Goal: Task Accomplishment & Management: Manage account settings

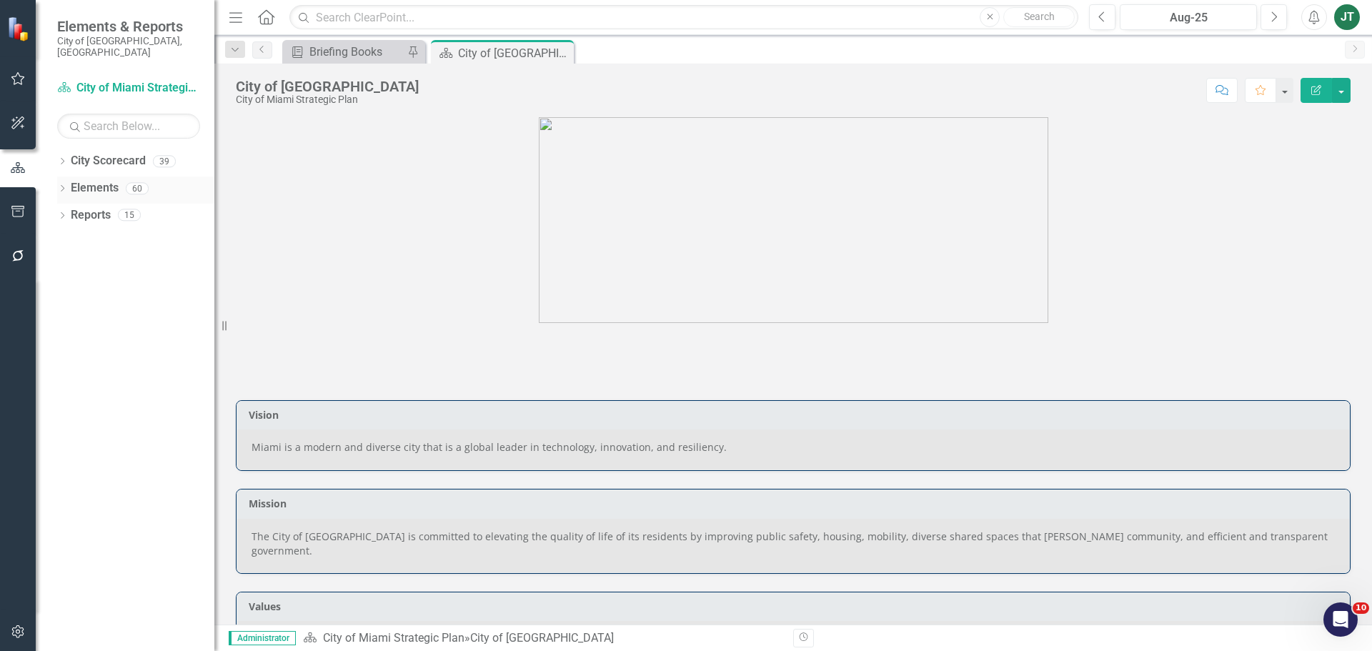
click at [62, 186] on icon "Dropdown" at bounding box center [62, 190] width 10 height 8
click at [66, 294] on icon "Dropdown" at bounding box center [69, 298] width 10 height 8
click at [23, 207] on icon "button" at bounding box center [18, 211] width 15 height 11
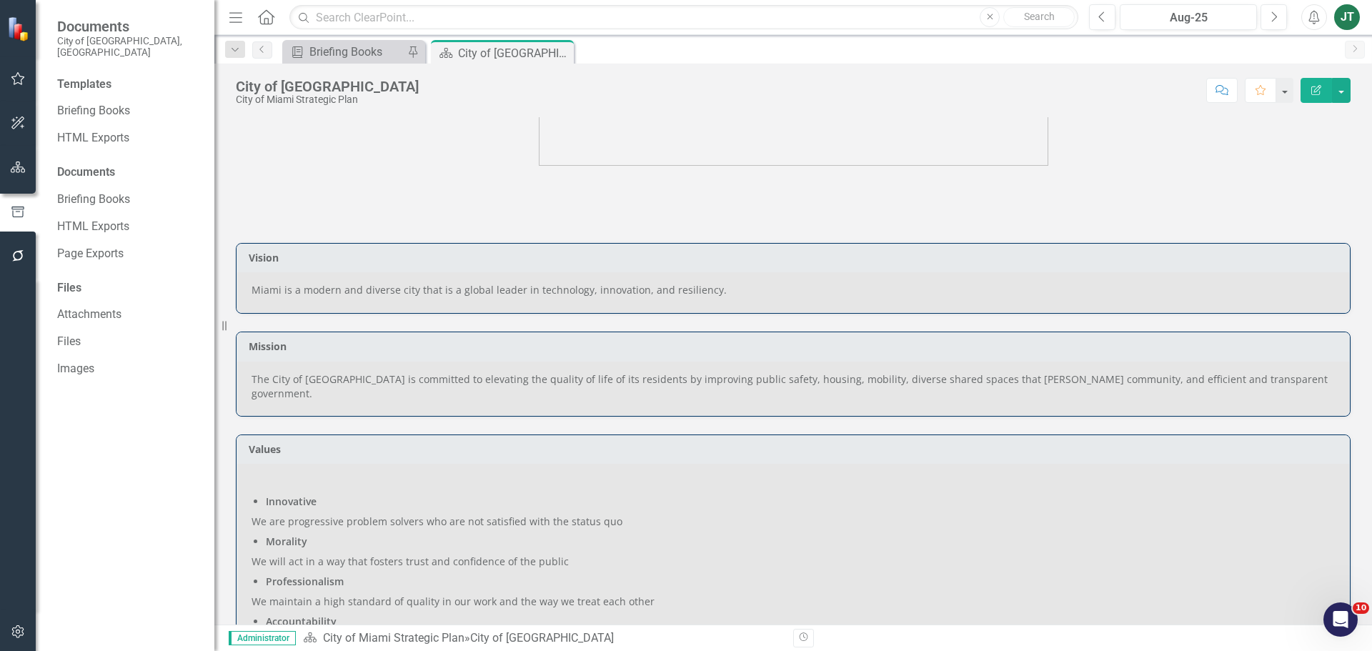
scroll to position [214, 0]
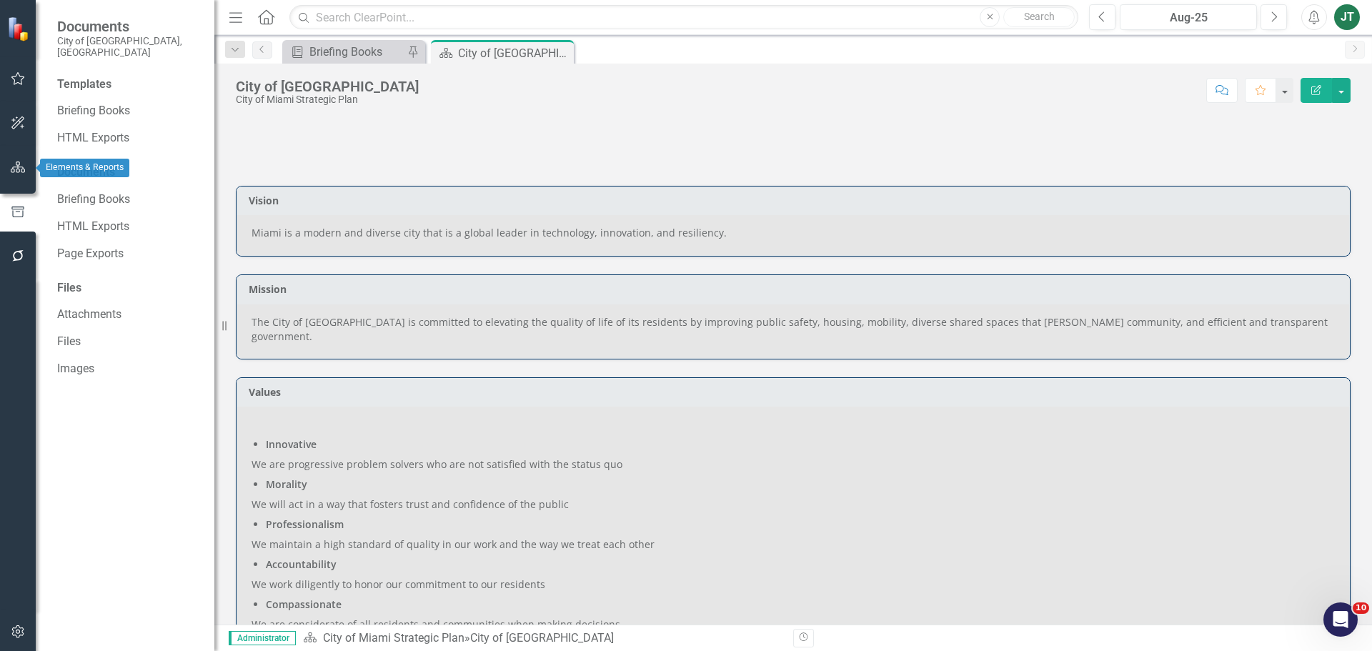
click at [11, 169] on icon "button" at bounding box center [18, 167] width 15 height 11
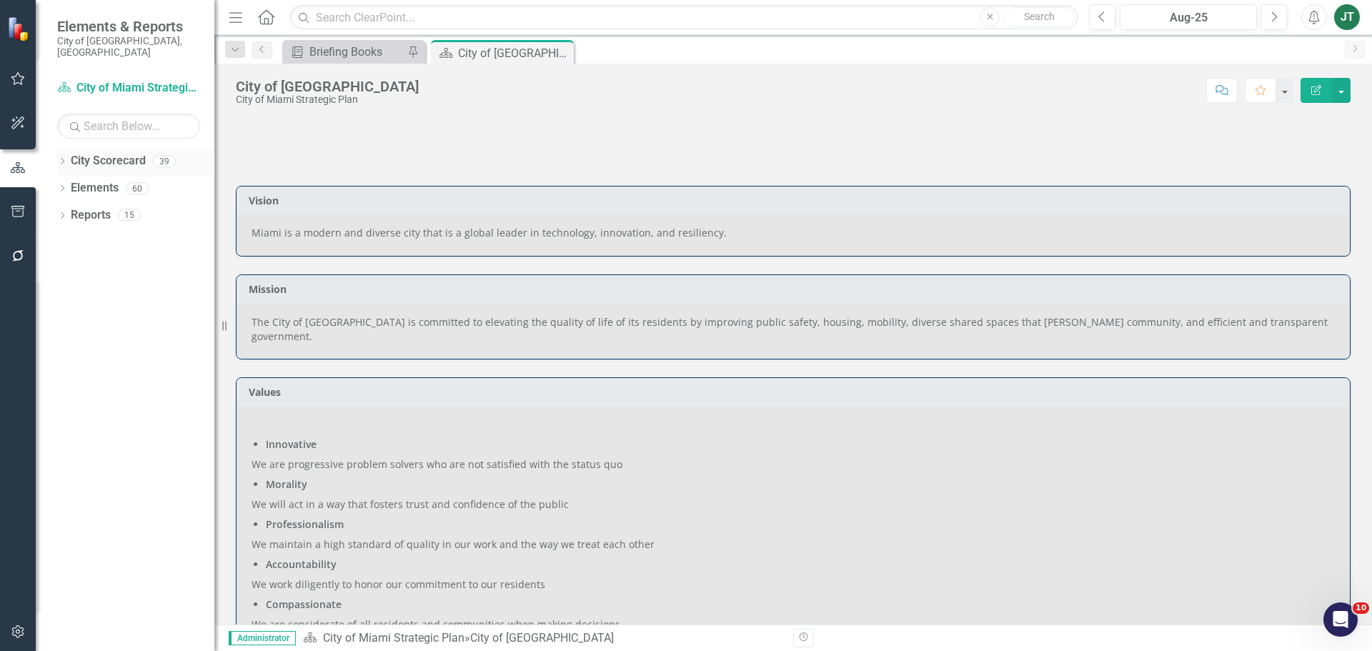
click at [65, 159] on icon "Dropdown" at bounding box center [62, 163] width 10 height 8
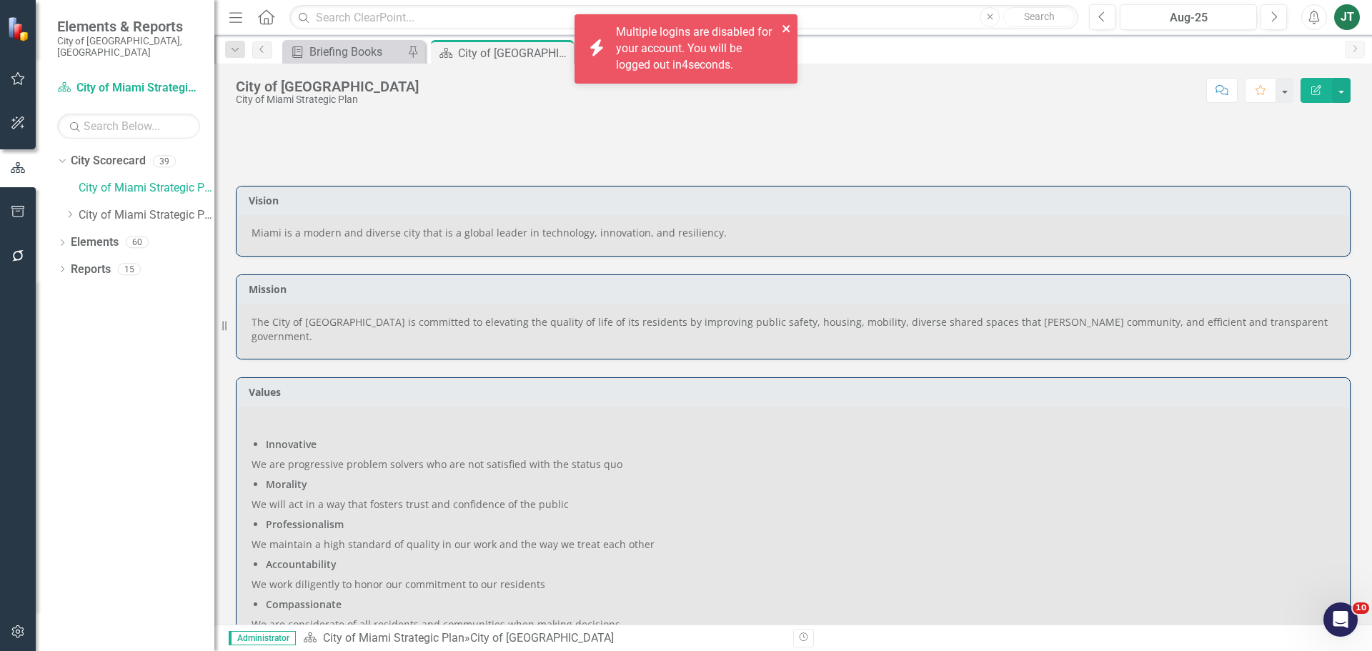
click at [786, 24] on icon "close" at bounding box center [787, 28] width 10 height 11
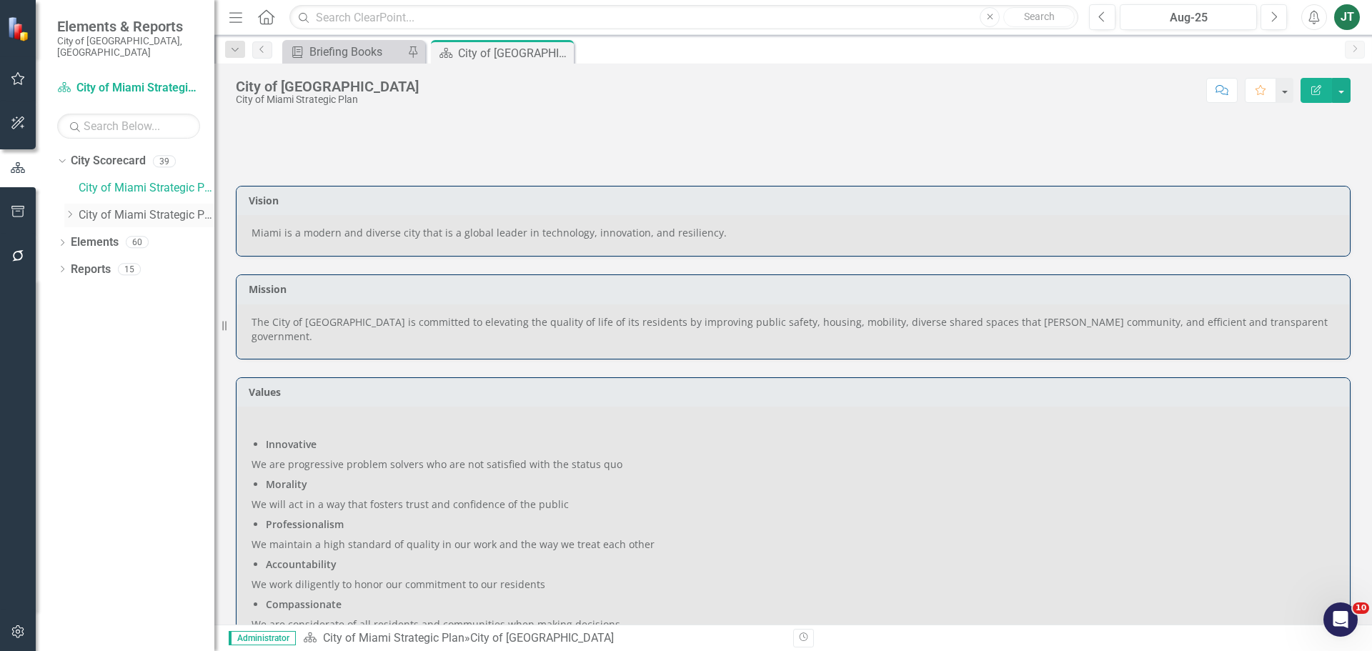
click at [74, 210] on icon "Dropdown" at bounding box center [69, 214] width 11 height 9
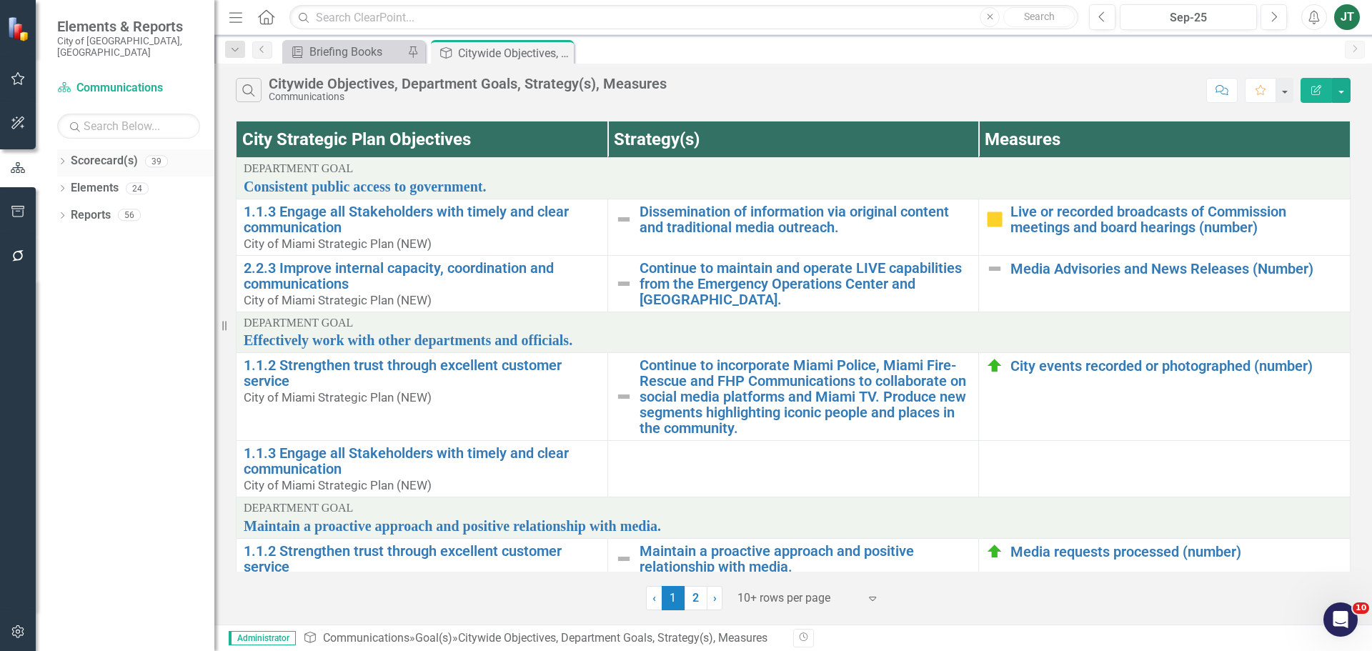
click at [66, 159] on icon "Dropdown" at bounding box center [62, 163] width 10 height 8
click at [68, 210] on icon "Dropdown" at bounding box center [69, 214] width 11 height 9
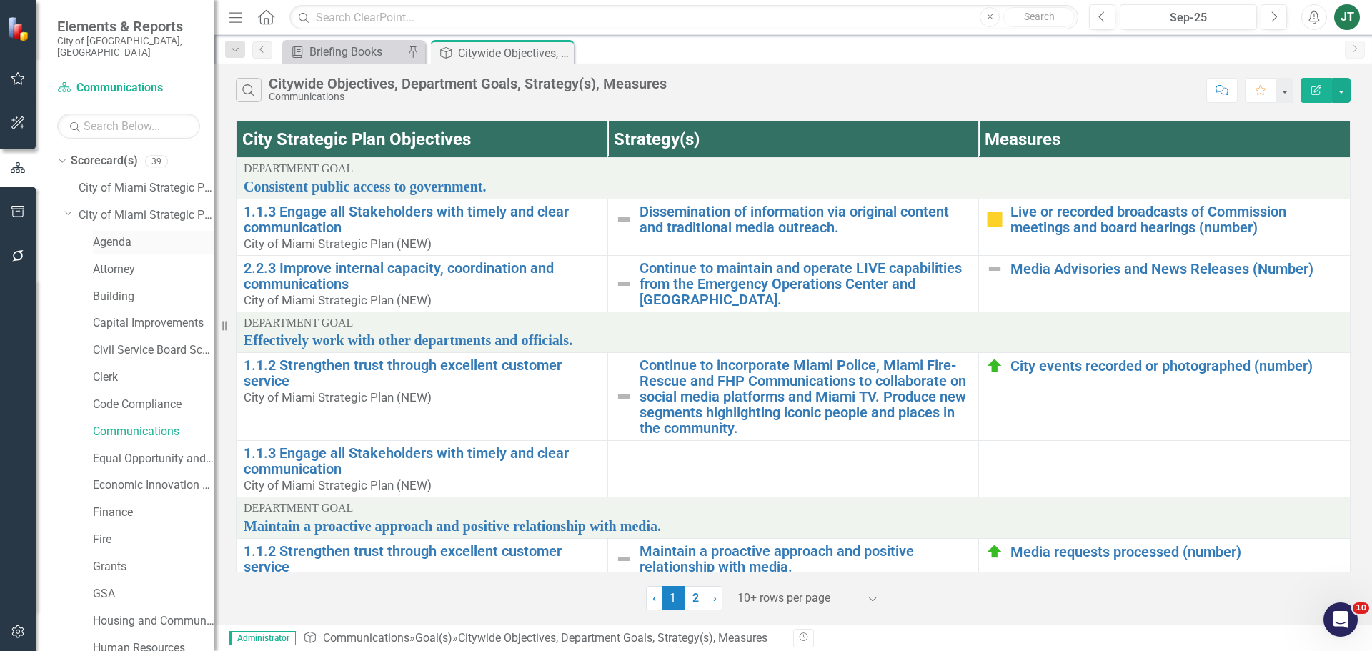
click at [115, 234] on link "Agenda" at bounding box center [153, 242] width 121 height 16
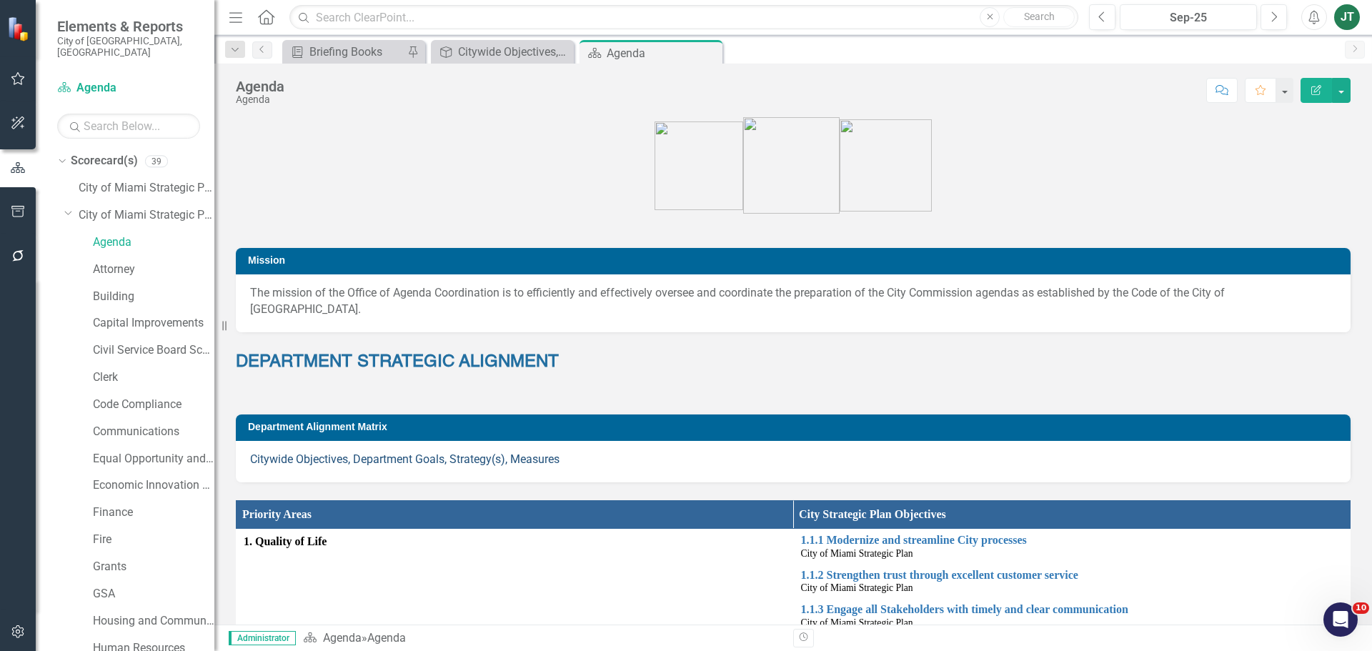
click at [502, 452] on link "Citywide Objectives, Department Goals, Strategy(s), Measures" at bounding box center [404, 459] width 309 height 14
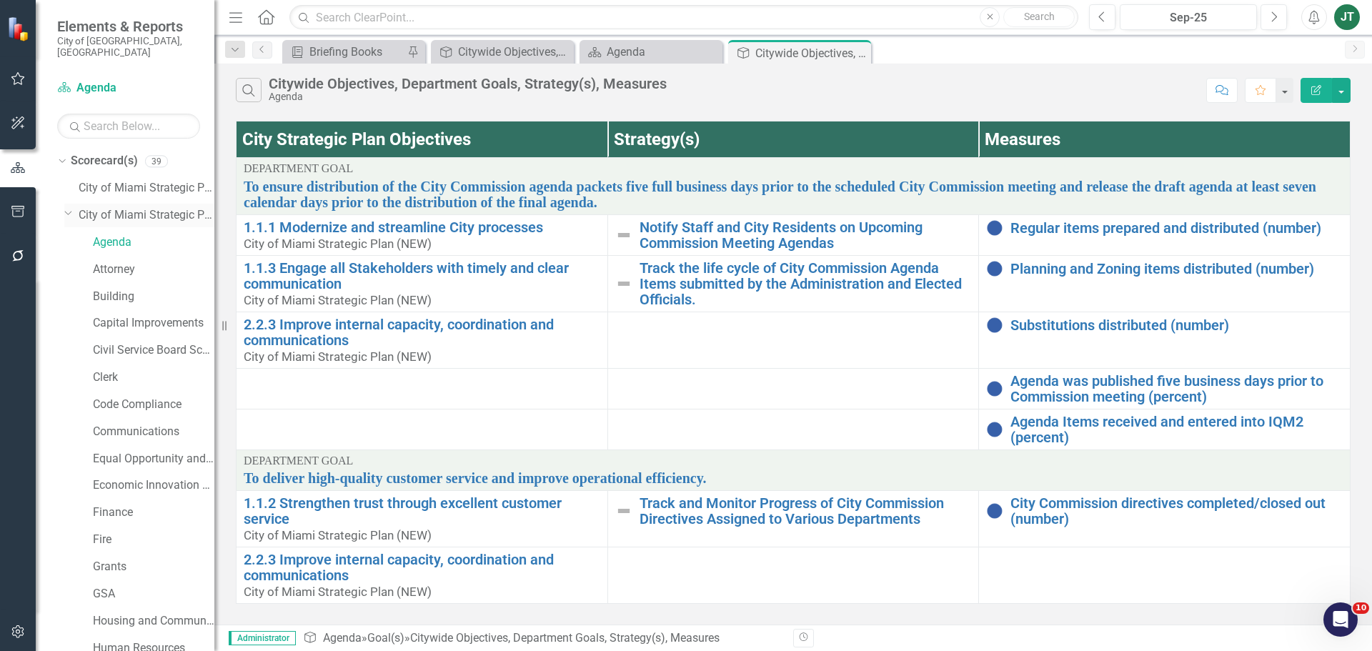
click at [70, 207] on icon "Dropdown" at bounding box center [68, 212] width 9 height 11
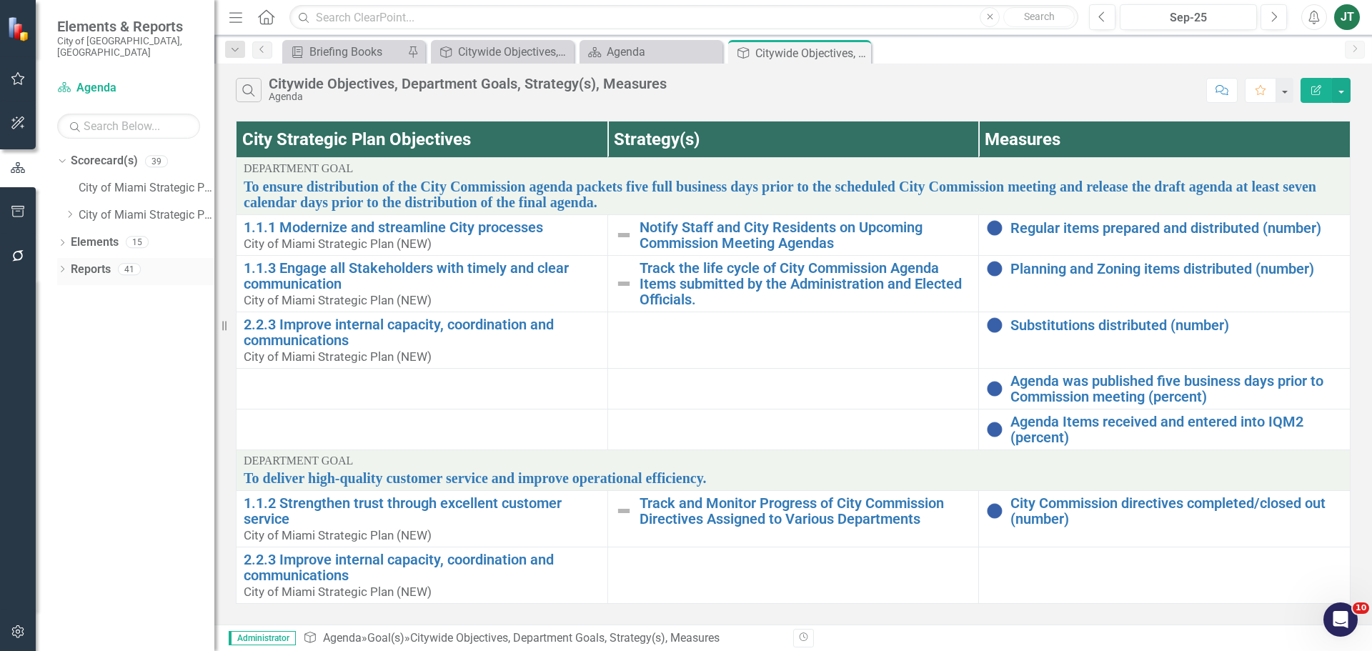
click at [101, 262] on link "Reports" at bounding box center [91, 270] width 40 height 16
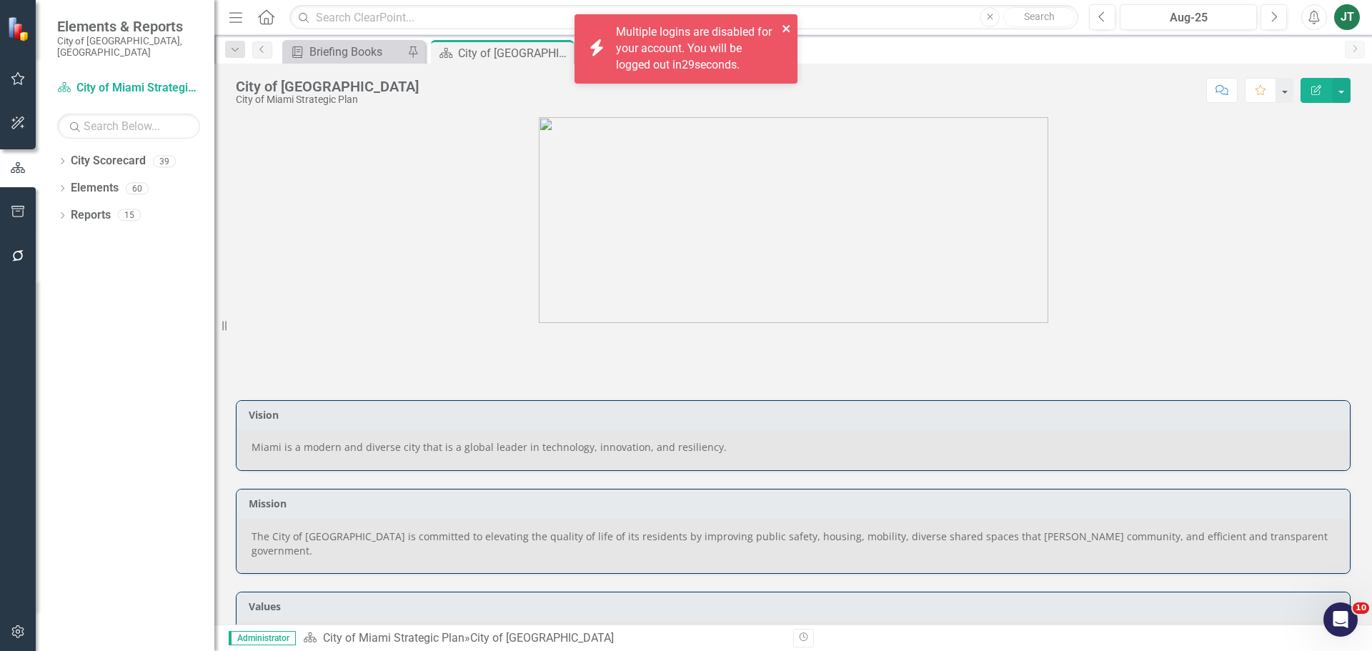
click at [785, 24] on icon "close" at bounding box center [787, 28] width 10 height 11
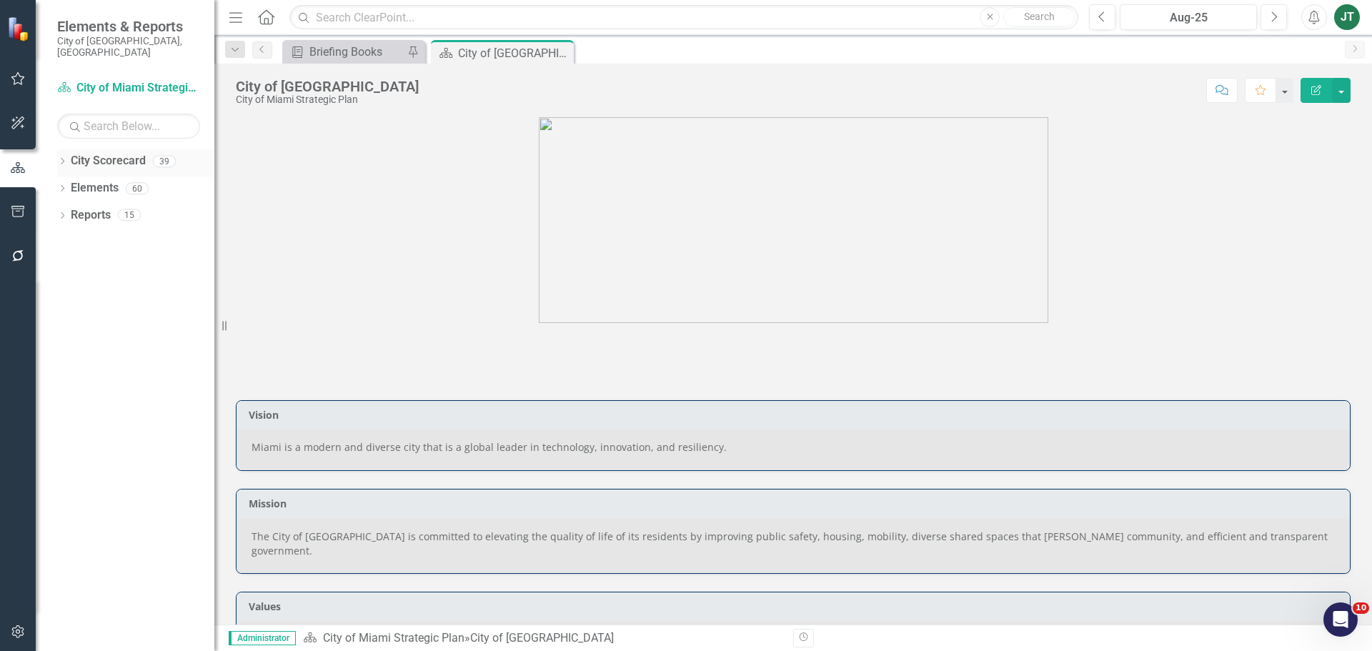
click at [65, 159] on icon "Dropdown" at bounding box center [62, 163] width 10 height 8
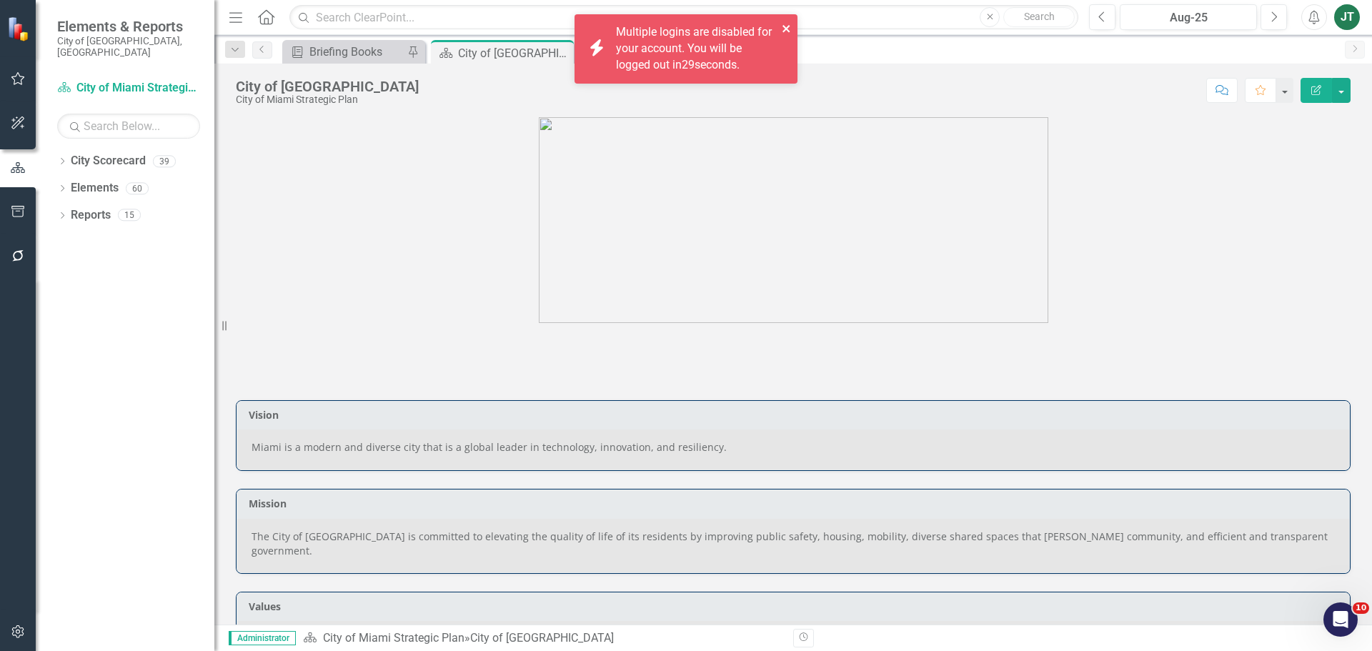
click at [786, 26] on icon "close" at bounding box center [787, 28] width 10 height 11
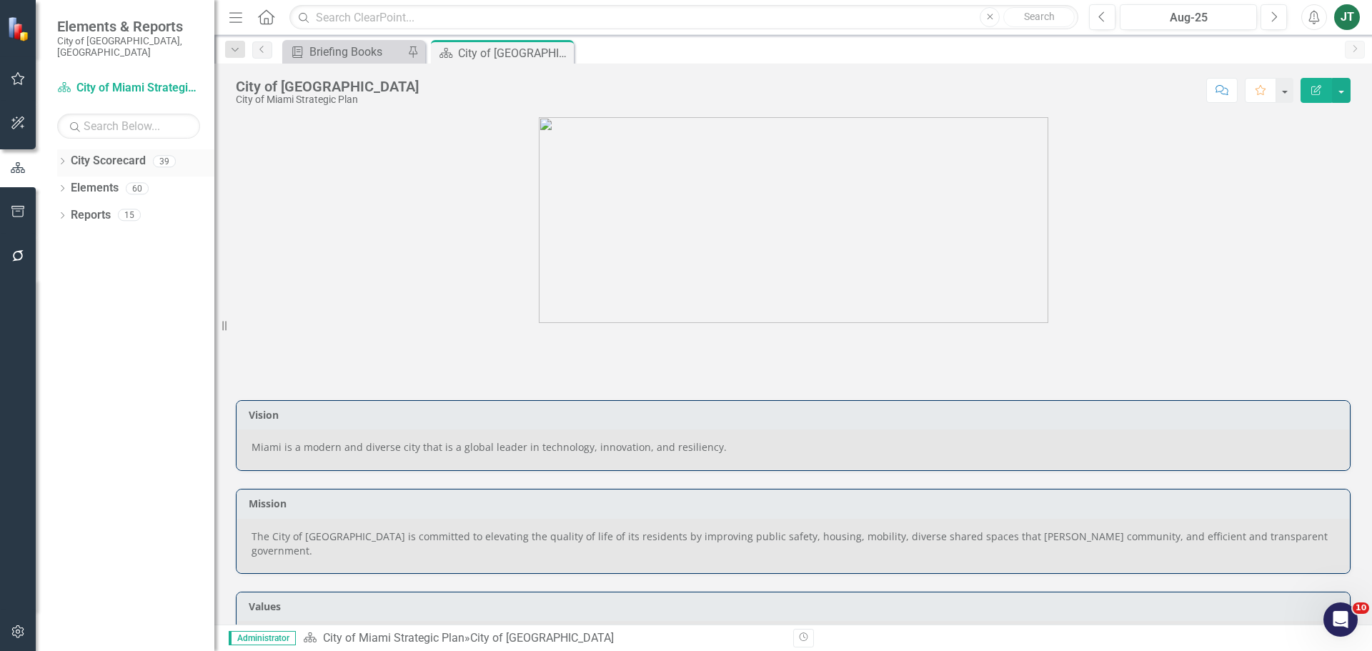
click at [64, 159] on icon "Dropdown" at bounding box center [62, 163] width 10 height 8
click at [74, 210] on icon "Dropdown" at bounding box center [69, 214] width 11 height 9
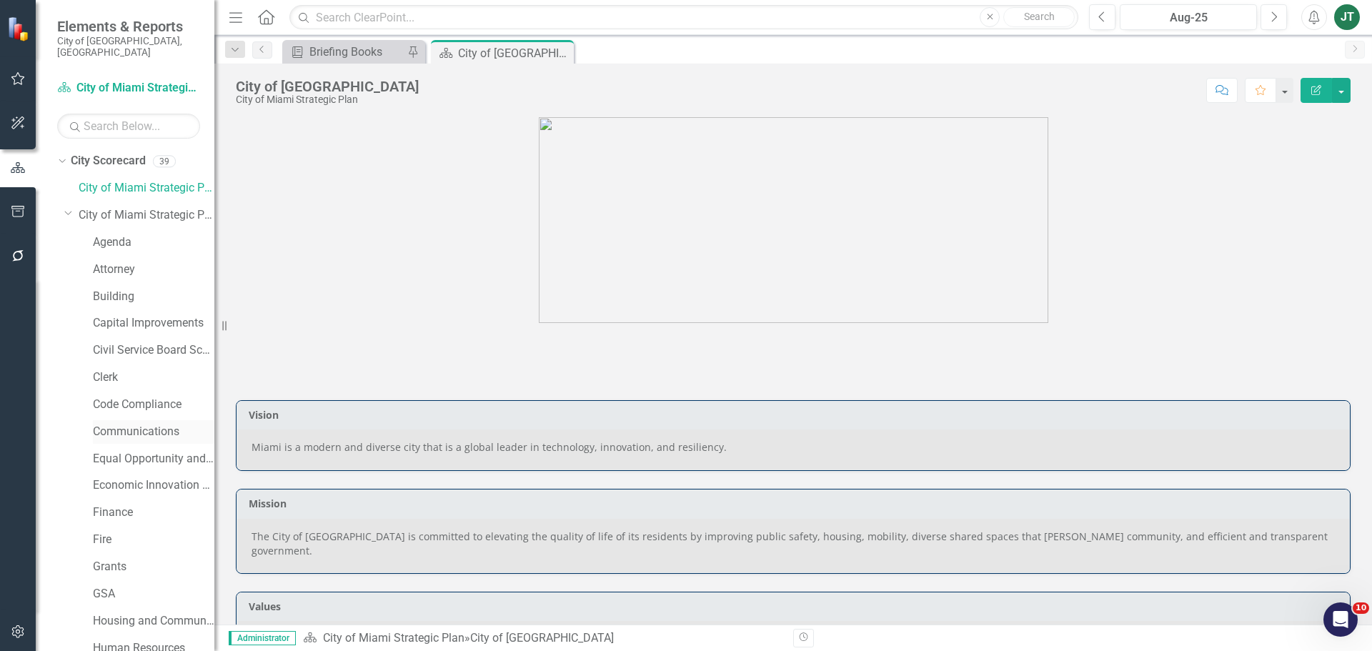
click at [119, 424] on link "Communications" at bounding box center [153, 432] width 121 height 16
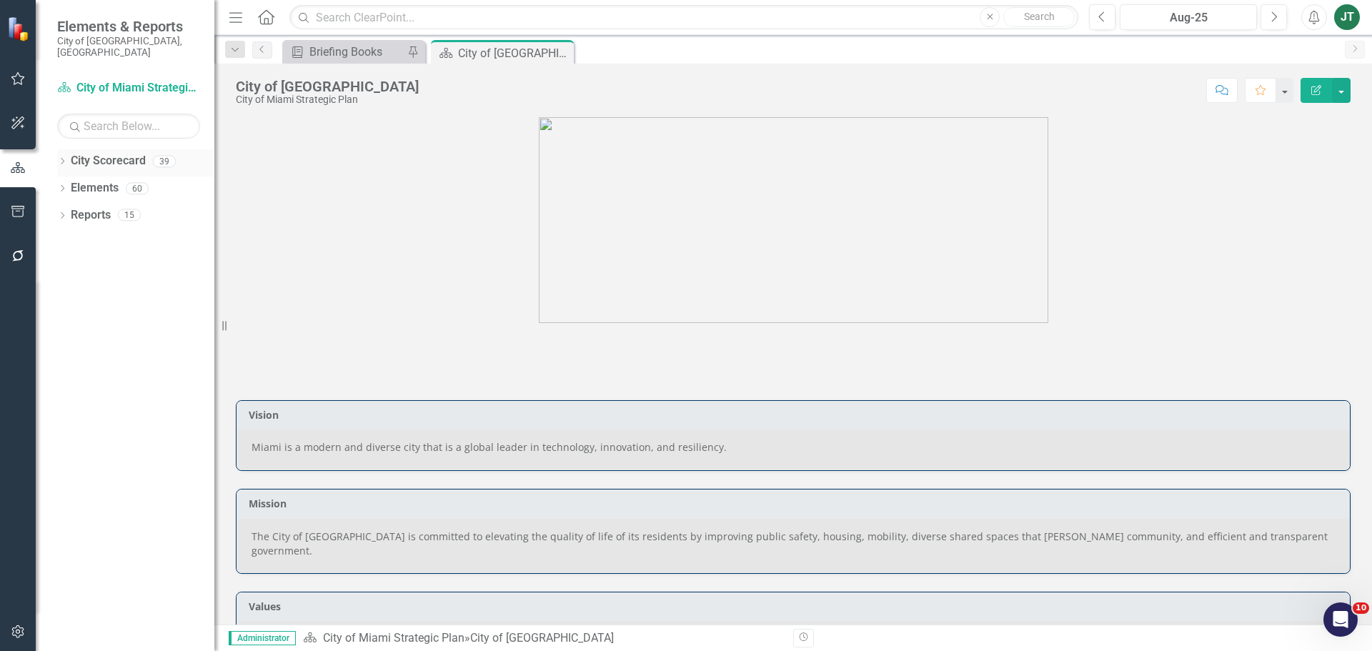
click at [61, 159] on icon "Dropdown" at bounding box center [62, 163] width 10 height 8
click at [71, 210] on icon "Dropdown" at bounding box center [69, 214] width 11 height 9
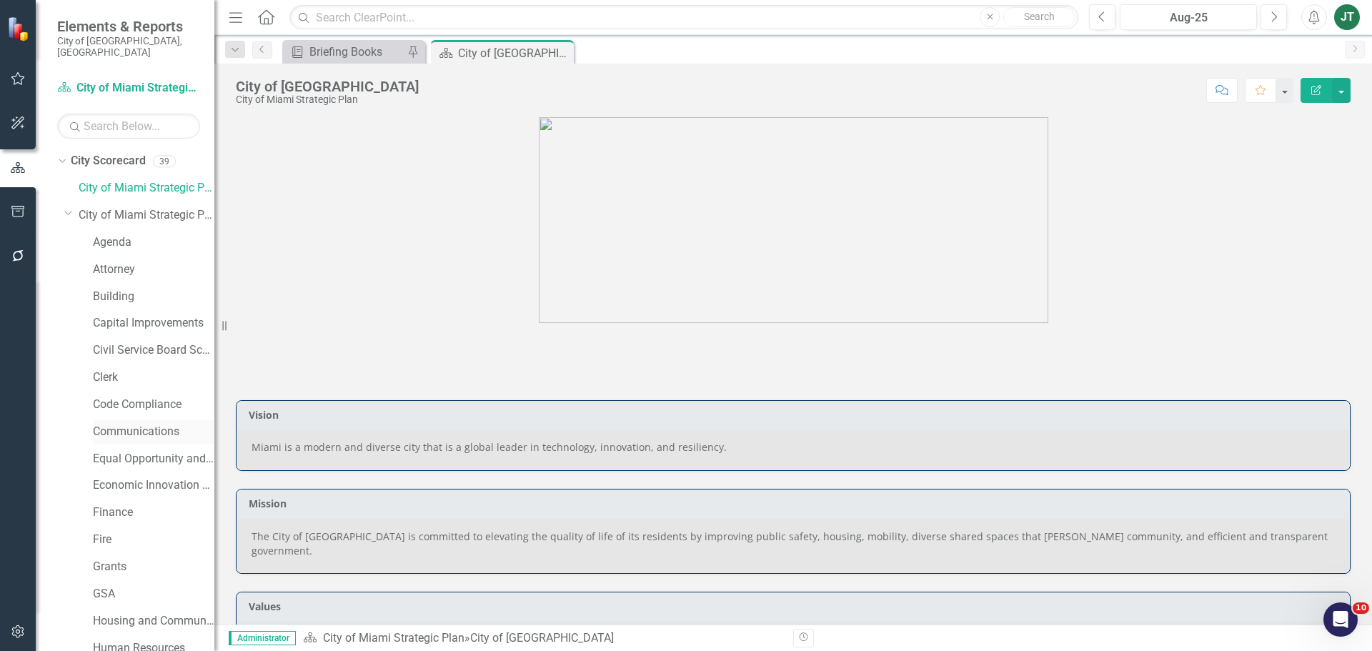
click at [139, 424] on link "Communications" at bounding box center [153, 432] width 121 height 16
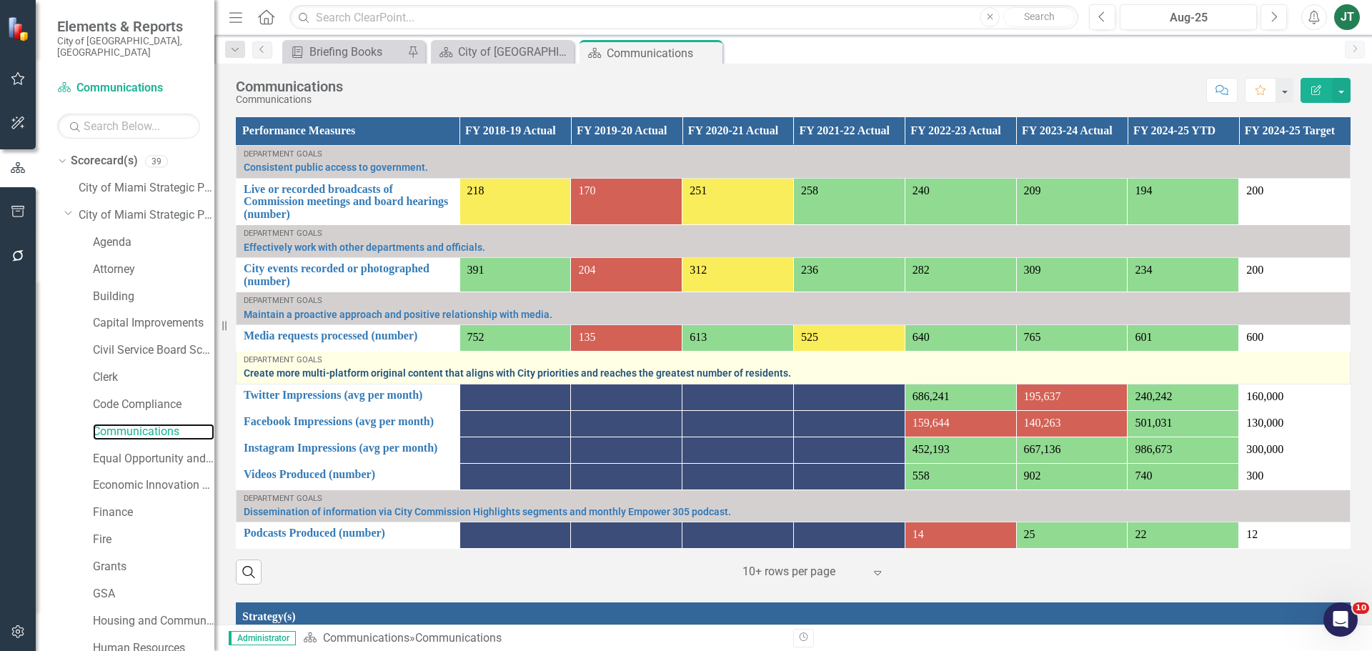
scroll to position [1001, 0]
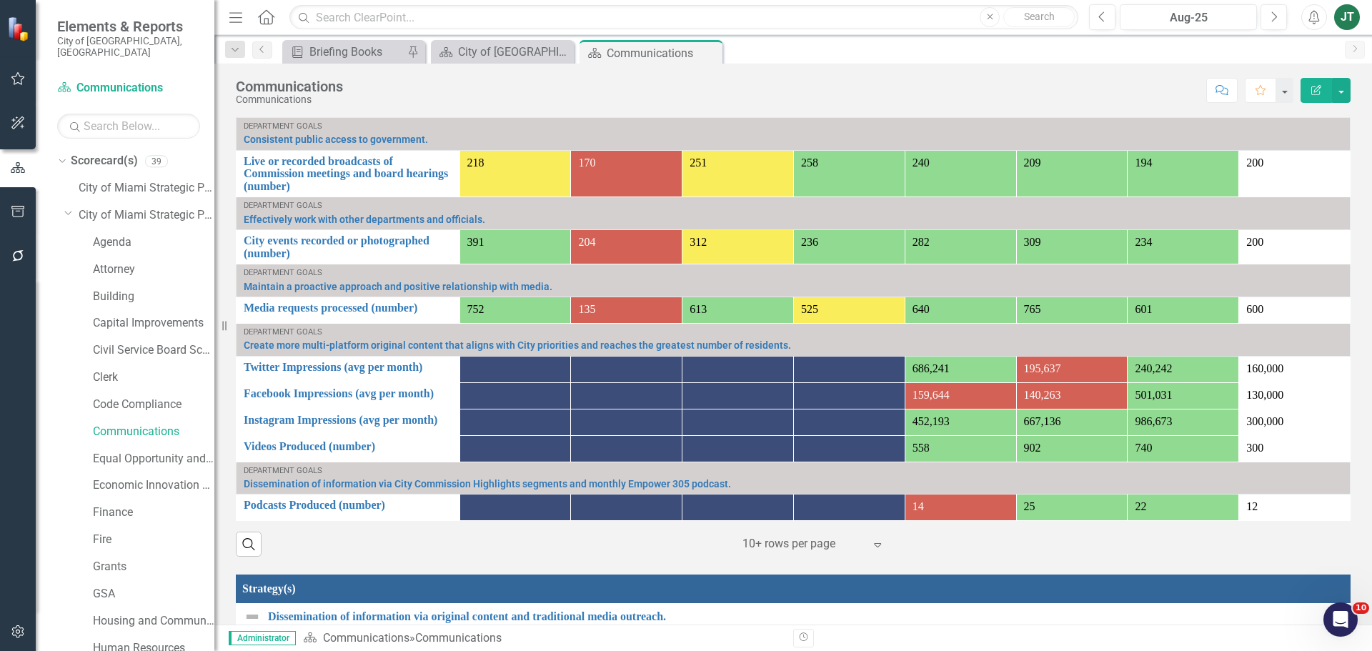
click at [63, 202] on div "Dropdown Scorecard(s) 39 City of Miami Strategic Plan Dropdown City of Miami St…" at bounding box center [135, 663] width 157 height 1028
click at [67, 207] on icon "Dropdown" at bounding box center [68, 212] width 9 height 11
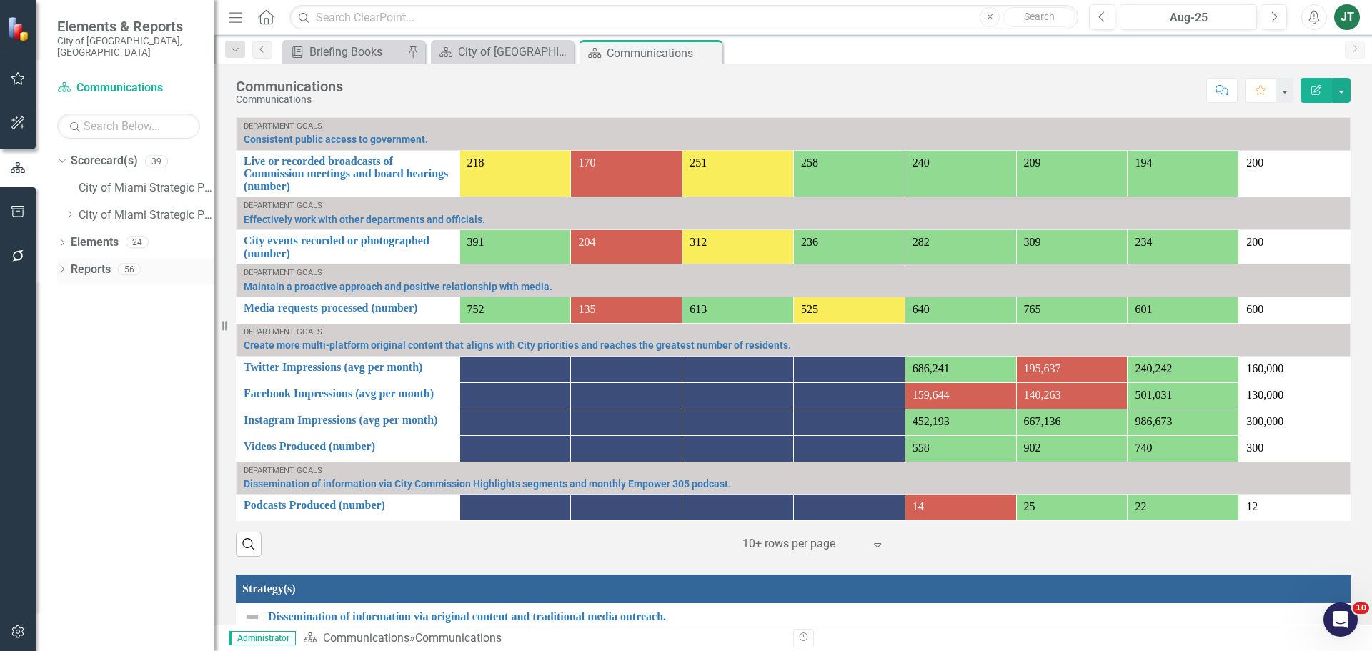
click at [91, 262] on link "Reports" at bounding box center [91, 270] width 40 height 16
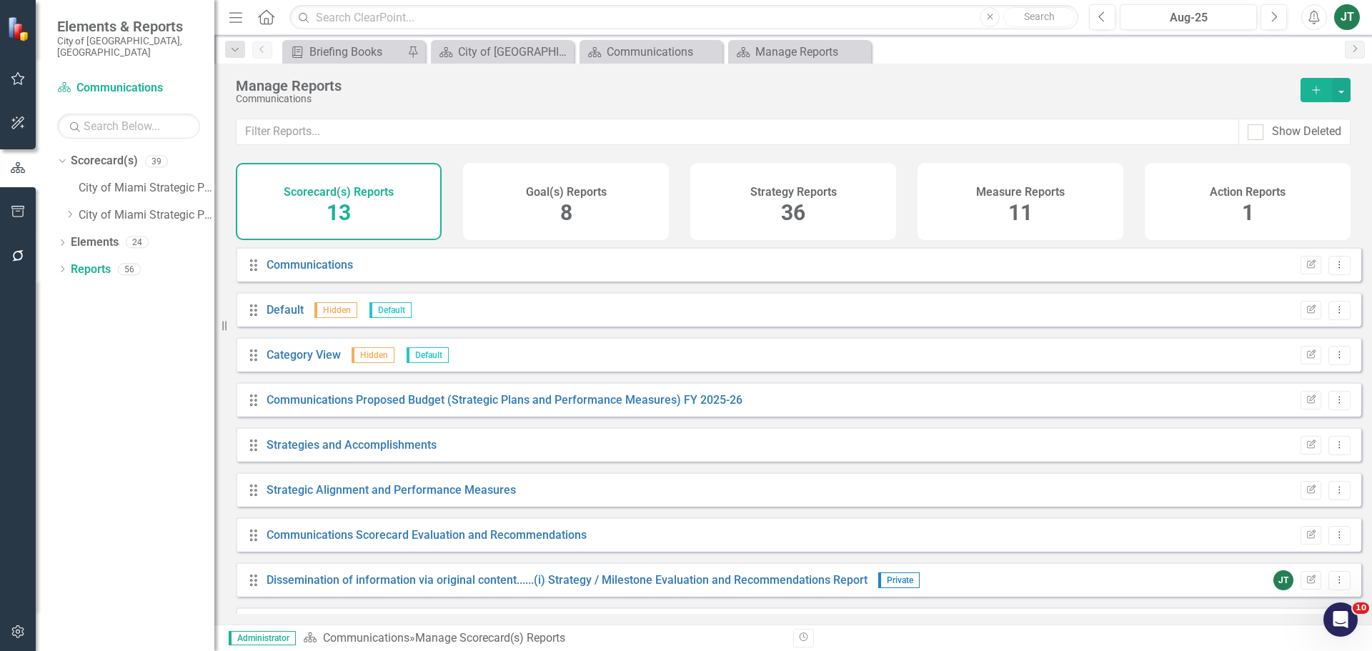
drag, startPoint x: 1100, startPoint y: 183, endPoint x: 1094, endPoint y: 189, distance: 8.1
click at [1101, 183] on div "Measure Reports 11" at bounding box center [1021, 201] width 206 height 77
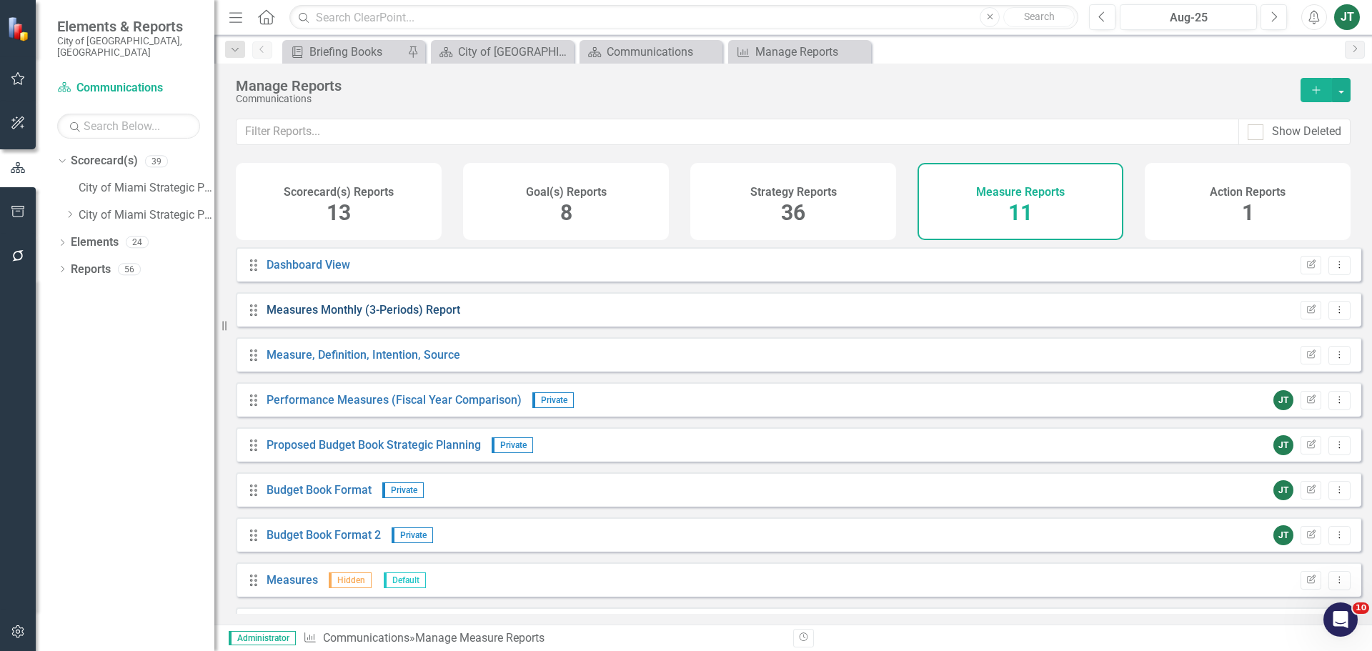
click at [360, 317] on link "Measures Monthly (3-Periods) Report" at bounding box center [364, 310] width 194 height 14
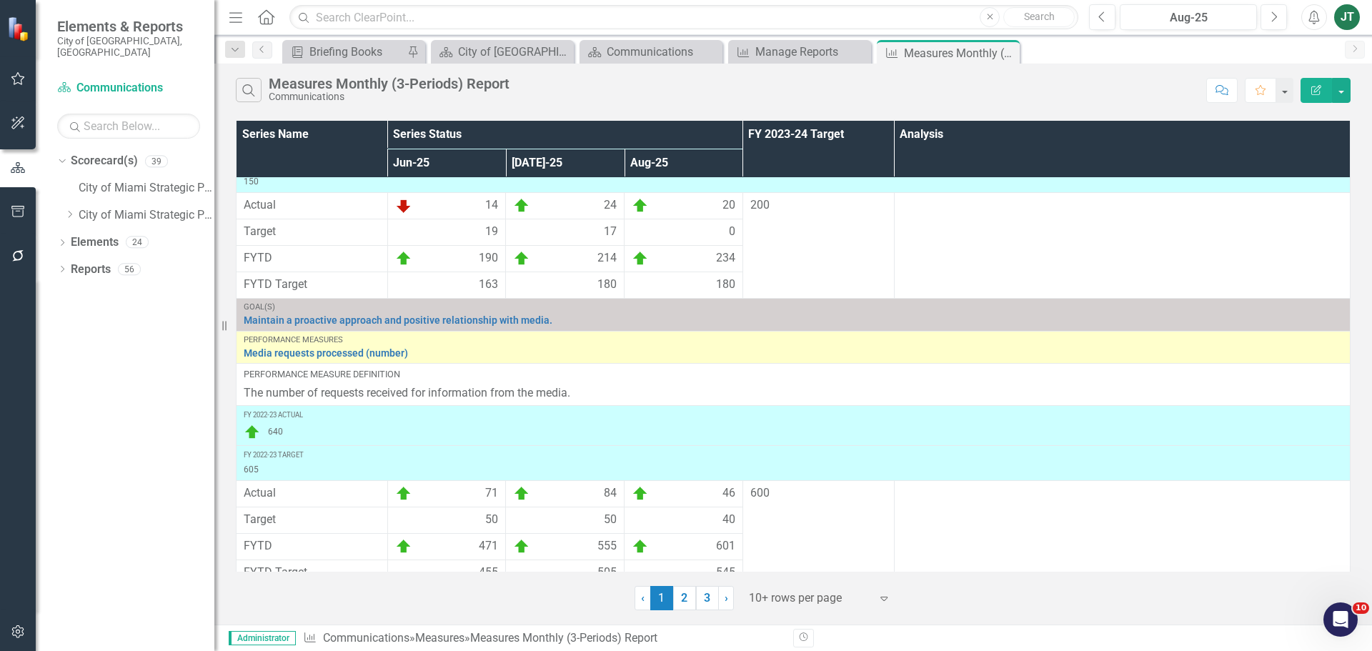
scroll to position [470, 0]
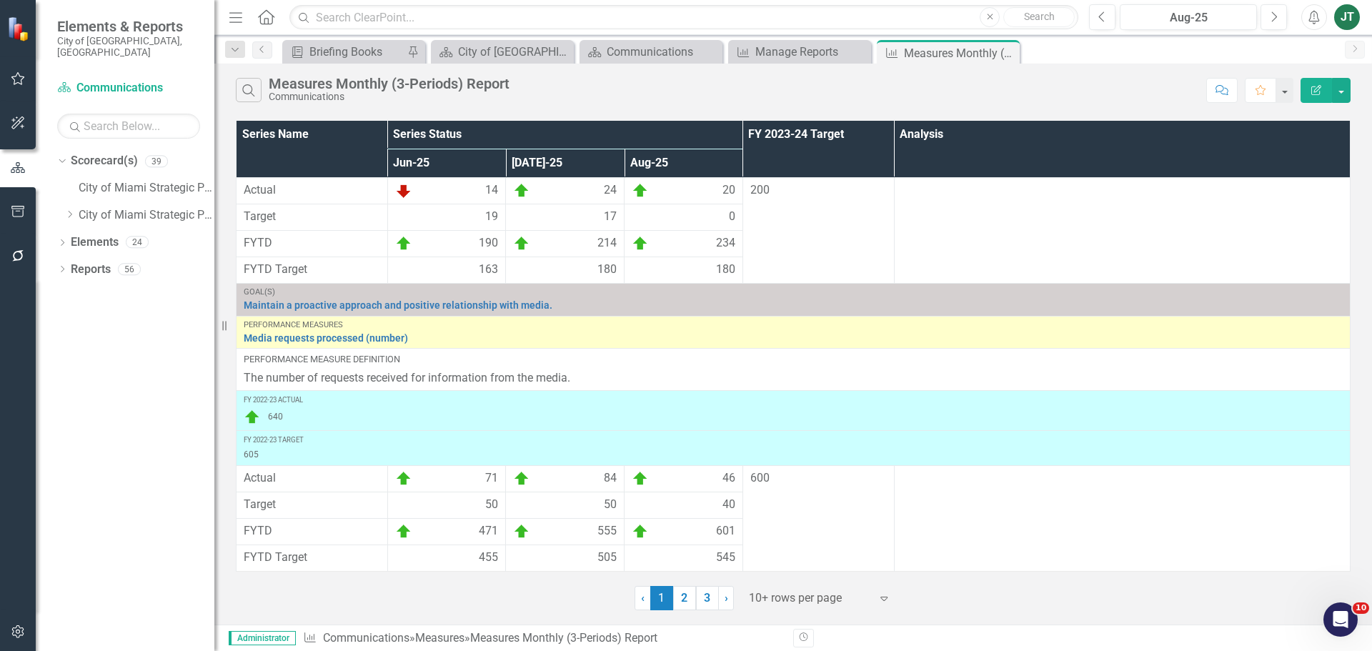
click at [817, 597] on div at bounding box center [809, 598] width 121 height 19
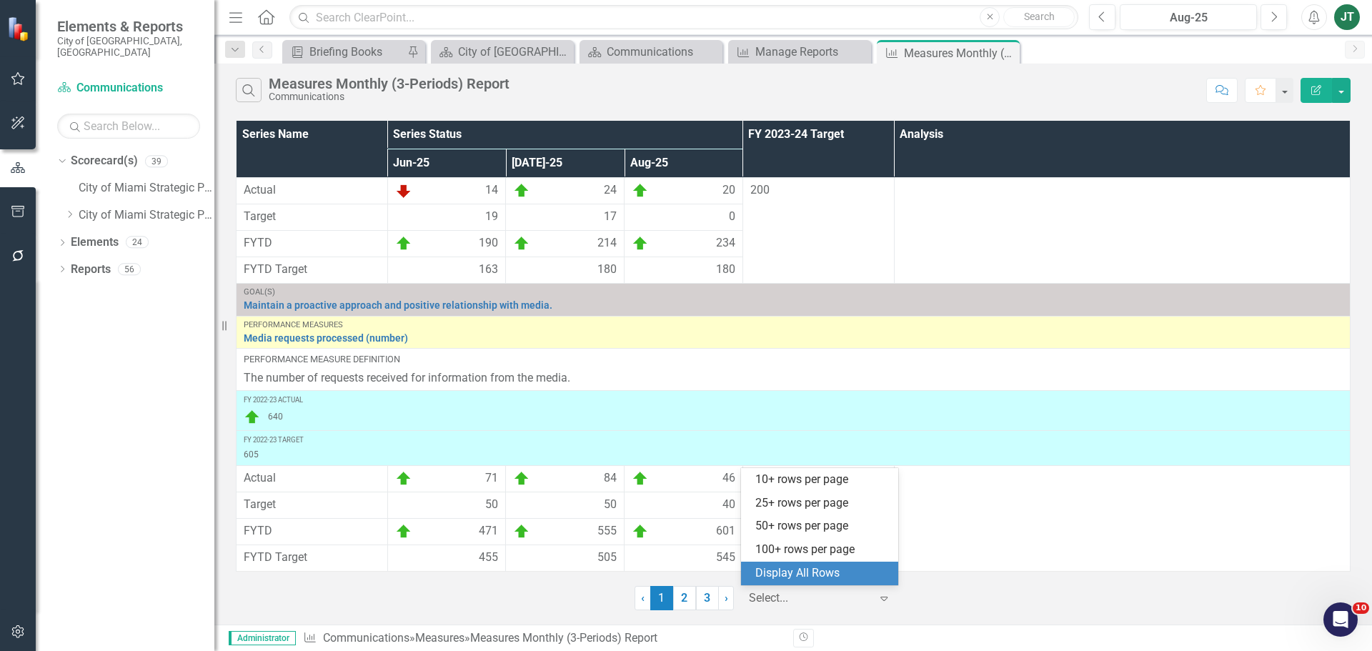
click at [825, 570] on div "Display All Rows" at bounding box center [822, 573] width 134 height 16
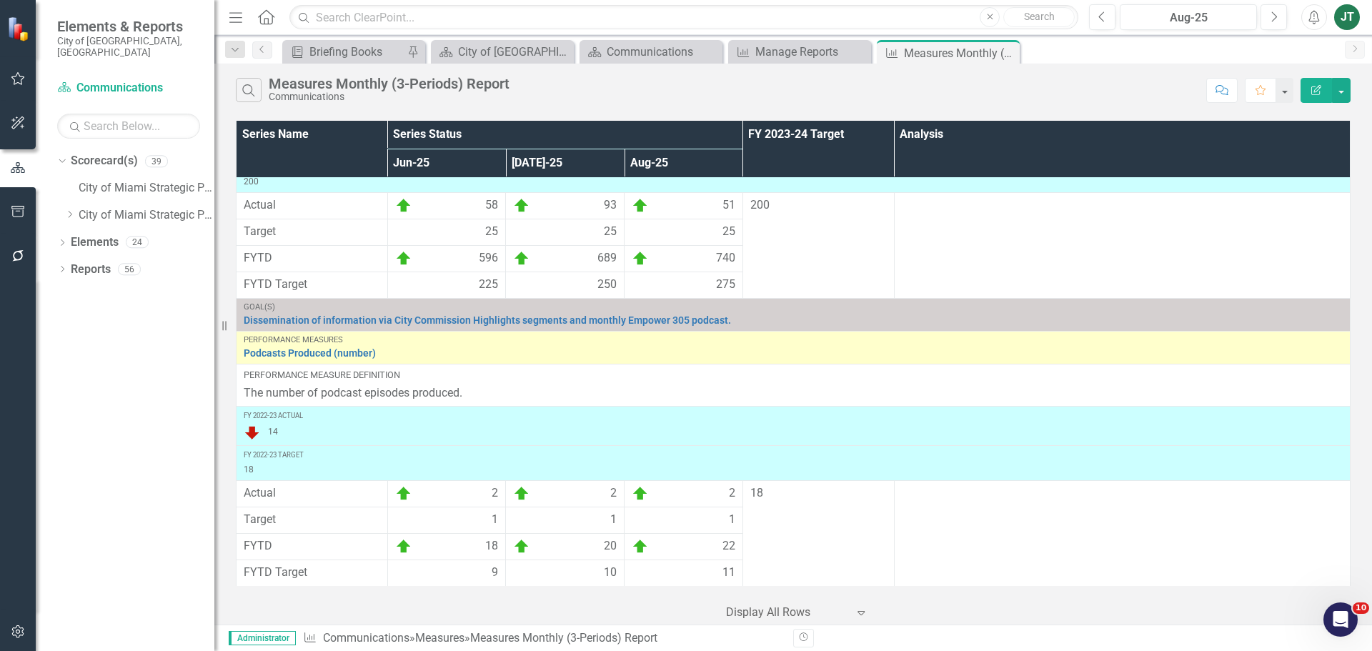
scroll to position [1798, 0]
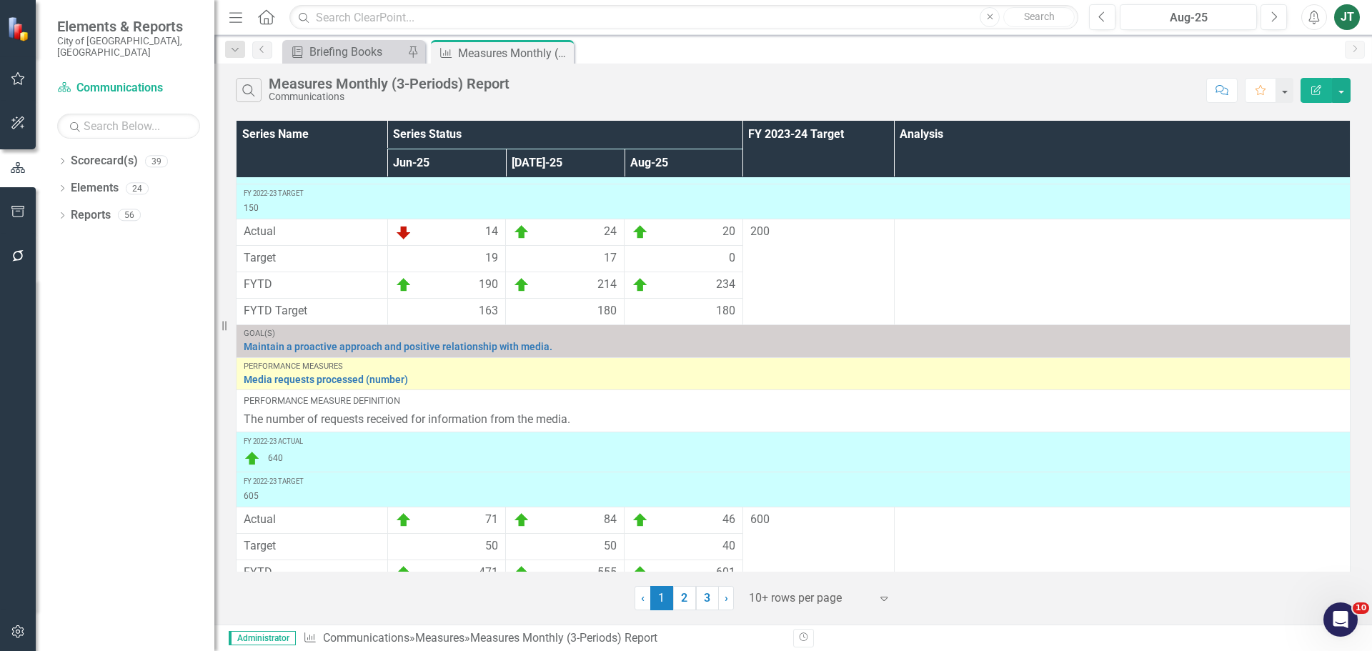
scroll to position [470, 0]
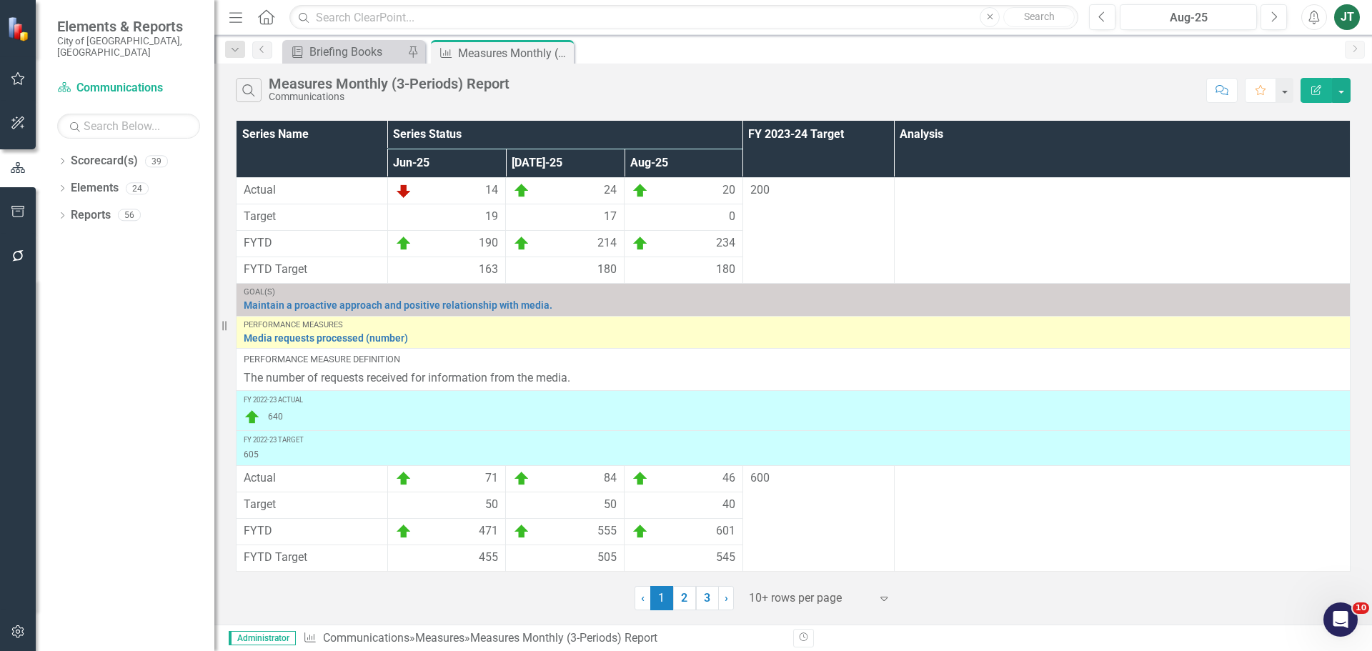
click at [789, 598] on div at bounding box center [809, 598] width 121 height 19
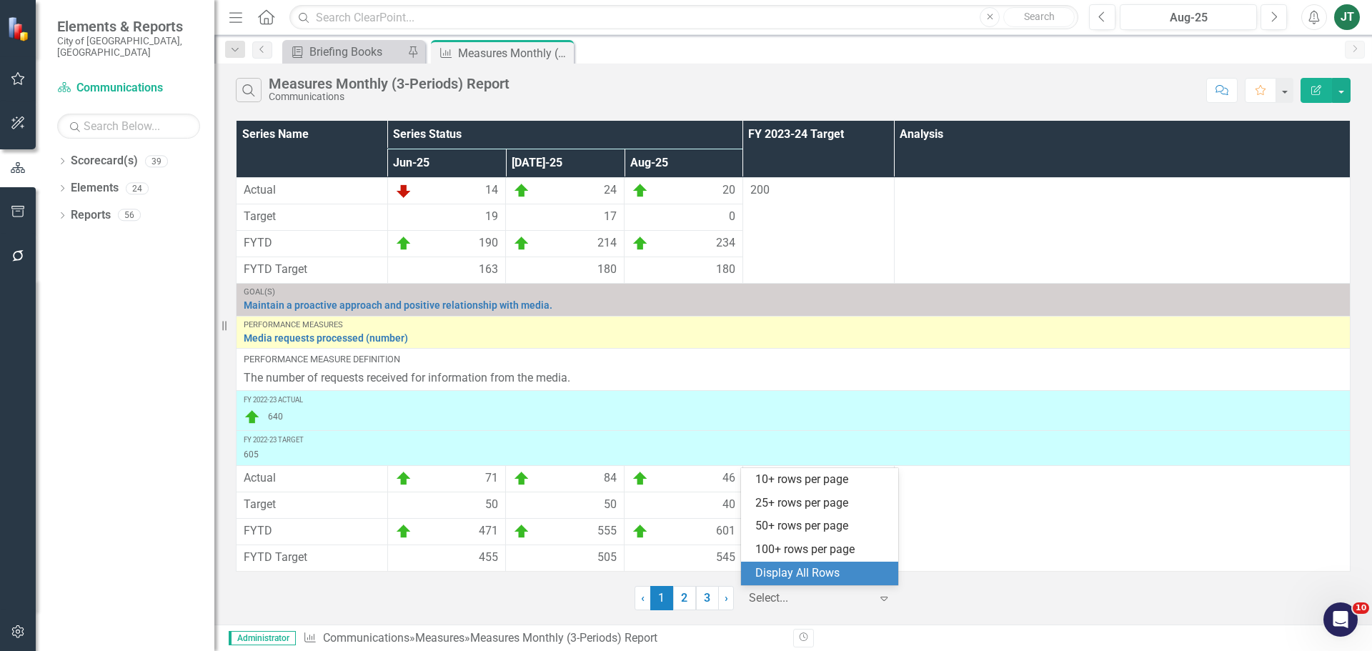
click at [812, 572] on div "Display All Rows" at bounding box center [822, 573] width 134 height 16
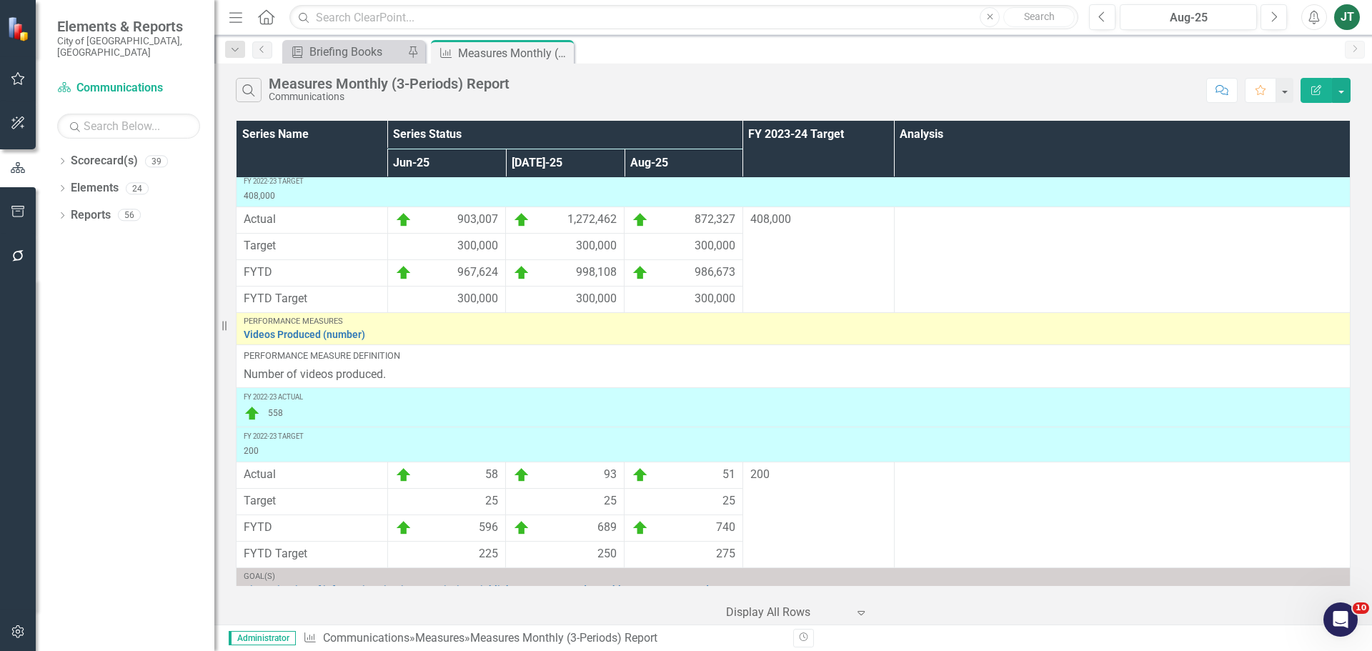
scroll to position [1798, 0]
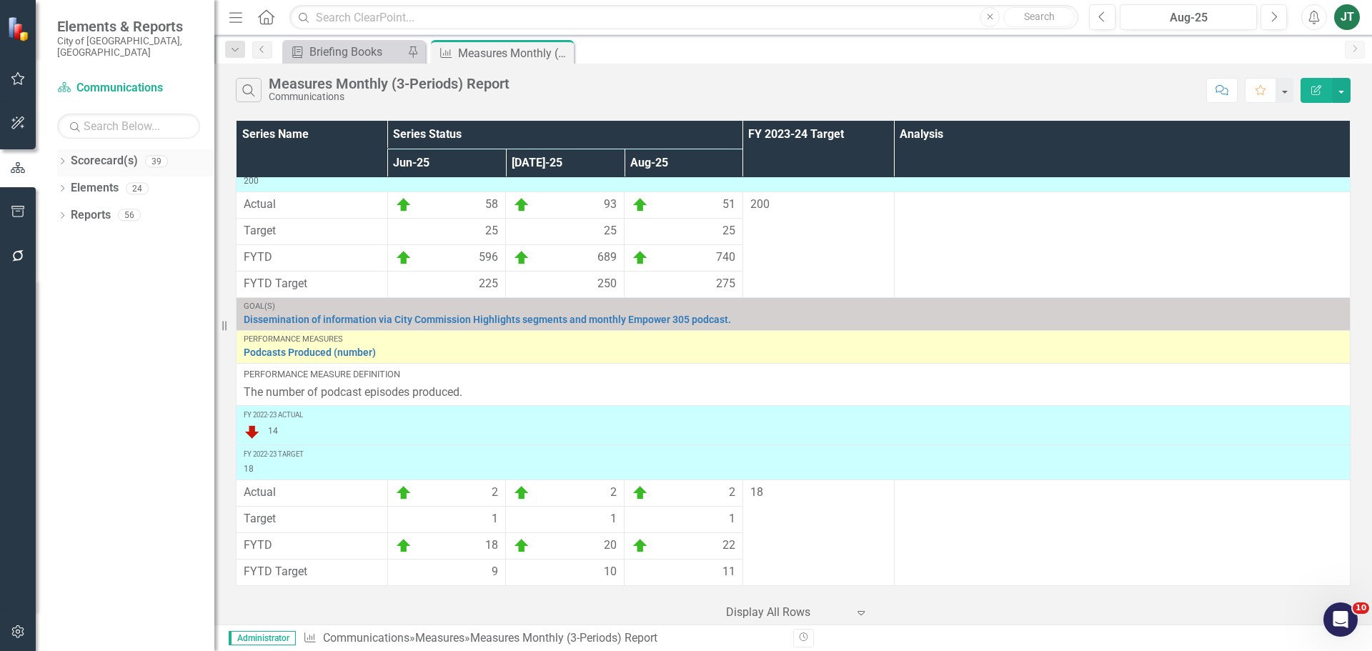
click at [59, 159] on icon "Dropdown" at bounding box center [62, 163] width 10 height 8
click at [72, 210] on icon "Dropdown" at bounding box center [69, 214] width 11 height 9
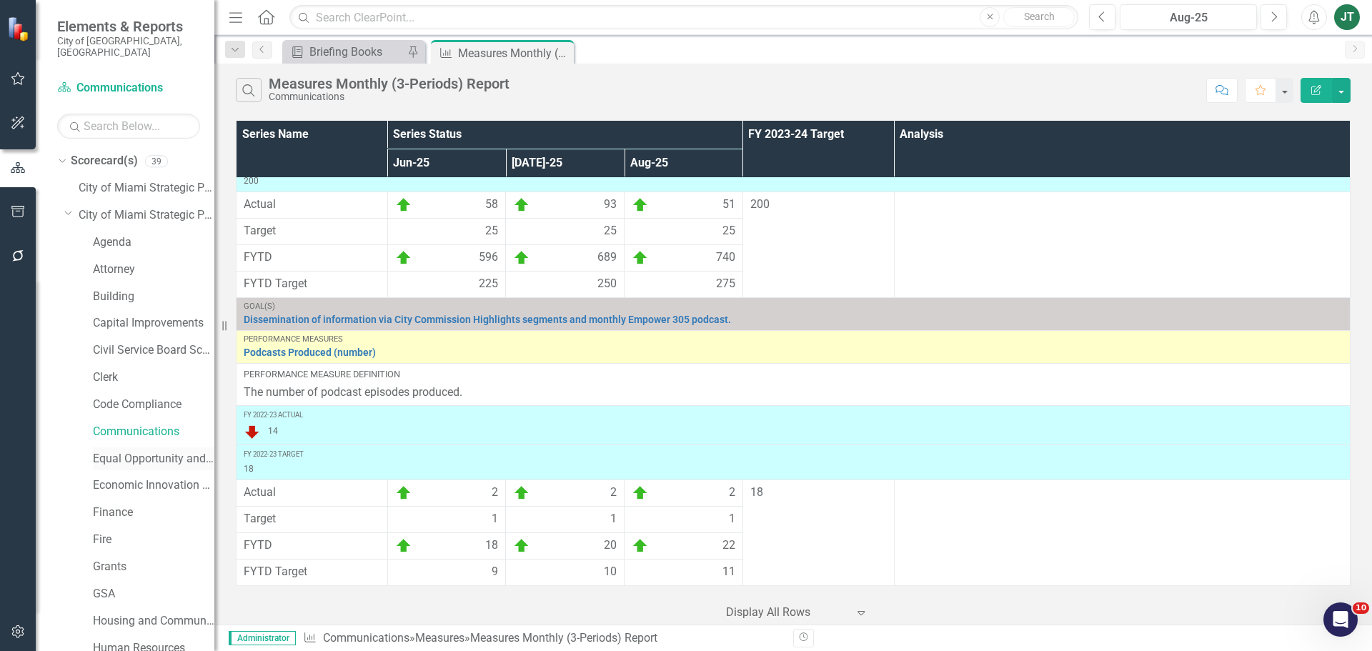
click at [105, 451] on link "Equal Opportunity and Diversity Programs" at bounding box center [153, 459] width 121 height 16
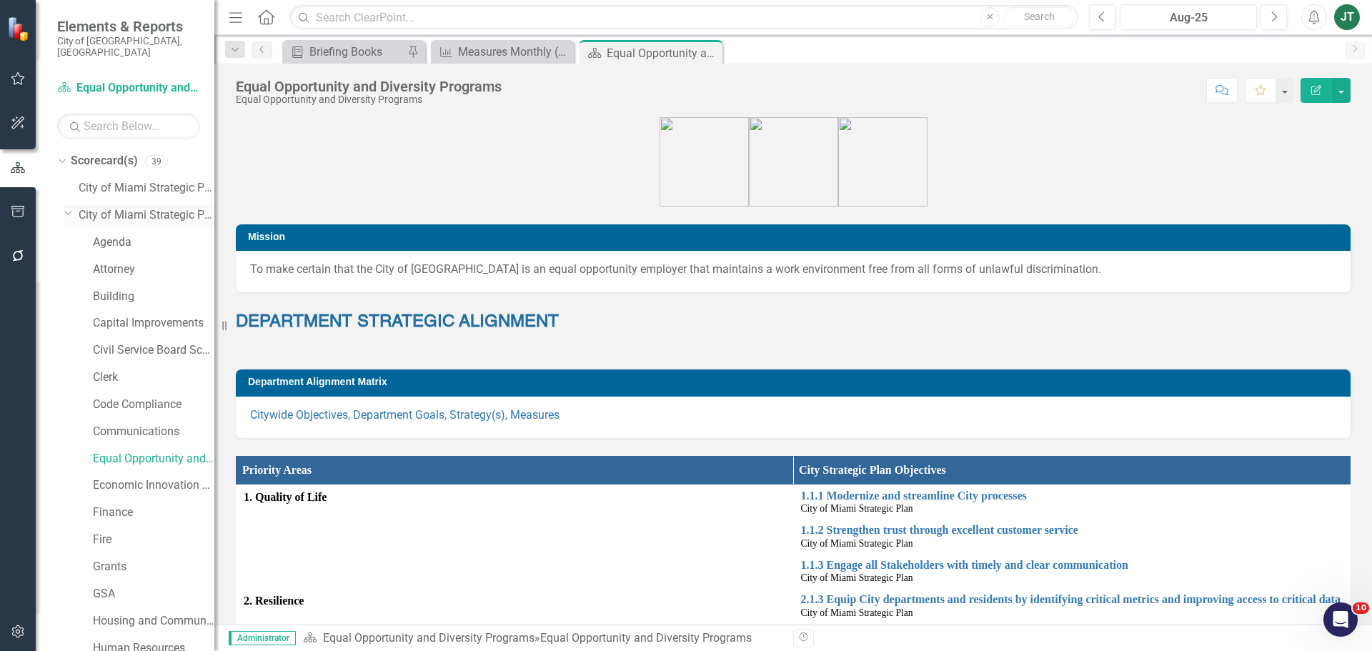
click at [69, 207] on icon "Dropdown" at bounding box center [68, 212] width 9 height 11
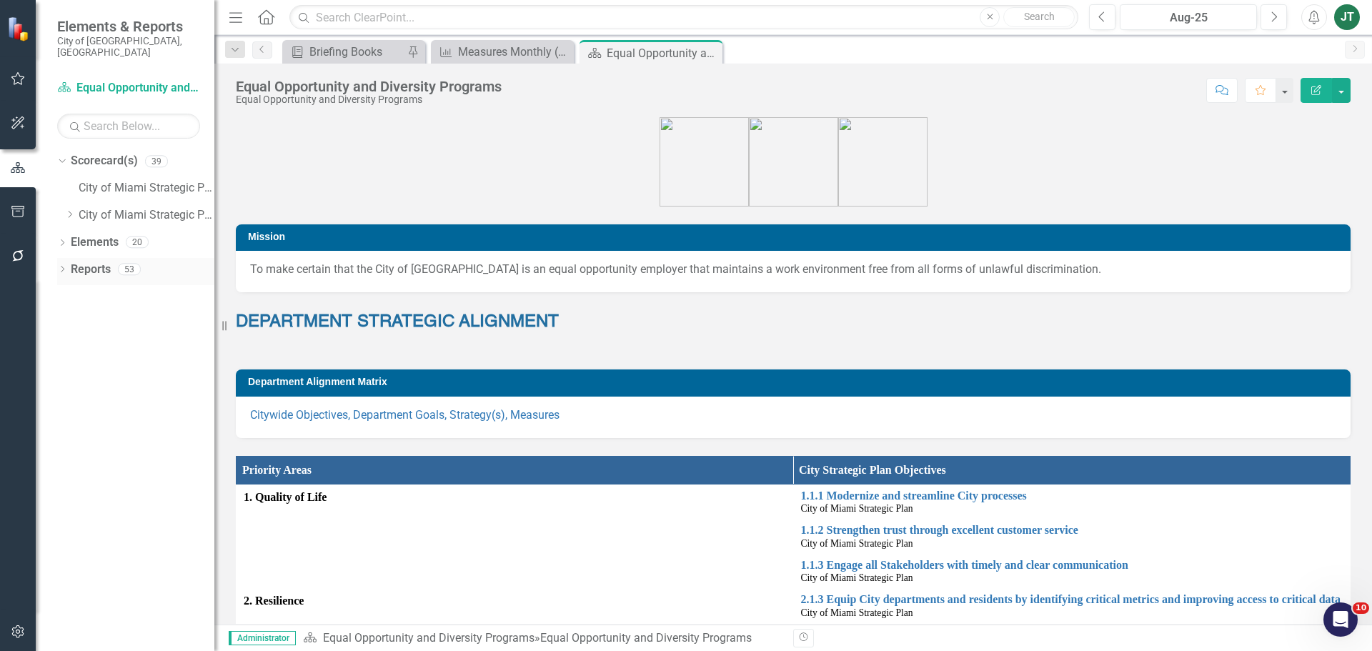
click at [94, 262] on link "Reports" at bounding box center [91, 270] width 40 height 16
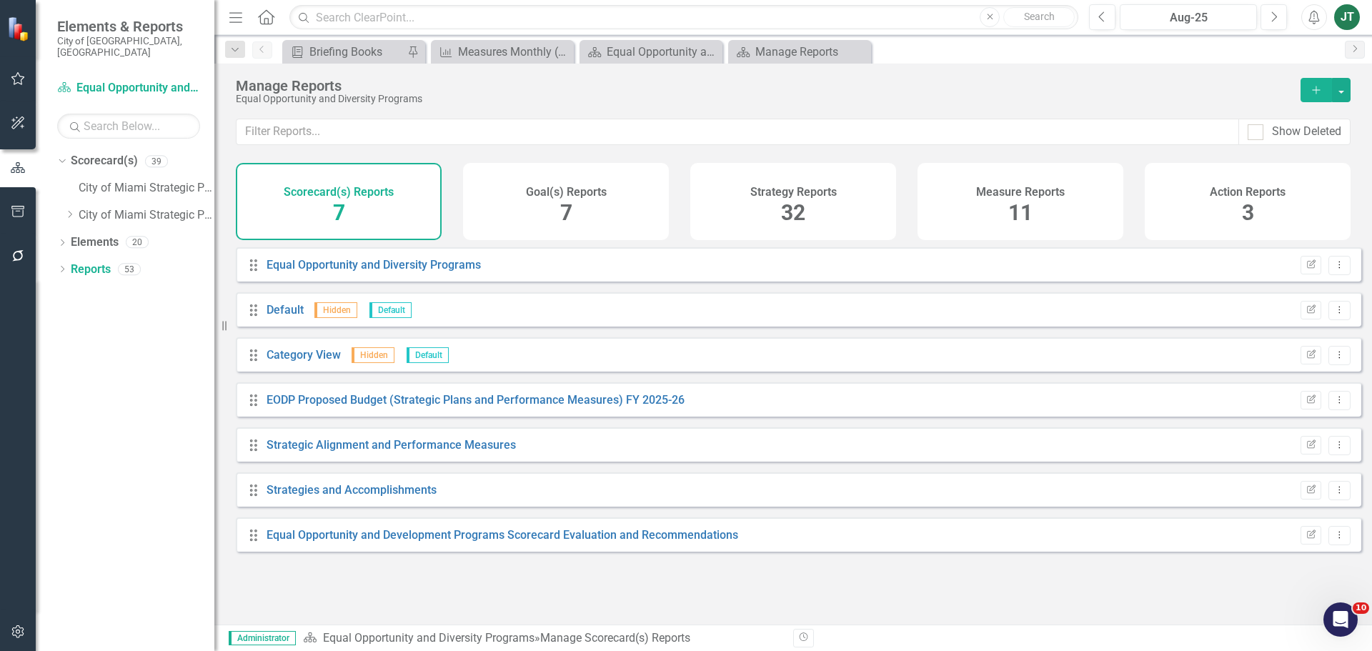
click at [1037, 206] on div "Measure Reports 11" at bounding box center [1021, 201] width 206 height 77
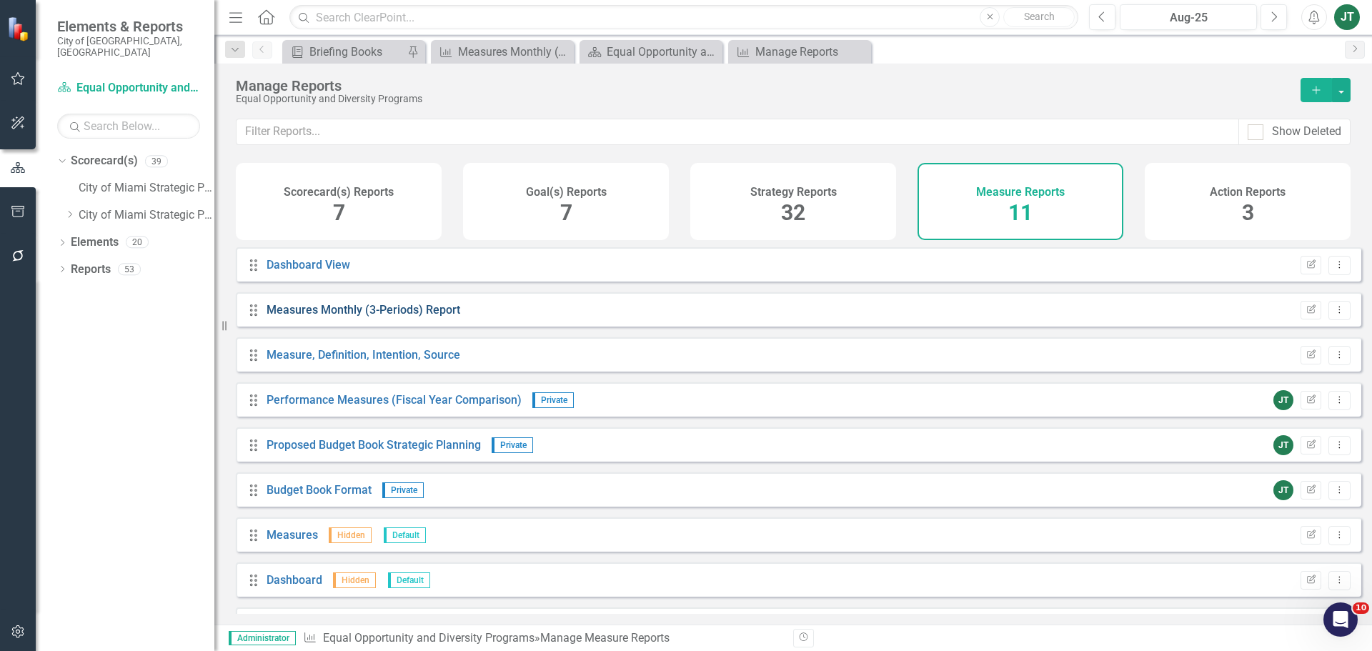
click at [416, 317] on link "Measures Monthly (3-Periods) Report" at bounding box center [364, 310] width 194 height 14
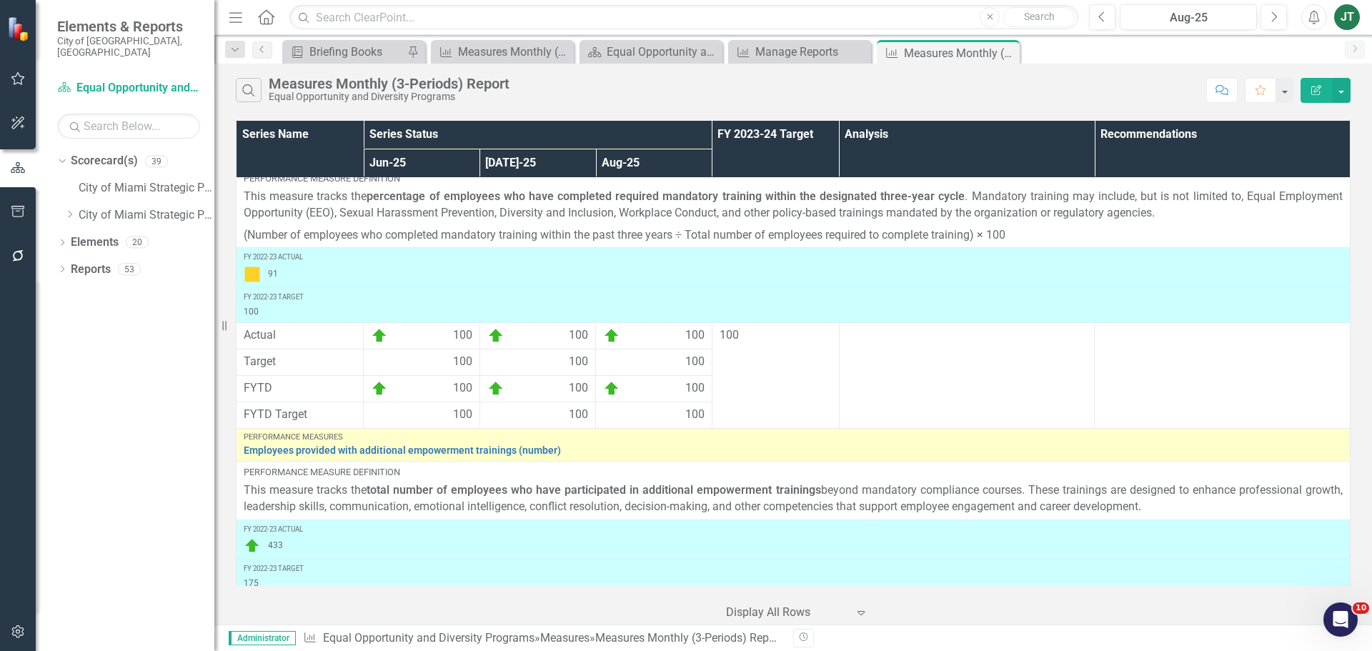
scroll to position [1907, 0]
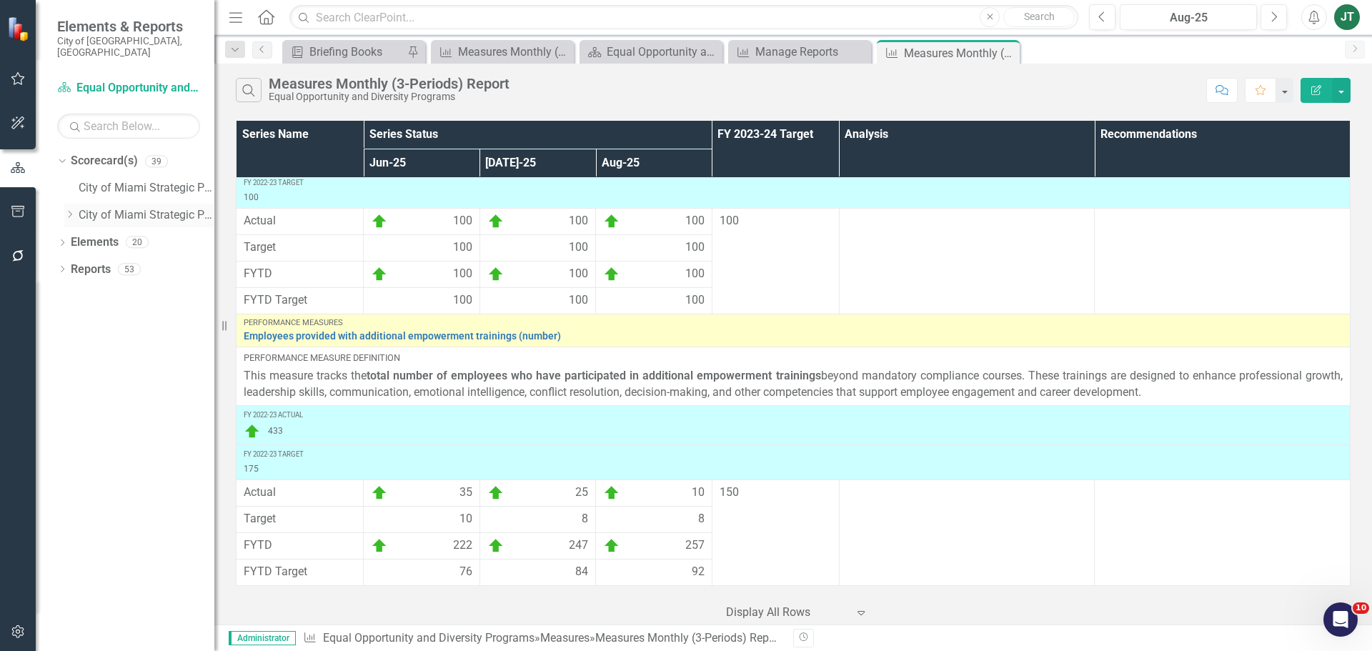
click at [72, 210] on icon "Dropdown" at bounding box center [69, 214] width 11 height 9
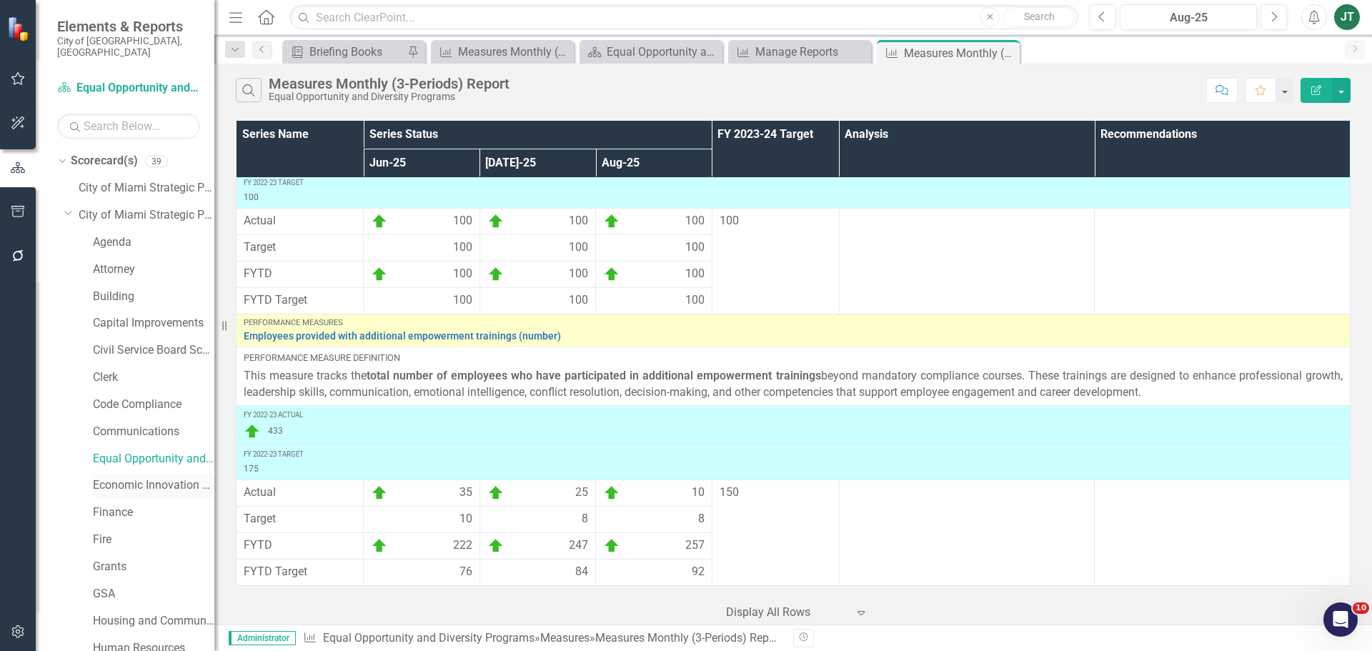
click at [124, 477] on link "Economic Innovation and Development" at bounding box center [153, 485] width 121 height 16
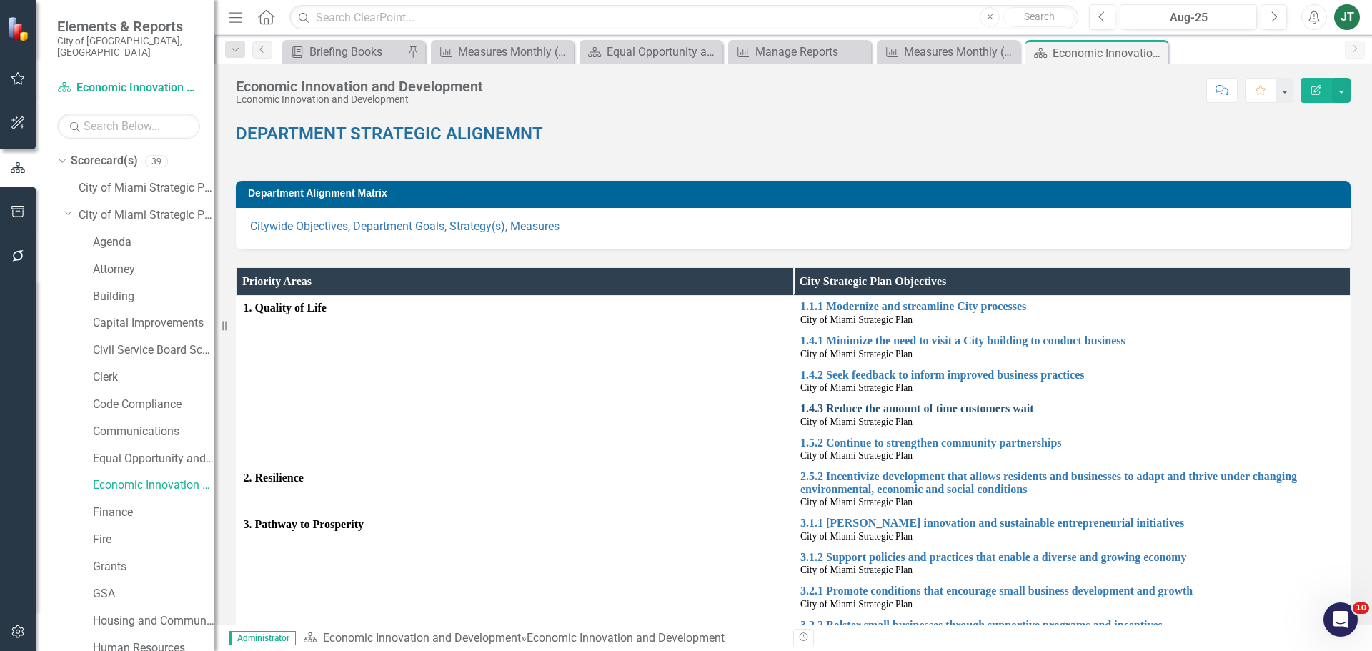
scroll to position [214, 0]
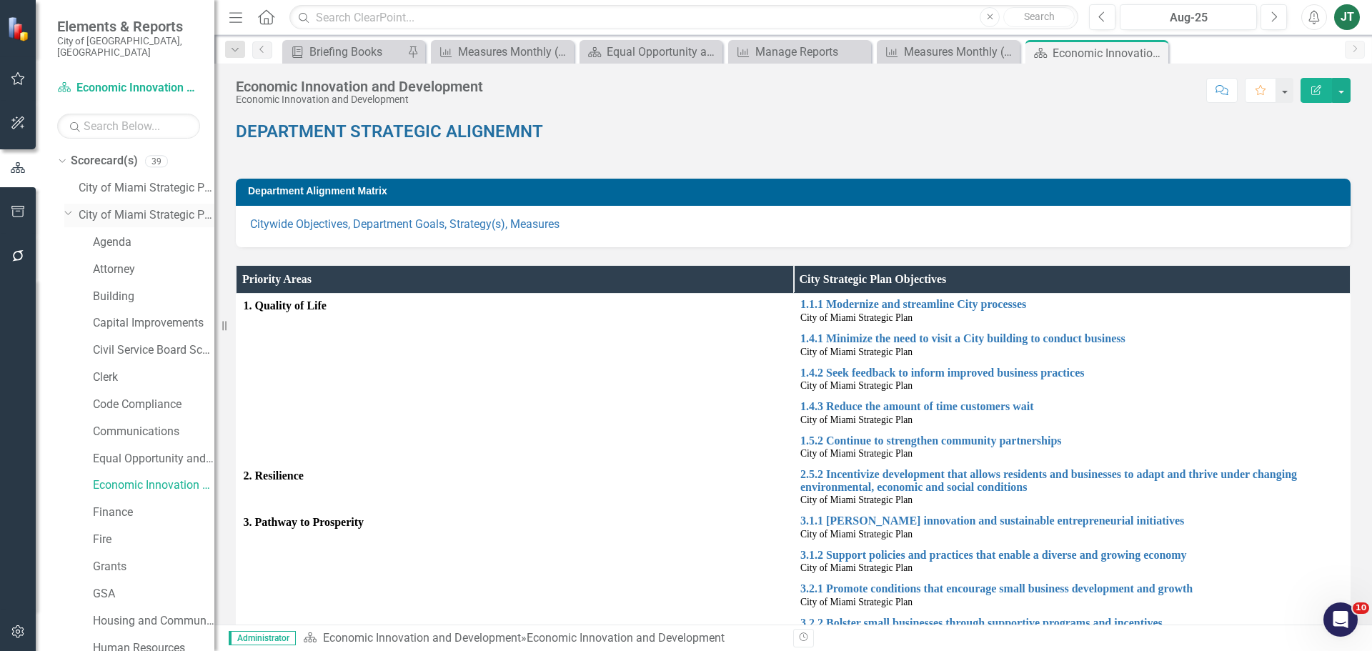
click at [69, 207] on icon "Dropdown" at bounding box center [68, 212] width 9 height 11
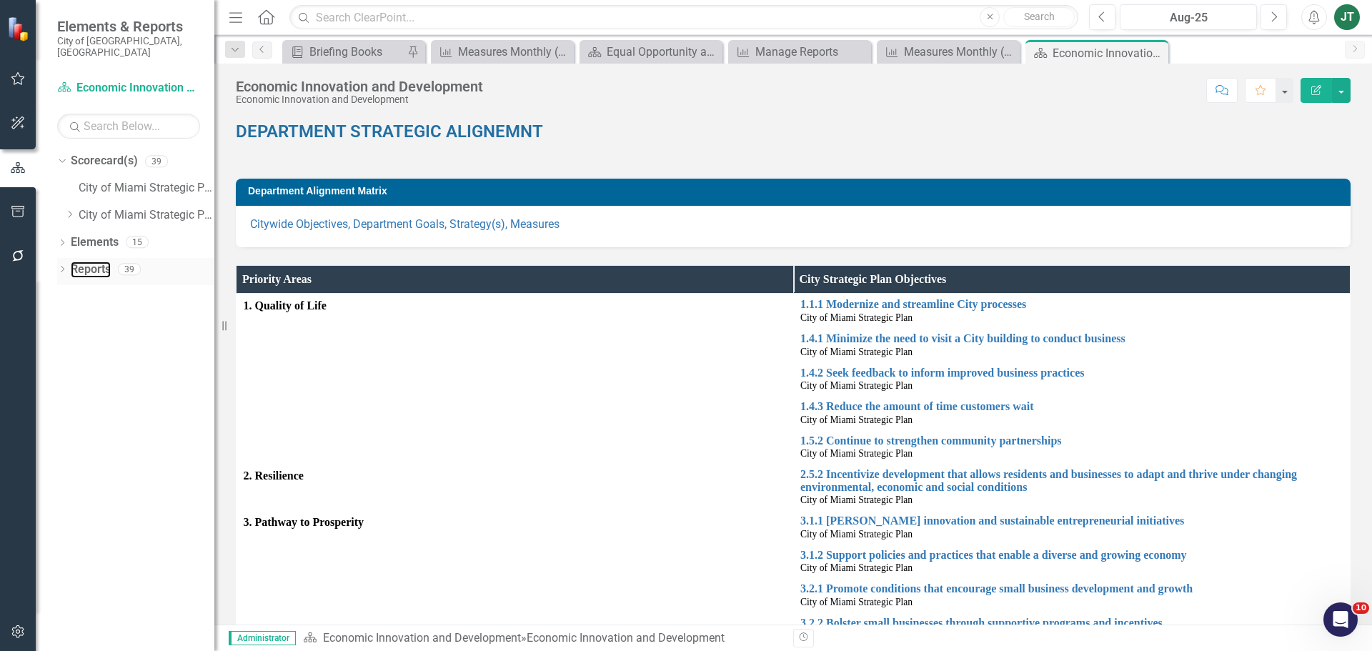
click at [92, 262] on link "Reports" at bounding box center [91, 270] width 40 height 16
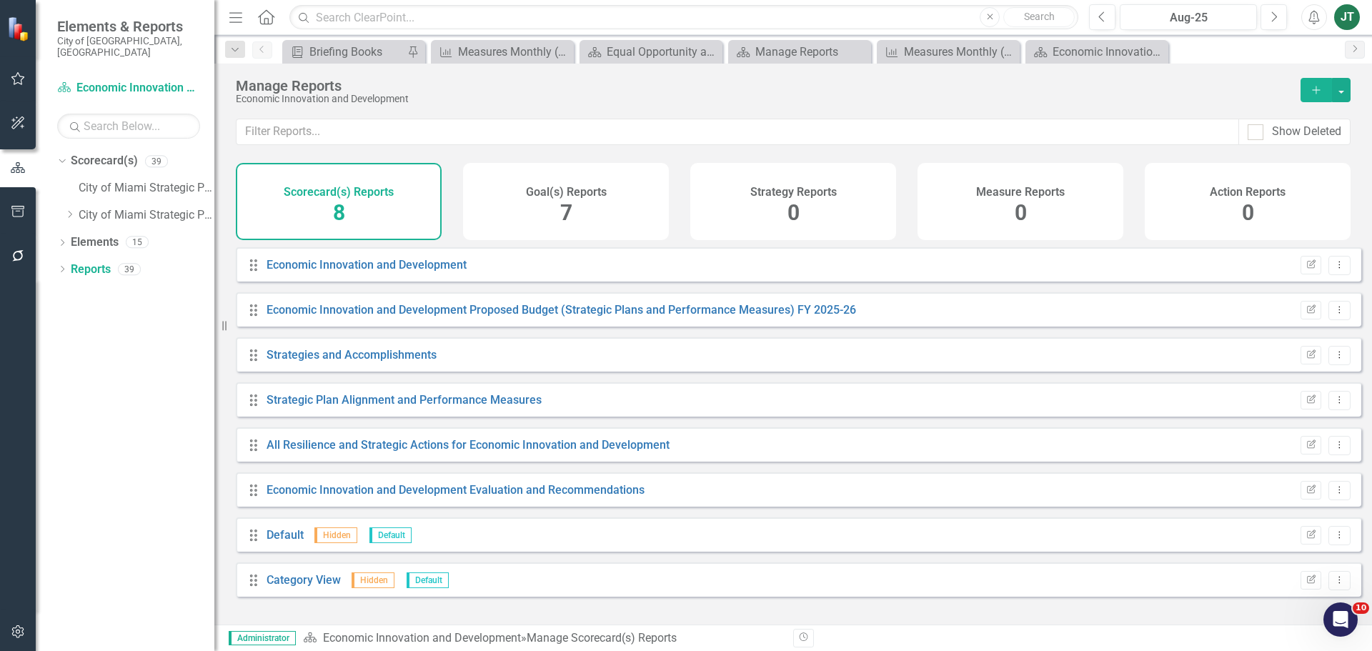
click at [1083, 210] on div "Measure Reports 0" at bounding box center [1021, 201] width 206 height 77
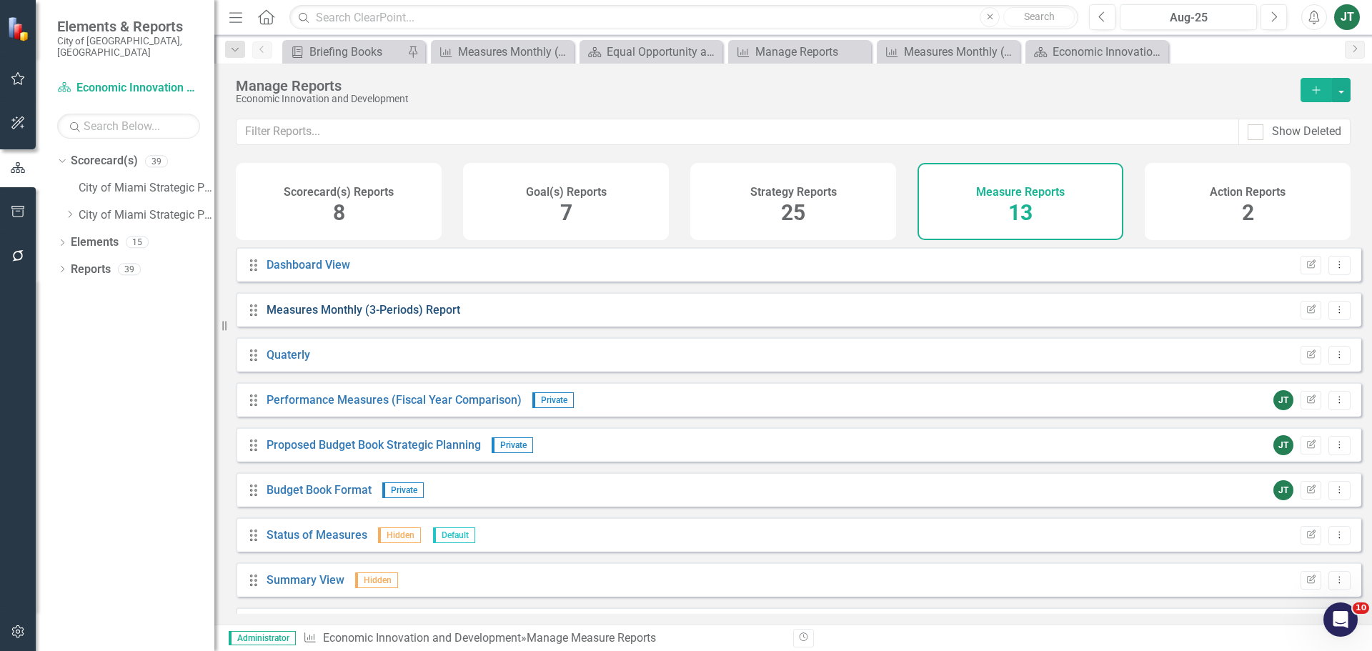
click at [402, 317] on link "Measures Monthly (3-Periods) Report" at bounding box center [364, 310] width 194 height 14
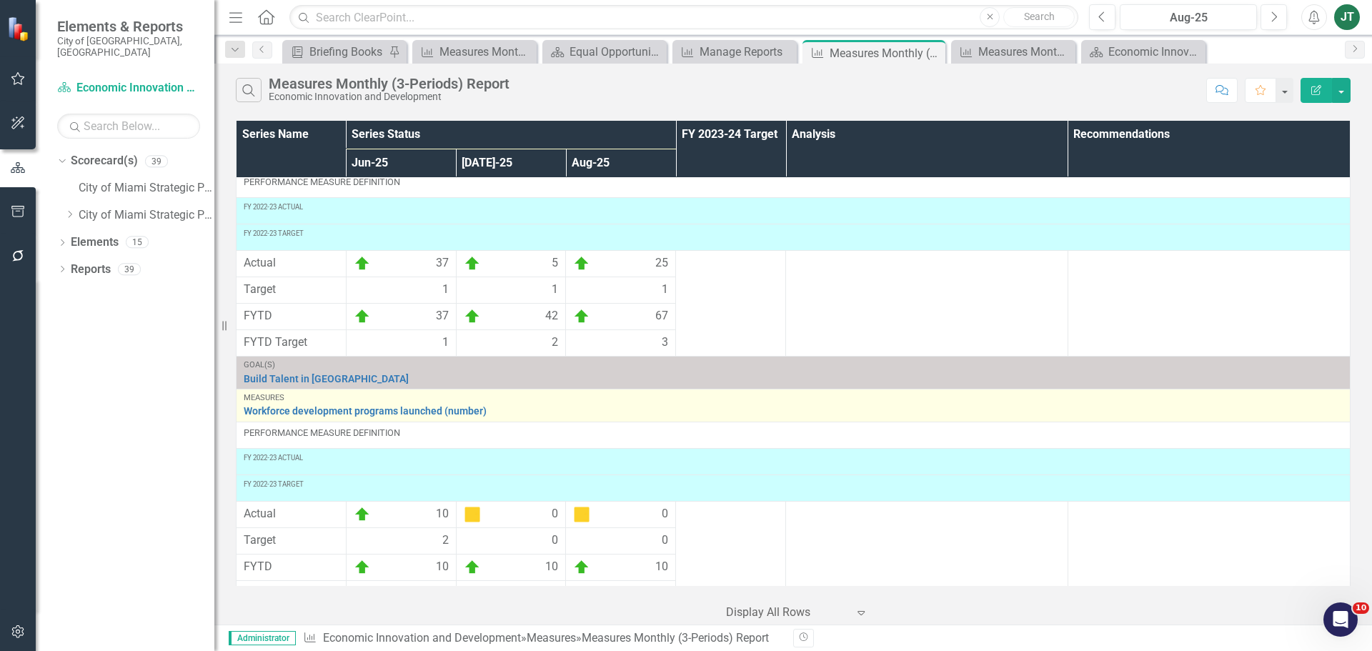
scroll to position [561, 0]
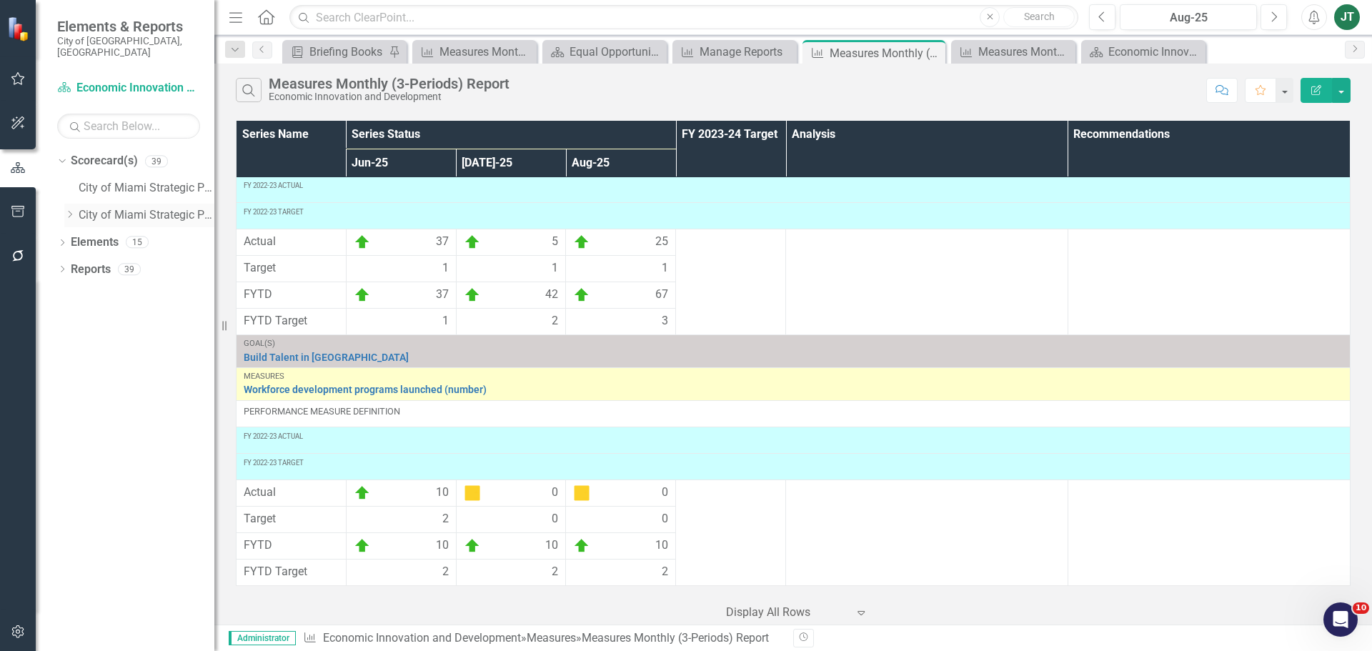
click at [68, 210] on icon "Dropdown" at bounding box center [69, 214] width 11 height 9
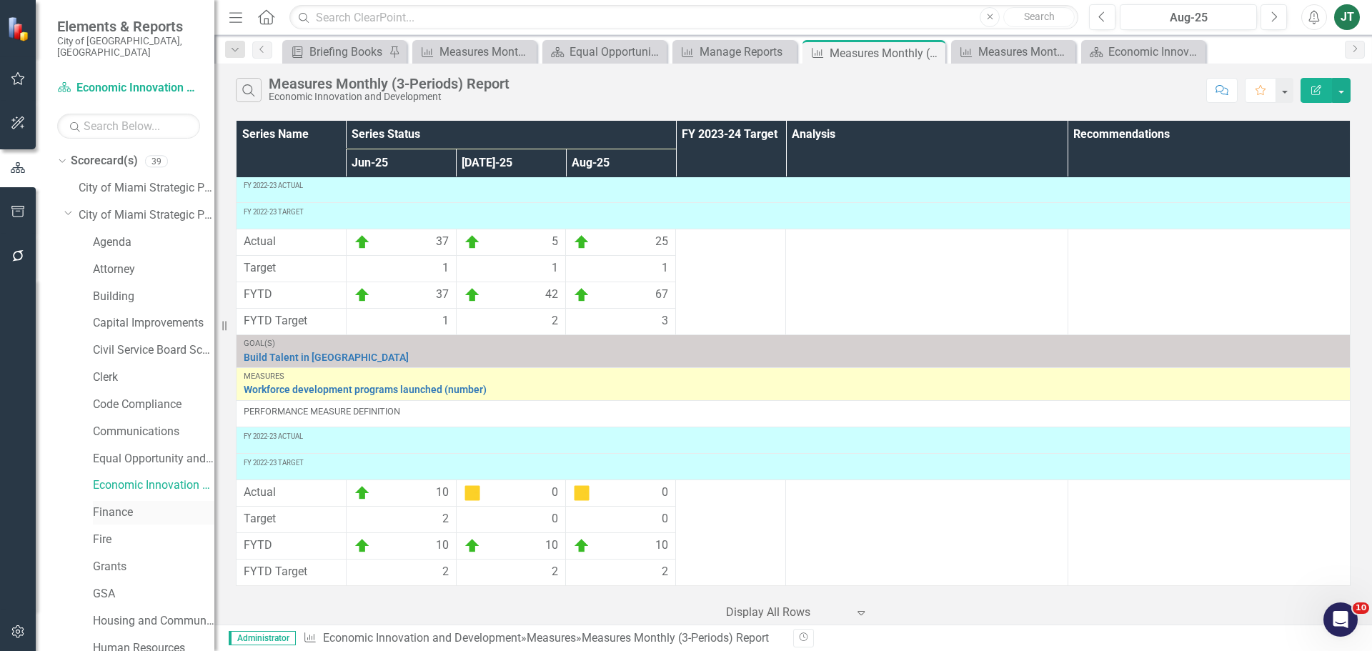
click at [101, 505] on link "Finance" at bounding box center [153, 513] width 121 height 16
click at [103, 505] on link "Finance" at bounding box center [153, 513] width 121 height 16
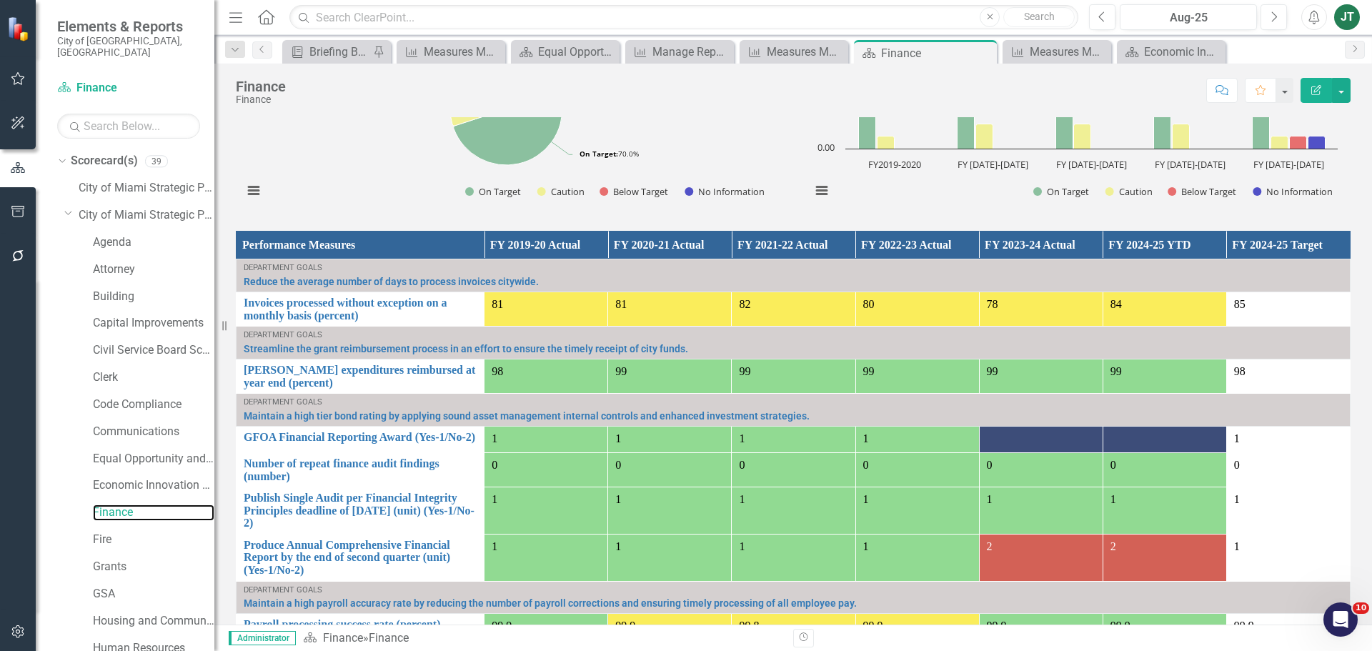
scroll to position [817, 0]
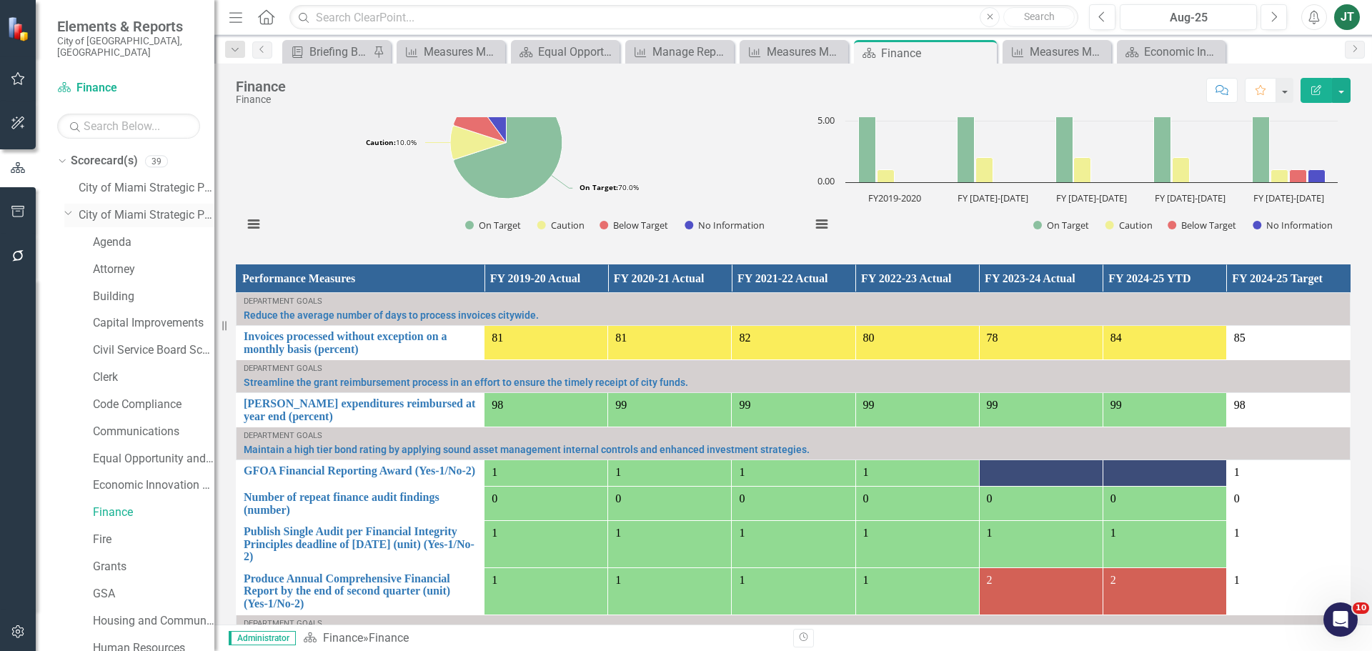
click at [66, 207] on icon "Dropdown" at bounding box center [68, 212] width 9 height 11
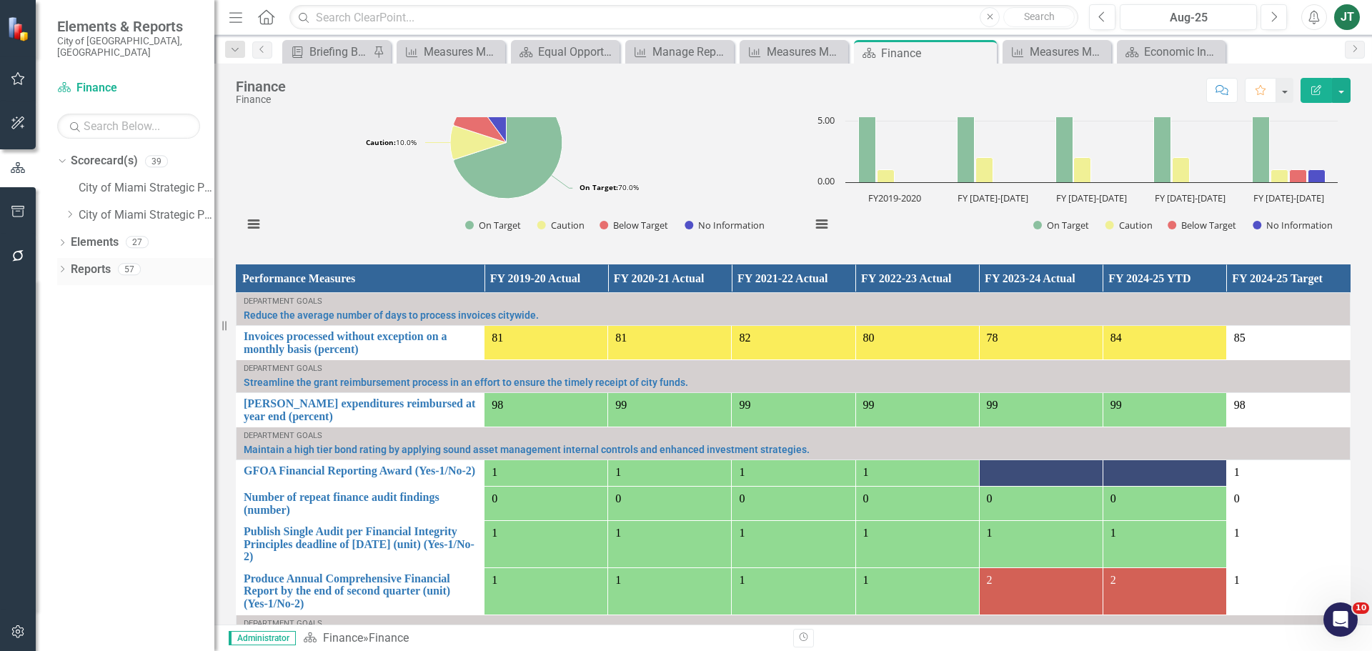
click at [94, 262] on link "Reports" at bounding box center [91, 270] width 40 height 16
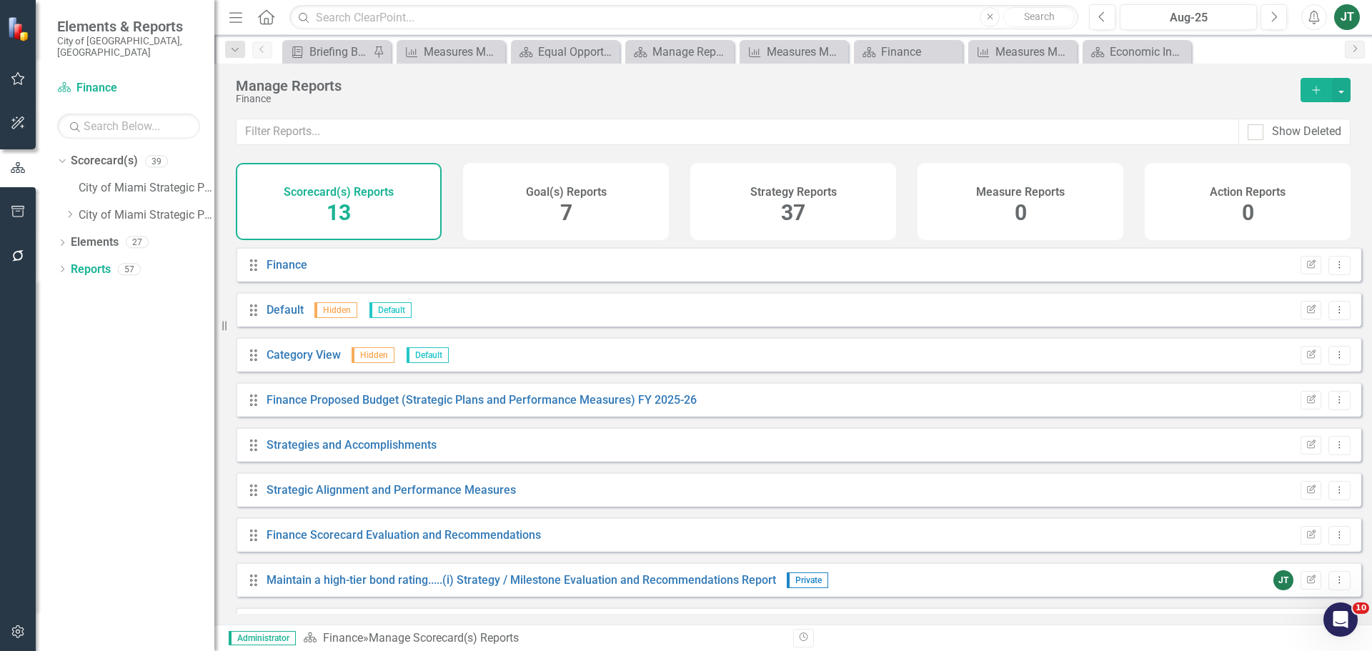
click at [1018, 225] on span "0" at bounding box center [1021, 212] width 12 height 25
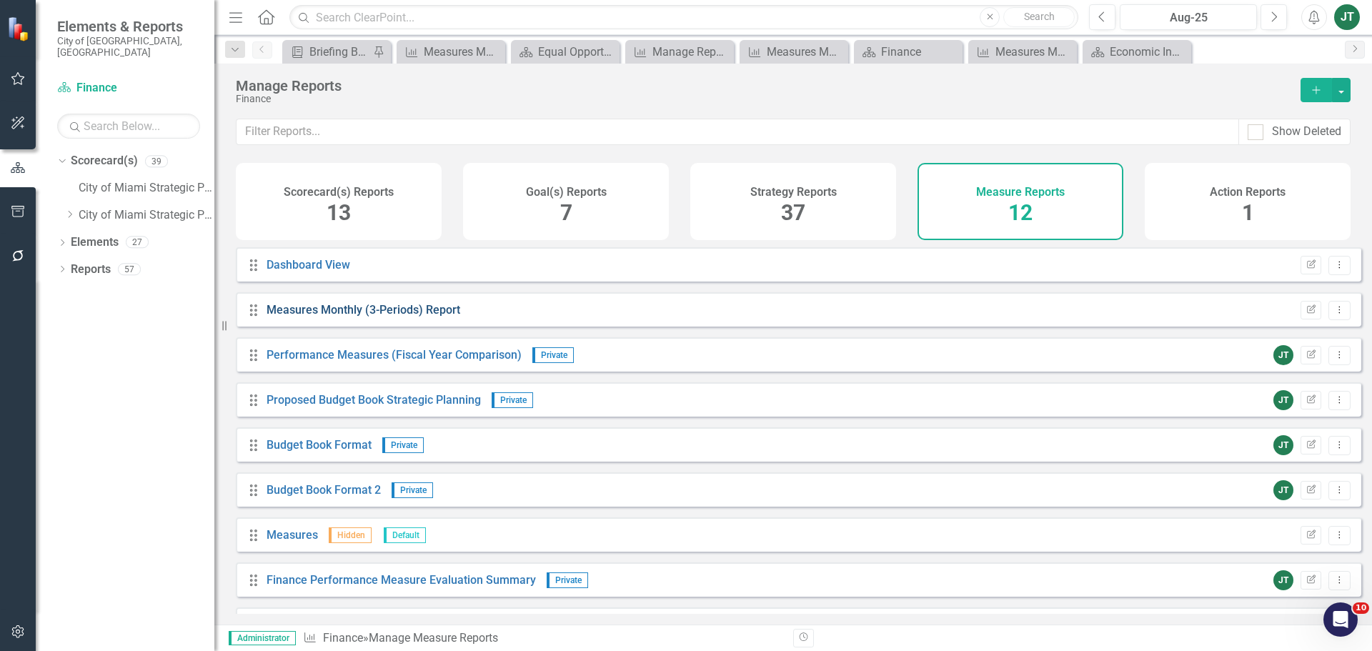
click at [342, 317] on link "Measures Monthly (3-Periods) Report" at bounding box center [364, 310] width 194 height 14
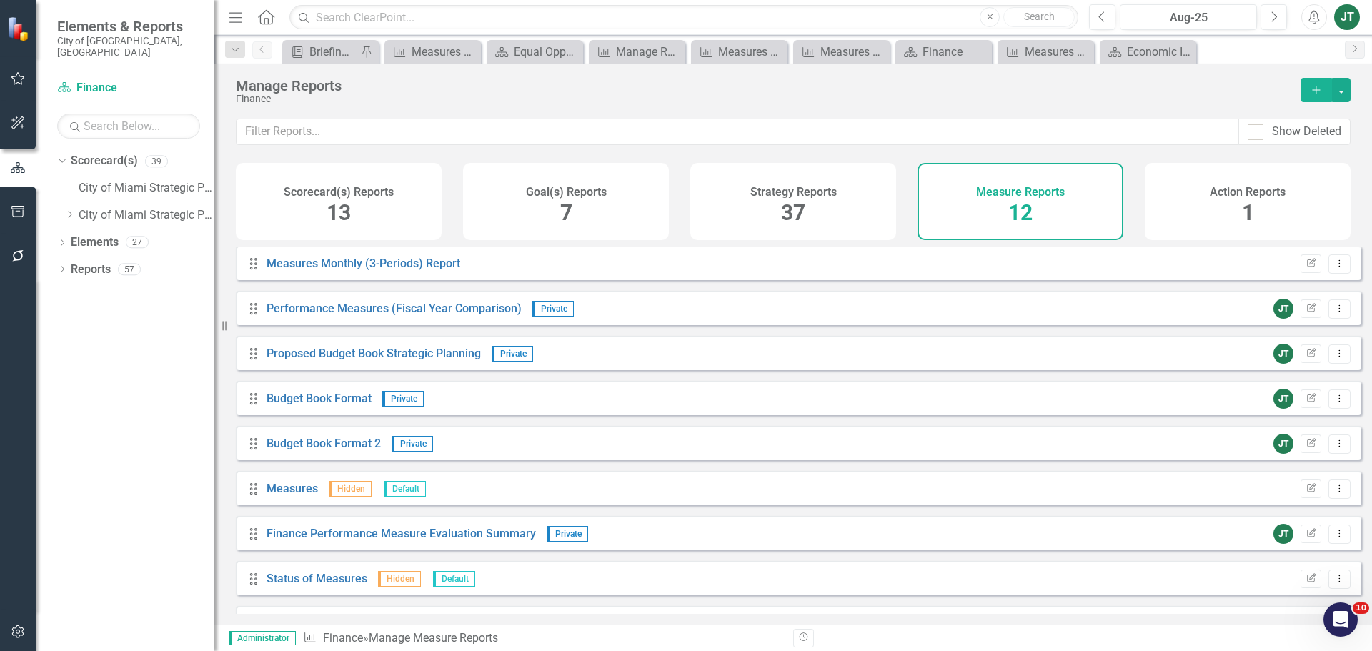
scroll to position [71, 0]
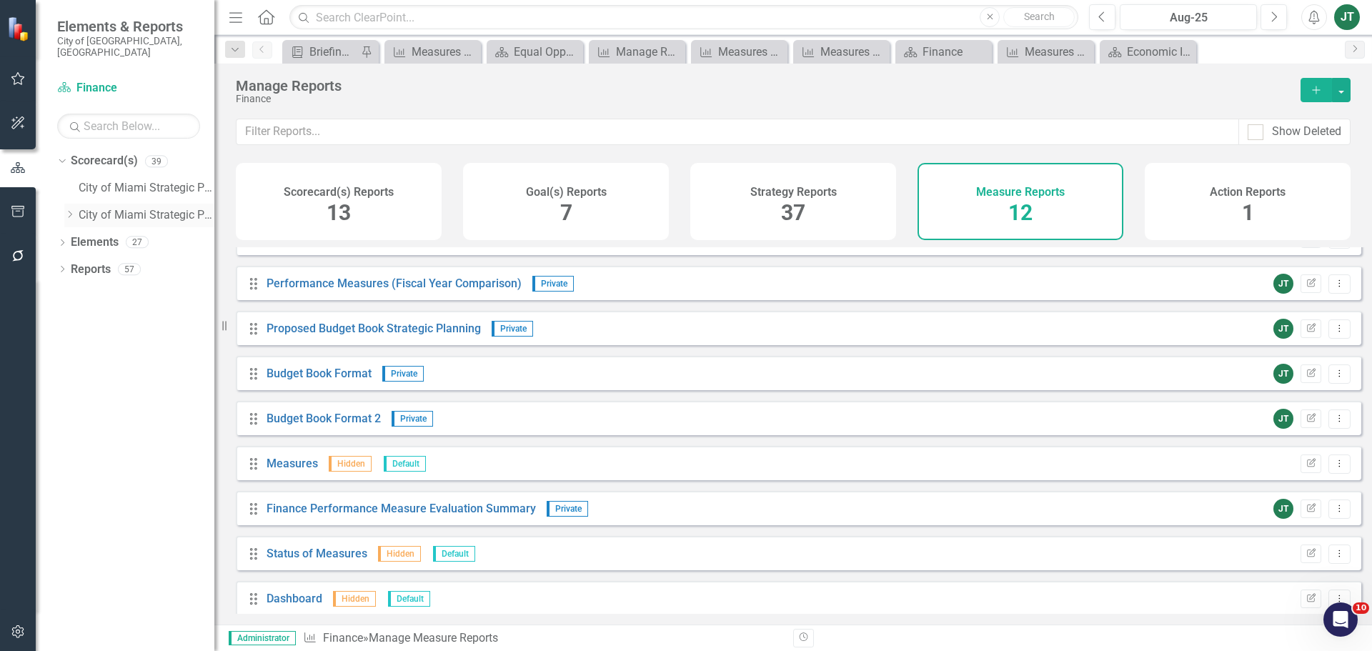
click at [70, 211] on icon at bounding box center [71, 214] width 4 height 7
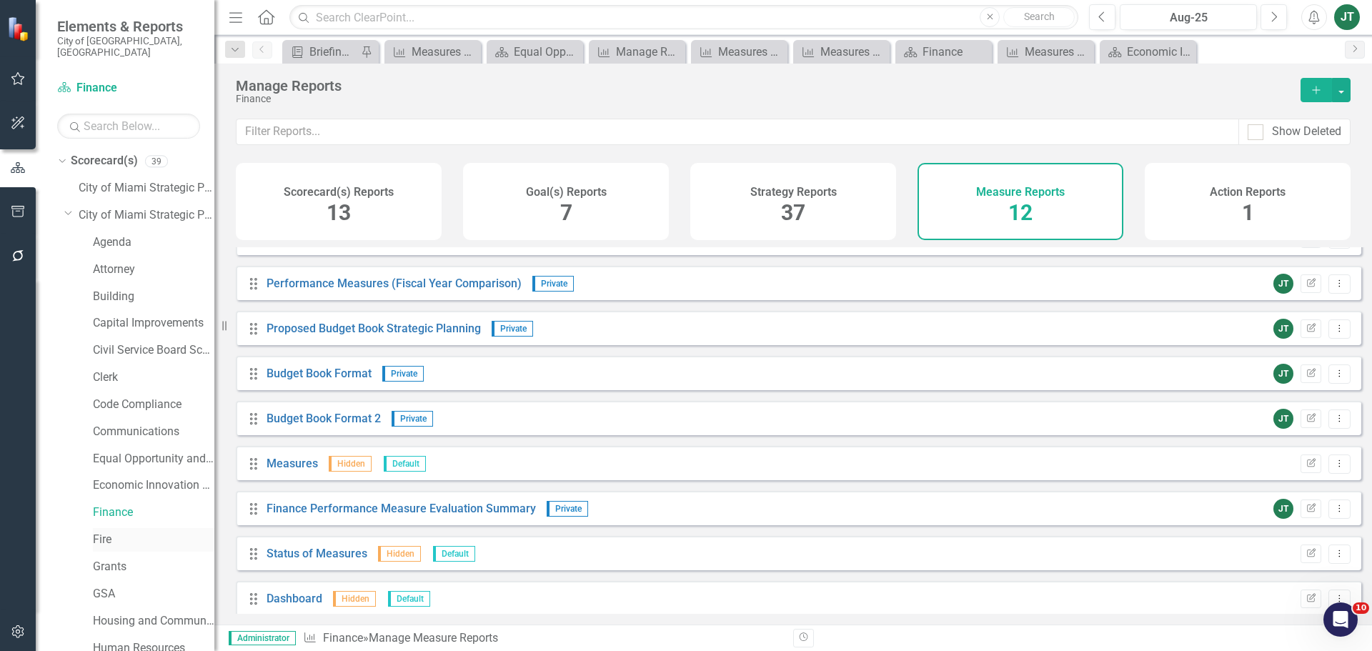
click at [105, 532] on link "Fire" at bounding box center [153, 540] width 121 height 16
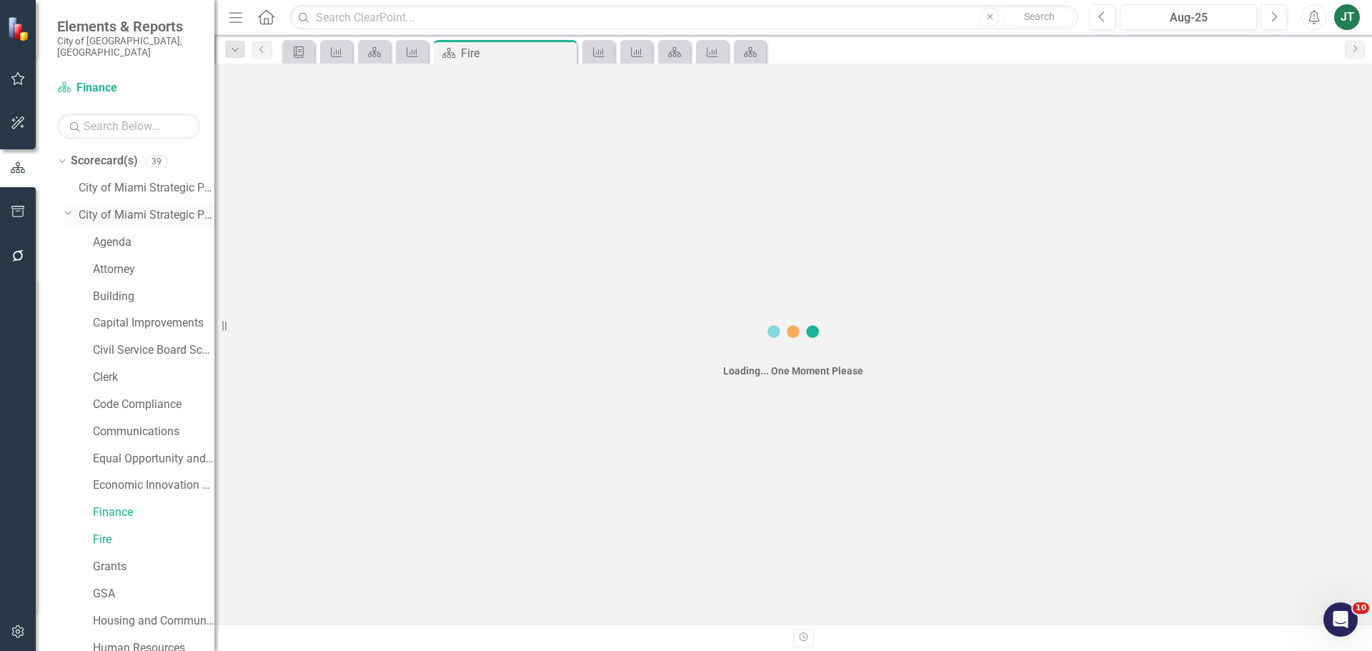
click at [66, 207] on icon "Dropdown" at bounding box center [68, 212] width 9 height 11
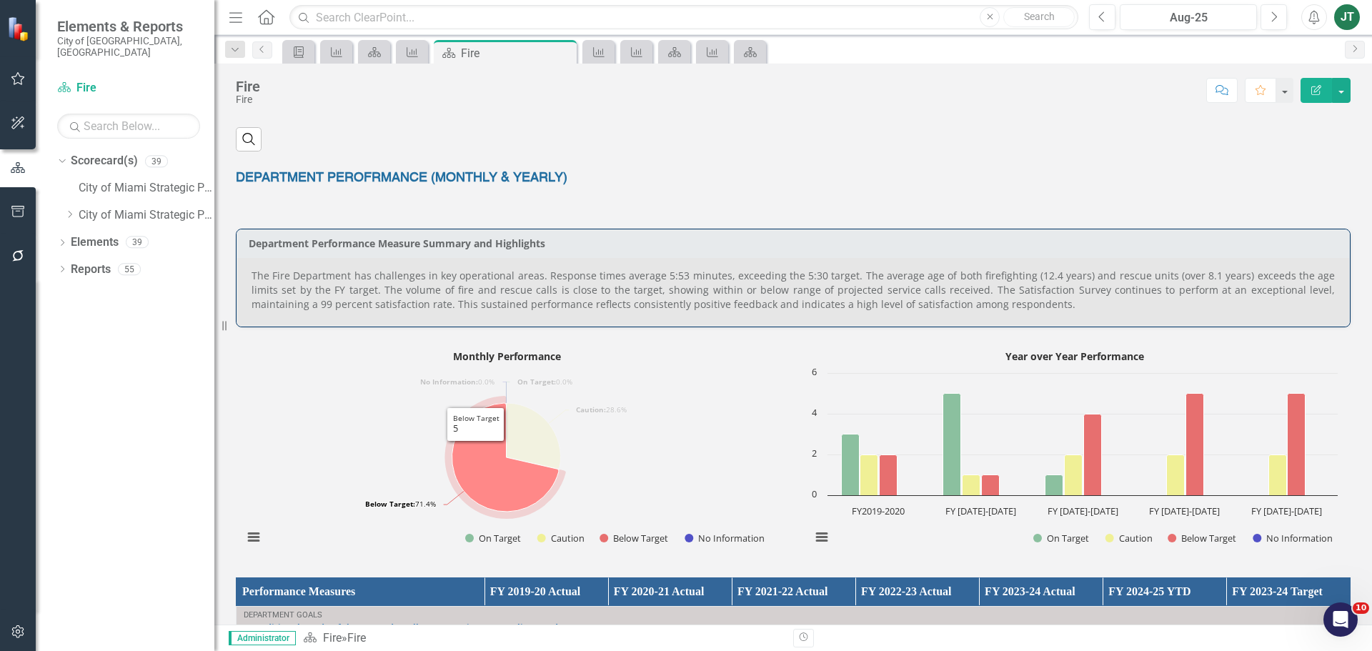
scroll to position [602, 0]
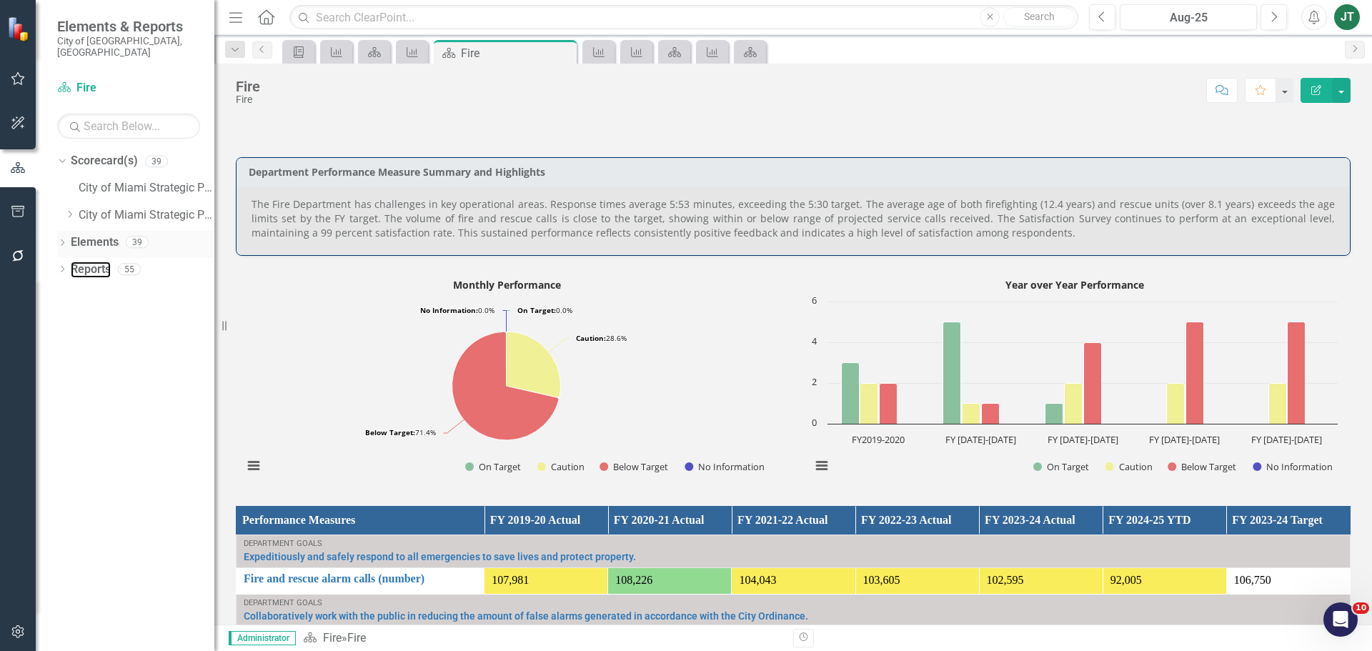
drag, startPoint x: 82, startPoint y: 255, endPoint x: 189, endPoint y: 237, distance: 108.1
click at [82, 262] on link "Reports" at bounding box center [91, 270] width 40 height 16
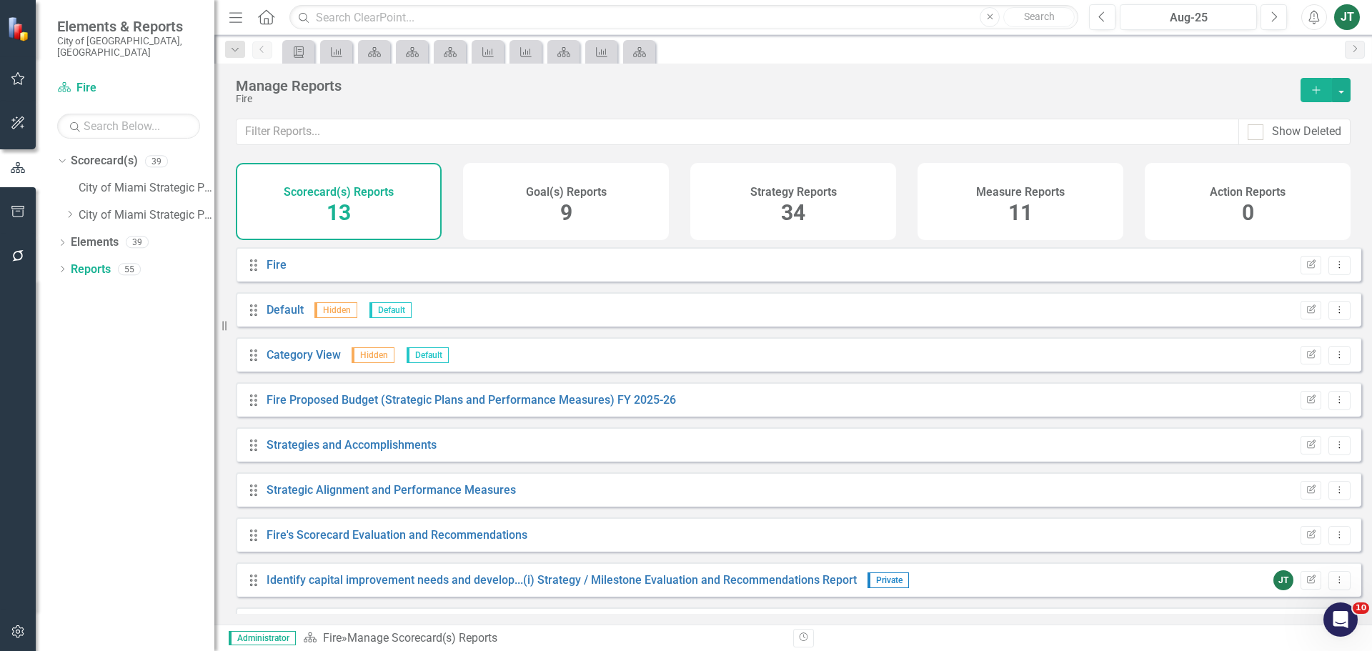
click at [1053, 209] on div "Measure Reports 11" at bounding box center [1021, 201] width 206 height 77
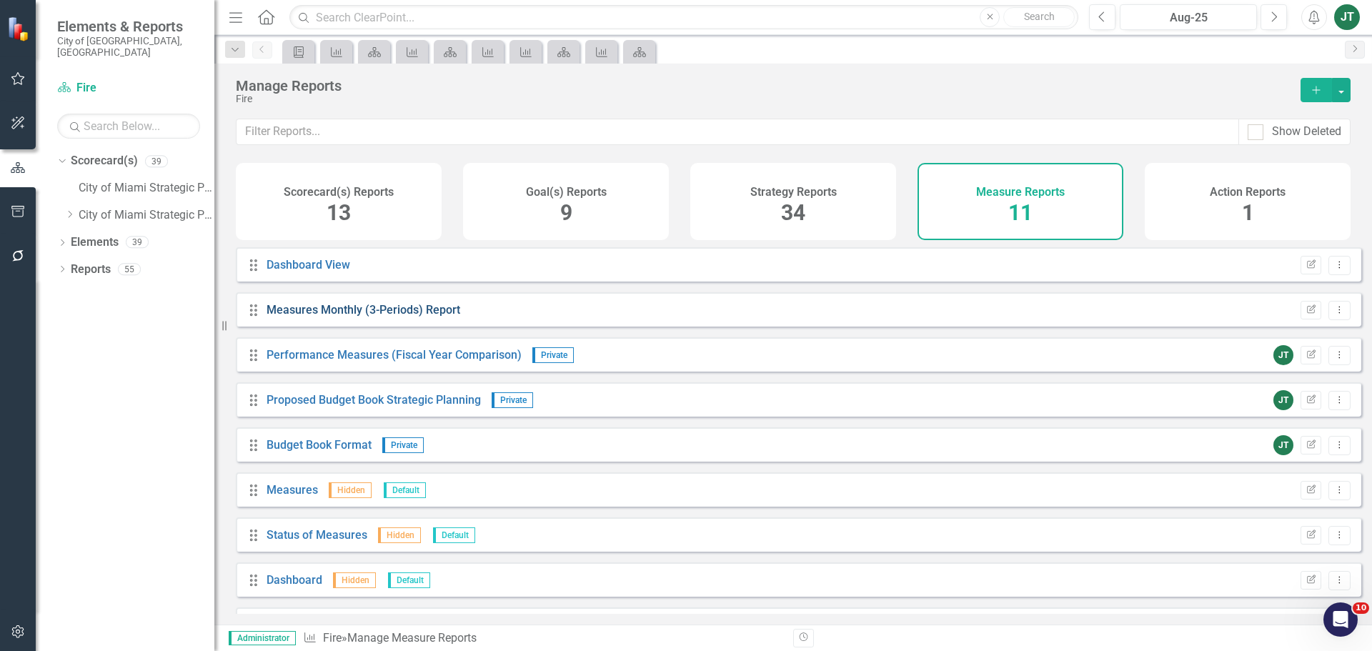
click at [385, 317] on link "Measures Monthly (3-Periods) Report" at bounding box center [364, 310] width 194 height 14
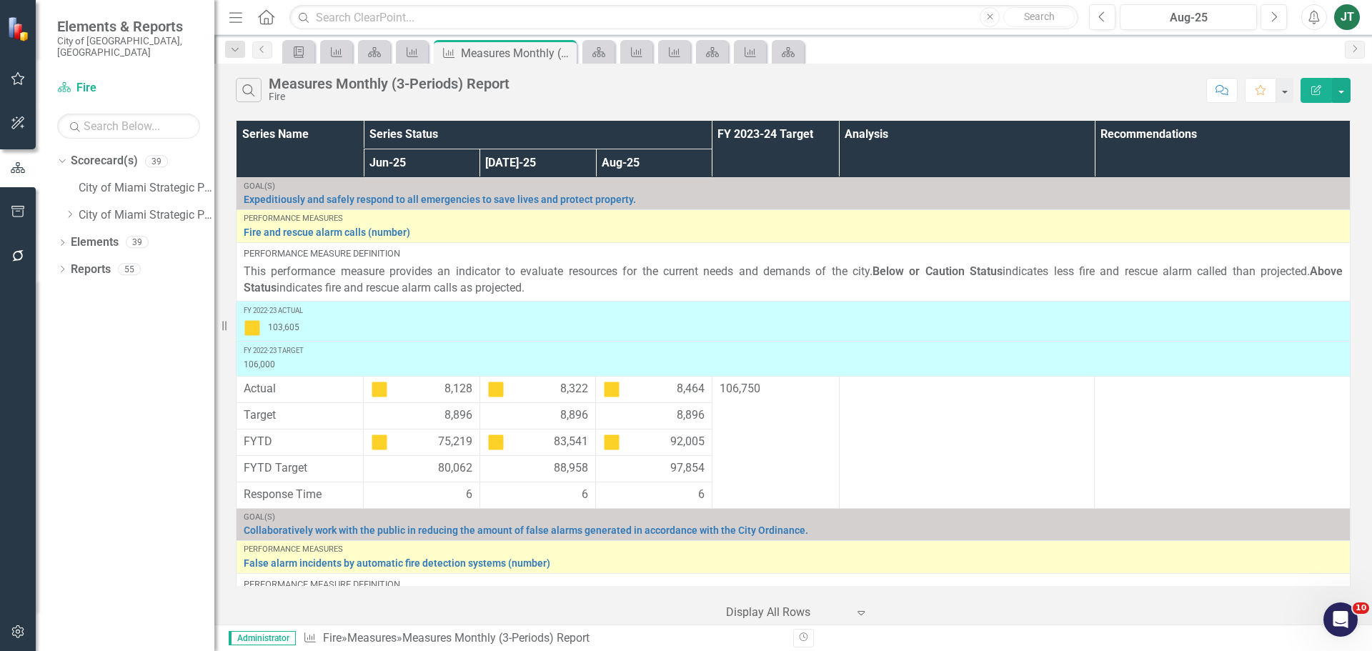
click at [379, 320] on div "103,605" at bounding box center [793, 327] width 1099 height 17
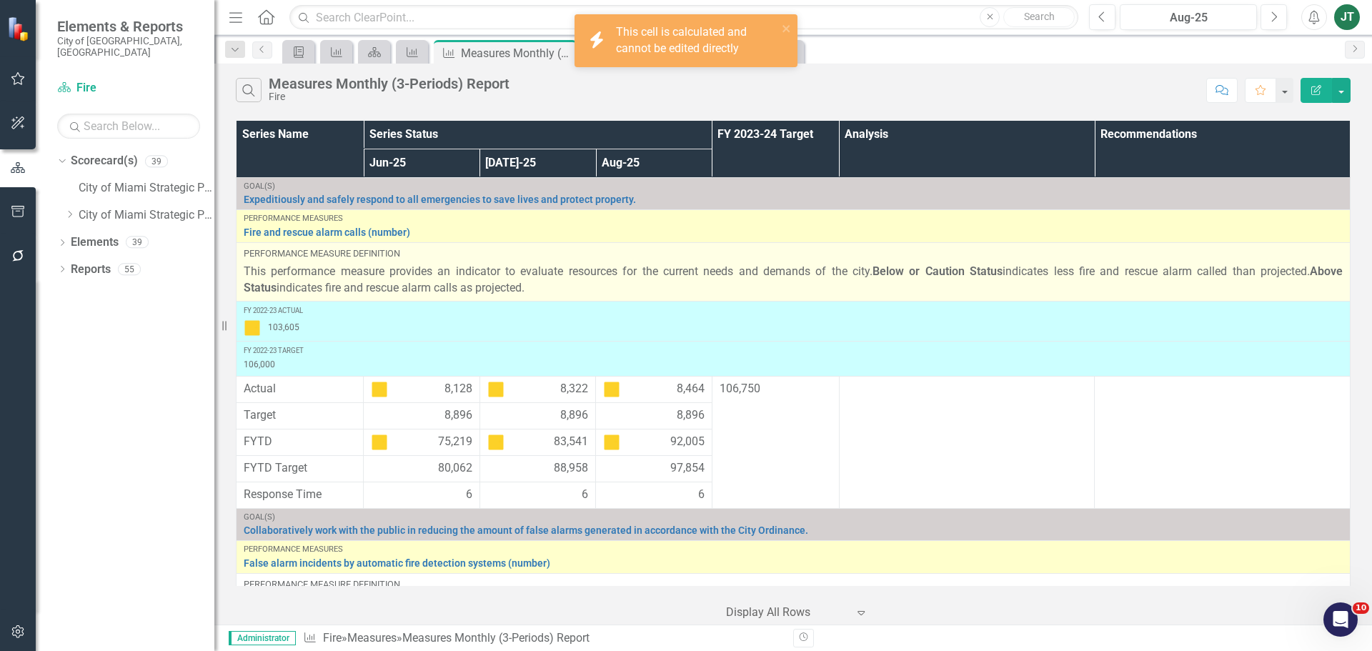
click at [355, 289] on p "This performance measure provides an indicator to evaluate resources for the cu…" at bounding box center [793, 280] width 1099 height 33
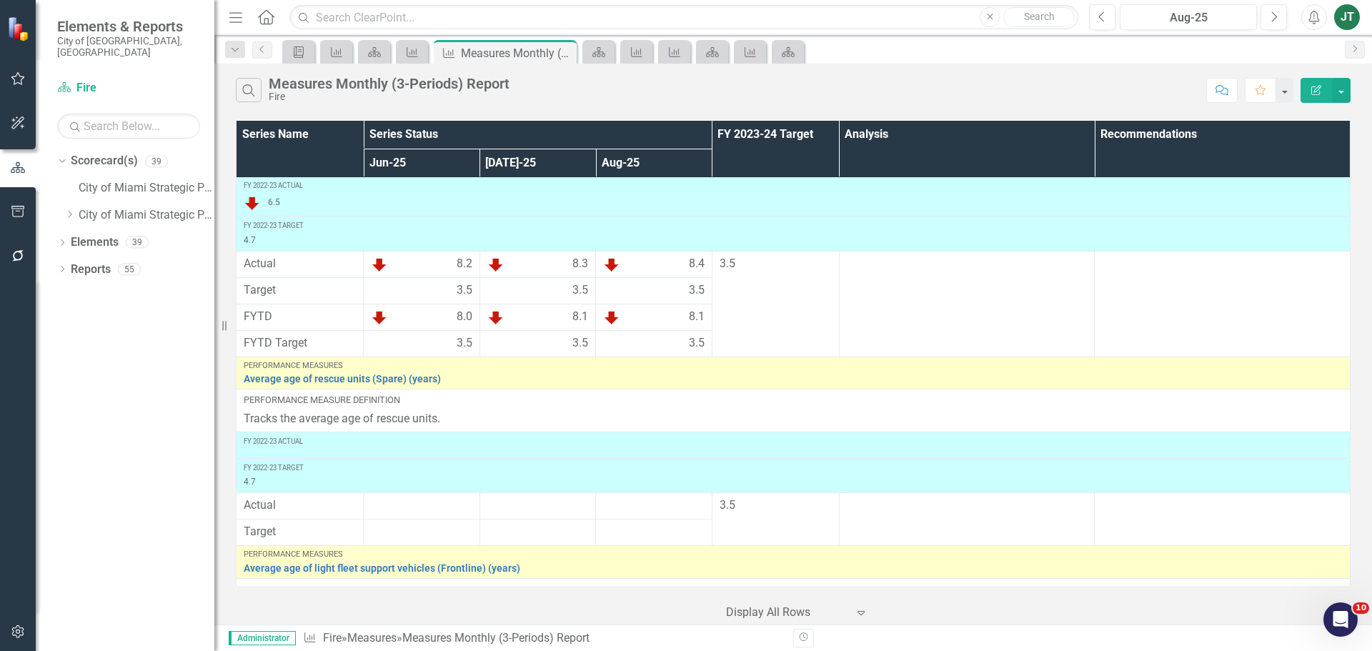
scroll to position [3640, 0]
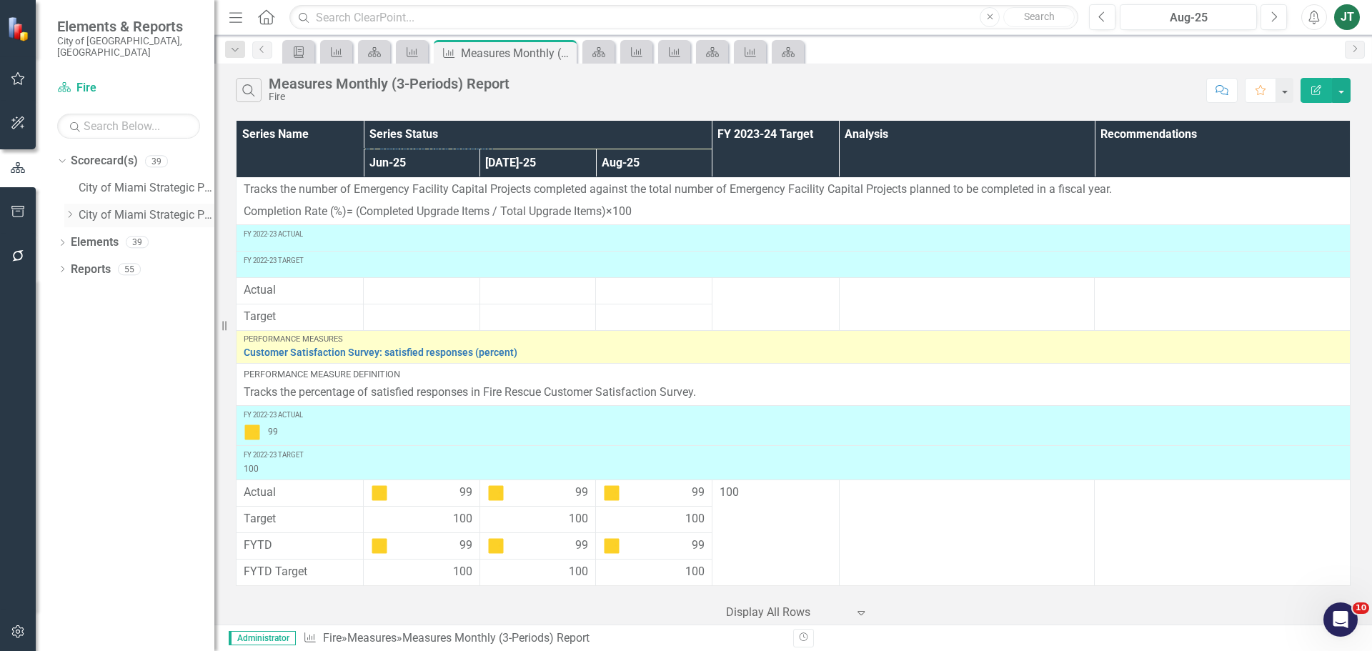
click at [68, 210] on icon "Dropdown" at bounding box center [69, 214] width 11 height 9
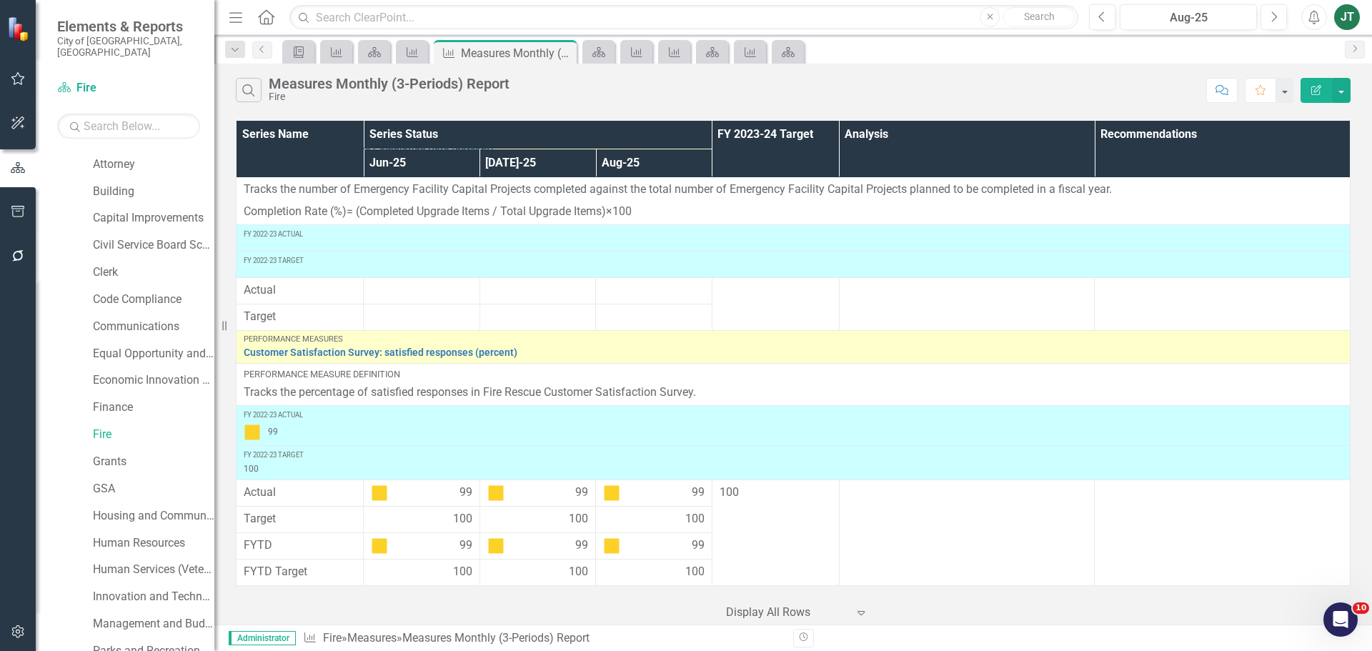
scroll to position [143, 0]
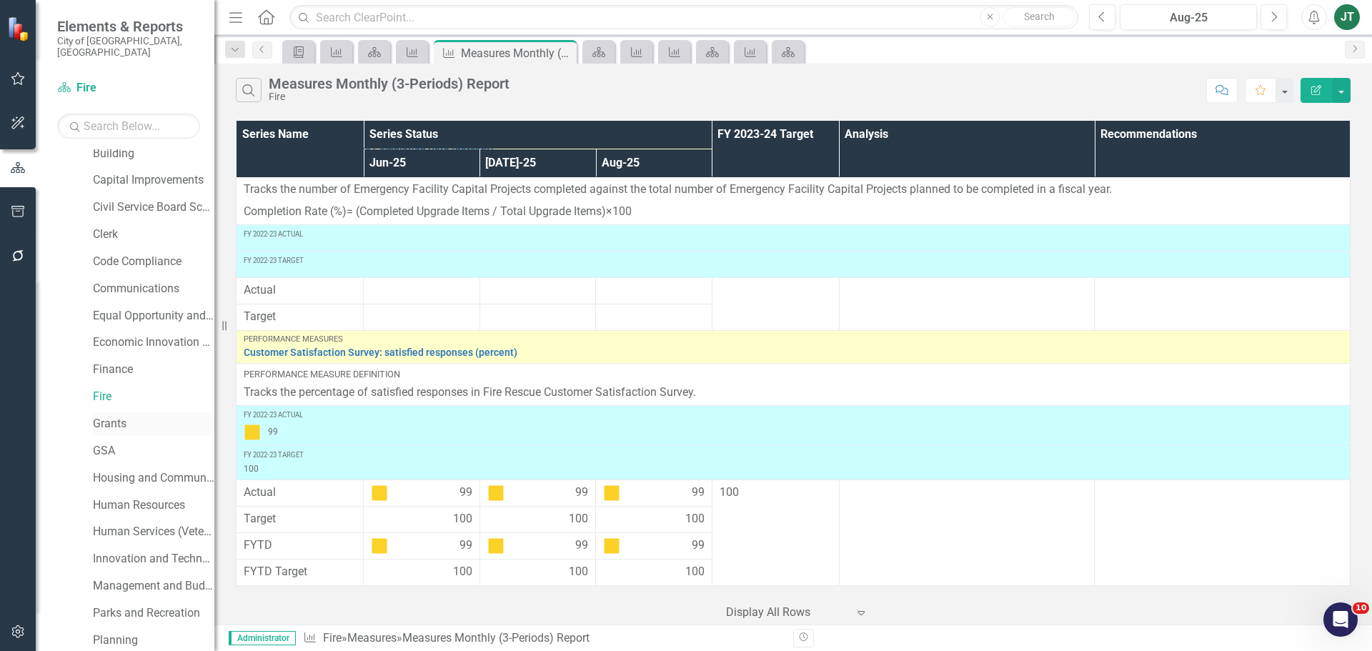
click at [101, 416] on link "Grants" at bounding box center [153, 424] width 121 height 16
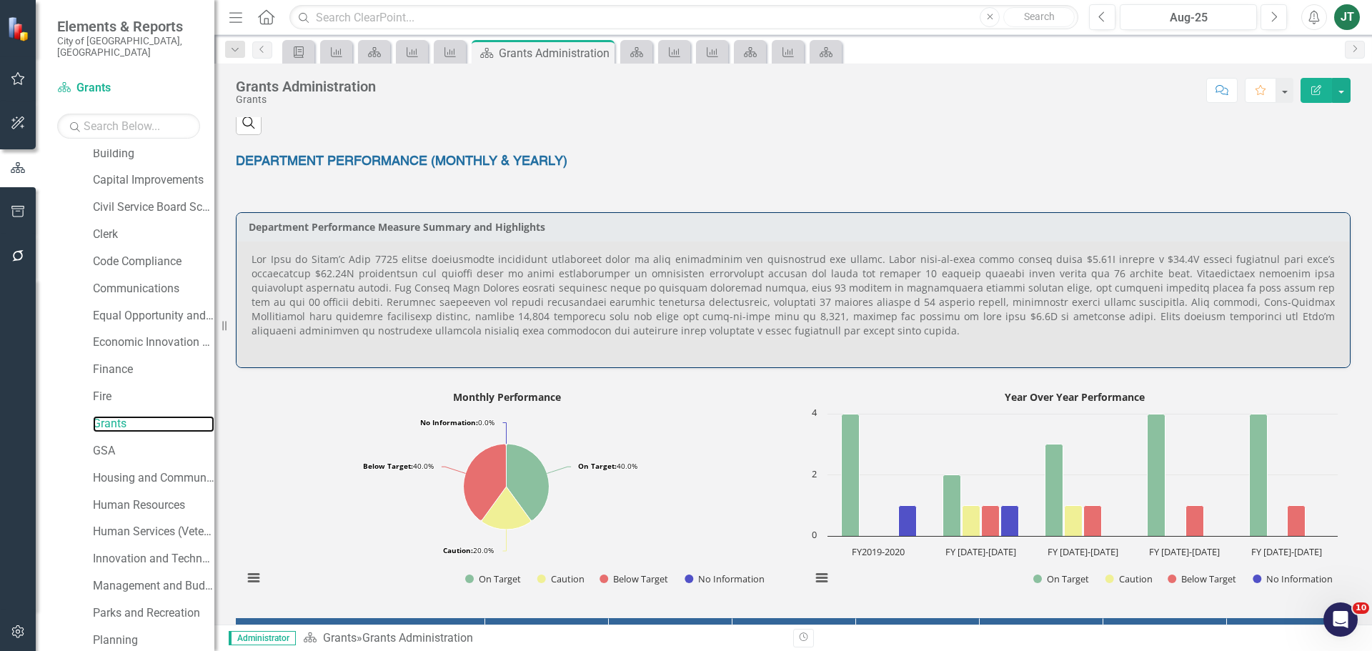
scroll to position [400, 0]
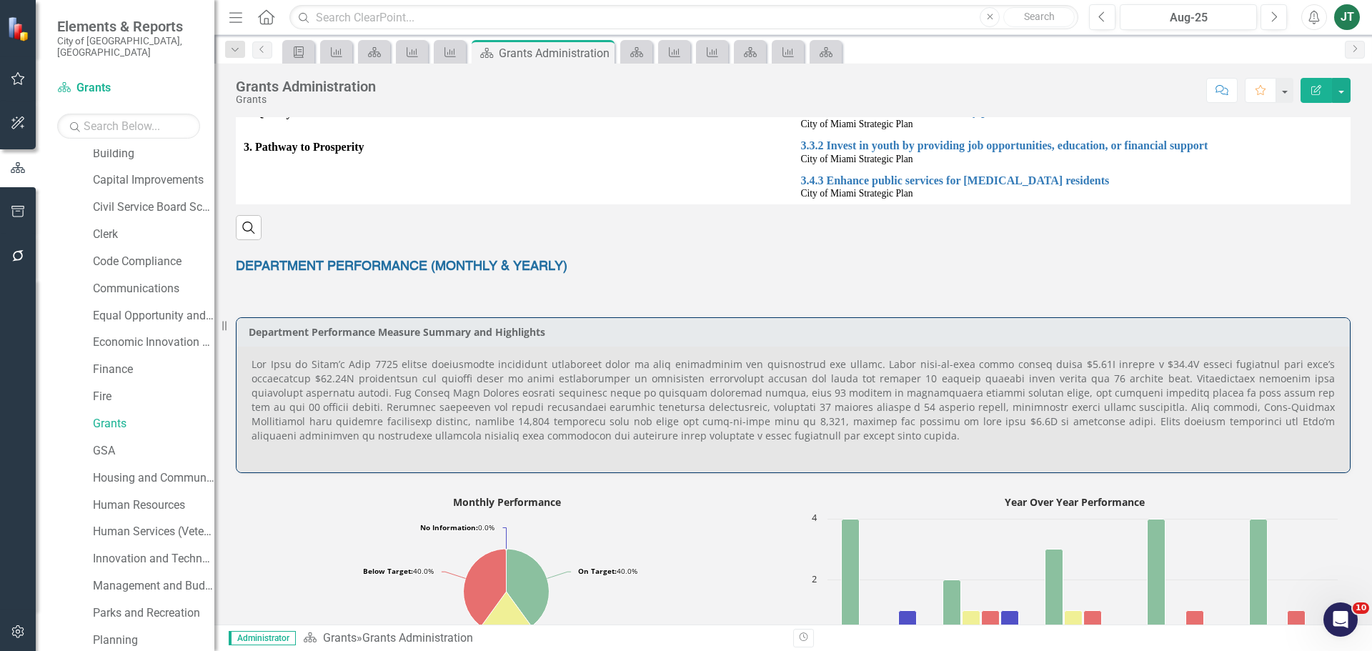
click at [379, 393] on p at bounding box center [793, 400] width 1083 height 86
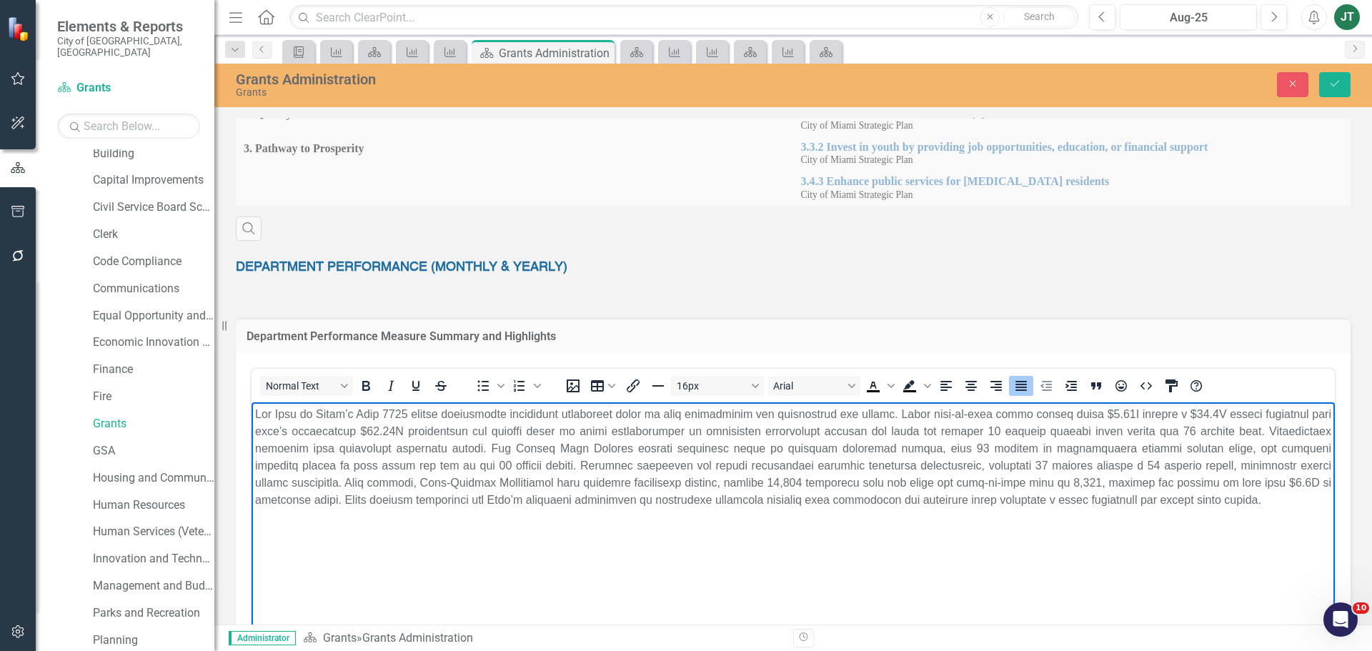
scroll to position [0, 0]
drag, startPoint x: 1239, startPoint y: 412, endPoint x: 1208, endPoint y: 418, distance: 30.6
click at [1208, 418] on p "Rich Text Area. Press ALT-0 for help." at bounding box center [793, 456] width 1076 height 103
click at [1219, 412] on p "Rich Text Area. Press ALT-0 for help." at bounding box center [793, 456] width 1076 height 103
drag, startPoint x: 1230, startPoint y: 412, endPoint x: 1208, endPoint y: 419, distance: 23.3
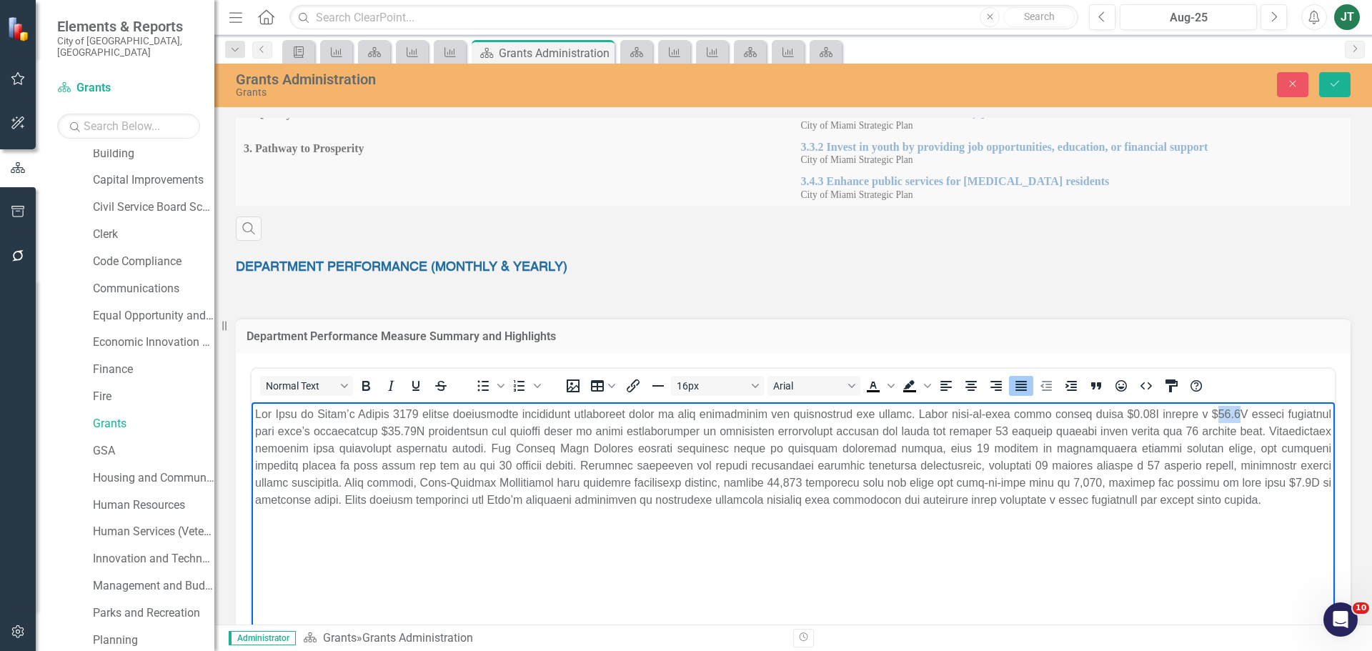
click at [1208, 419] on p "Rich Text Area. Press ALT-0 for help." at bounding box center [793, 456] width 1076 height 103
click at [1110, 444] on p "Rich Text Area. Press ALT-0 for help." at bounding box center [793, 456] width 1076 height 103
click at [982, 429] on p "Rich Text Area. Press ALT-0 for help." at bounding box center [793, 456] width 1076 height 103
drag, startPoint x: 292, startPoint y: 465, endPoint x: 352, endPoint y: 467, distance: 60.1
click at [320, 467] on p "Rich Text Area. Press ALT-0 for help." at bounding box center [793, 456] width 1076 height 103
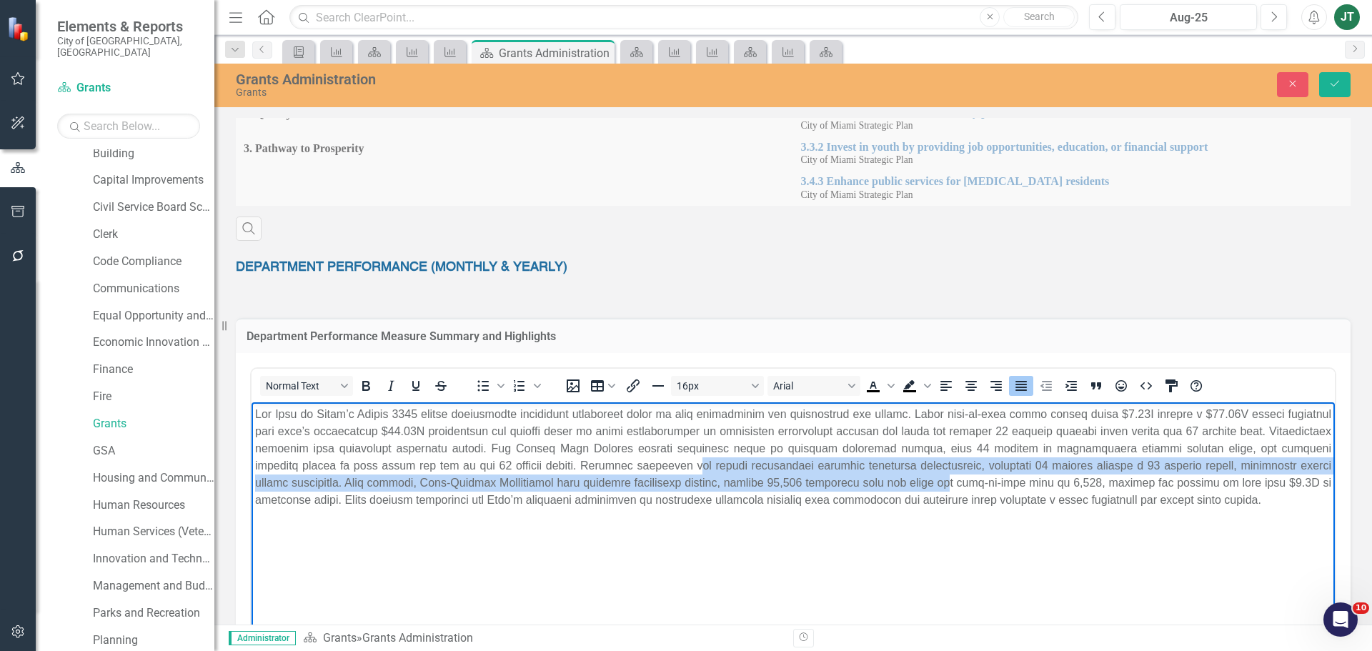
drag, startPoint x: 598, startPoint y: 472, endPoint x: 861, endPoint y: 485, distance: 263.3
click at [857, 484] on p "Rich Text Area. Press ALT-0 for help." at bounding box center [793, 456] width 1076 height 103
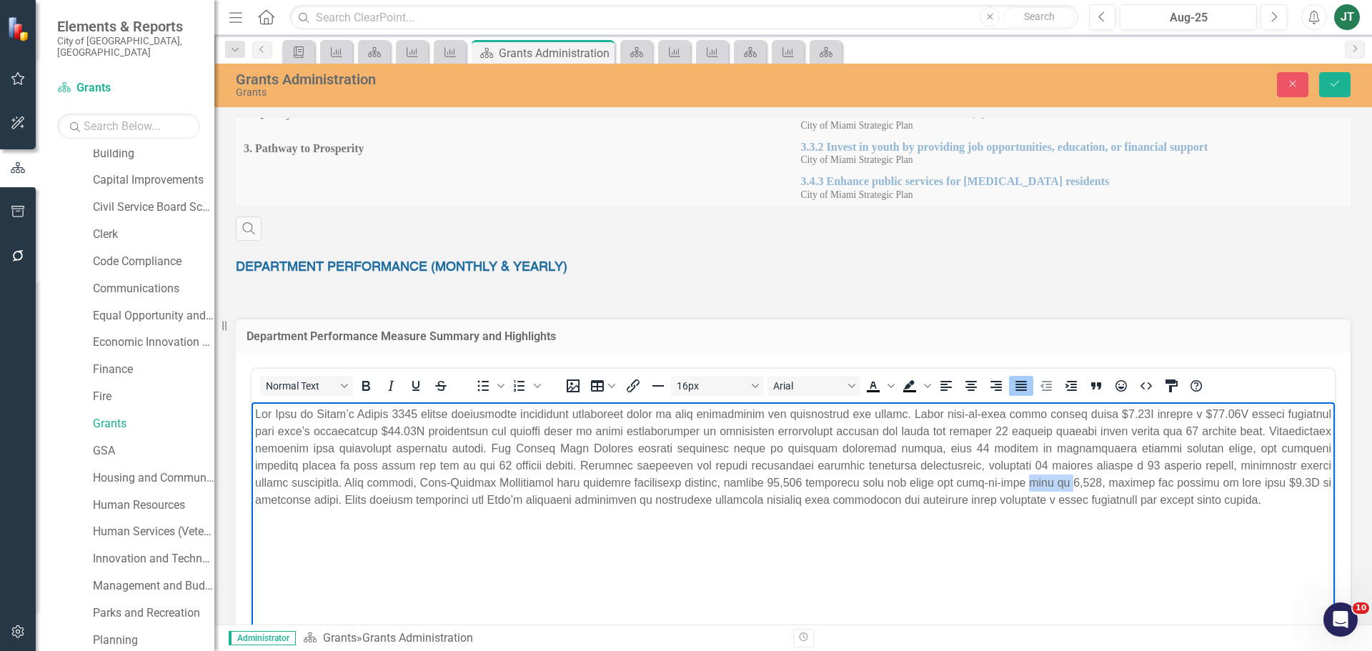
drag, startPoint x: 918, startPoint y: 487, endPoint x: 959, endPoint y: 490, distance: 40.8
click at [957, 489] on p "Rich Text Area. Press ALT-0 for help." at bounding box center [793, 456] width 1076 height 103
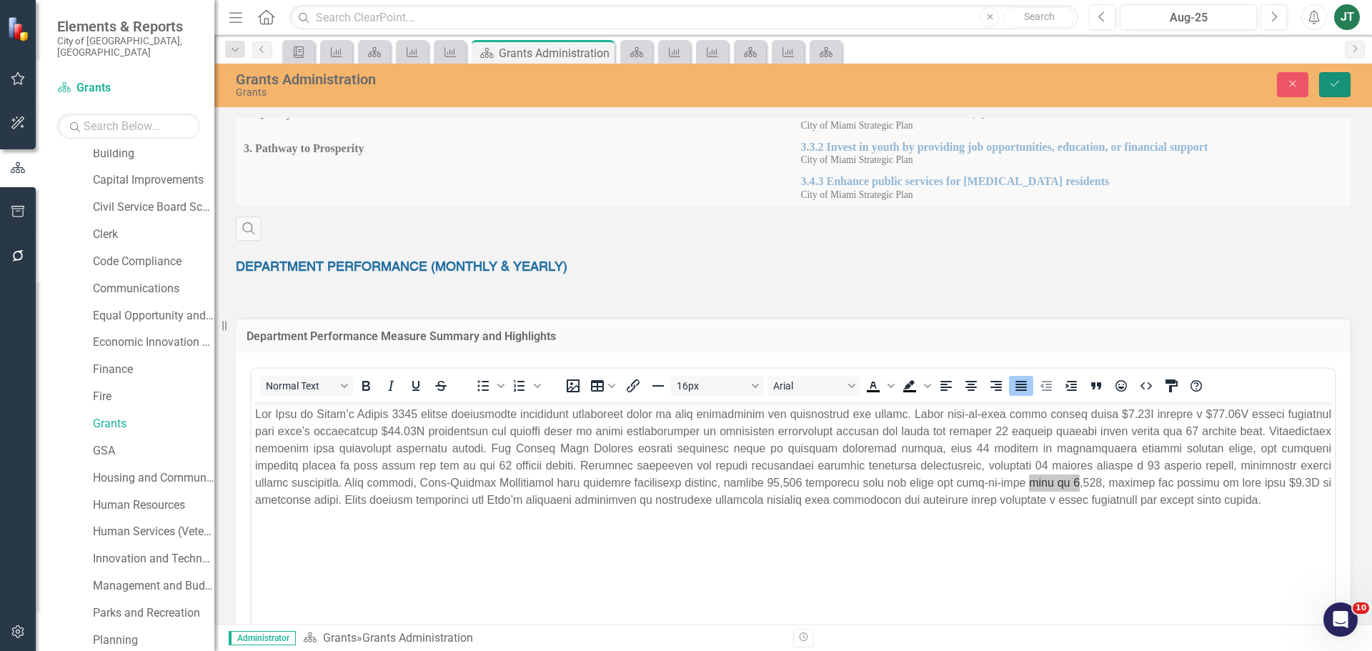
click at [1330, 79] on icon "Save" at bounding box center [1335, 84] width 13 height 10
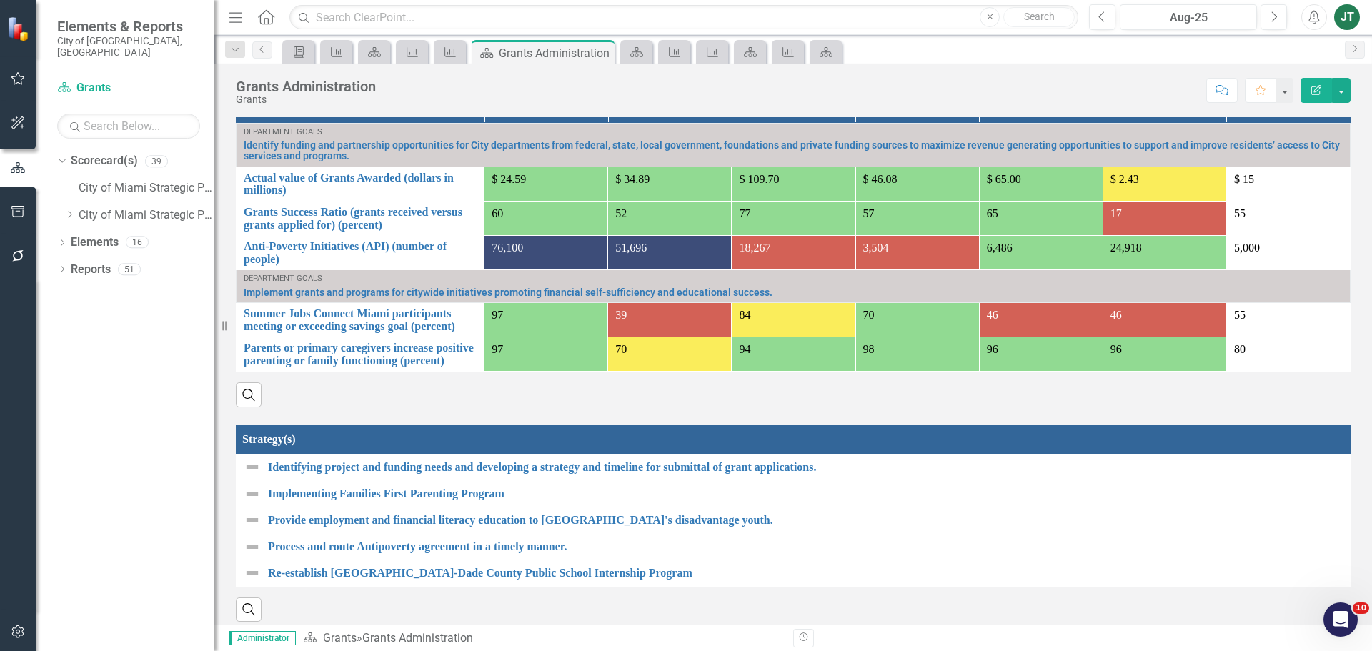
scroll to position [1043, 0]
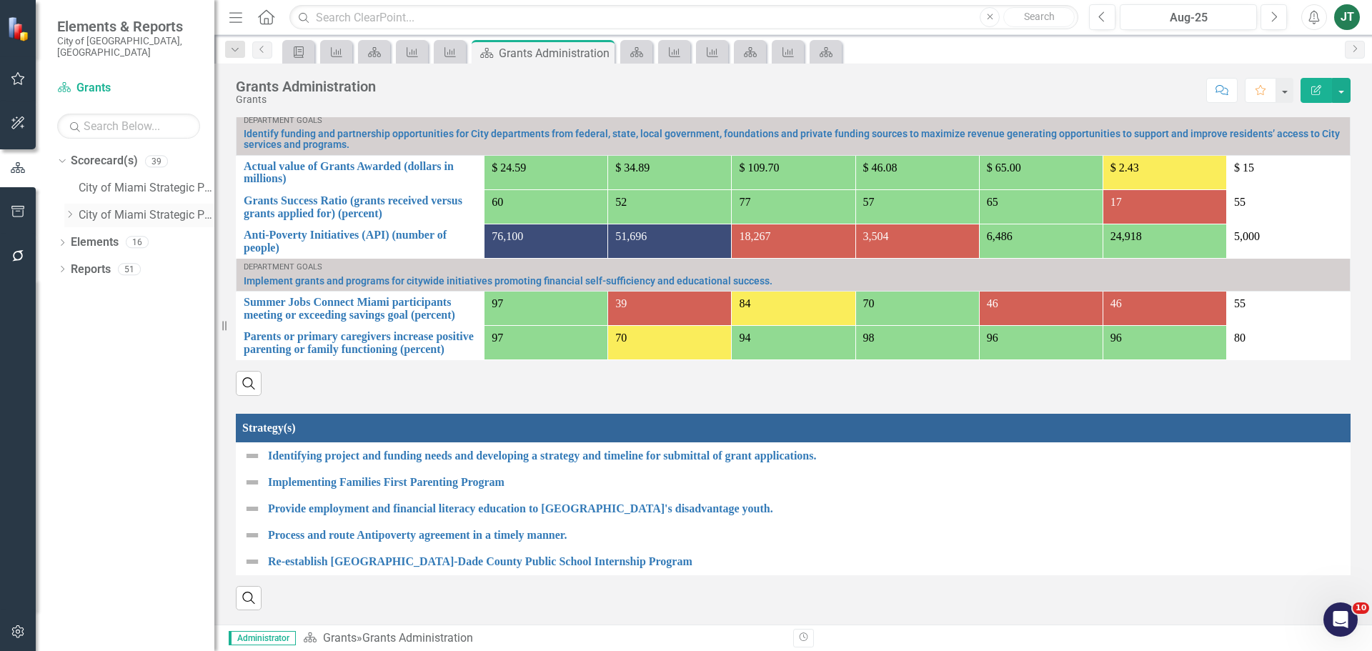
drag, startPoint x: 70, startPoint y: 209, endPoint x: 78, endPoint y: 207, distance: 8.4
click at [70, 209] on div "Dropdown" at bounding box center [69, 215] width 11 height 12
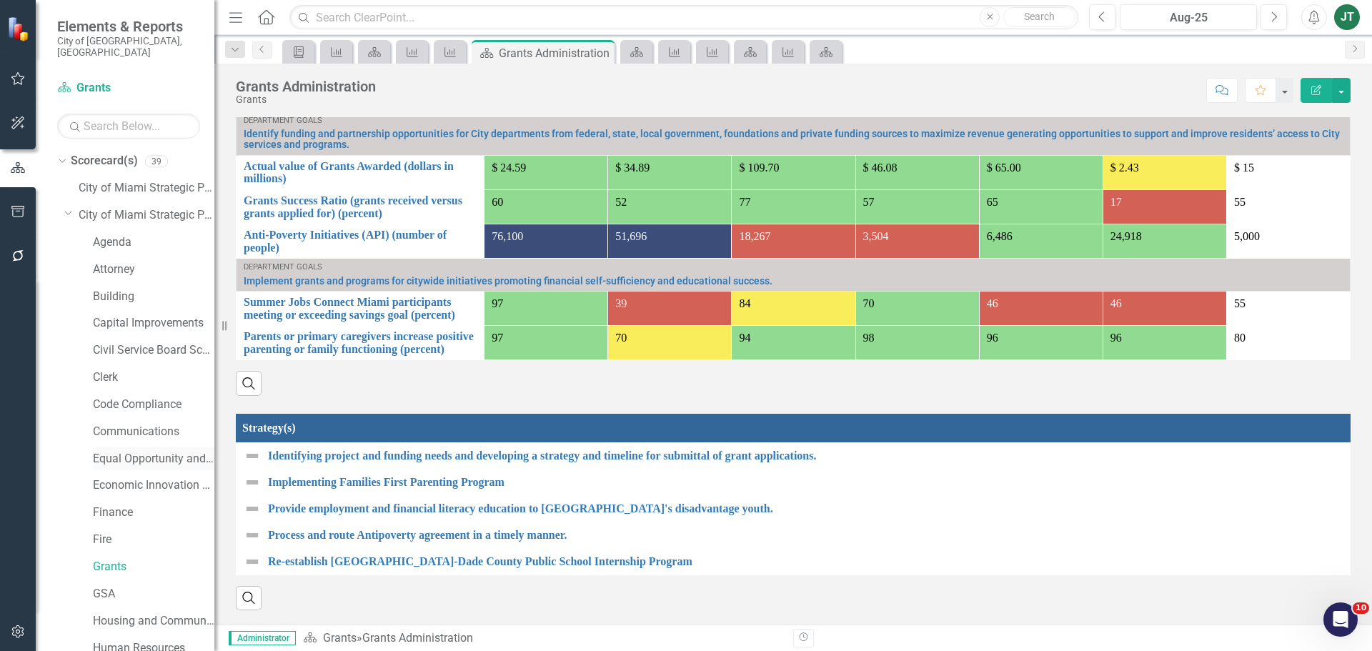
click at [142, 451] on link "Equal Opportunity and Diversity Programs" at bounding box center [153, 459] width 121 height 16
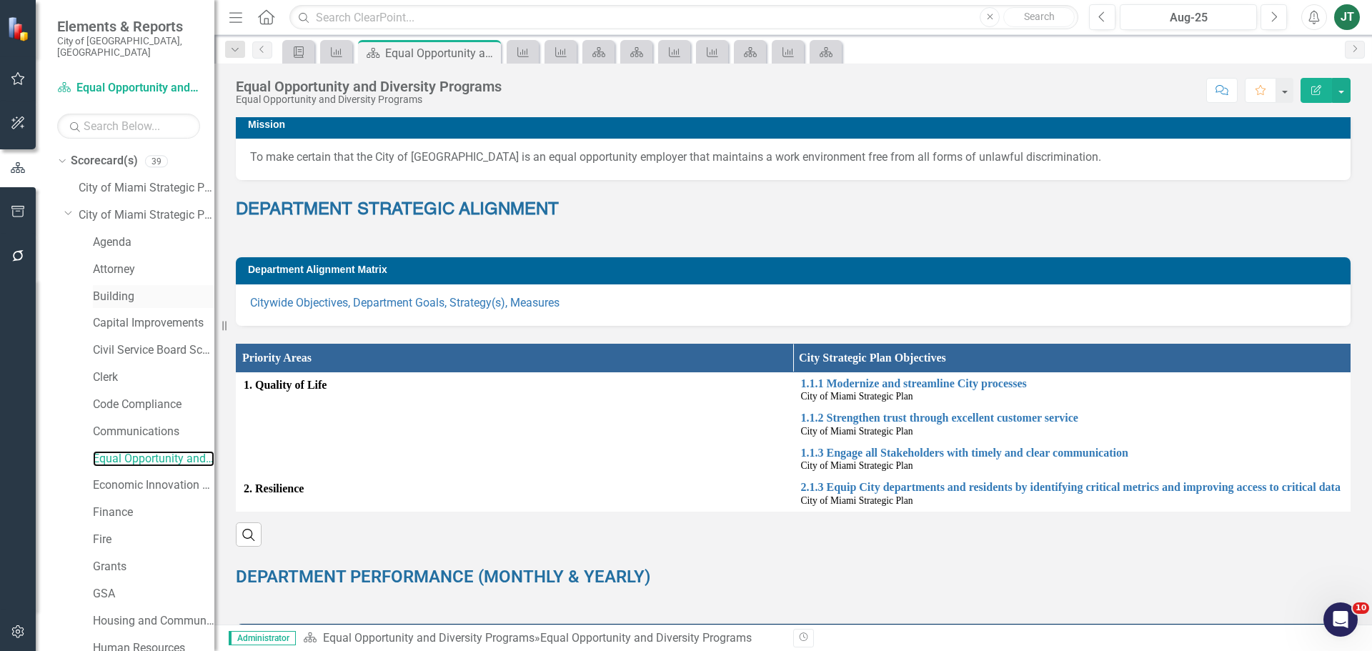
scroll to position [143, 0]
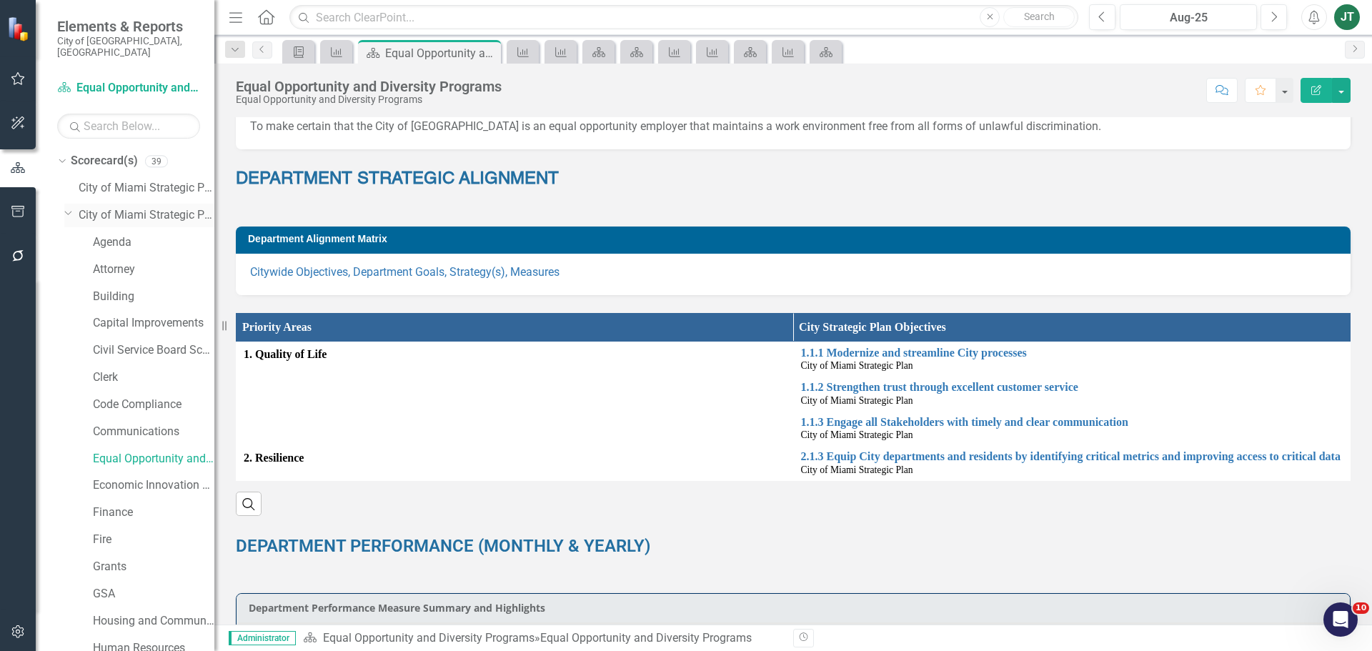
click at [68, 207] on icon "Dropdown" at bounding box center [68, 212] width 9 height 11
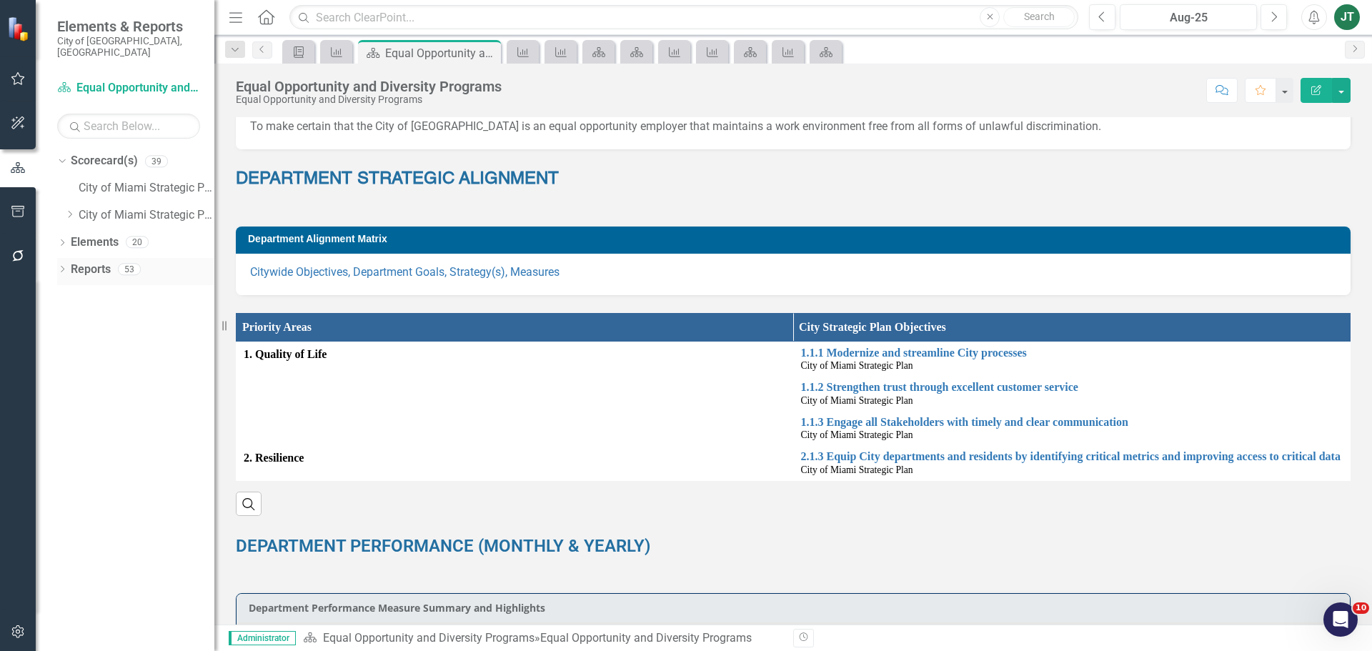
click at [59, 267] on icon "Dropdown" at bounding box center [62, 271] width 10 height 8
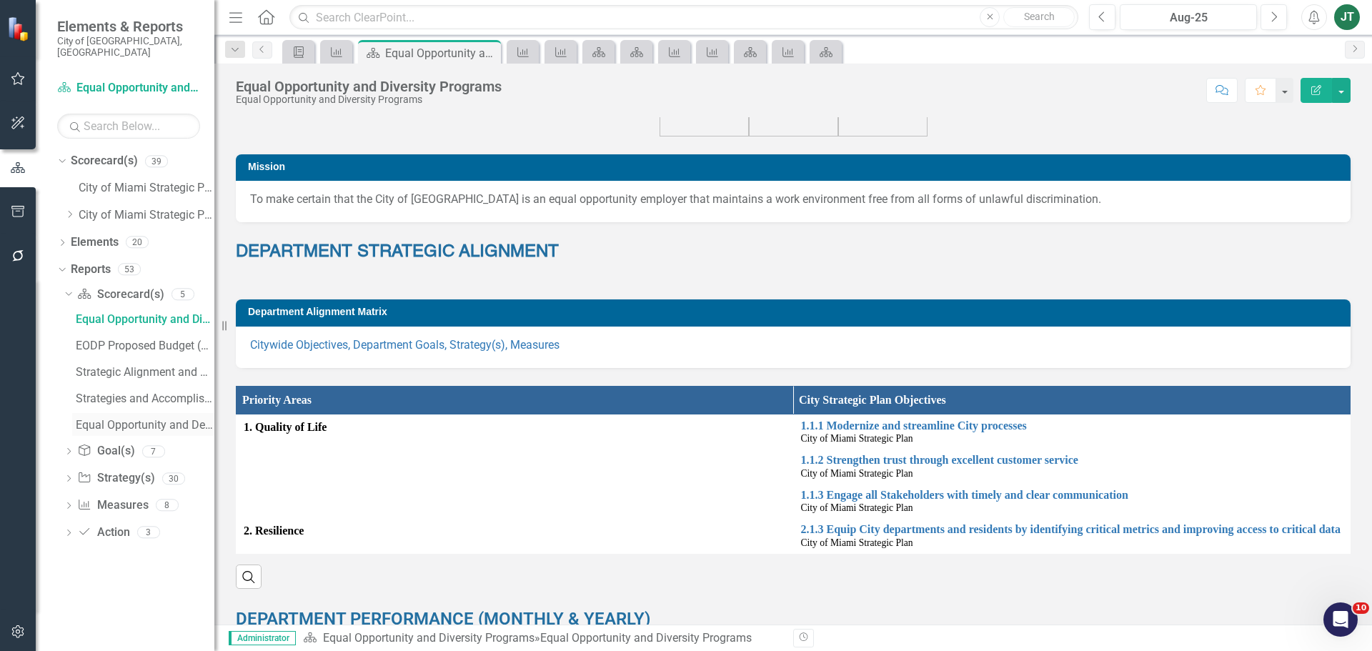
scroll to position [0, 0]
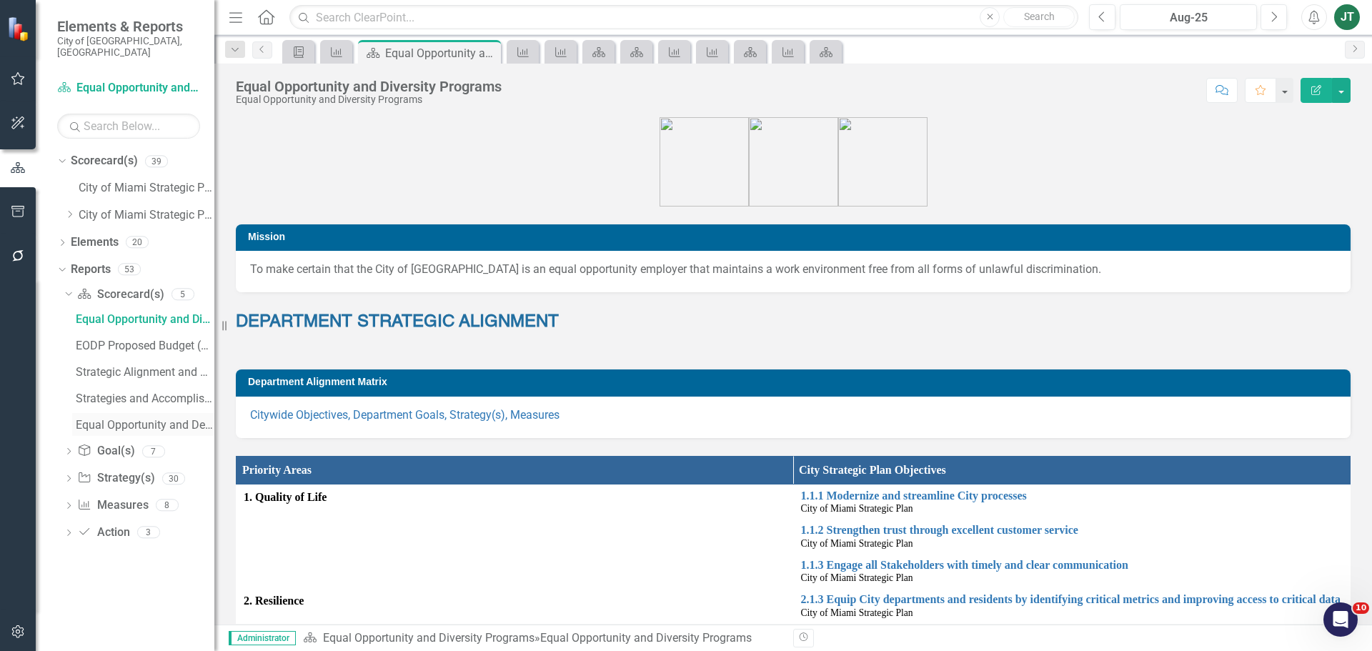
click at [160, 419] on div "Equal Opportunity and Development Programs Scorecard Evaluation and Recommendat…" at bounding box center [145, 425] width 139 height 13
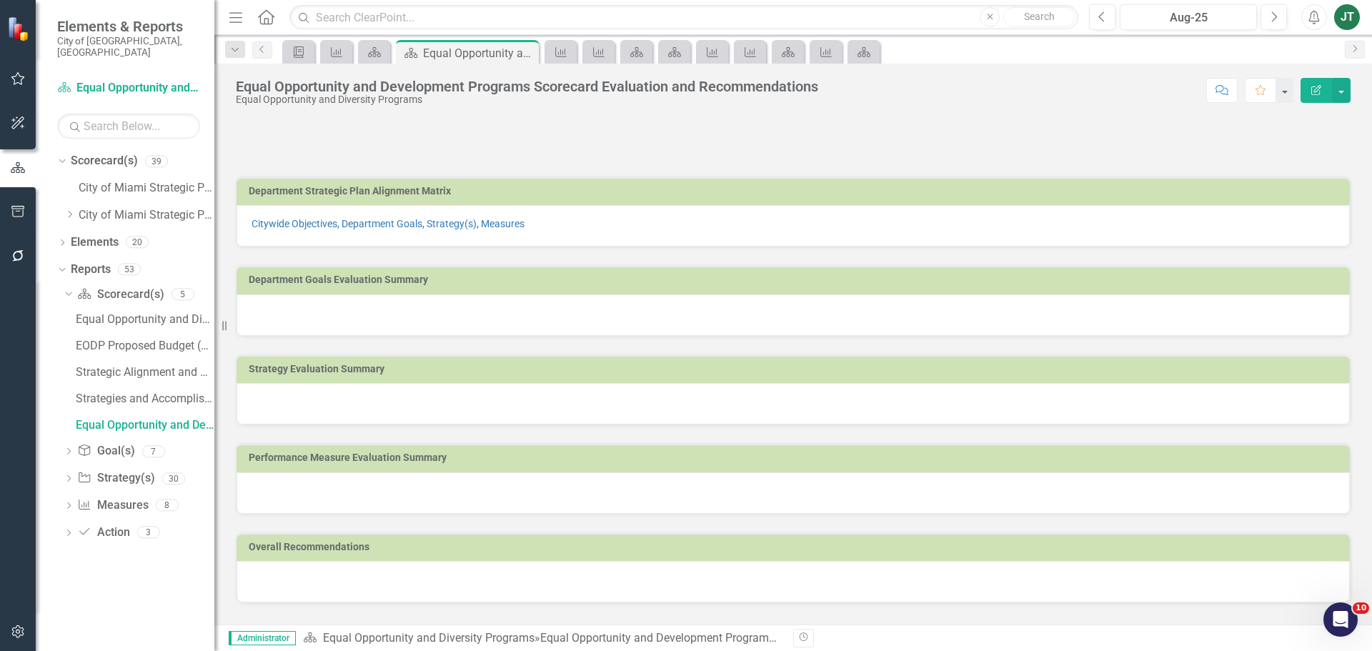
click at [520, 284] on h3 "Department Goals Evaluation Summary" at bounding box center [796, 279] width 1094 height 11
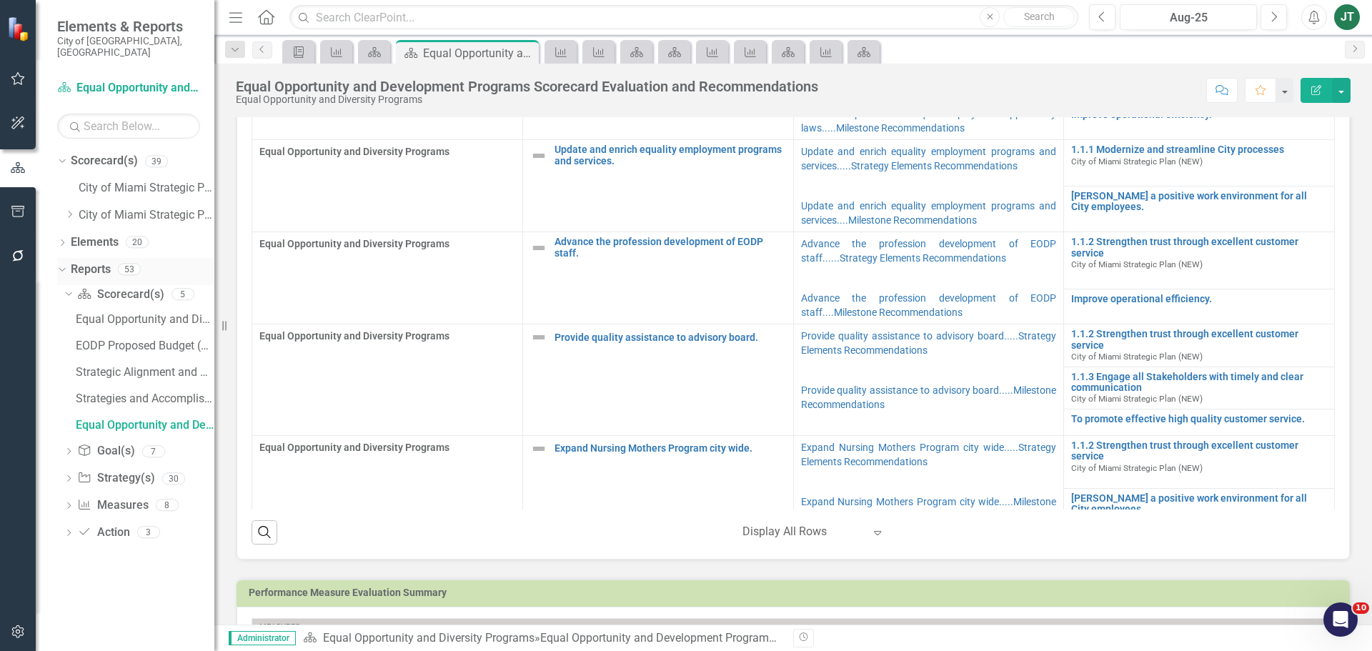
click at [62, 267] on icon at bounding box center [62, 269] width 6 height 4
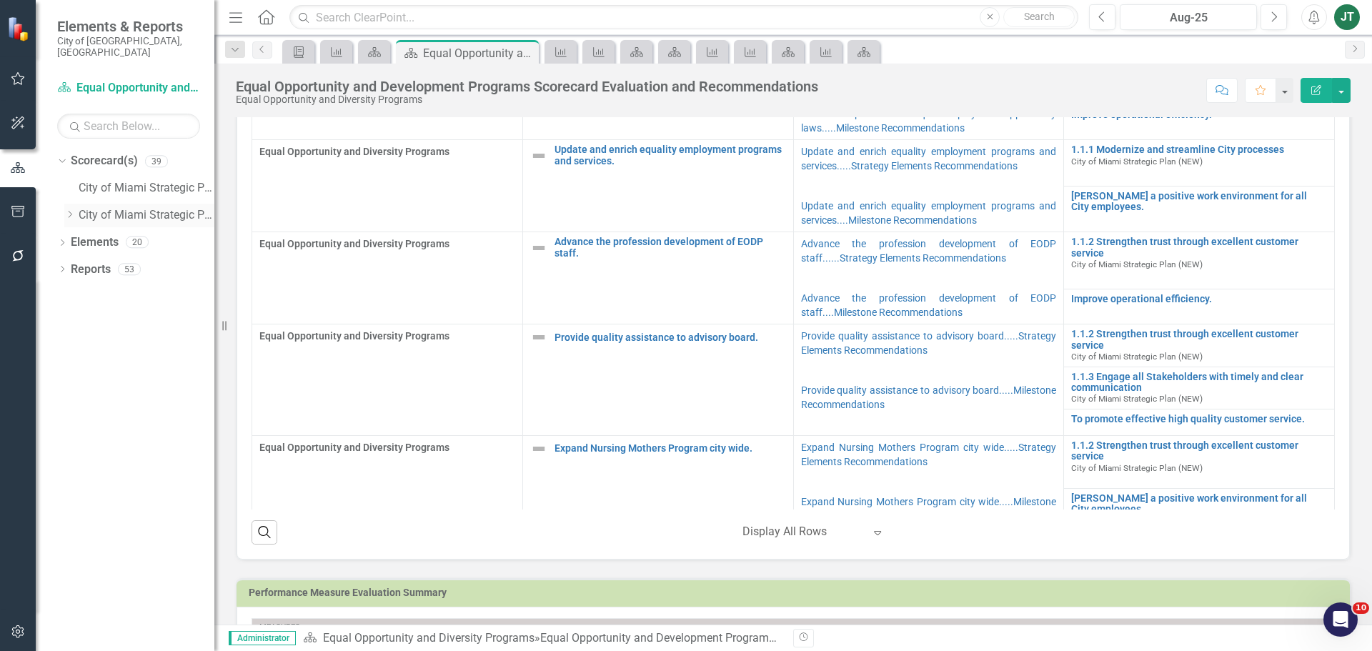
click at [69, 210] on icon "Dropdown" at bounding box center [69, 214] width 11 height 9
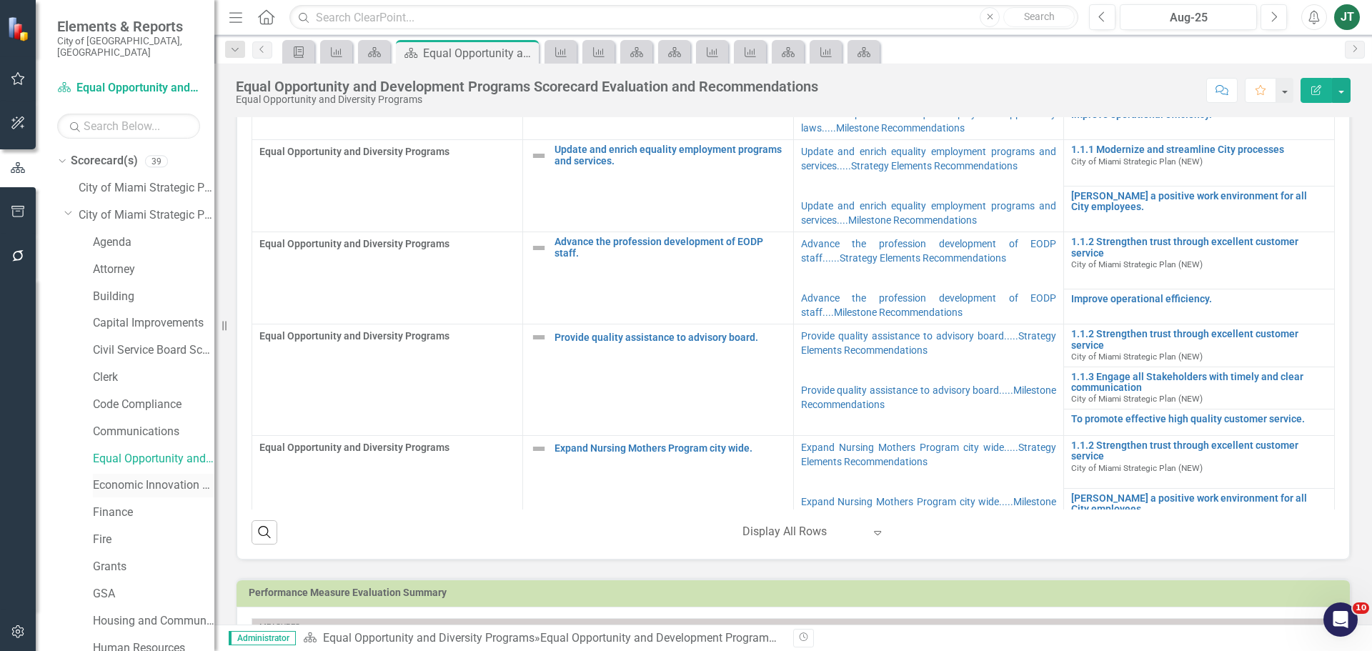
click at [106, 477] on link "Economic Innovation and Development" at bounding box center [153, 485] width 121 height 16
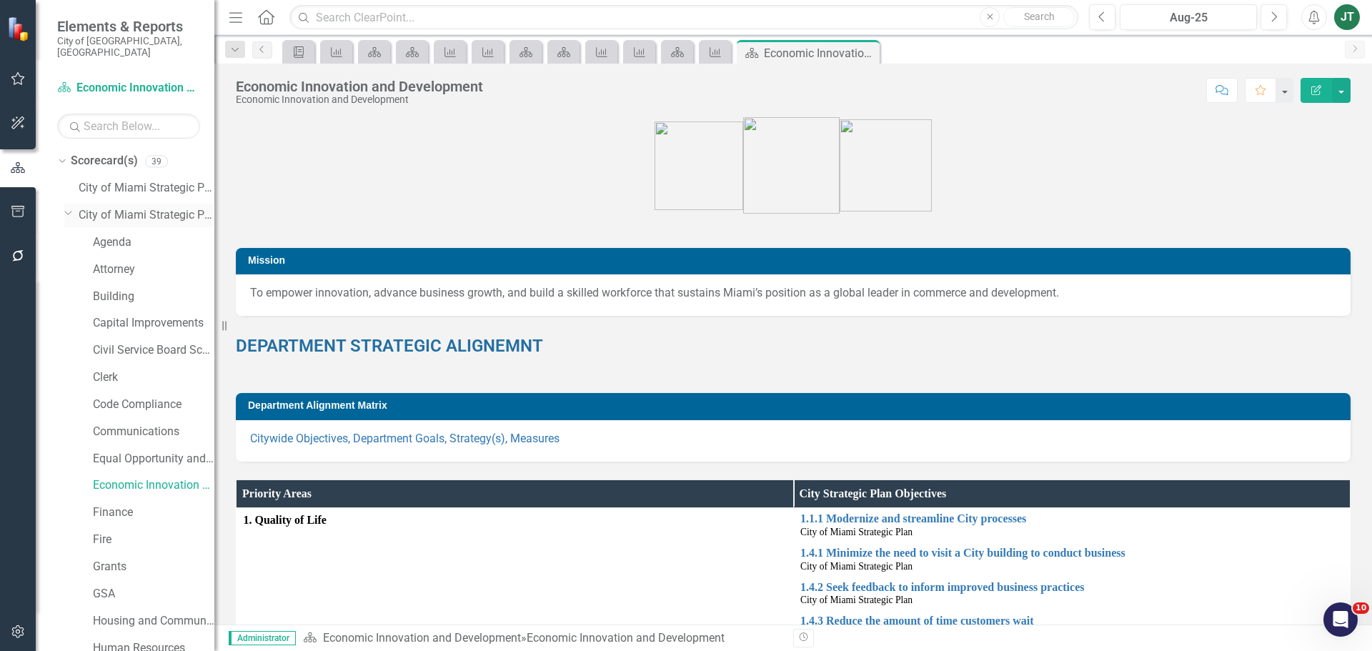
click at [70, 207] on icon "Dropdown" at bounding box center [68, 212] width 9 height 11
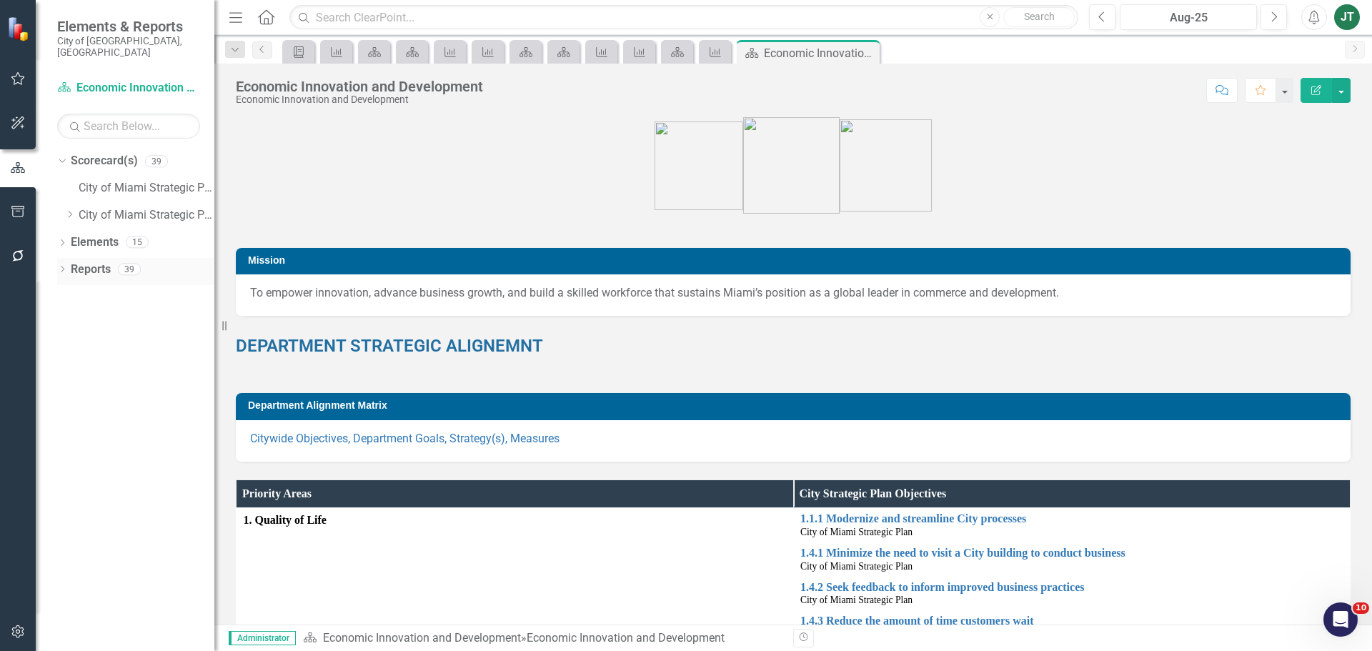
click at [64, 267] on icon "Dropdown" at bounding box center [62, 271] width 10 height 8
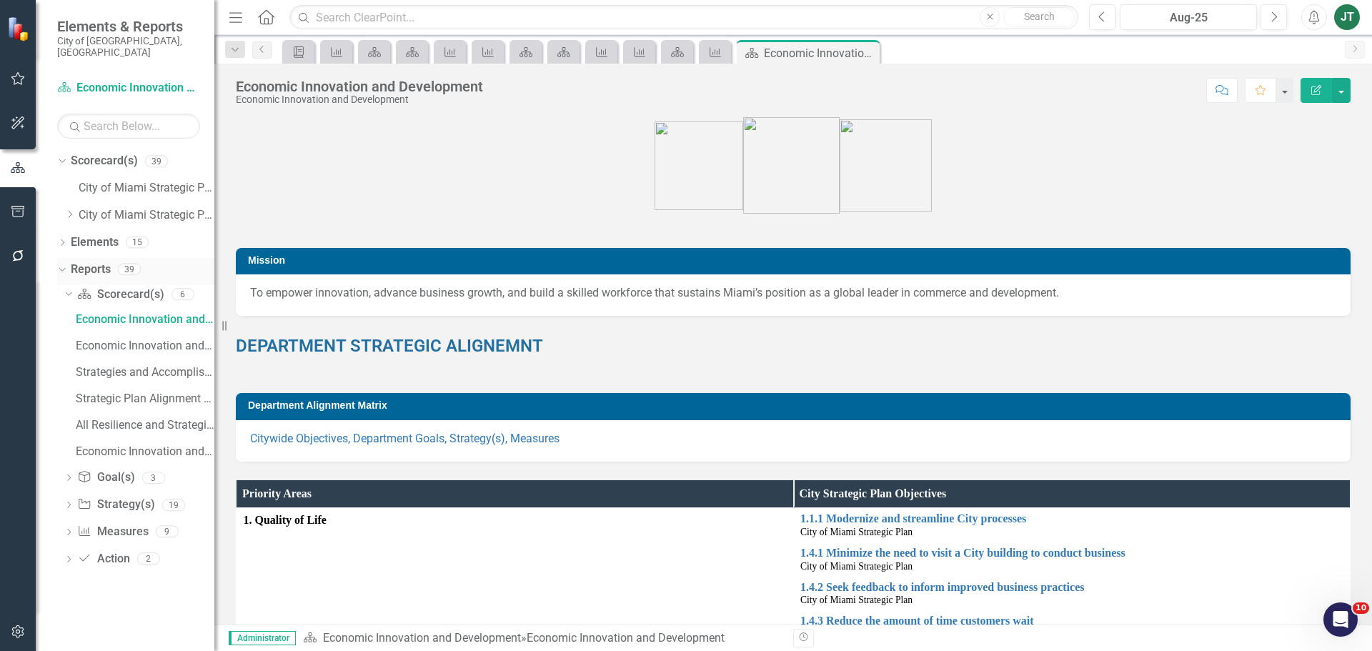
click at [61, 264] on icon "Dropdown" at bounding box center [60, 269] width 8 height 10
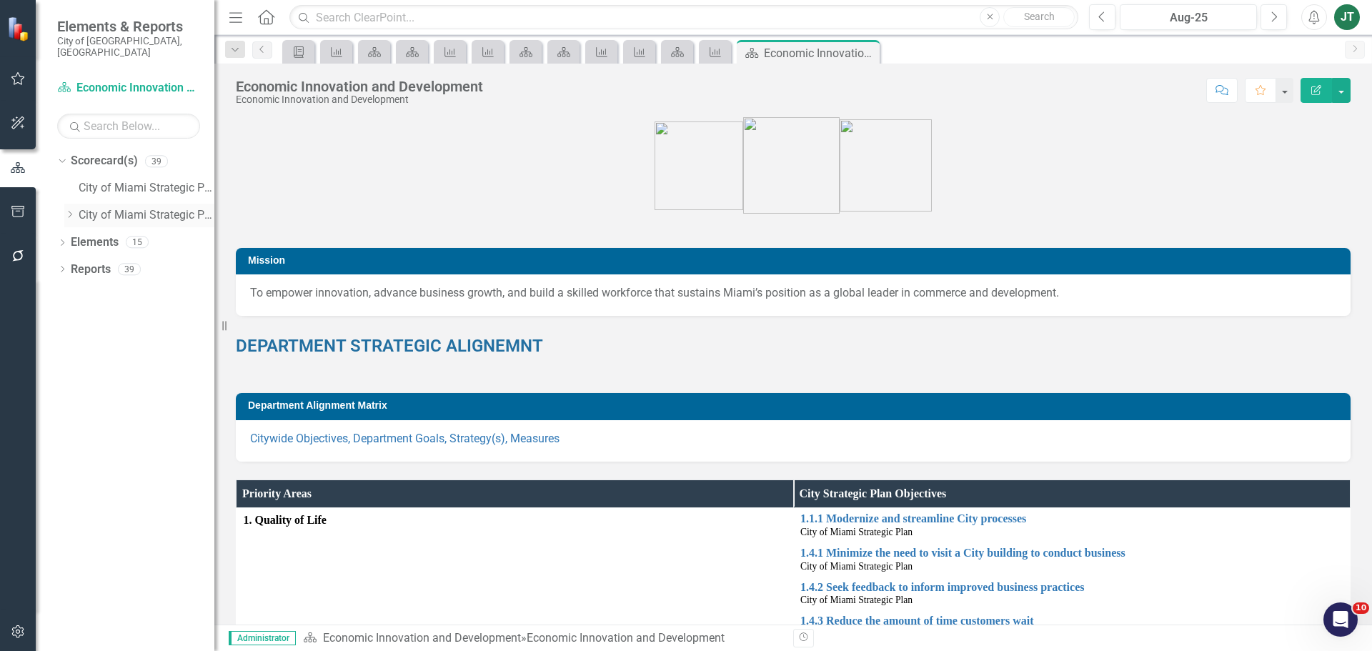
click at [66, 210] on icon "Dropdown" at bounding box center [69, 214] width 11 height 9
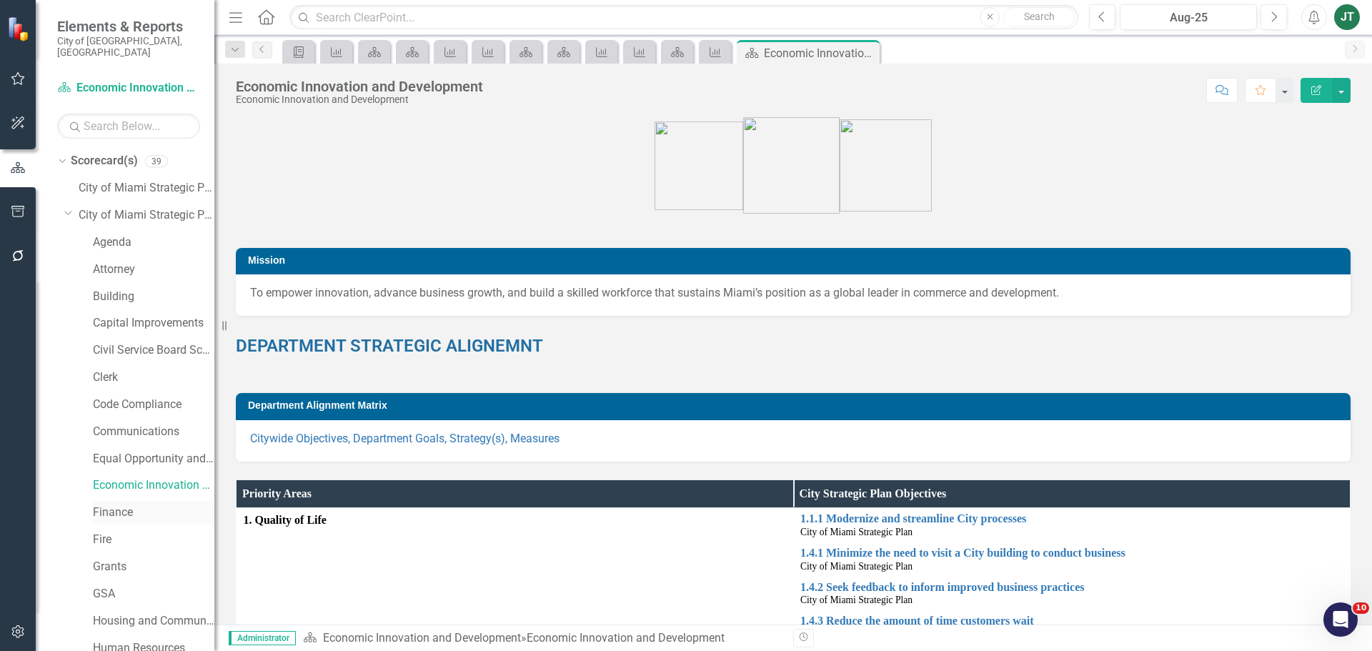
click at [107, 505] on link "Finance" at bounding box center [153, 513] width 121 height 16
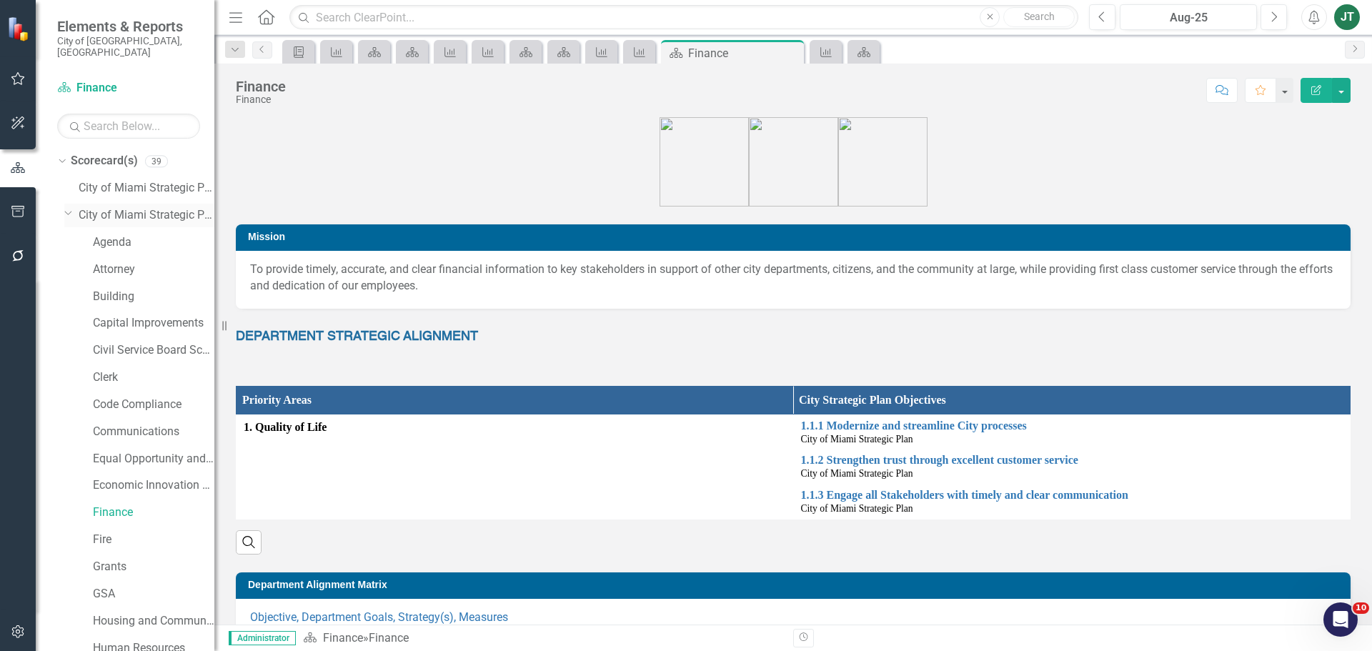
click at [69, 207] on icon "Dropdown" at bounding box center [68, 212] width 9 height 11
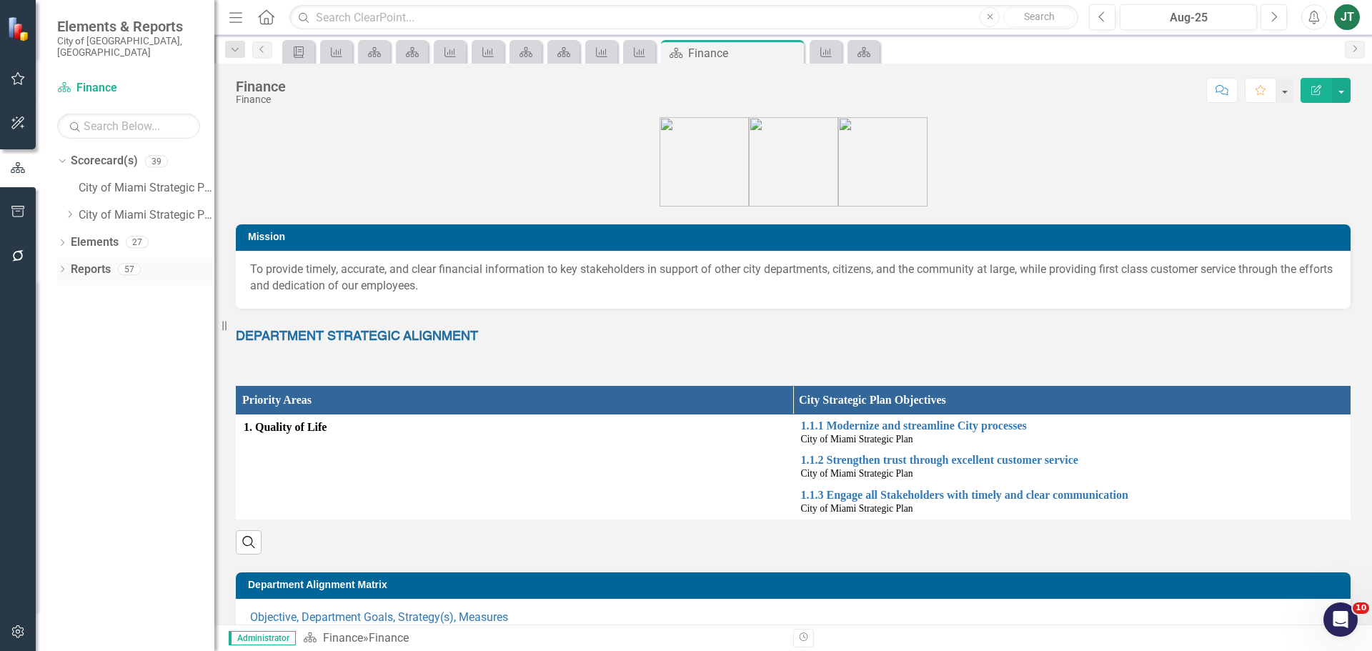
click at [63, 267] on icon "Dropdown" at bounding box center [62, 271] width 10 height 8
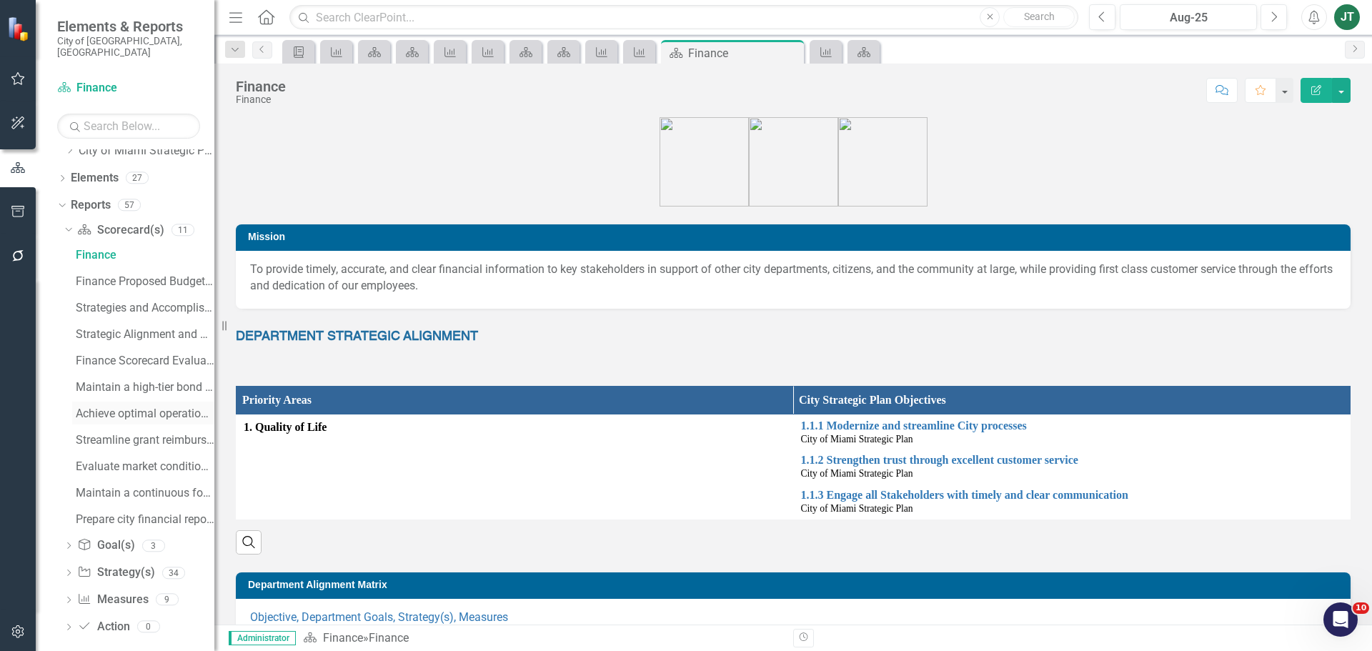
scroll to position [65, 0]
click at [69, 224] on icon "Dropdown" at bounding box center [67, 229] width 8 height 10
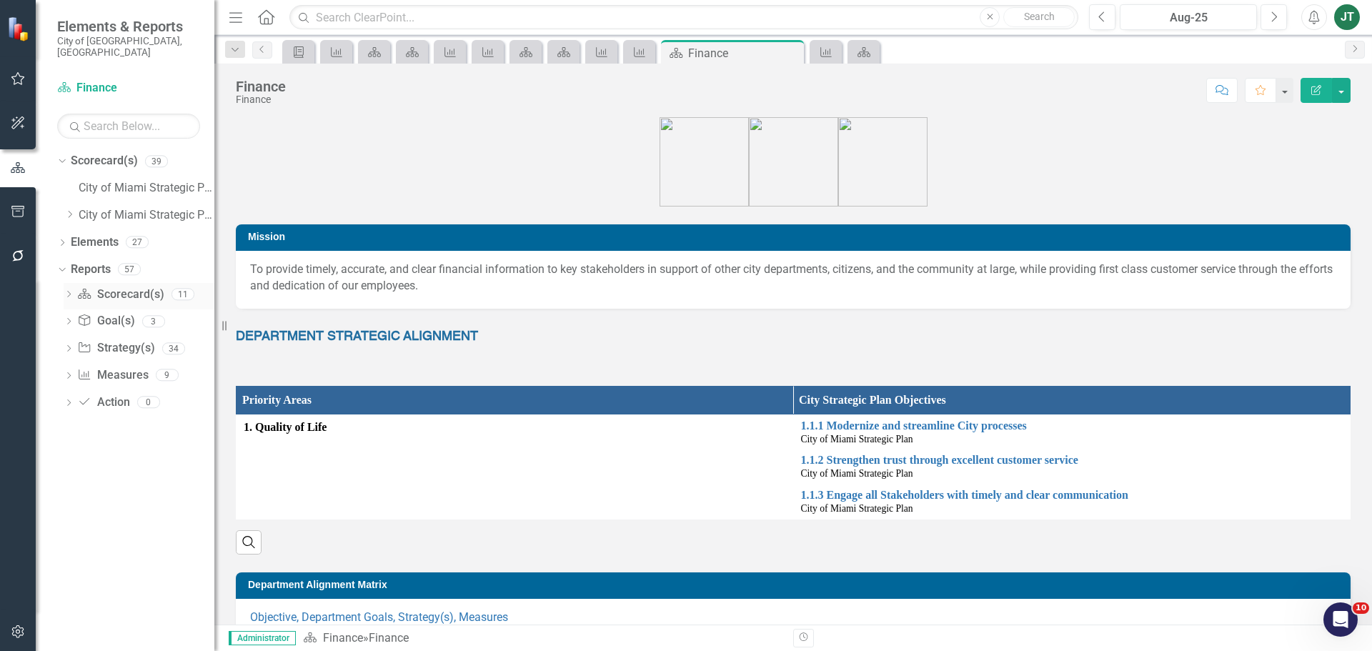
scroll to position [0, 0]
click at [71, 211] on icon at bounding box center [71, 214] width 4 height 7
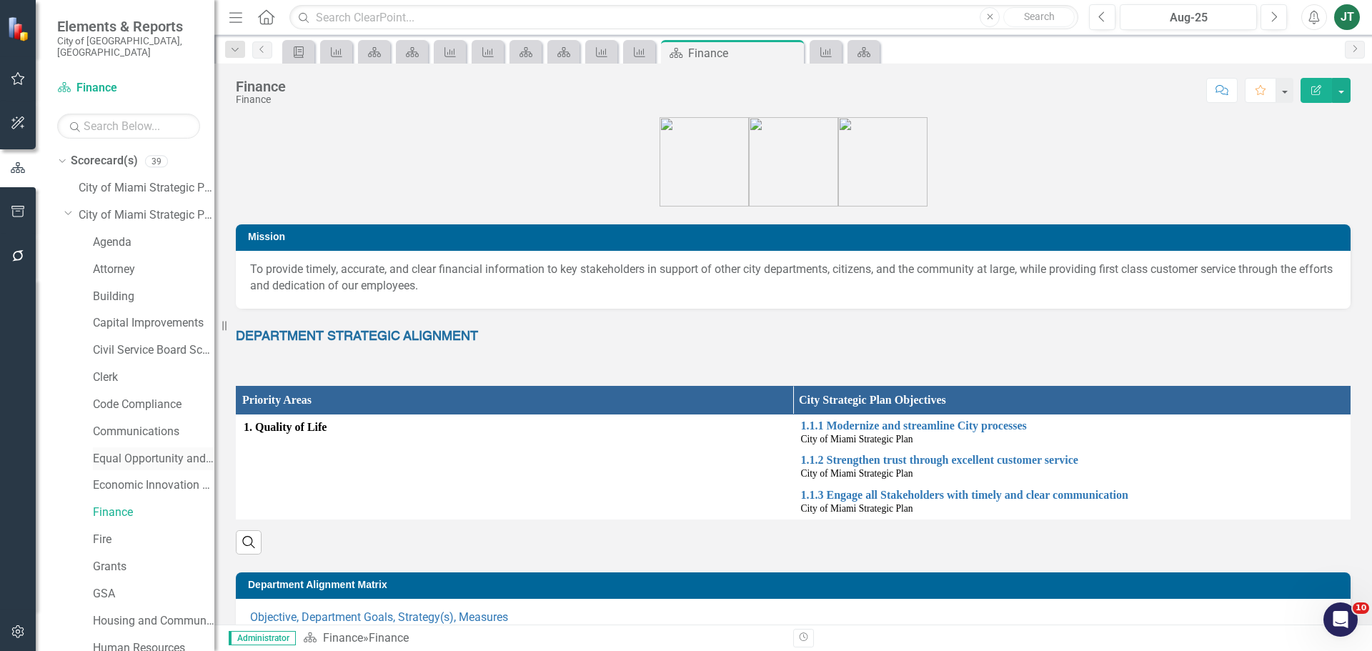
click at [111, 451] on link "Equal Opportunity and Diversity Programs" at bounding box center [153, 459] width 121 height 16
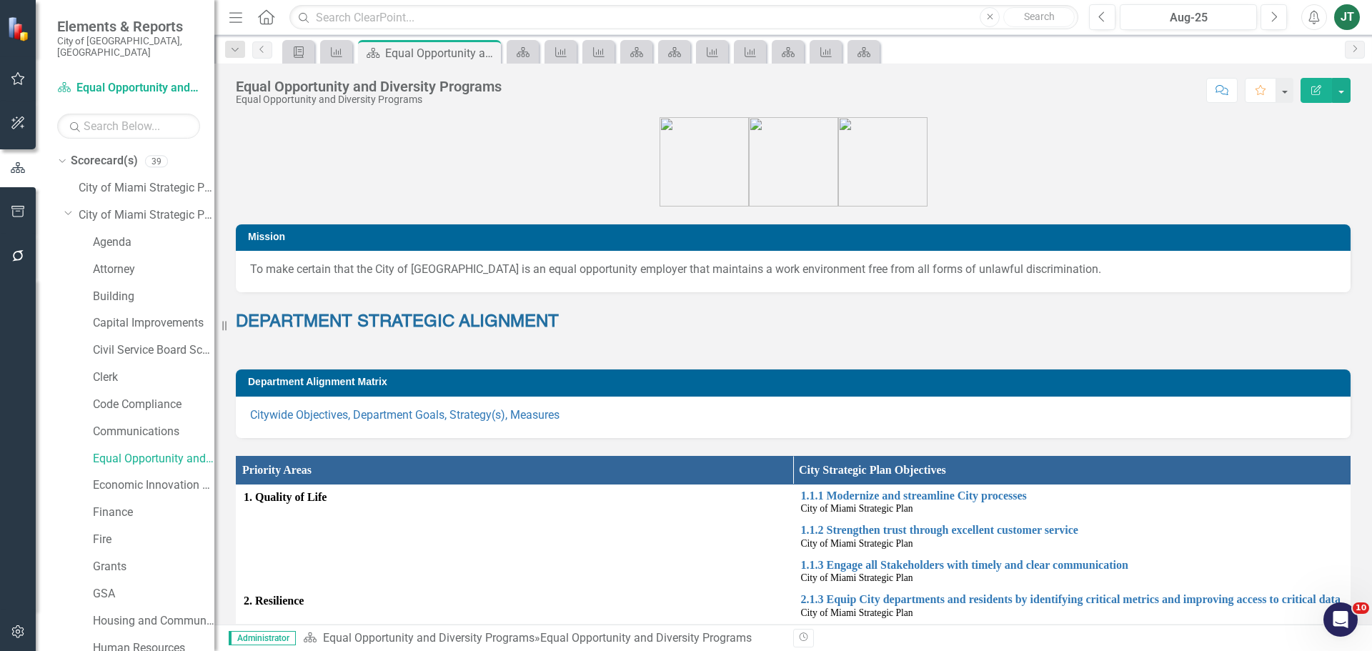
drag, startPoint x: 67, startPoint y: 199, endPoint x: 81, endPoint y: 260, distance: 62.4
click at [67, 207] on icon "Dropdown" at bounding box center [68, 212] width 9 height 11
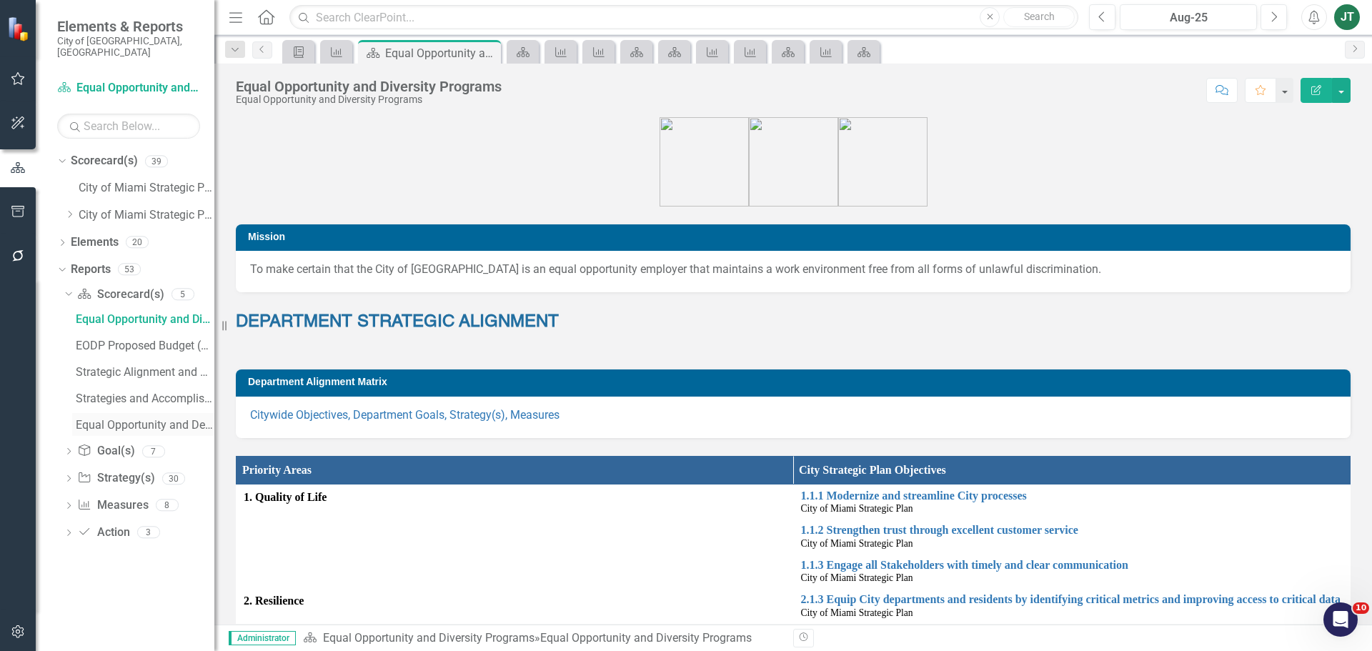
click at [128, 419] on div "Equal Opportunity and Development Programs Scorecard Evaluation and Recommendat…" at bounding box center [145, 425] width 139 height 13
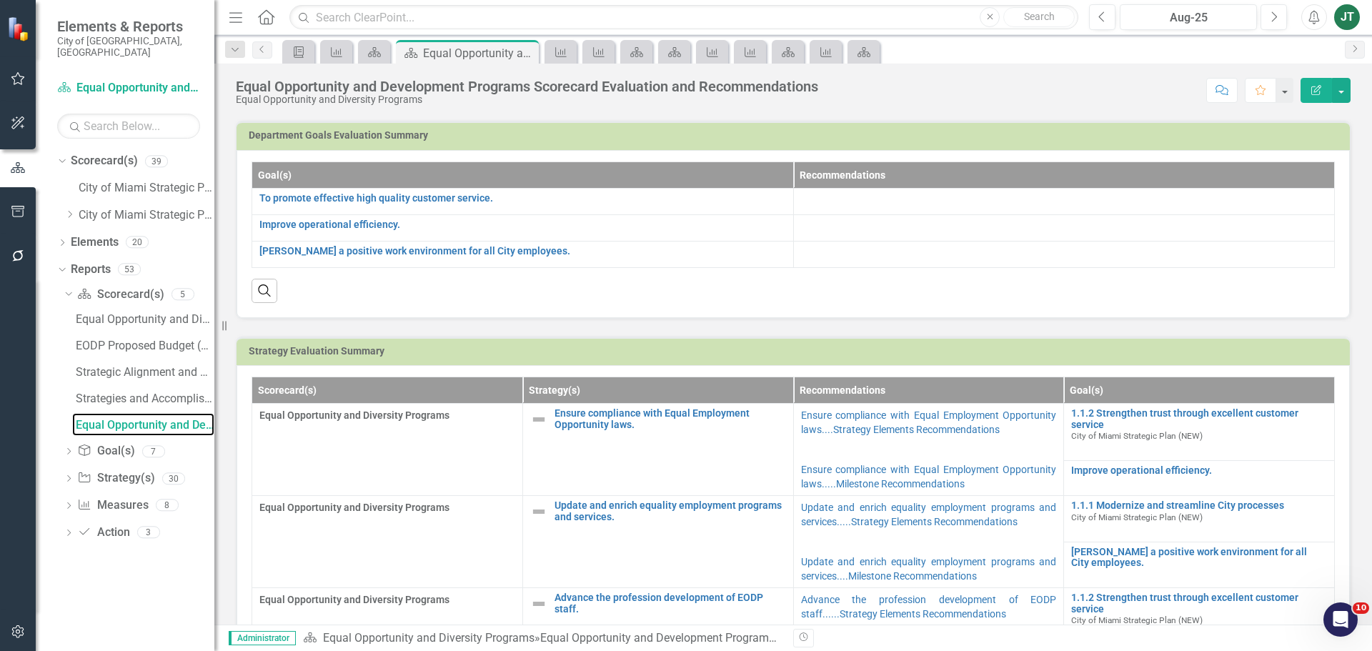
scroll to position [143, 0]
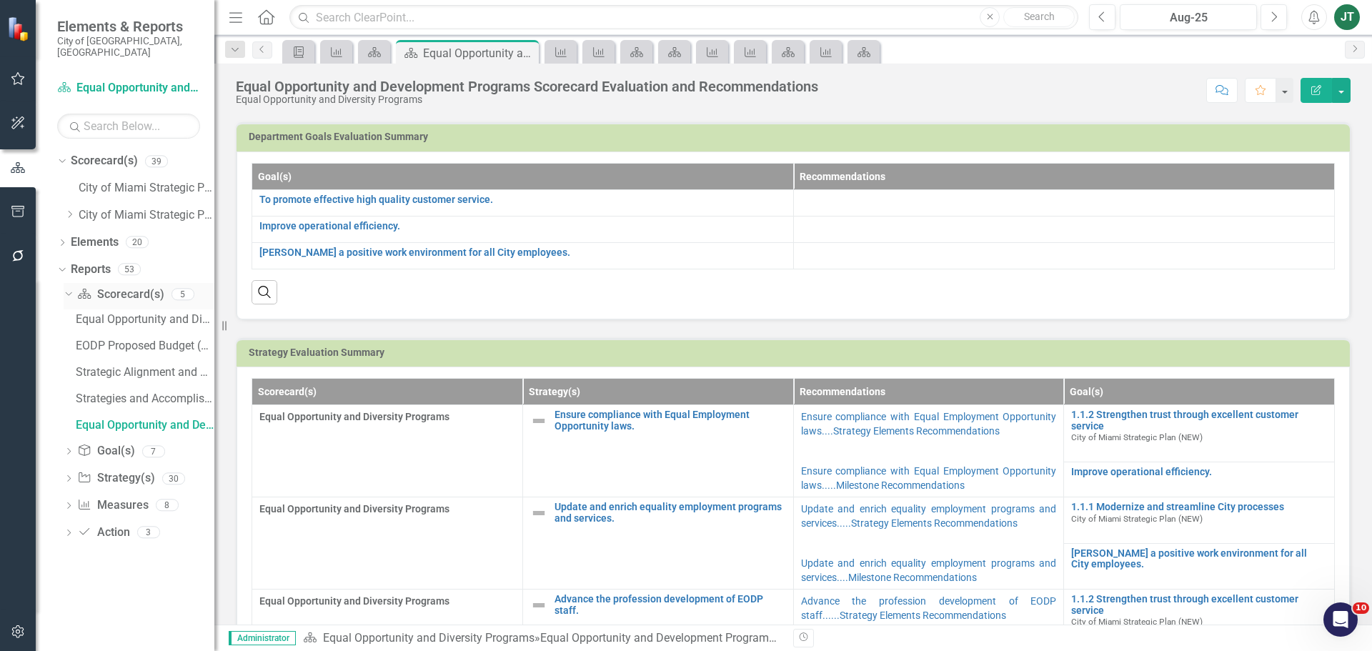
click at [117, 287] on link "Scorecard(s) Scorecard(s)" at bounding box center [120, 295] width 86 height 16
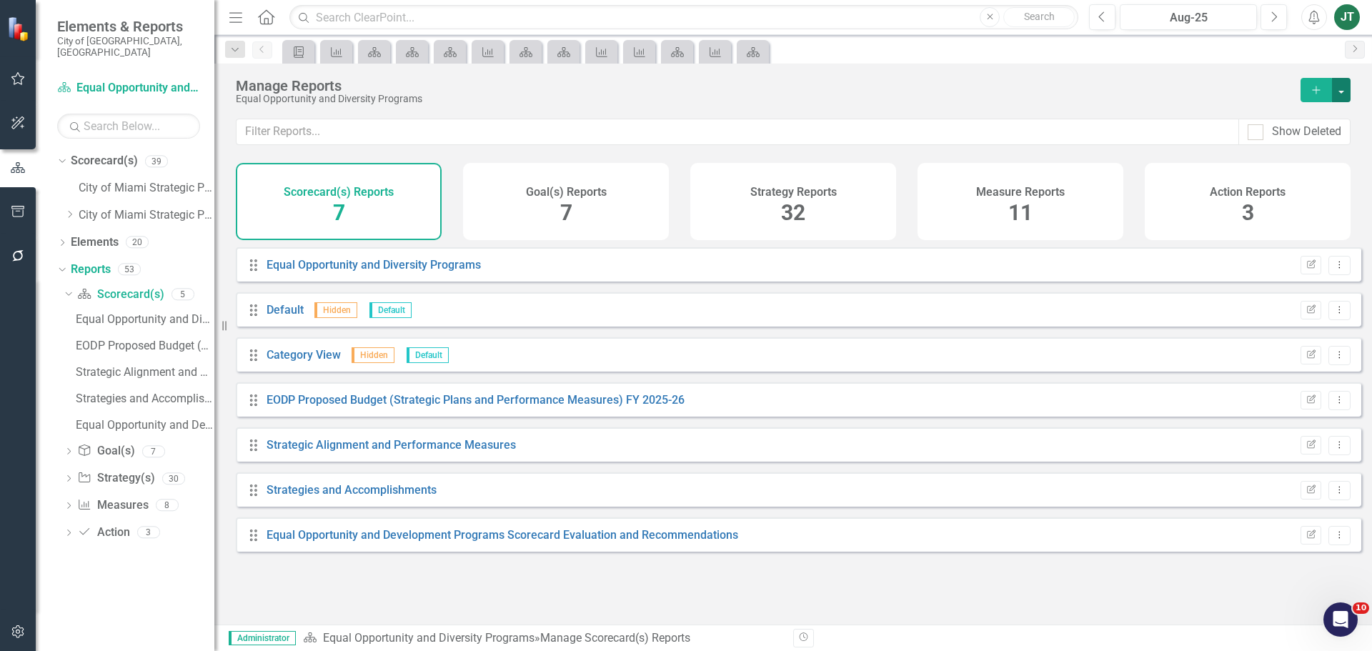
click at [1345, 87] on button "button" at bounding box center [1341, 90] width 19 height 24
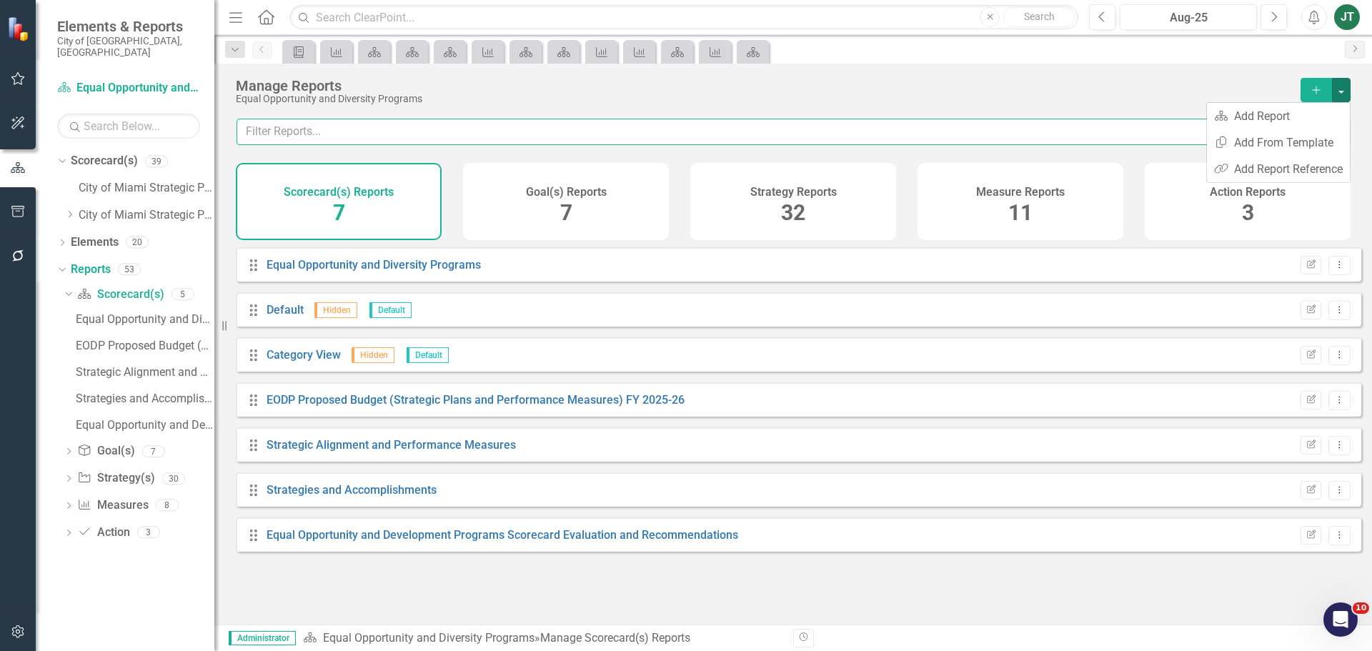
drag, startPoint x: 1265, startPoint y: 172, endPoint x: 1054, endPoint y: 127, distance: 215.6
click at [1054, 127] on input "text" at bounding box center [738, 132] width 1003 height 26
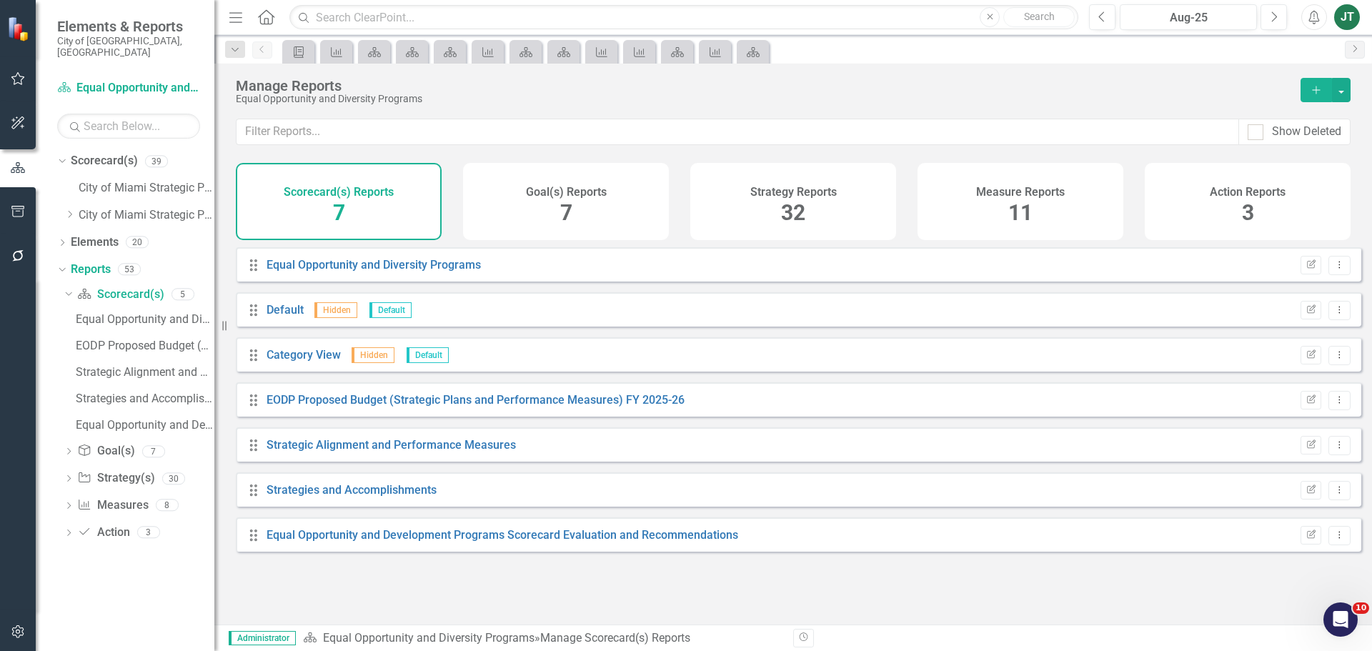
click at [980, 93] on div "Manage Reports" at bounding box center [761, 86] width 1051 height 16
click at [1338, 90] on button "button" at bounding box center [1341, 90] width 19 height 24
click at [1304, 134] on link "Copy Add From Template" at bounding box center [1278, 142] width 143 height 26
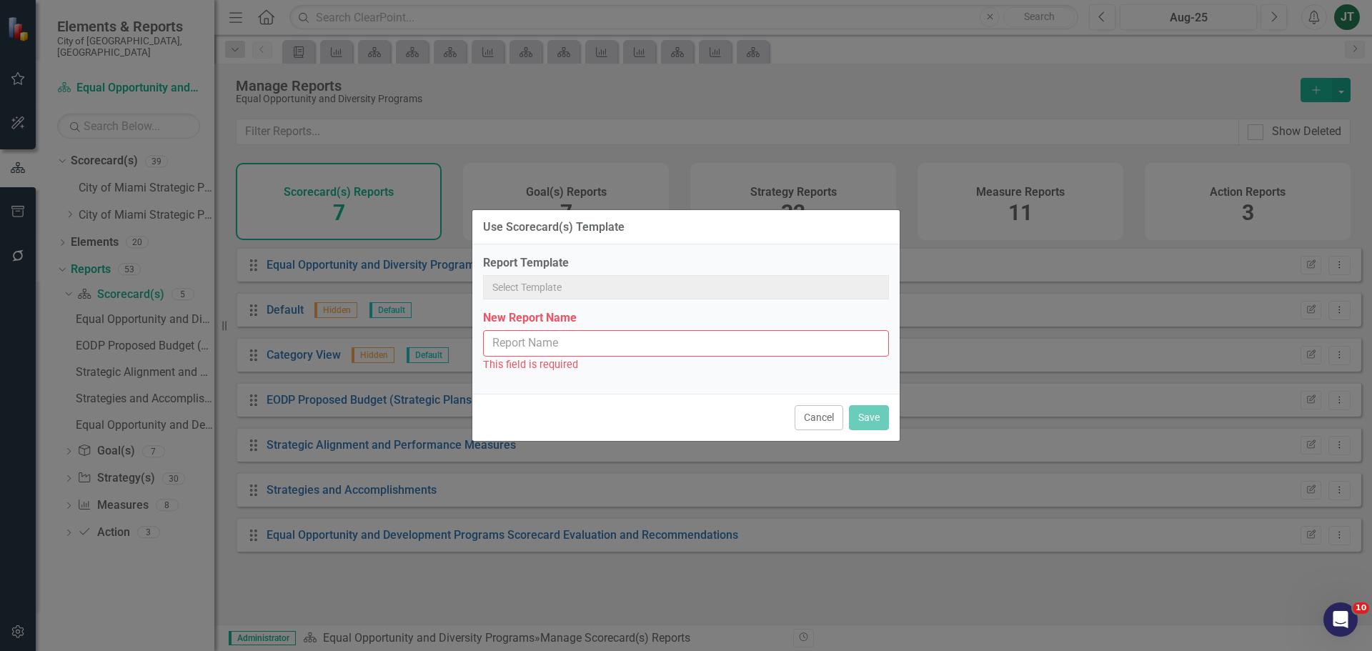
click at [660, 344] on input "New Report Name" at bounding box center [686, 343] width 406 height 26
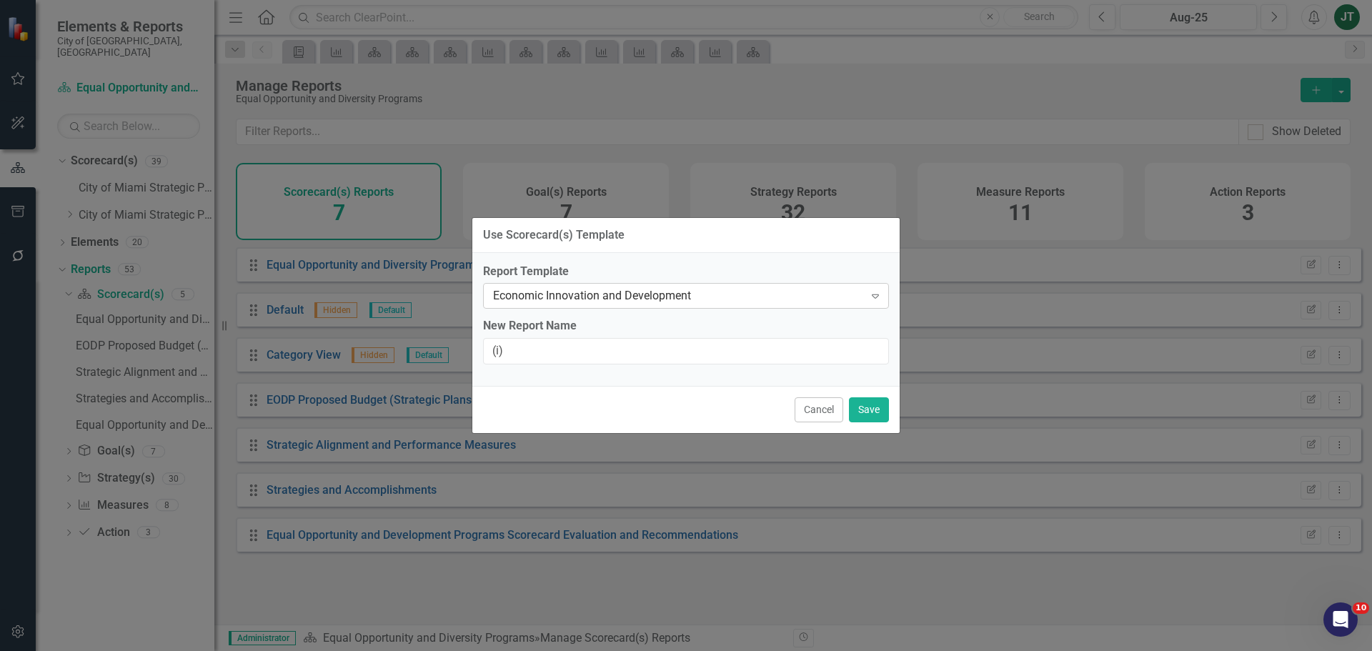
click at [659, 292] on div "Economic Innovation and Development" at bounding box center [678, 296] width 371 height 16
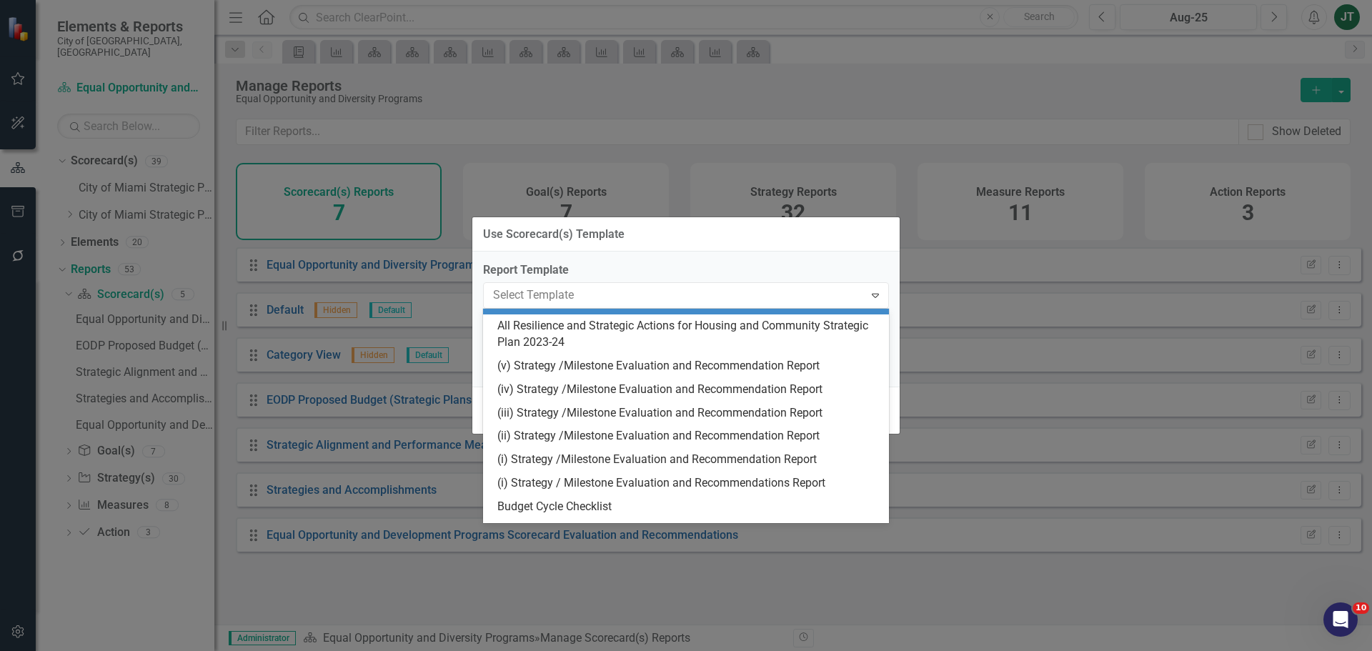
scroll to position [425, 0]
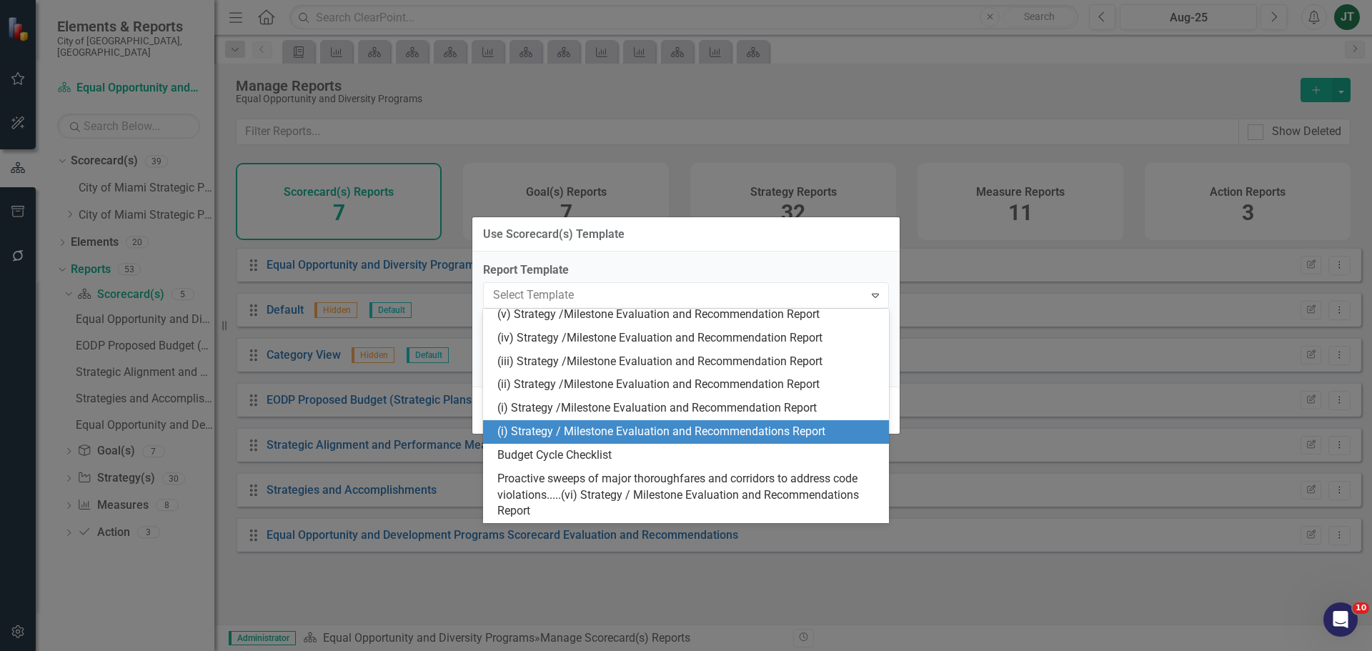
click at [597, 430] on div "(i) Strategy / Milestone Evaluation and Recommendations Report" at bounding box center [688, 432] width 383 height 16
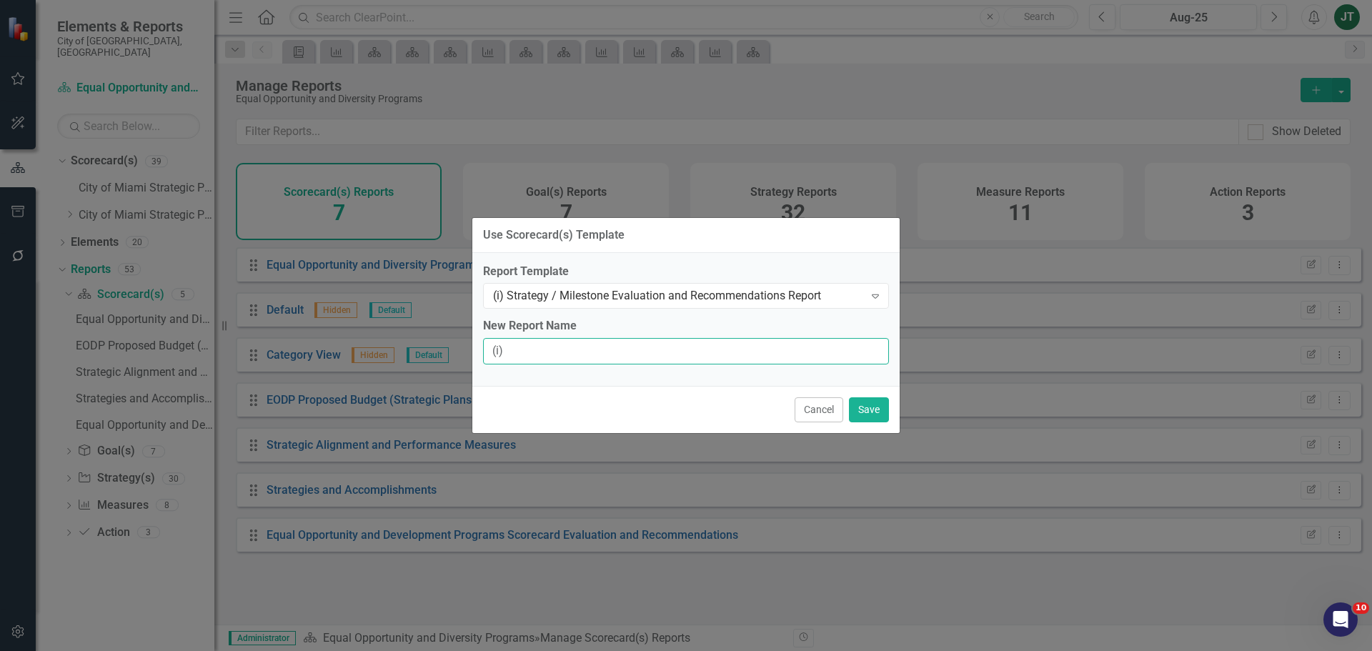
click at [531, 344] on input "(i)" at bounding box center [686, 351] width 406 height 26
type input "(i) Strategy / Milestone Evaluation and Recommendations Report"
click at [860, 407] on button "Save" at bounding box center [869, 409] width 40 height 25
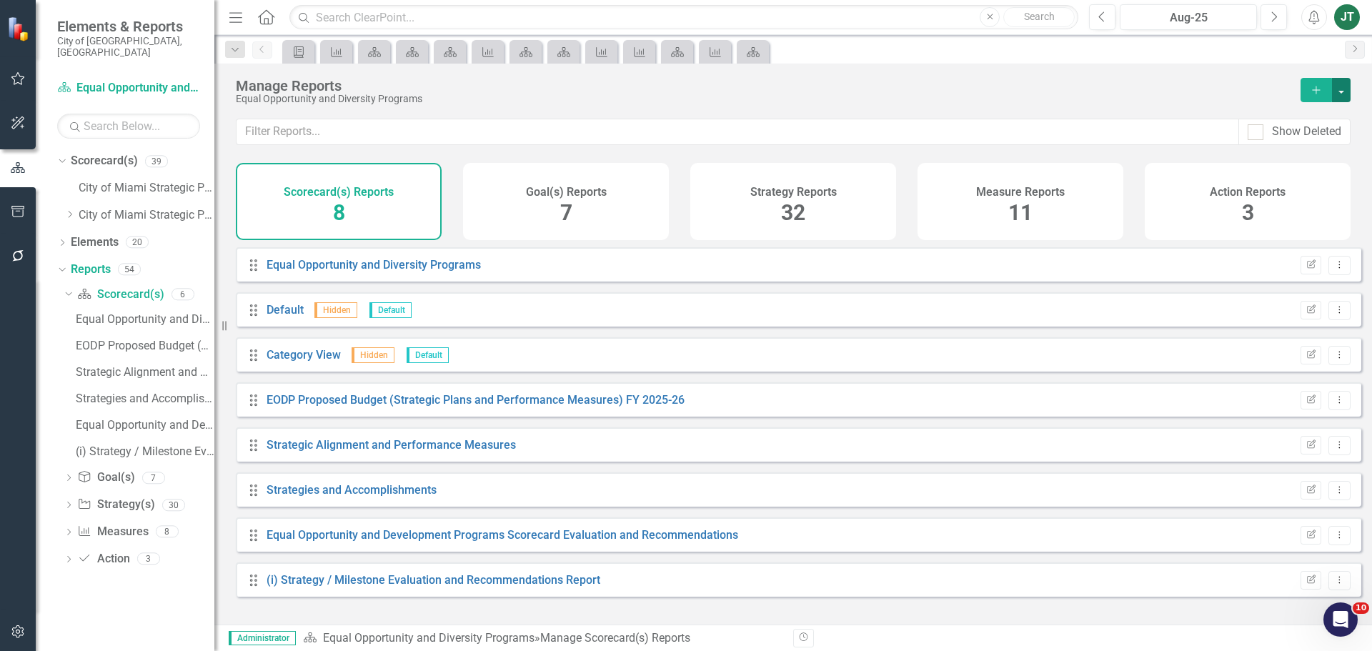
click at [1339, 89] on button "button" at bounding box center [1341, 90] width 19 height 24
click at [1303, 144] on link "Copy Add From Template" at bounding box center [1278, 142] width 143 height 26
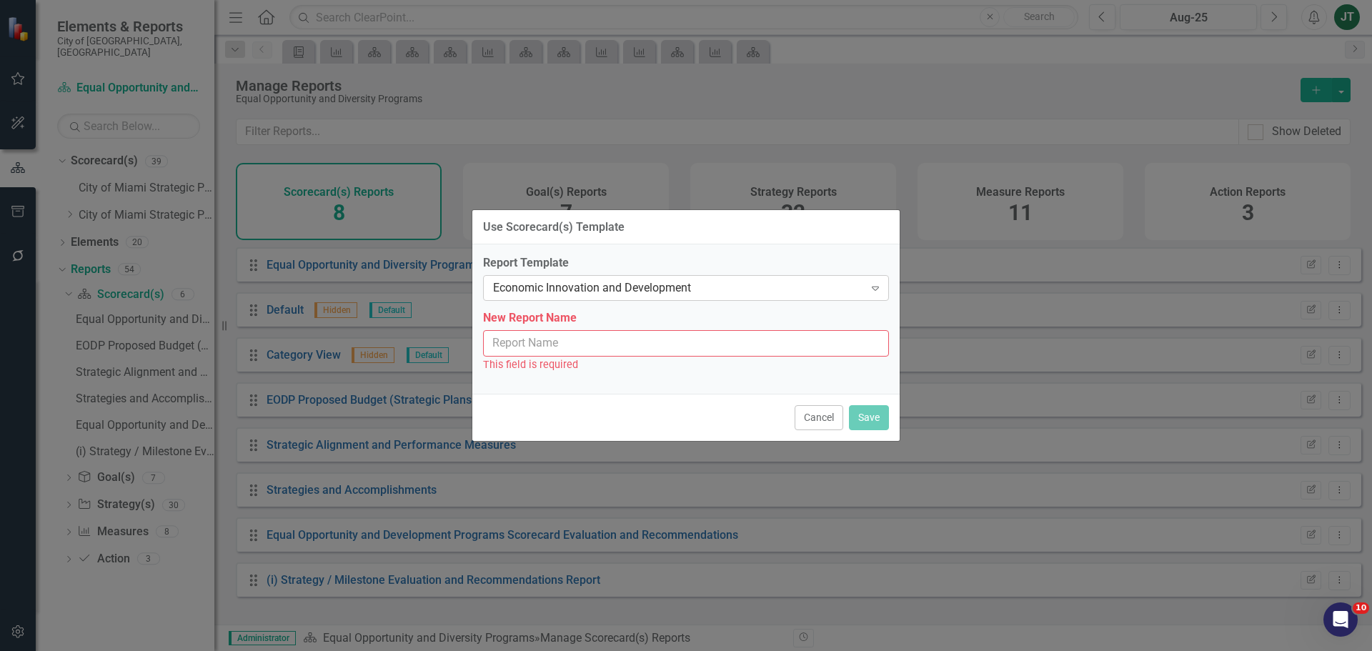
click at [562, 293] on div "Economic Innovation and Development" at bounding box center [678, 288] width 371 height 16
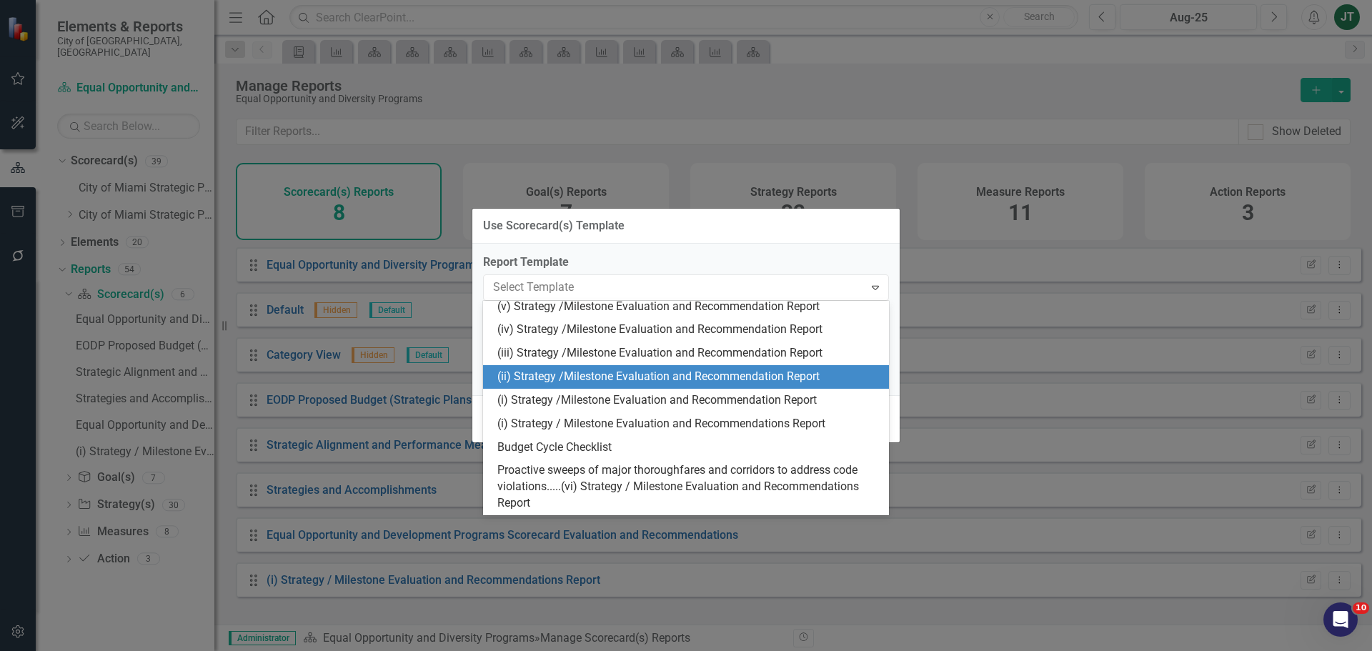
click at [537, 375] on div "(ii) Strategy /Milestone Evaluation and Recommendation Report" at bounding box center [688, 377] width 383 height 16
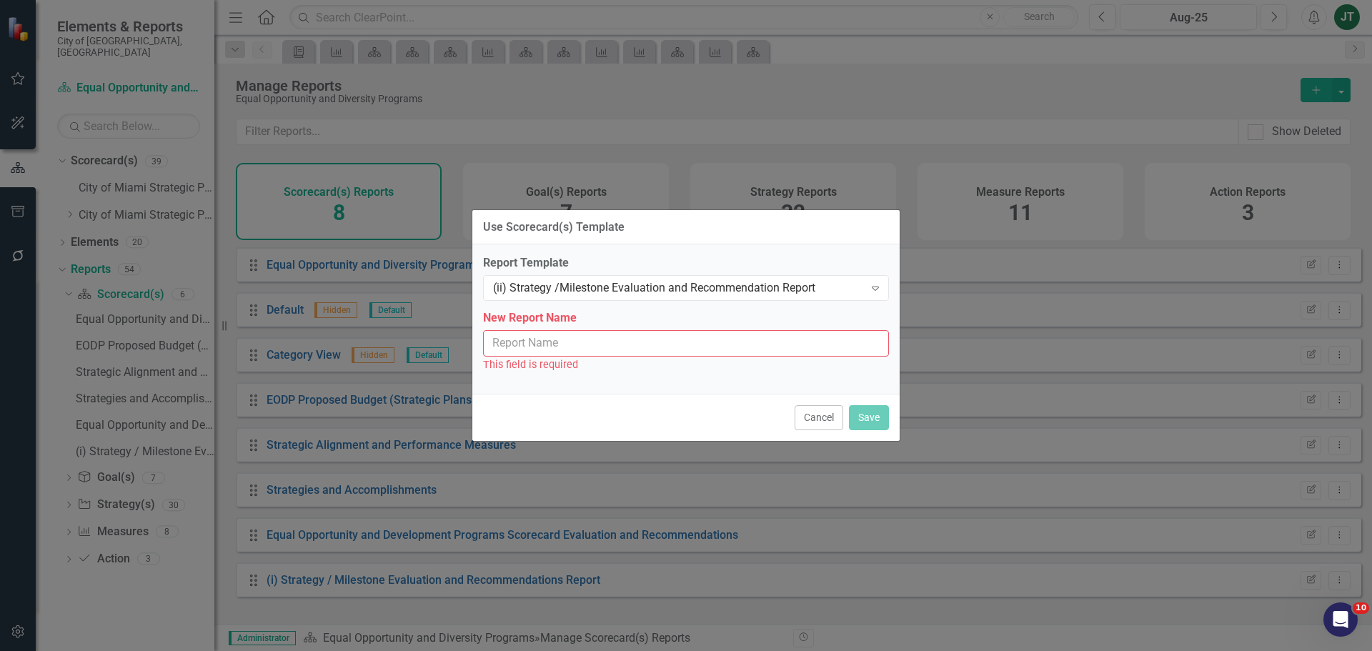
click at [621, 347] on input "New Report Name" at bounding box center [686, 343] width 406 height 26
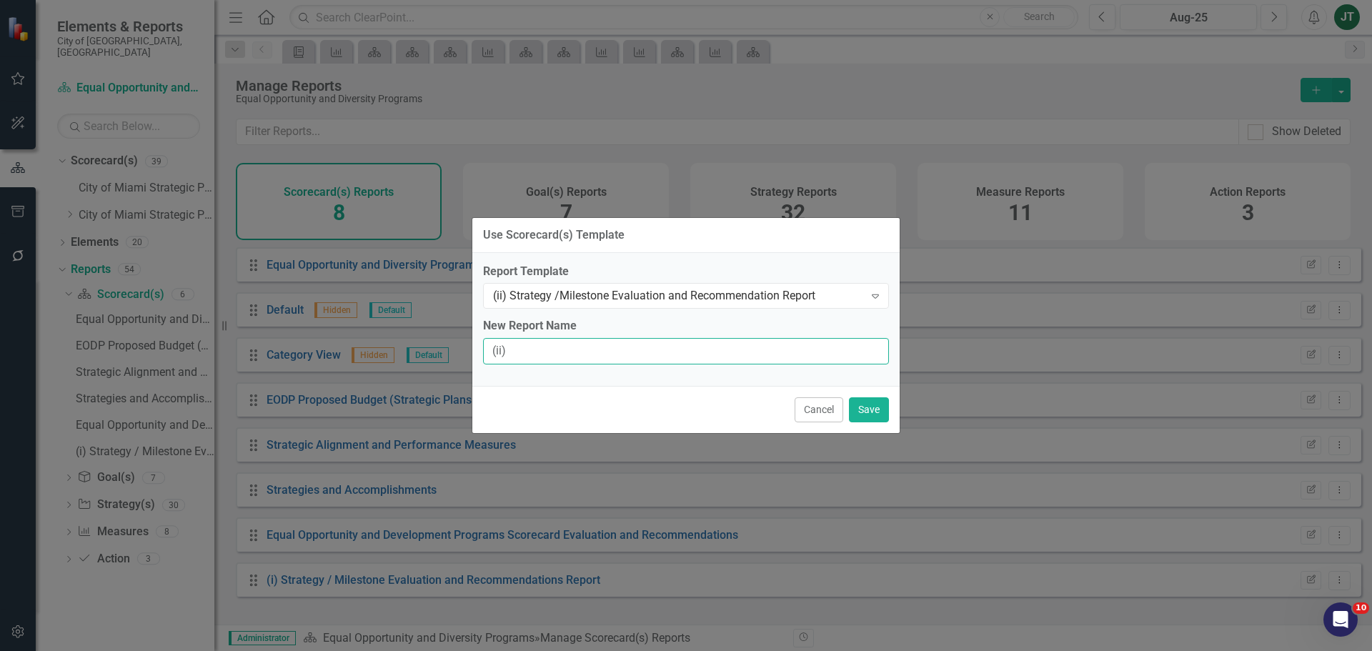
type input "(ii) Strategy / Milestone Evaluation and Recommendation Report"
click at [877, 407] on button "Save" at bounding box center [869, 409] width 40 height 25
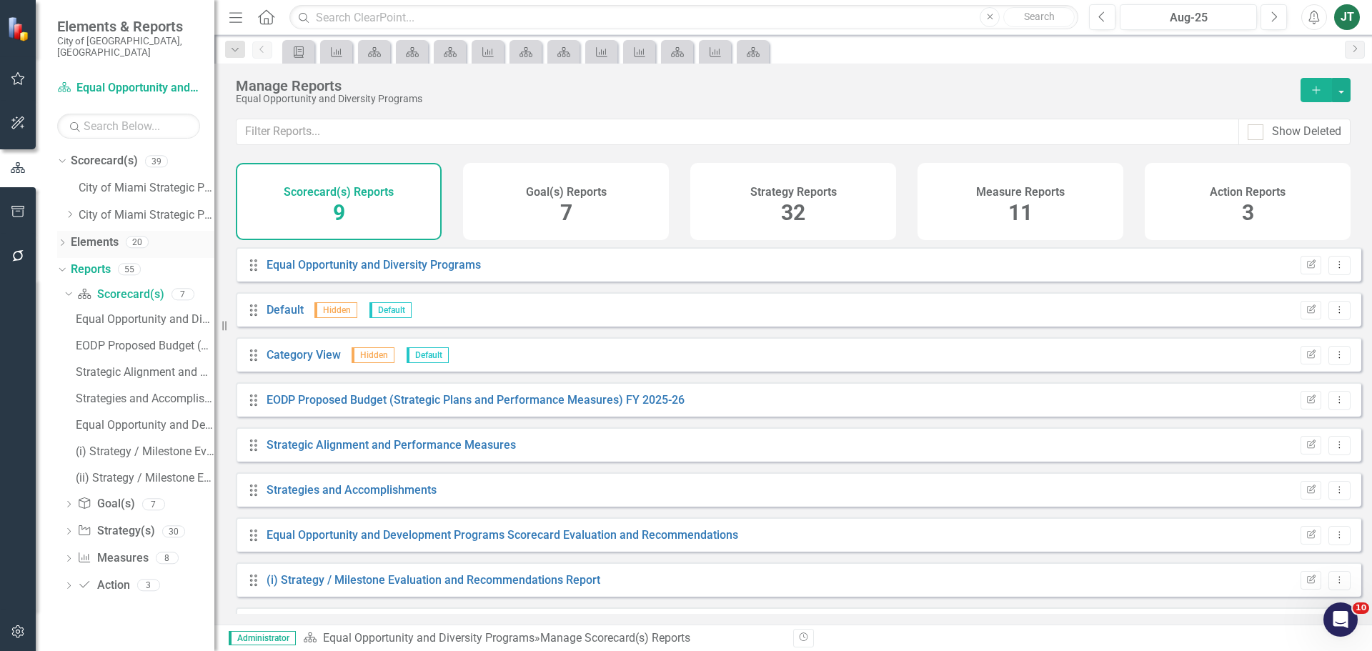
click at [105, 234] on link "Elements" at bounding box center [95, 242] width 48 height 16
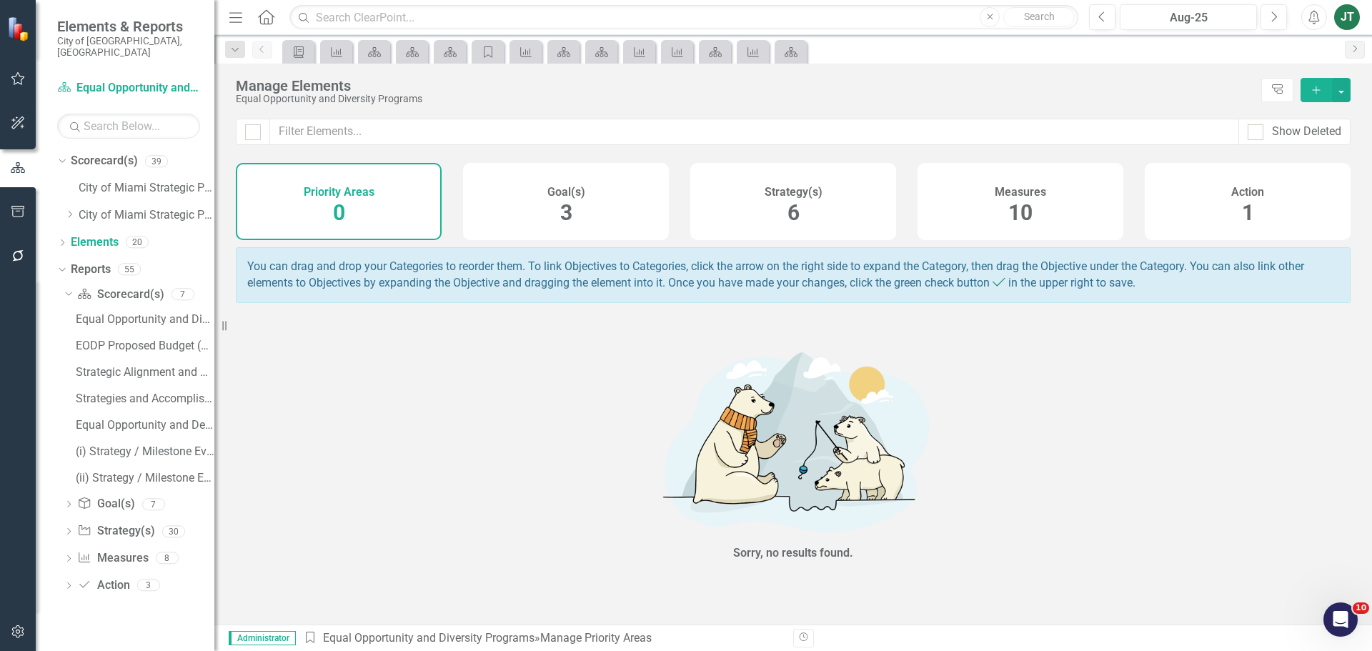
click at [810, 215] on div "Strategy(s) 6" at bounding box center [793, 201] width 206 height 77
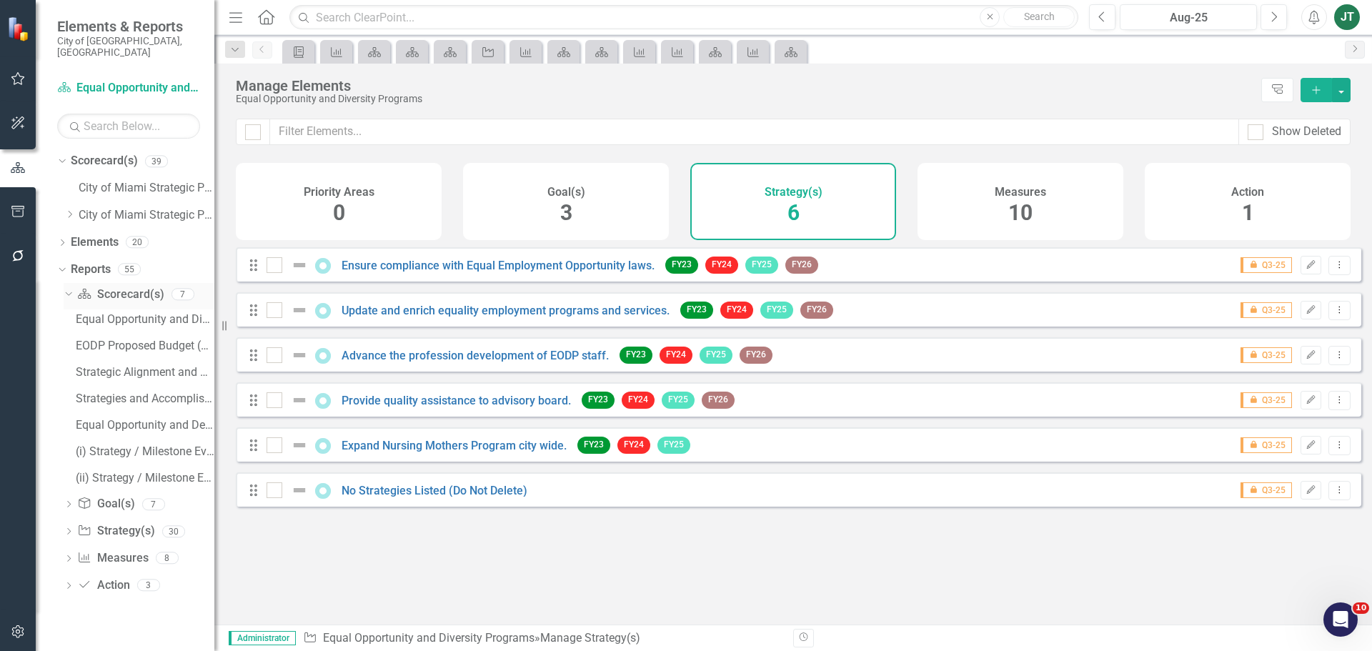
click at [109, 287] on link "Scorecard(s) Scorecard(s)" at bounding box center [120, 295] width 86 height 16
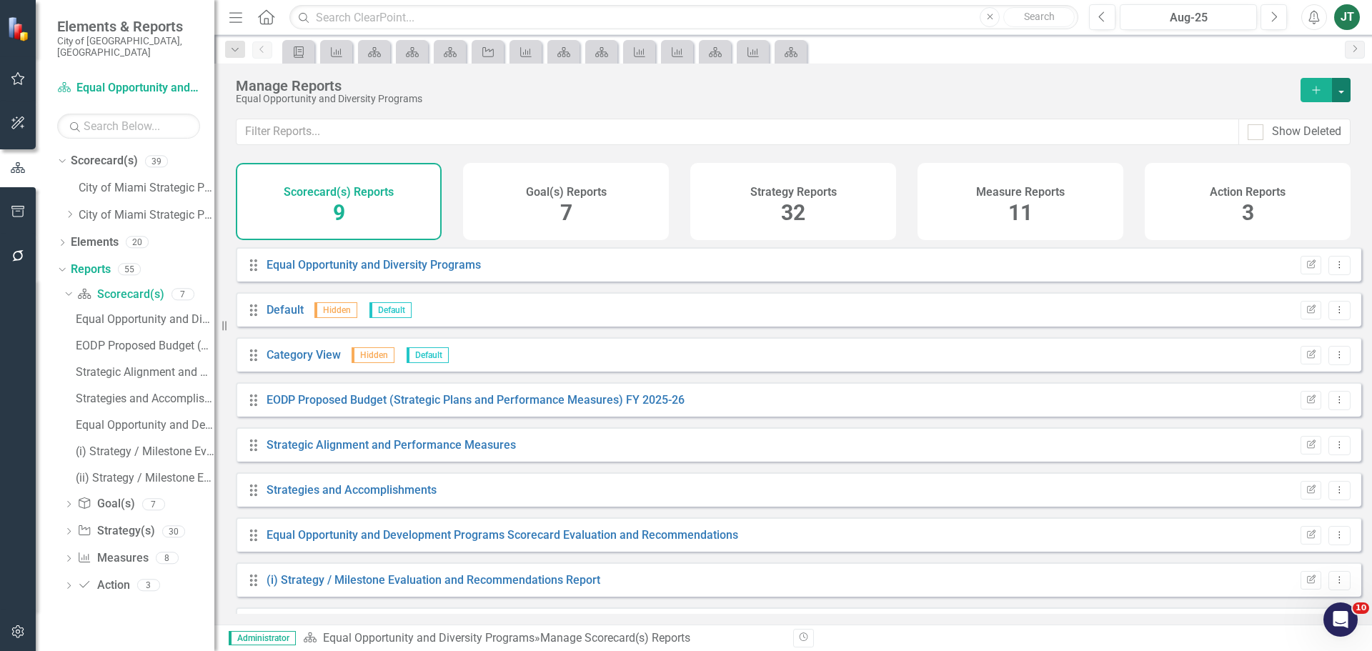
click at [1346, 93] on button "button" at bounding box center [1341, 90] width 19 height 24
click at [1299, 147] on link "Copy Add From Template" at bounding box center [1278, 142] width 143 height 26
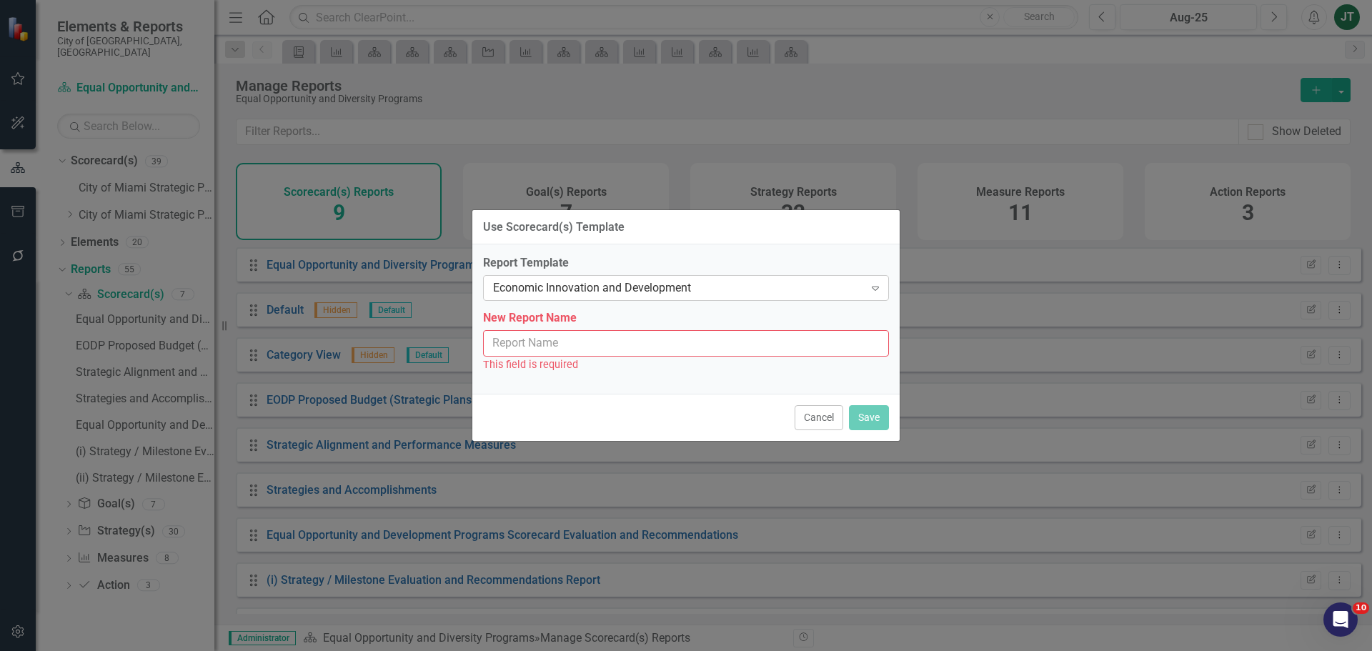
click at [660, 286] on div "Economic Innovation and Development" at bounding box center [678, 288] width 371 height 16
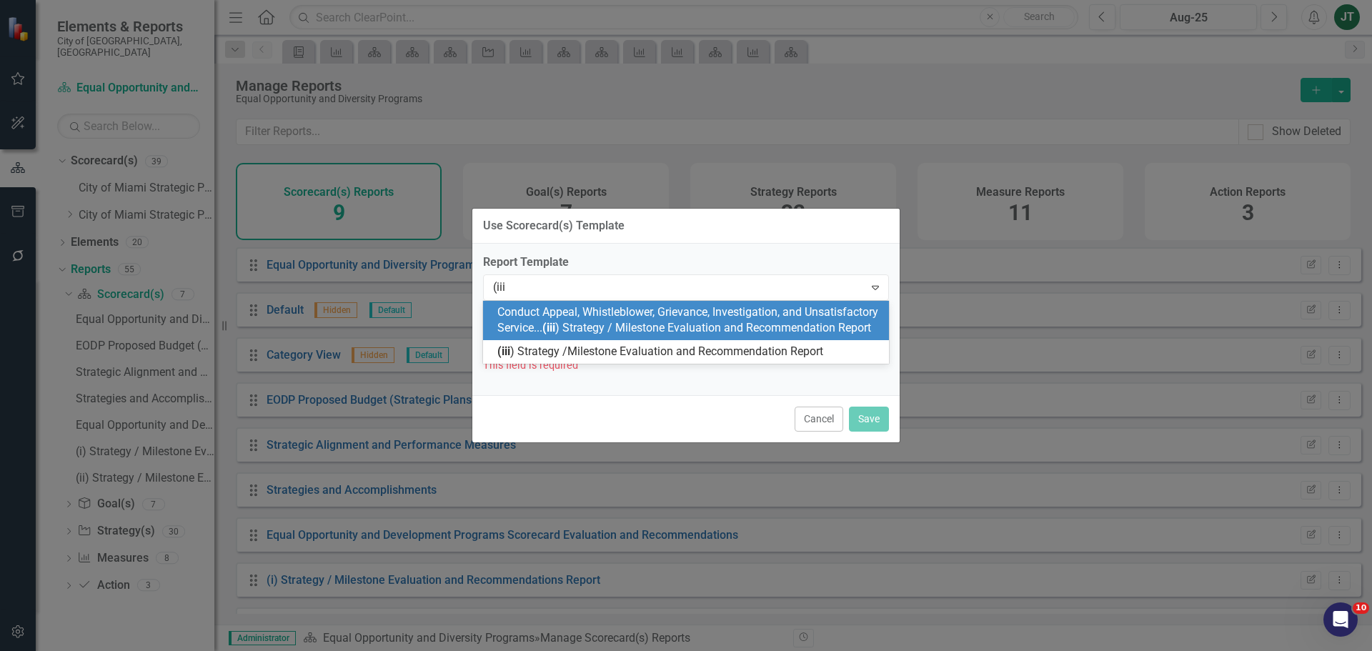
type input "(iii)"
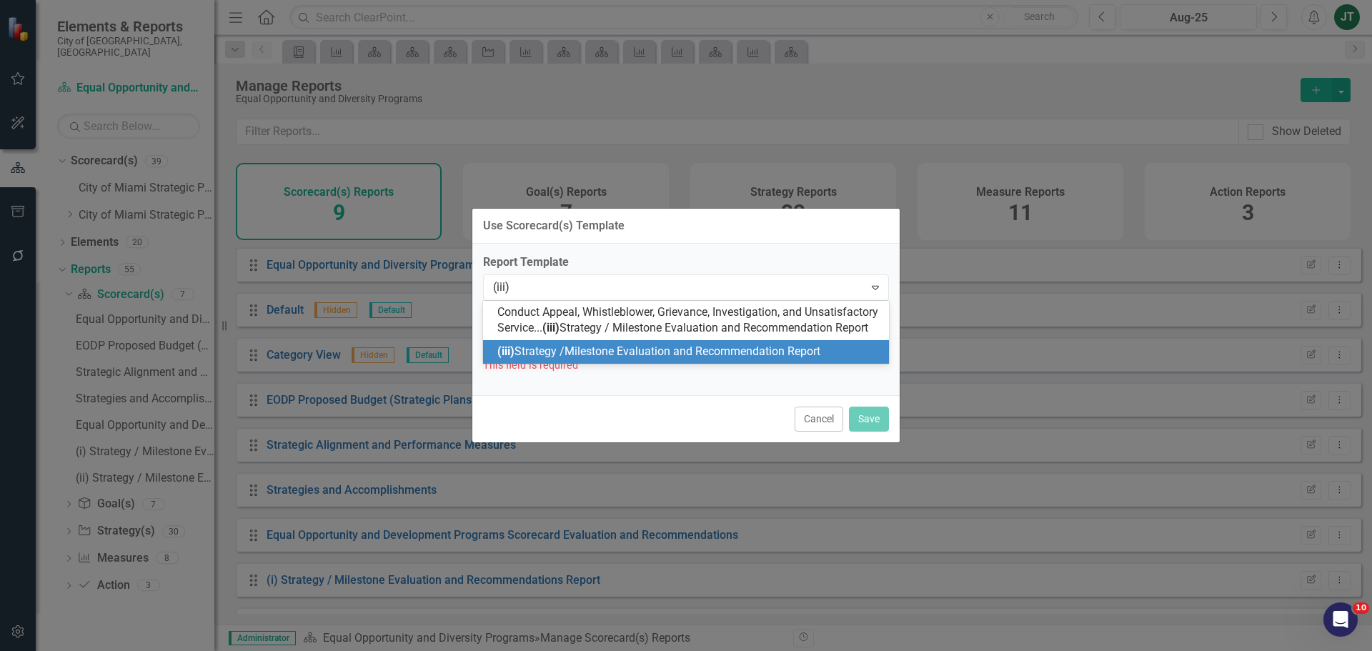
click at [635, 358] on span "(iii) Strategy /Milestone Evaluation and Recommendation Report" at bounding box center [658, 351] width 323 height 14
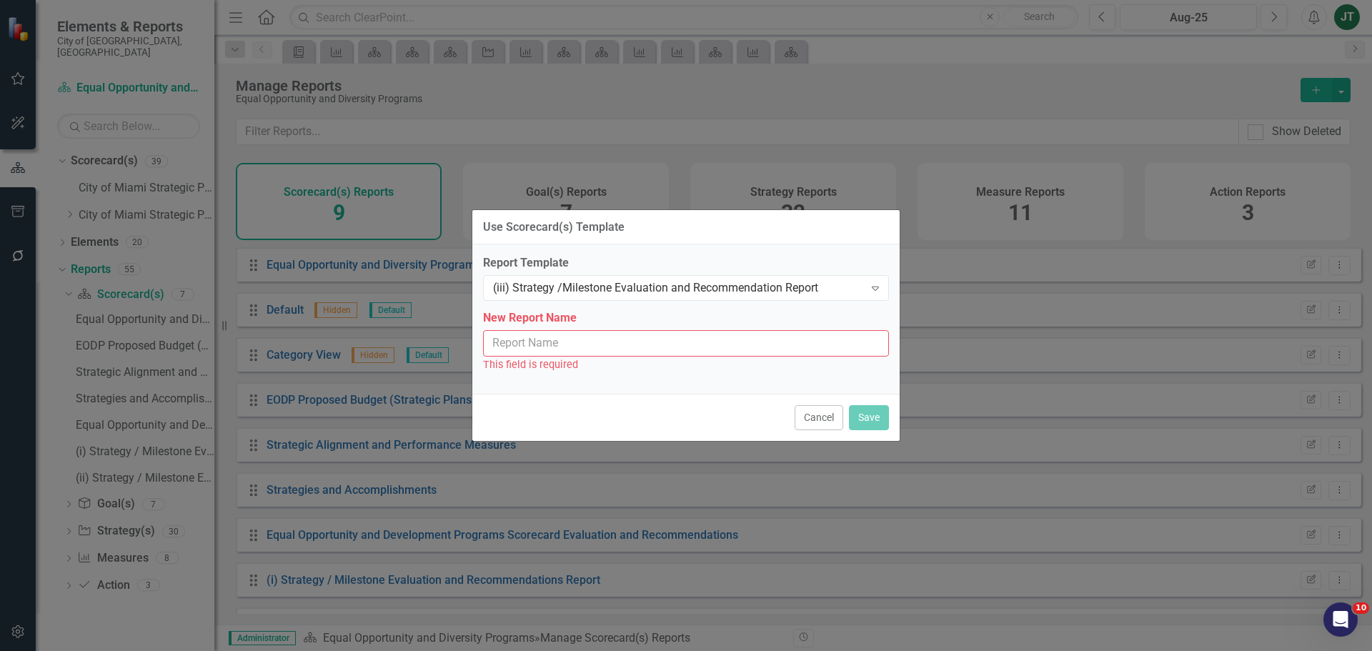
click at [622, 347] on input "New Report Name" at bounding box center [686, 343] width 406 height 26
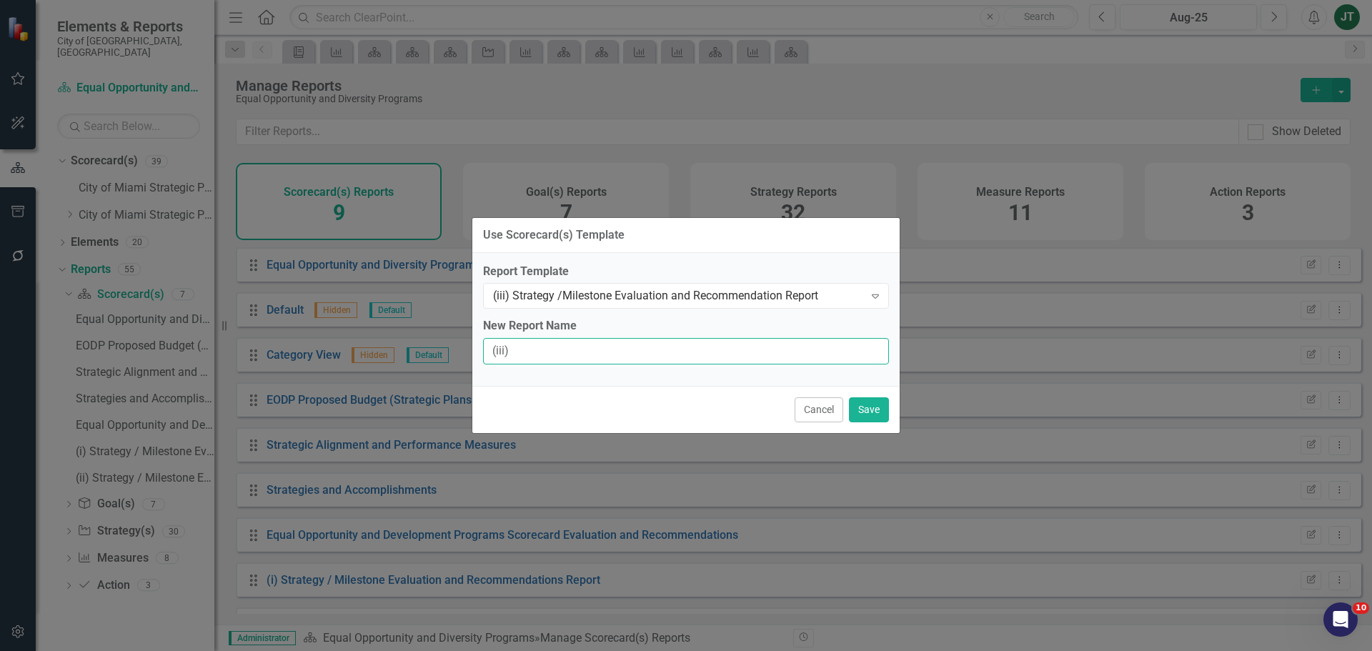
type input "(iii) Strategy / Milestone Evaluation and Recommendation Report"
click at [865, 412] on button "Save" at bounding box center [869, 409] width 40 height 25
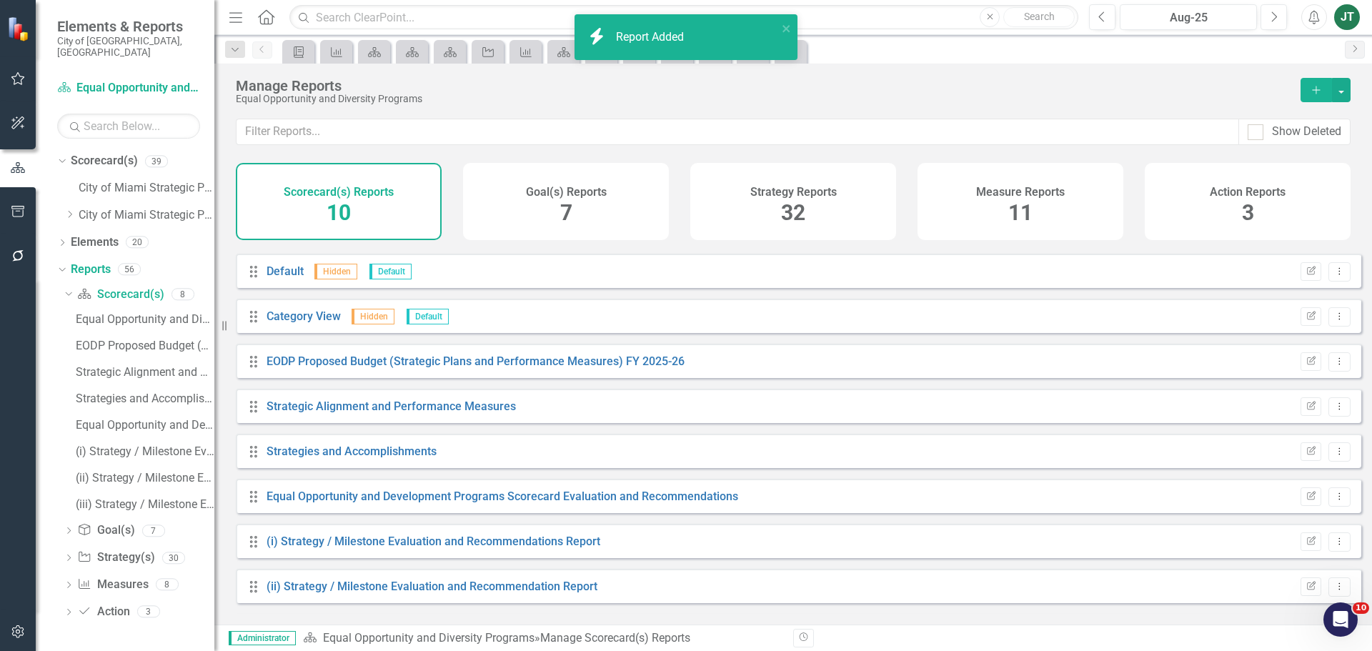
scroll to position [84, 0]
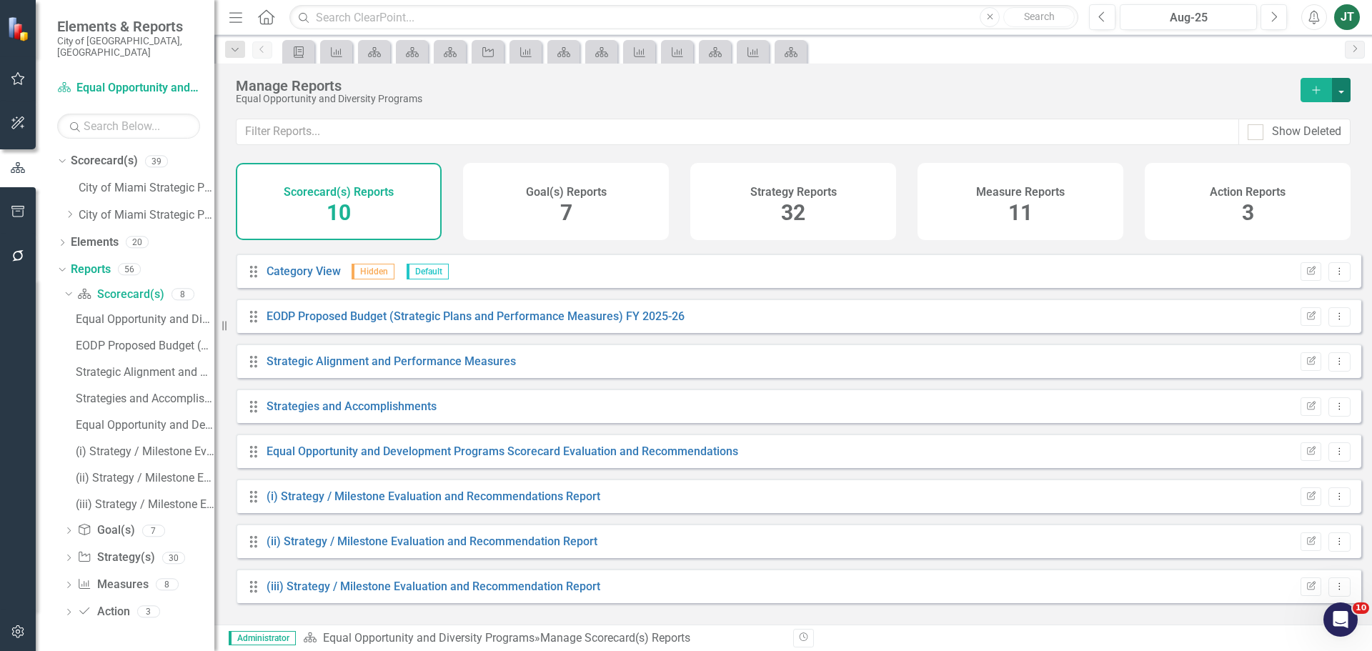
click at [1344, 89] on button "button" at bounding box center [1341, 90] width 19 height 24
click at [1297, 142] on link "Copy Add From Template" at bounding box center [1278, 142] width 143 height 26
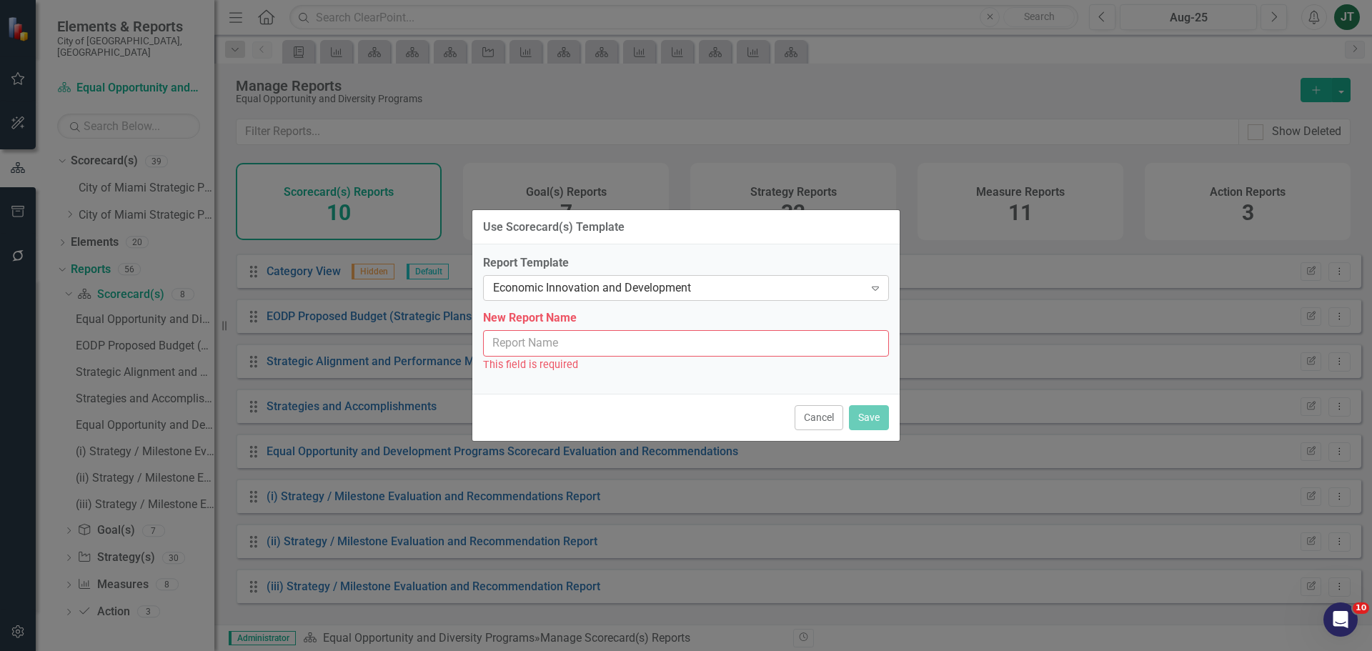
click at [548, 289] on div "Economic Innovation and Development" at bounding box center [678, 288] width 371 height 16
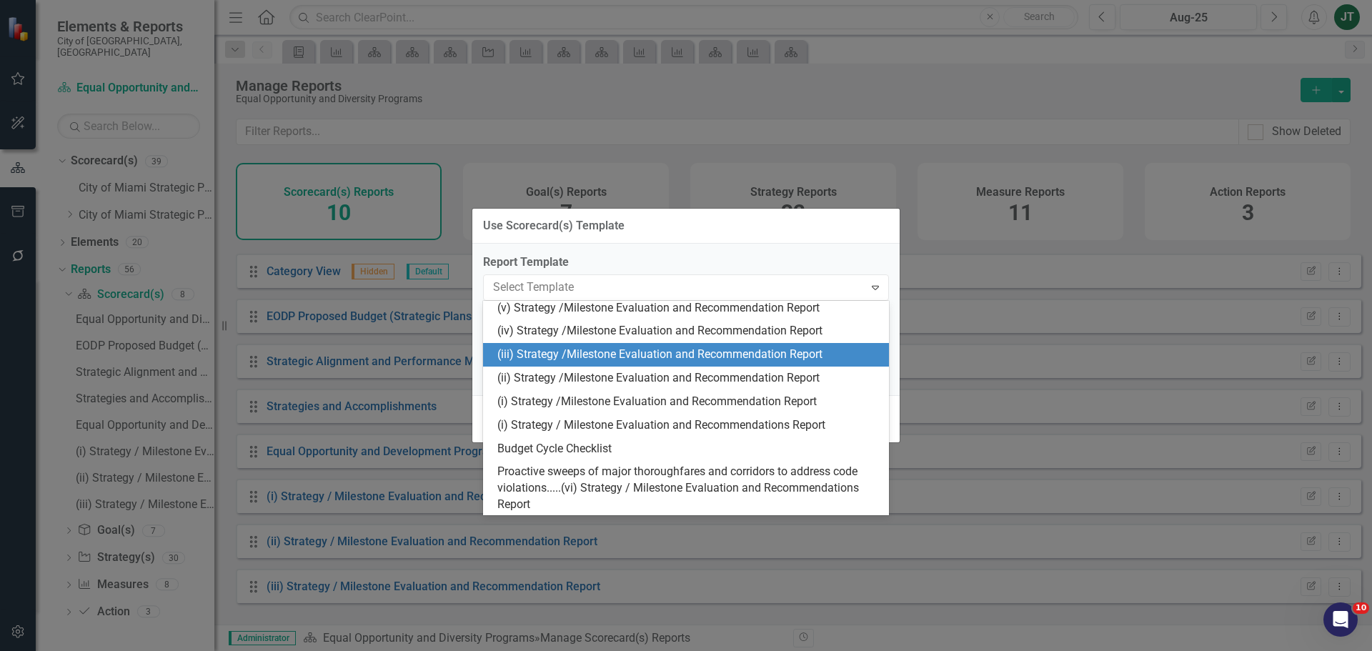
scroll to position [425, 0]
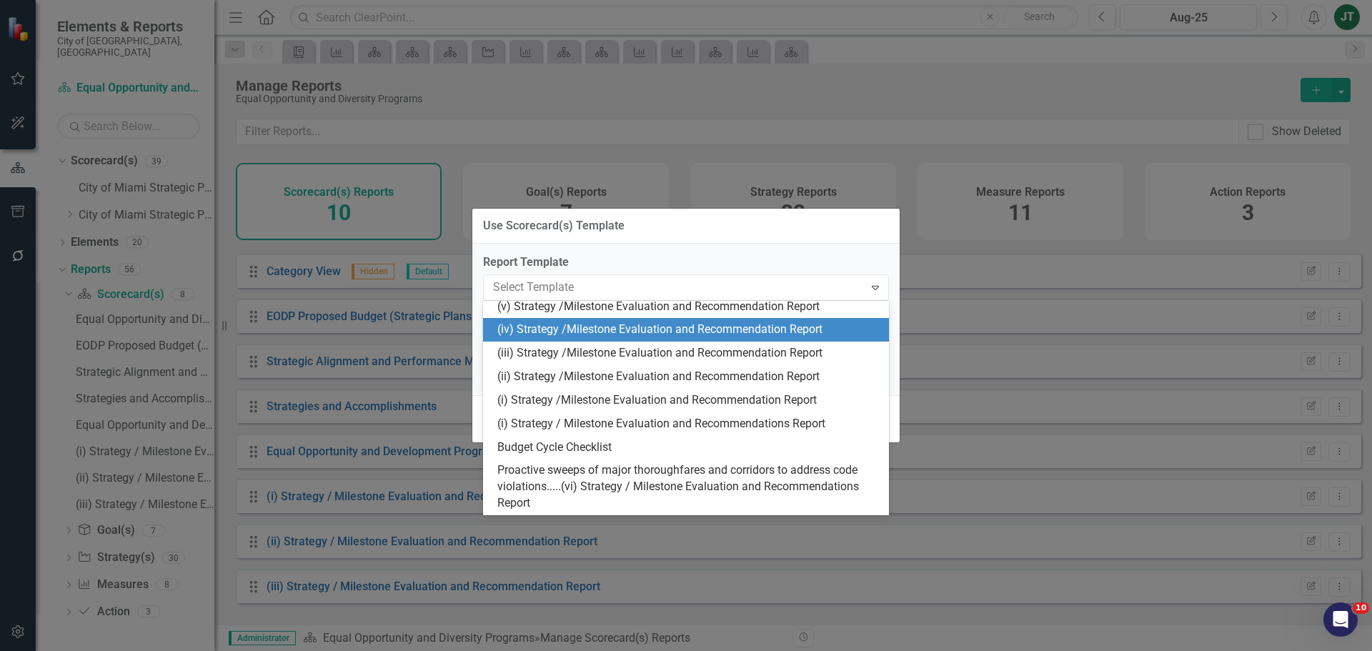
click at [539, 332] on div "(iv) Strategy /Milestone Evaluation and Recommendation Report" at bounding box center [688, 330] width 383 height 16
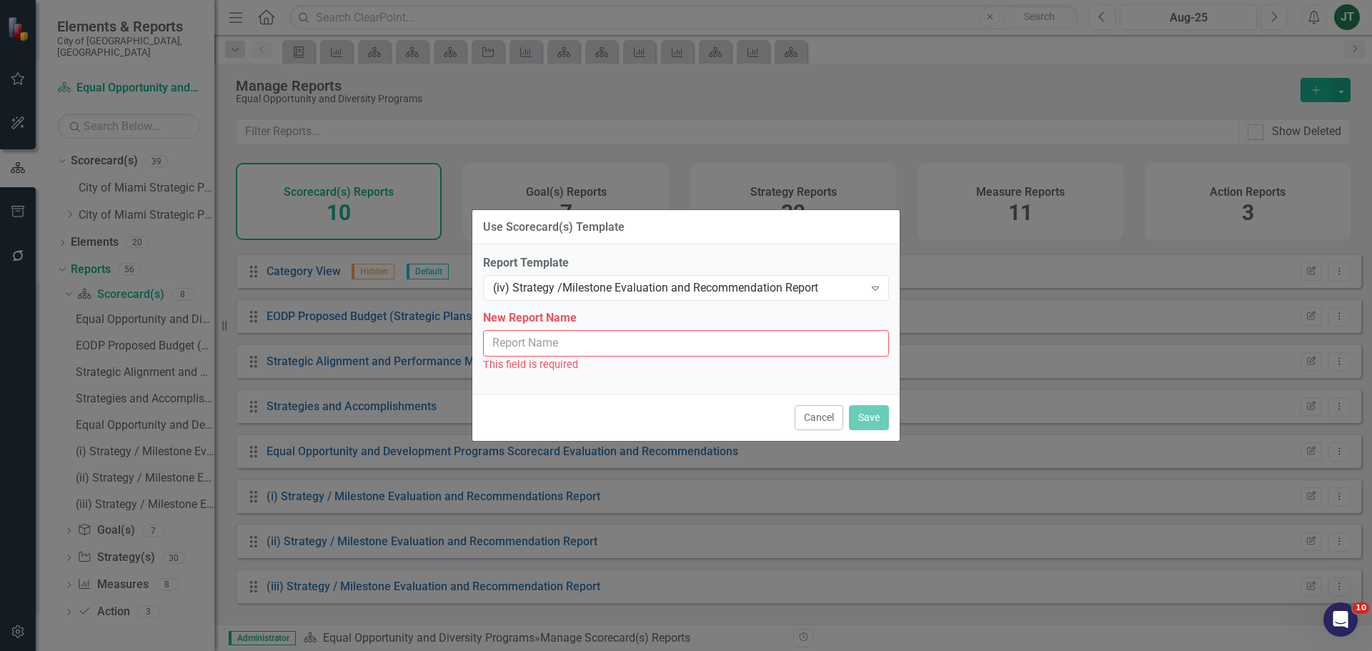
click at [624, 349] on input "New Report Name" at bounding box center [686, 343] width 406 height 26
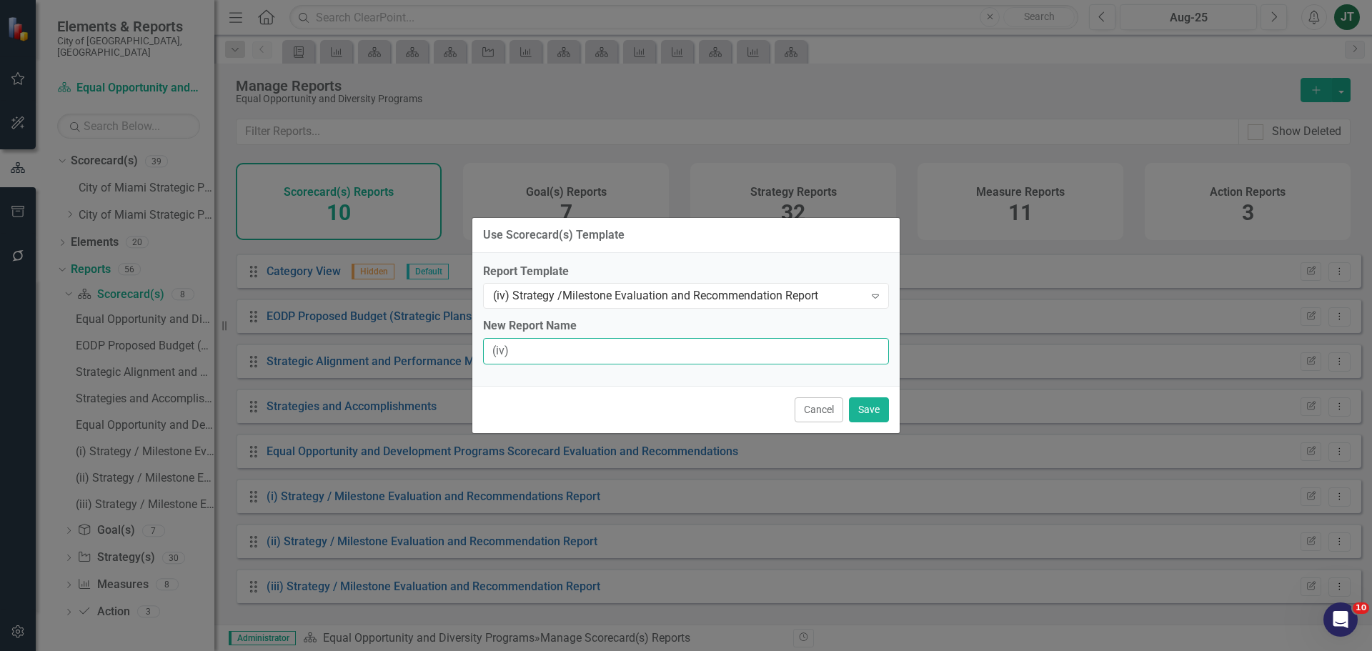
type input "(iv) Strategy / Milestone Evaluation and Recommendation Report"
click at [870, 411] on button "Save" at bounding box center [869, 409] width 40 height 25
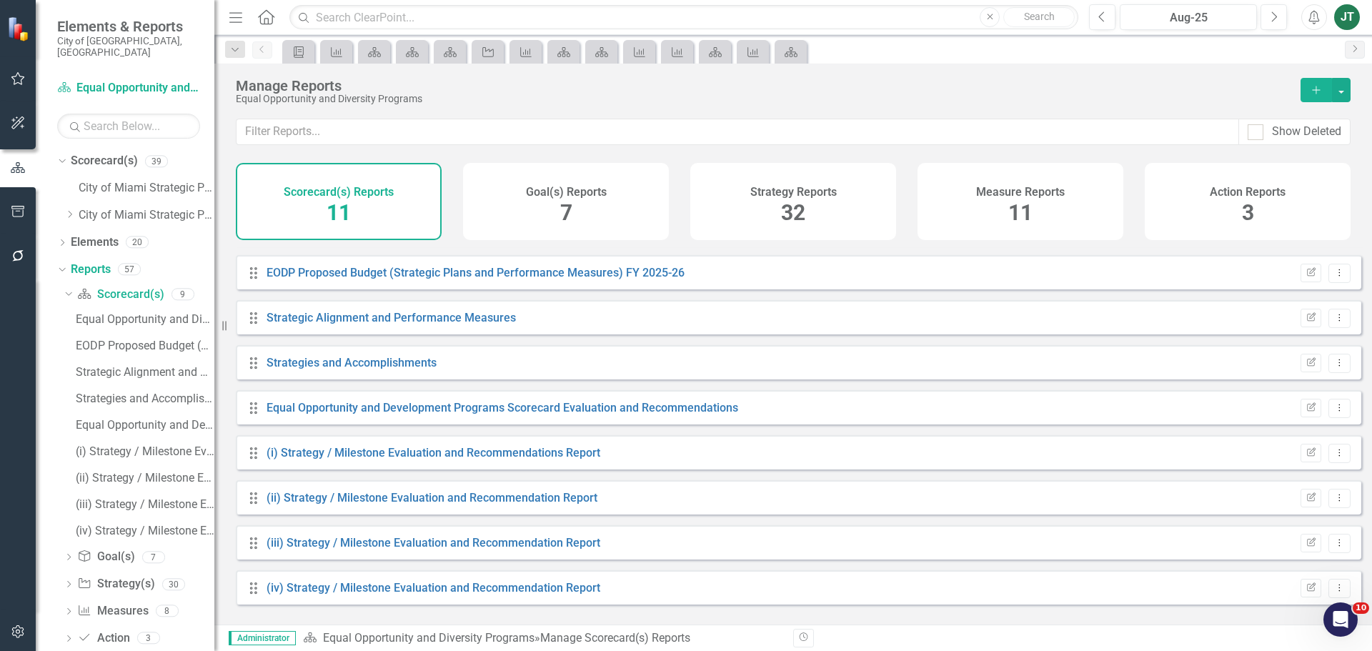
scroll to position [129, 0]
click at [1336, 84] on button "button" at bounding box center [1341, 90] width 19 height 24
click at [1295, 145] on link "Copy Add From Template" at bounding box center [1278, 142] width 143 height 26
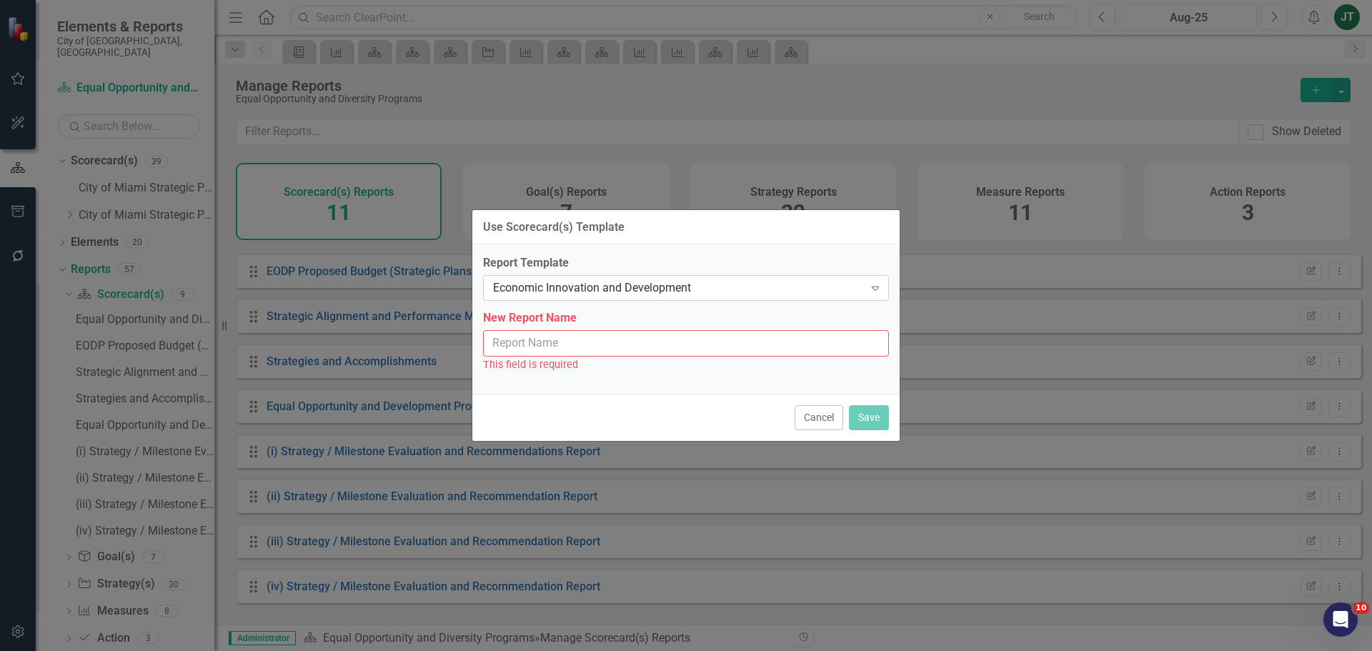
click at [587, 293] on div "Economic Innovation and Development" at bounding box center [678, 288] width 371 height 16
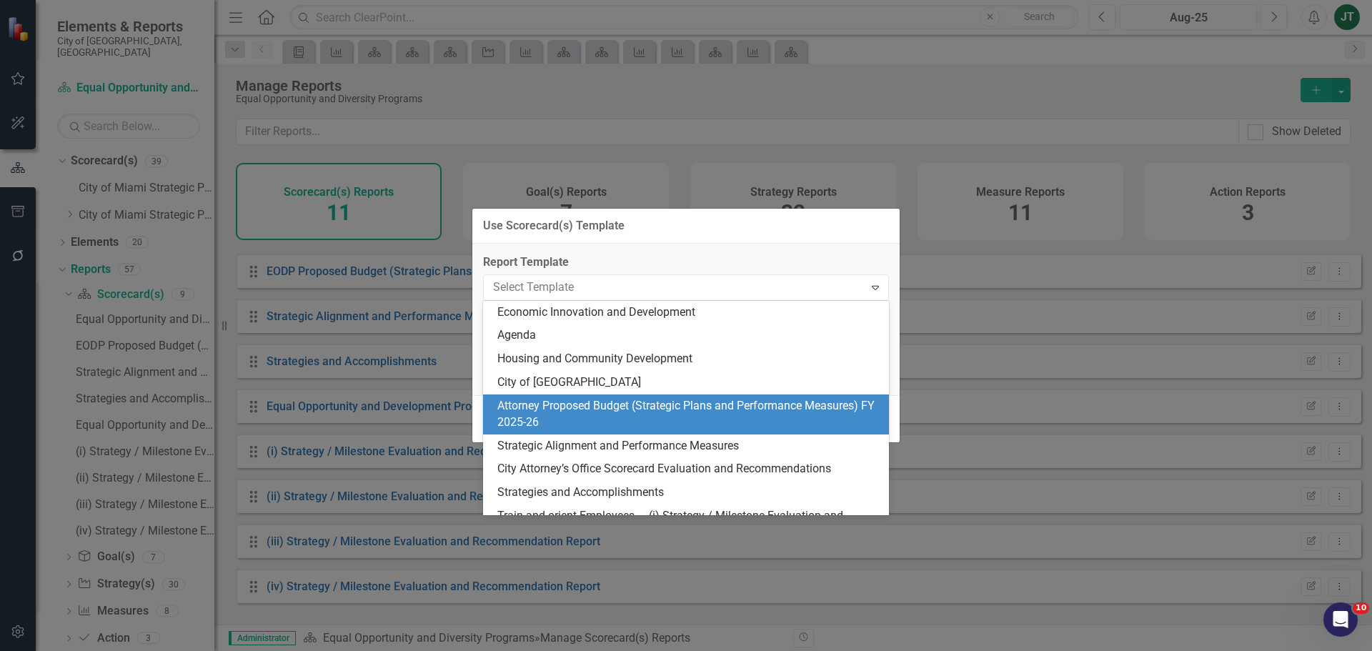
type input "v"
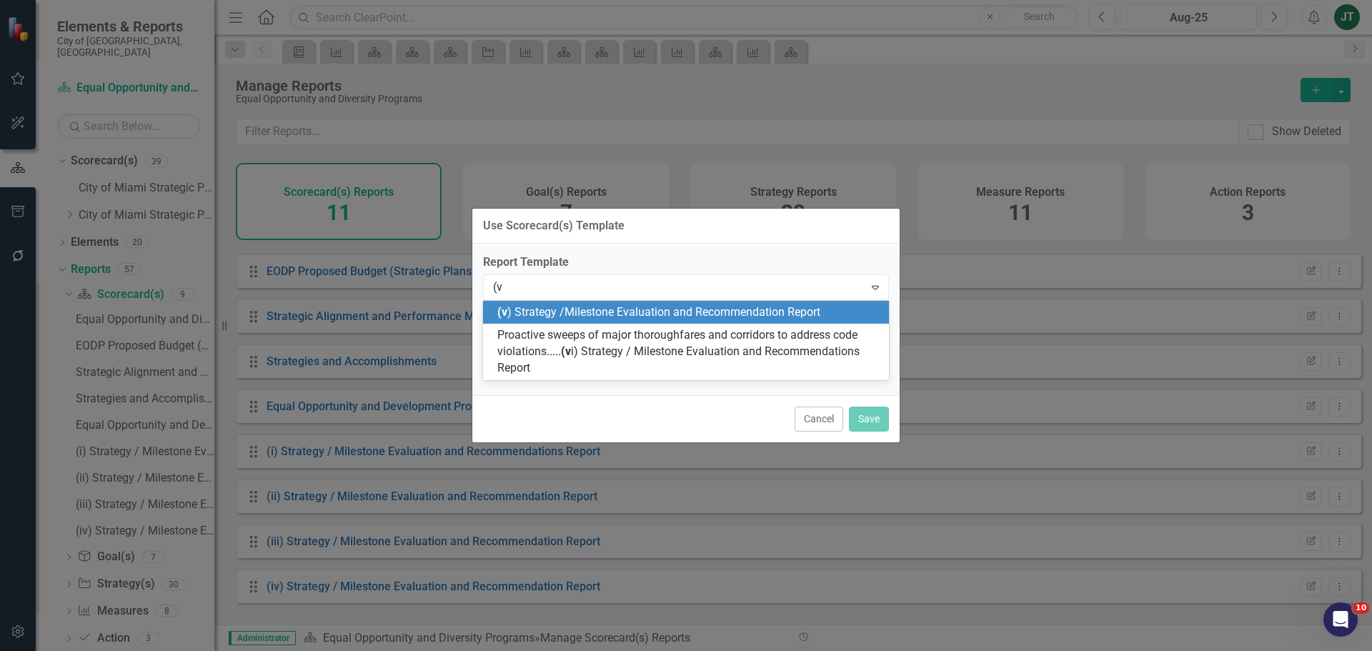
type input "(v)"
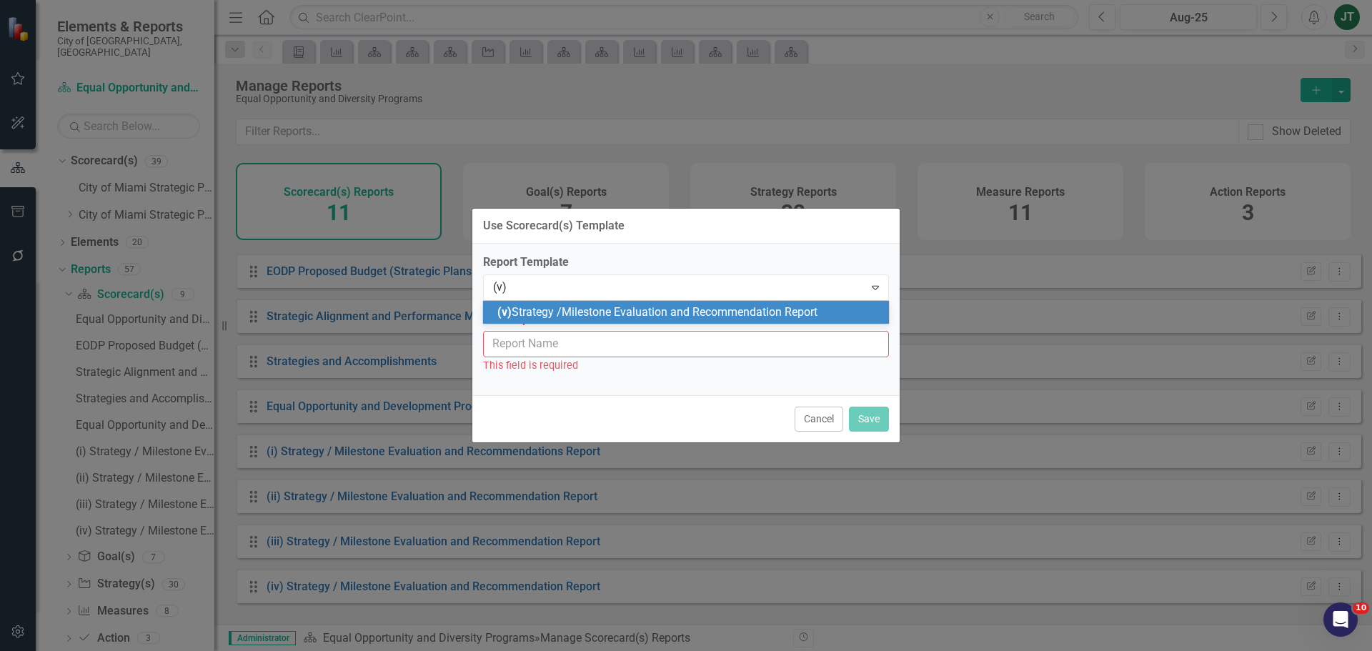
click at [599, 306] on span "(v) Strategy /Milestone Evaluation and Recommendation Report" at bounding box center [657, 312] width 320 height 14
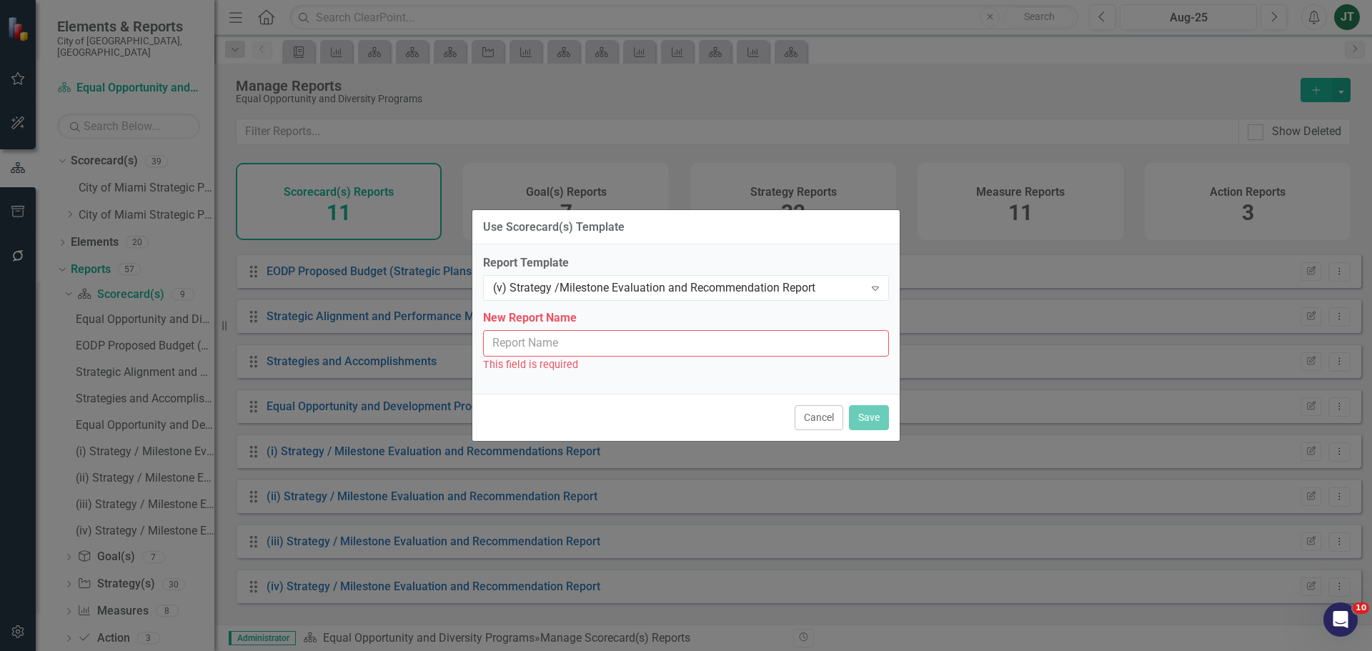
click at [560, 348] on input "New Report Name" at bounding box center [686, 343] width 406 height 26
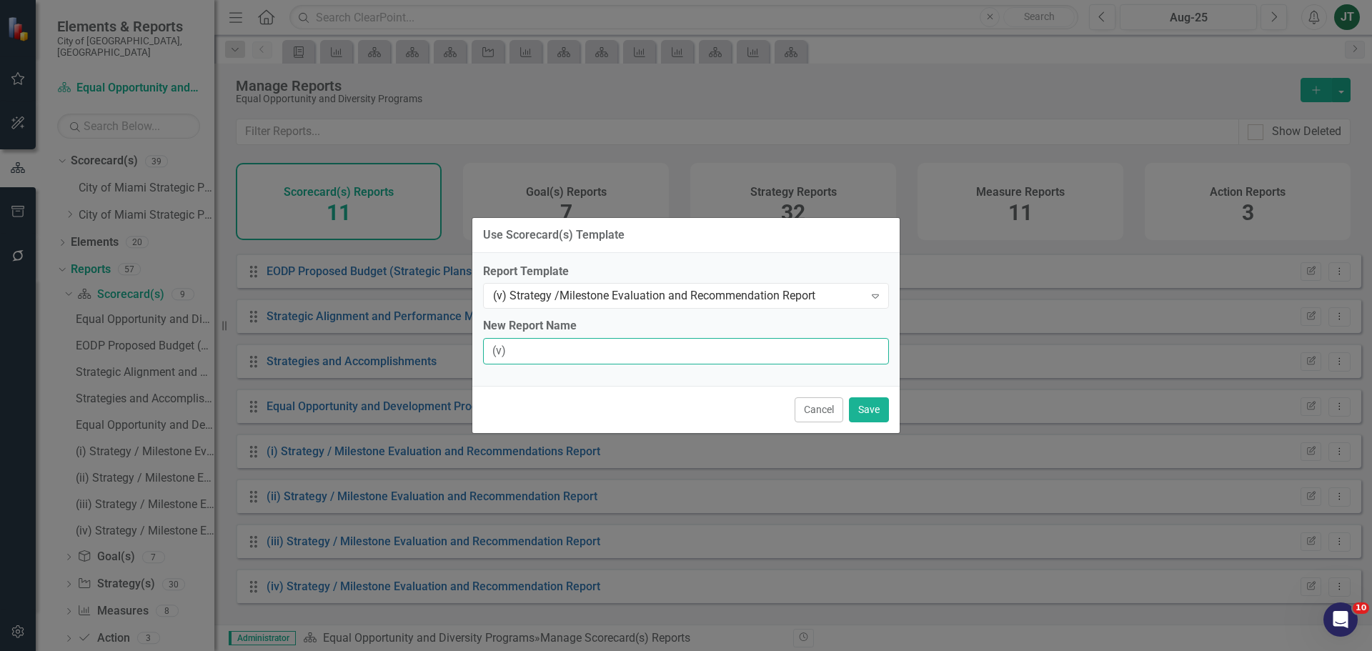
type input "(v) Strategy / Milestone Evaluation and Recommendation Report"
click at [872, 401] on button "Save" at bounding box center [869, 409] width 40 height 25
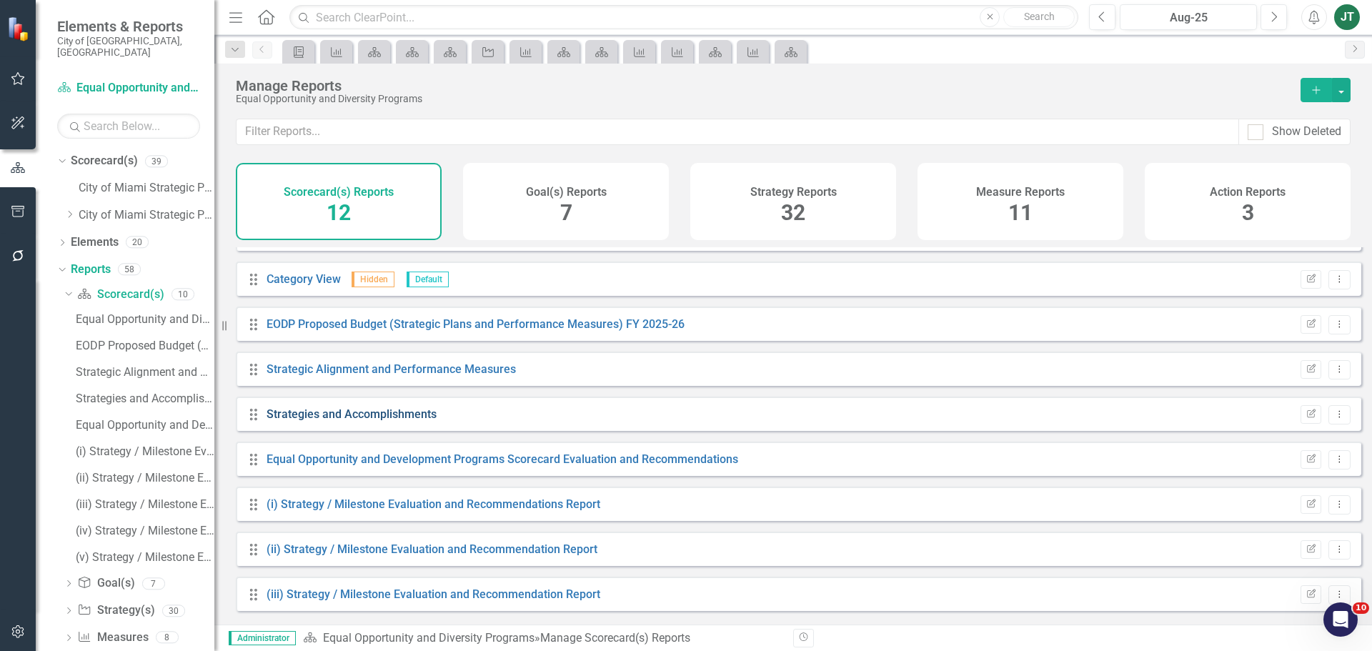
scroll to position [174, 0]
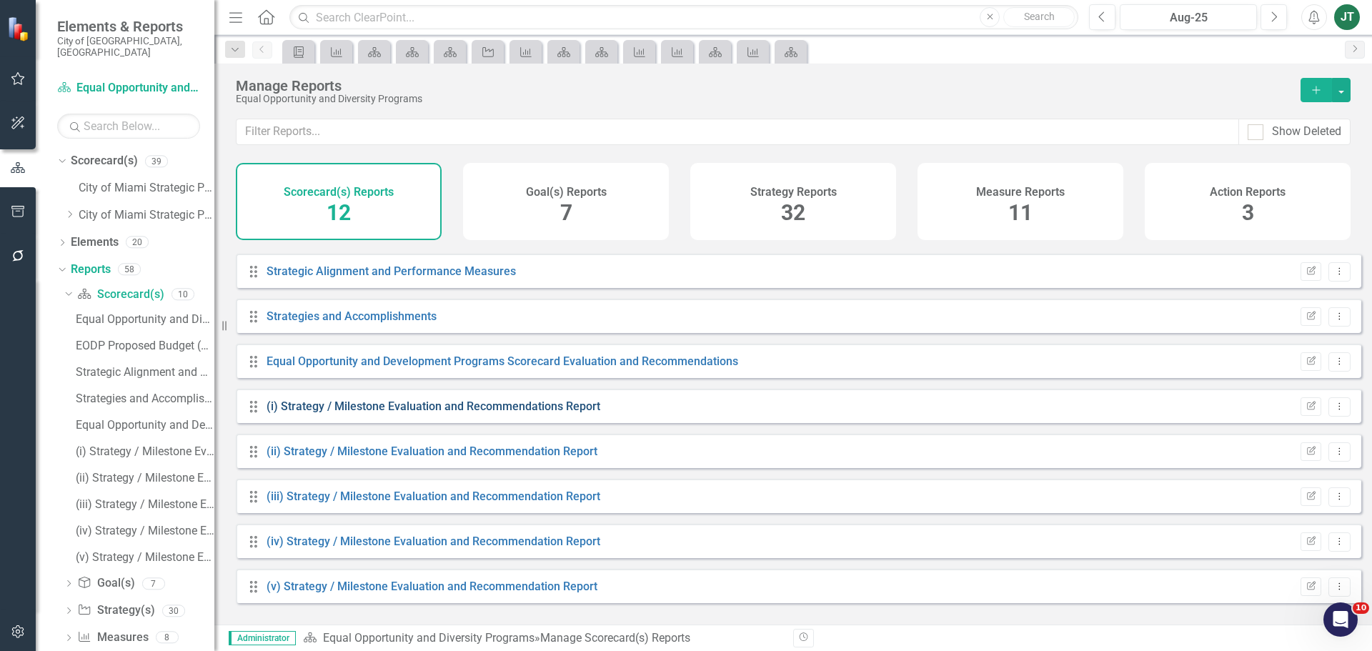
click at [370, 412] on link "(i) Strategy / Milestone Evaluation and Recommendations Report" at bounding box center [434, 406] width 334 height 14
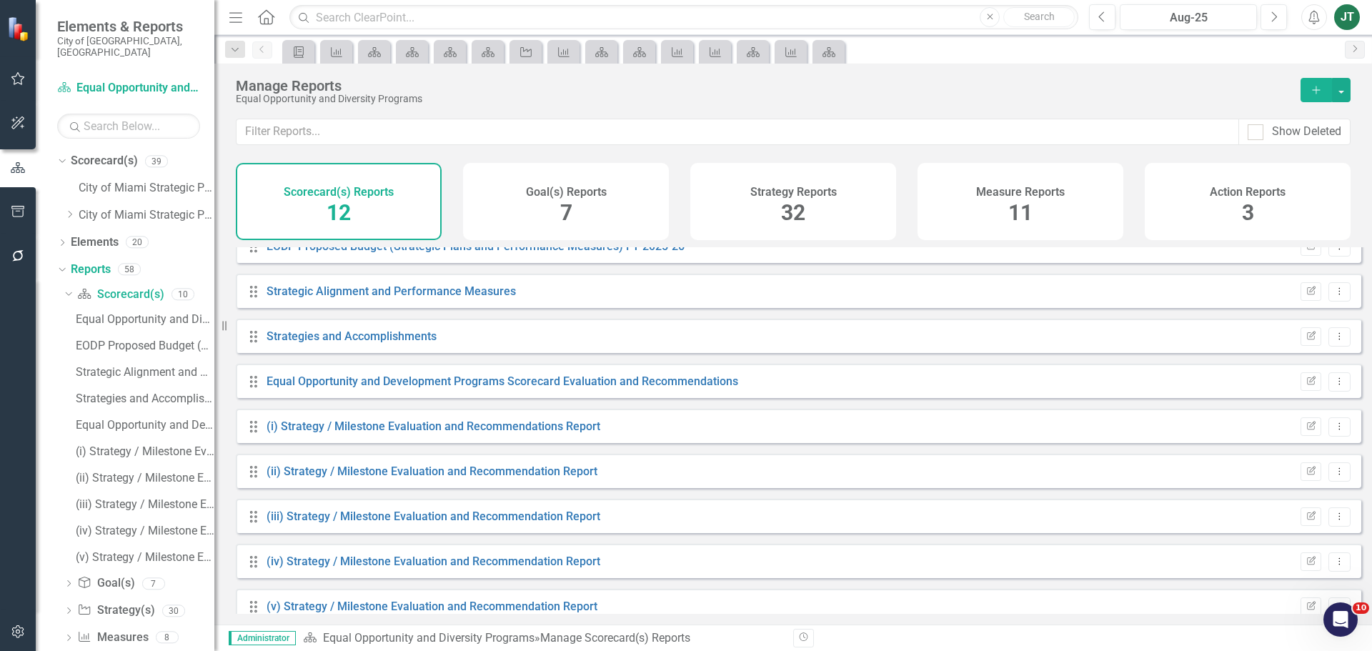
scroll to position [174, 0]
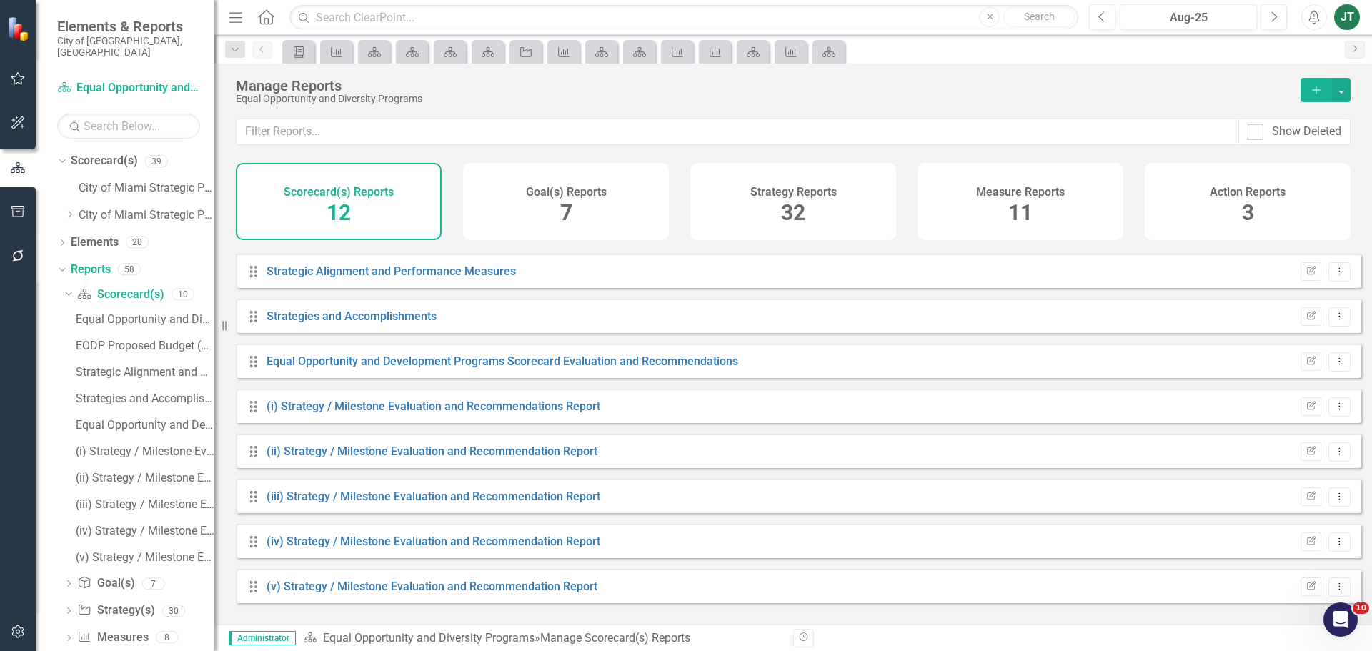
click at [382, 454] on div "(ii) Strategy / Milestone Evaluation and Recommendation Report" at bounding box center [432, 452] width 331 height 16
click at [390, 458] on link "(ii) Strategy / Milestone Evaluation and Recommendation Report" at bounding box center [432, 452] width 331 height 14
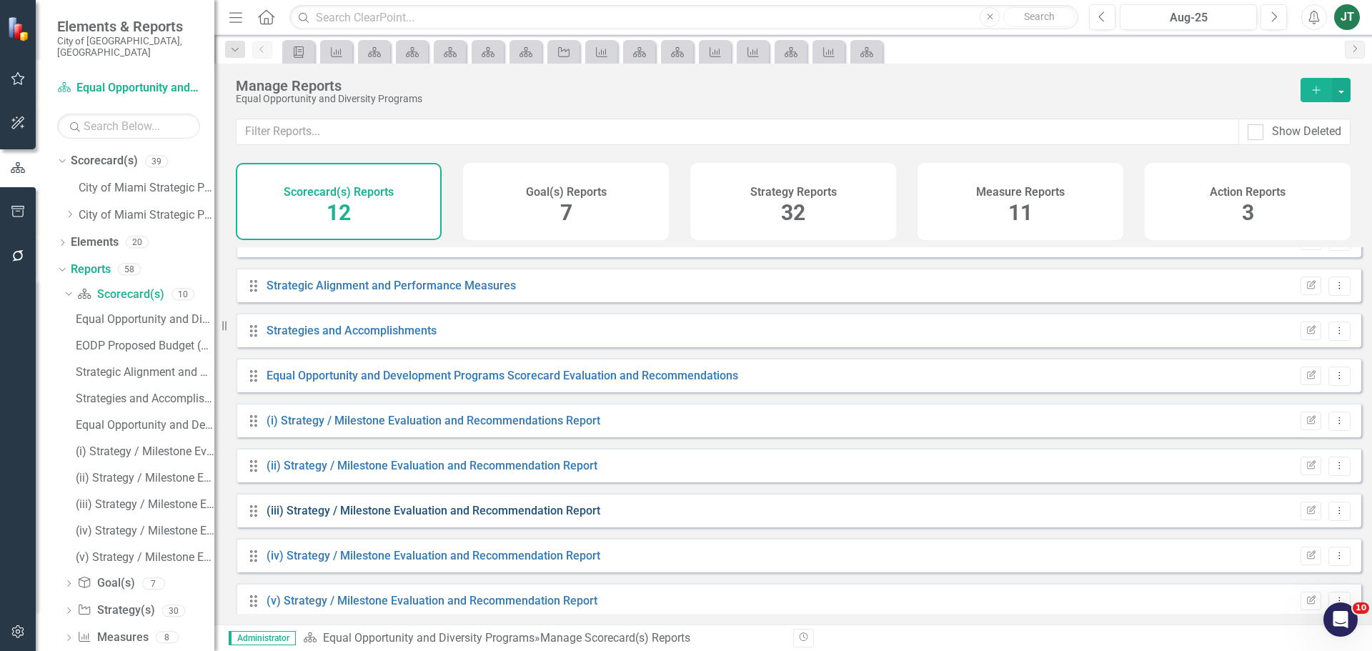
scroll to position [174, 0]
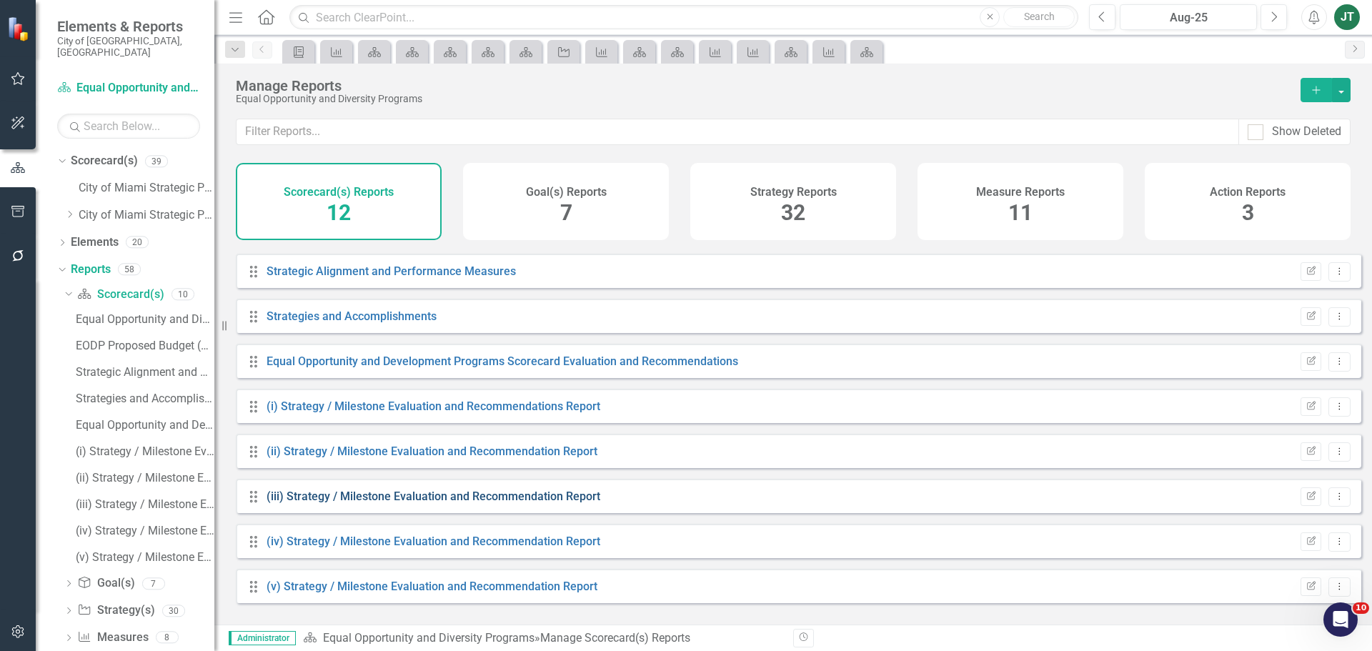
click at [333, 503] on link "(iii) Strategy / Milestone Evaluation and Recommendation Report" at bounding box center [434, 497] width 334 height 14
click at [380, 545] on div "Drag (iv) Strategy / Milestone Evaluation and Recommendation Report Edit Report…" at bounding box center [799, 541] width 1126 height 34
click at [383, 548] on link "(iv) Strategy / Milestone Evaluation and Recommendation Report" at bounding box center [434, 542] width 334 height 14
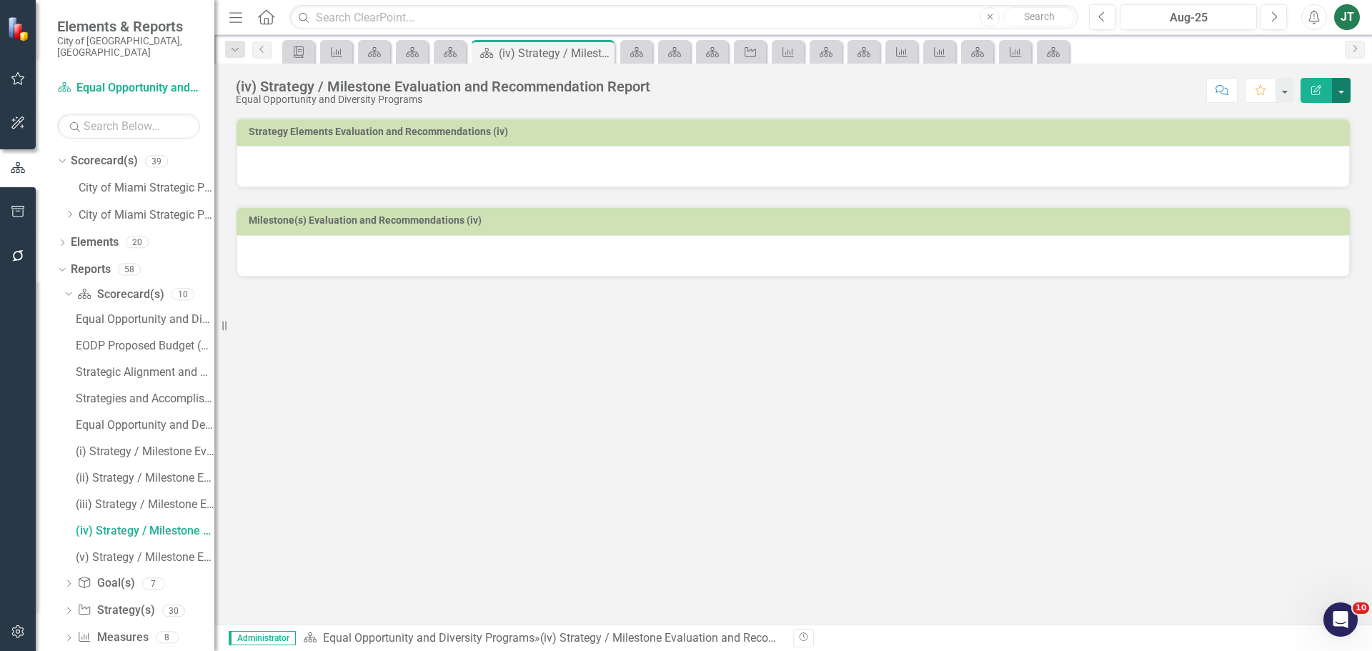
click at [1340, 91] on button "button" at bounding box center [1341, 90] width 19 height 25
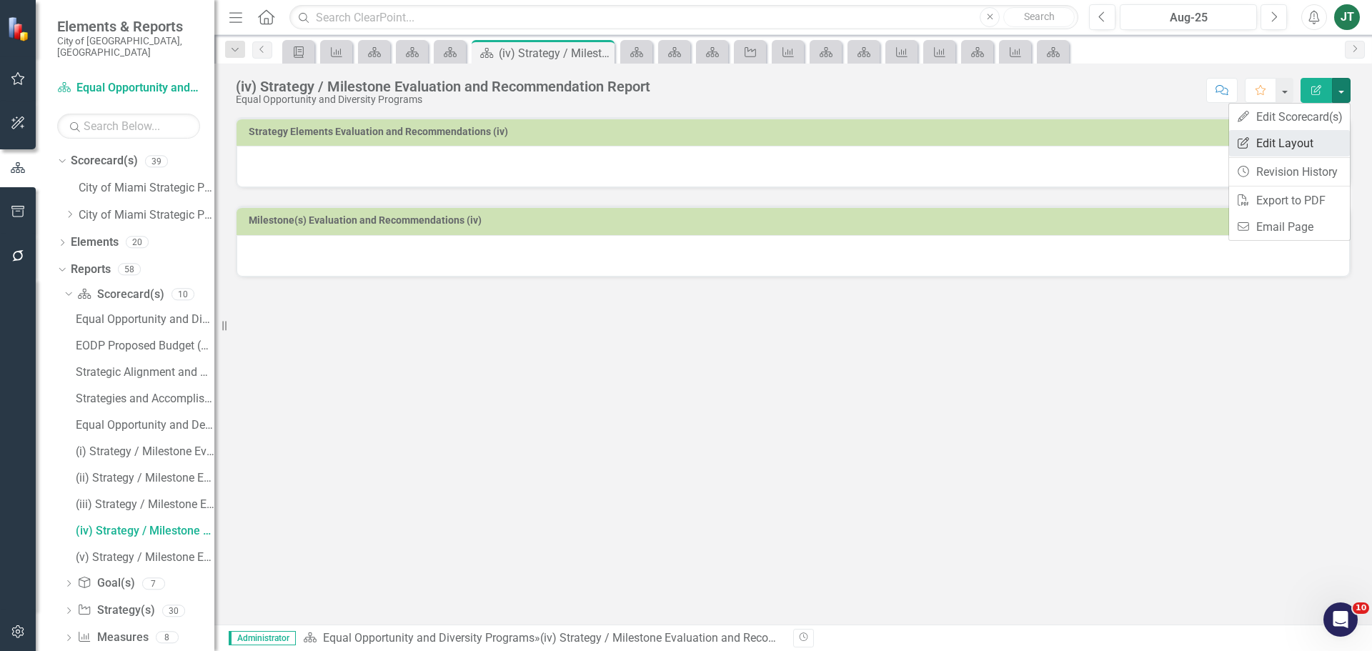
click at [1301, 138] on link "Edit Report Edit Layout" at bounding box center [1289, 143] width 121 height 26
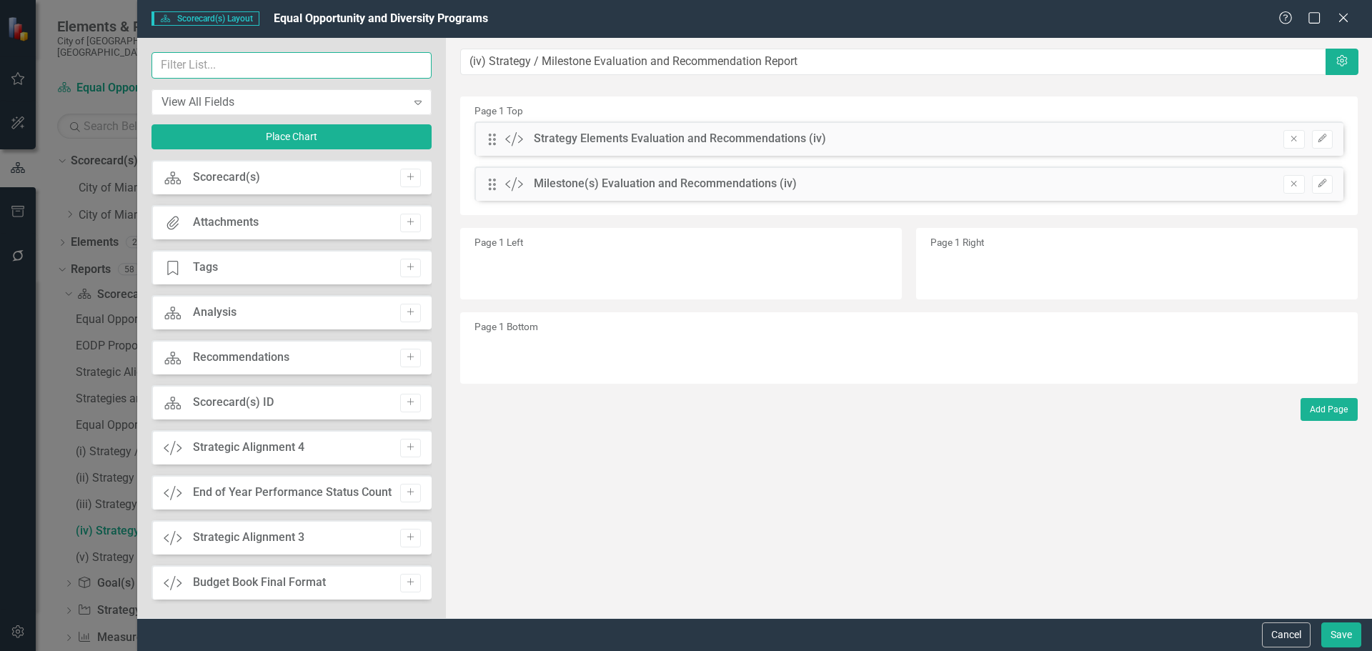
click at [260, 66] on input "text" at bounding box center [292, 65] width 280 height 26
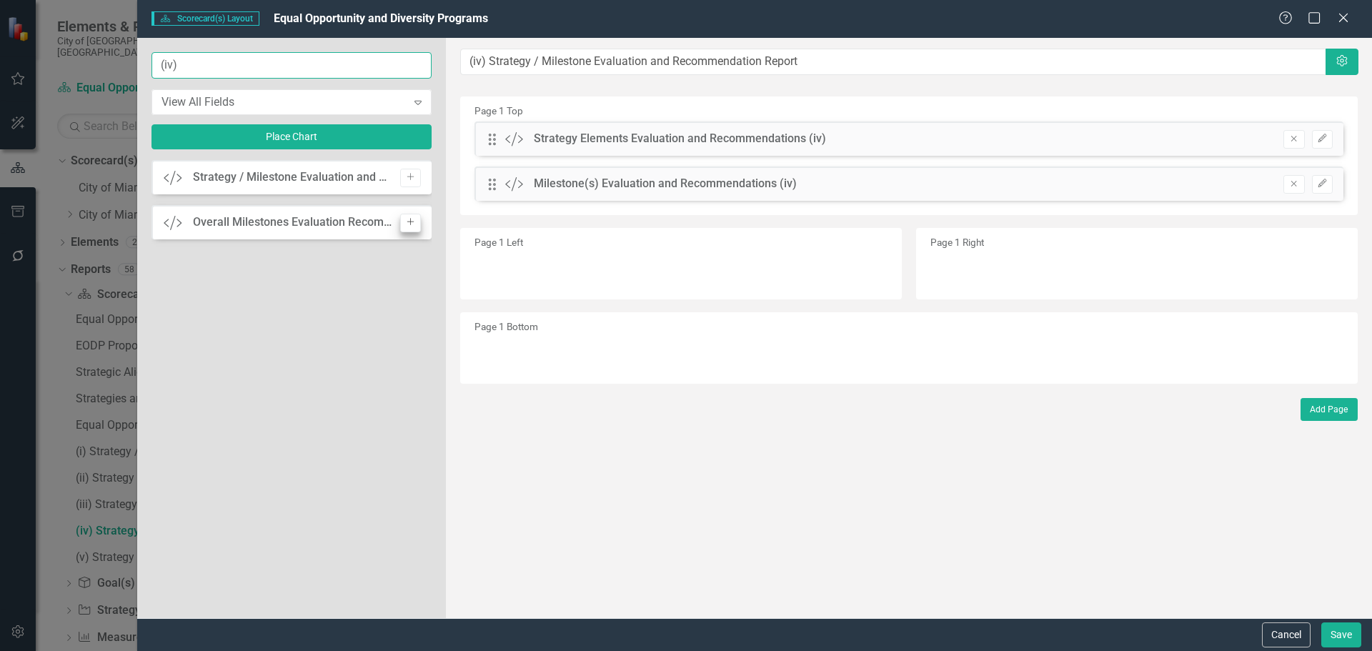
type input "(iv)"
click at [412, 218] on icon "Add" at bounding box center [410, 222] width 11 height 9
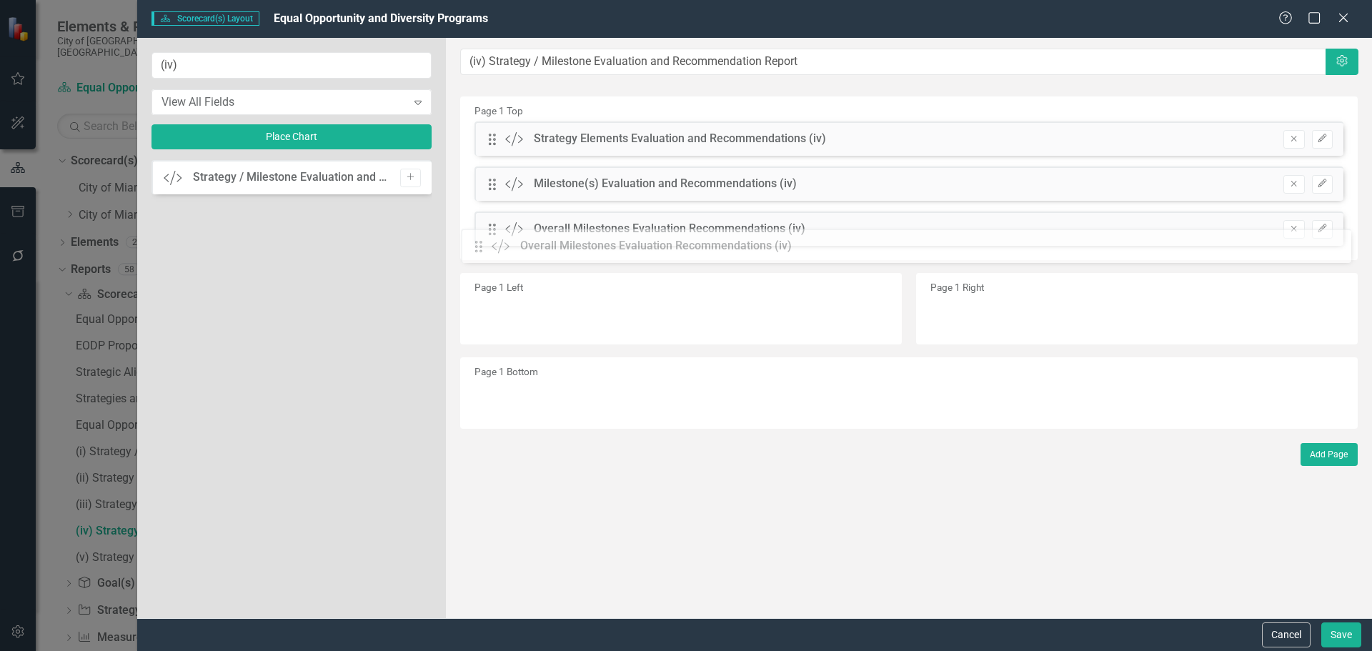
drag, startPoint x: 490, startPoint y: 139, endPoint x: 491, endPoint y: 244, distance: 105.8
click at [1321, 137] on icon "Edit" at bounding box center [1322, 138] width 11 height 9
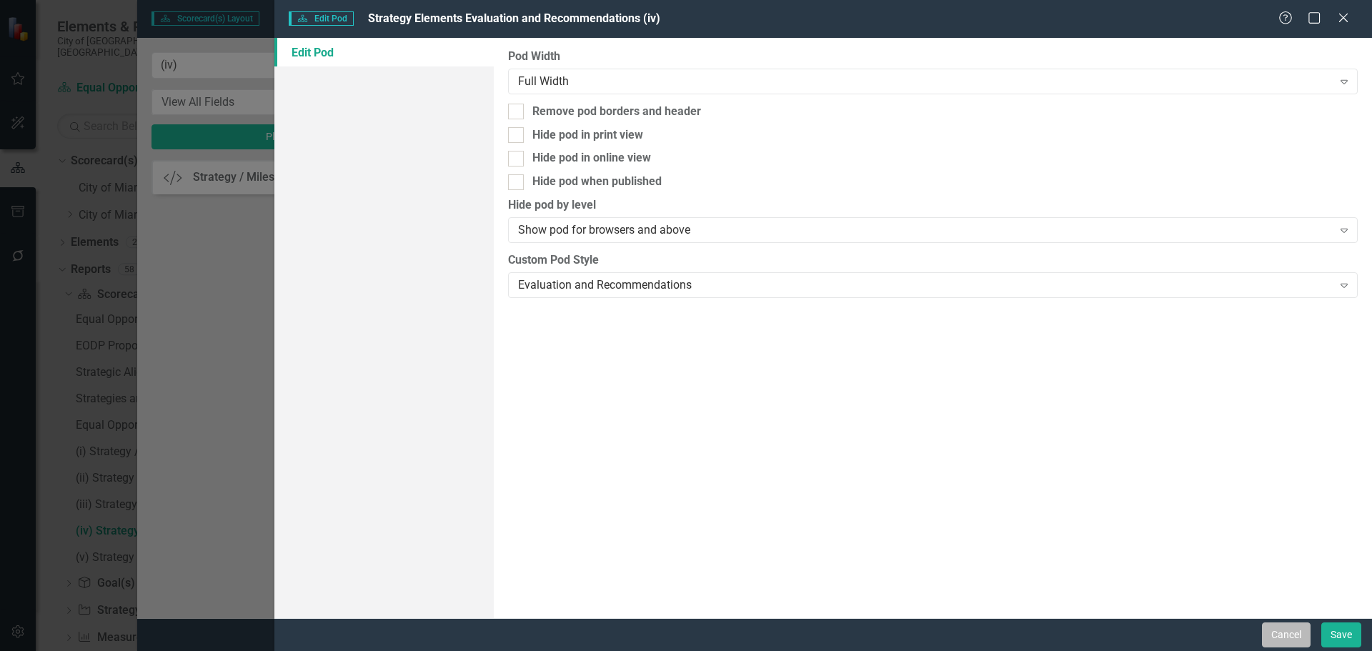
click at [1301, 637] on button "Cancel" at bounding box center [1286, 634] width 49 height 25
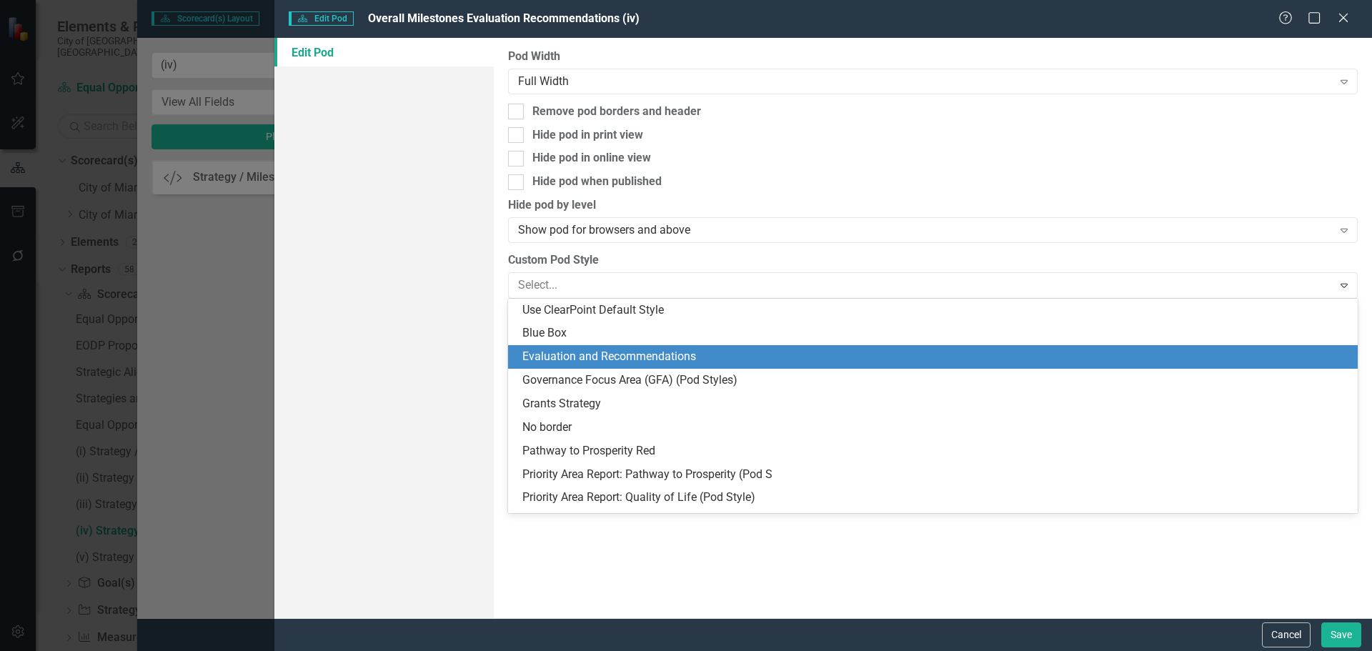
click at [614, 359] on div "Evaluation and Recommendations" at bounding box center [935, 357] width 827 height 16
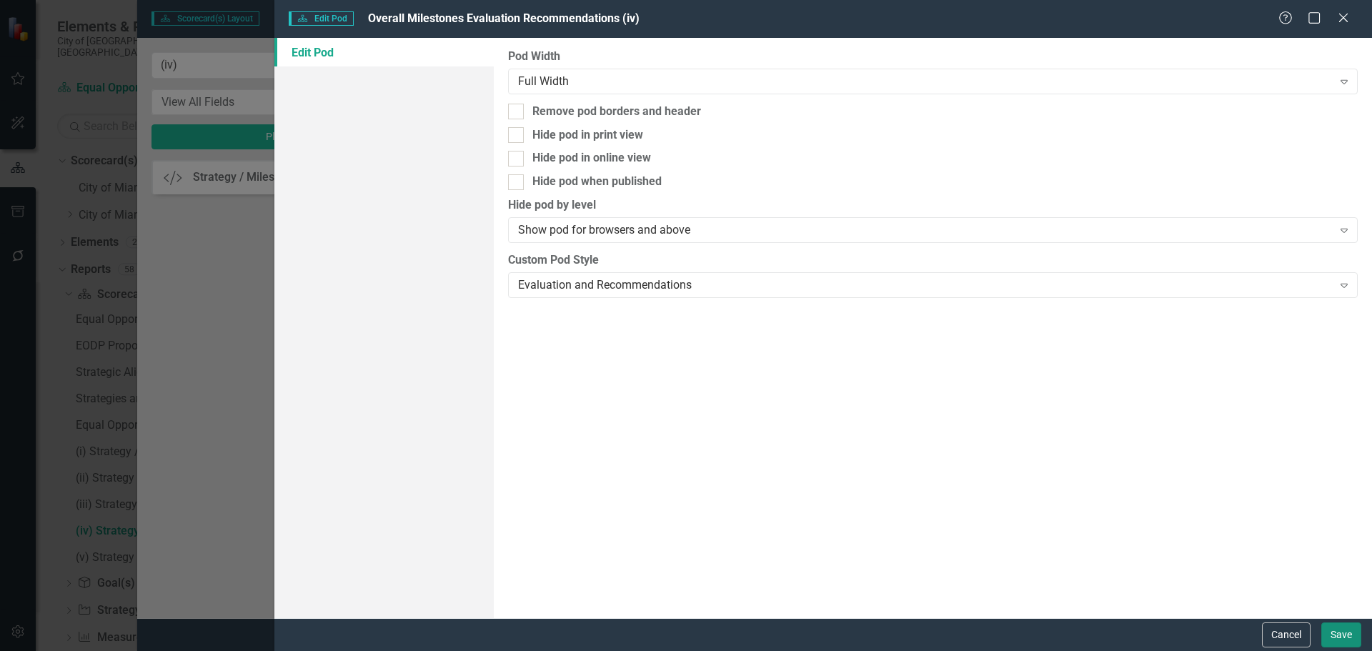
click at [1341, 627] on button "Save" at bounding box center [1341, 634] width 40 height 25
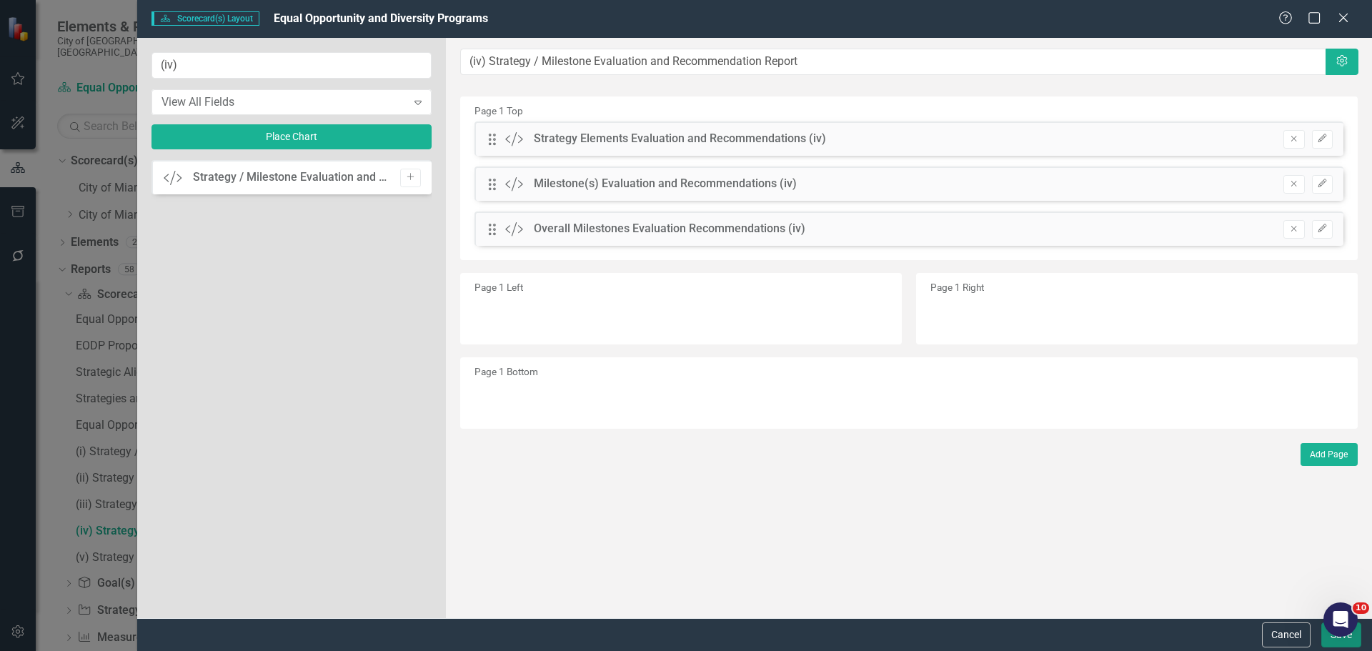
click at [1343, 637] on button "Save" at bounding box center [1341, 634] width 40 height 25
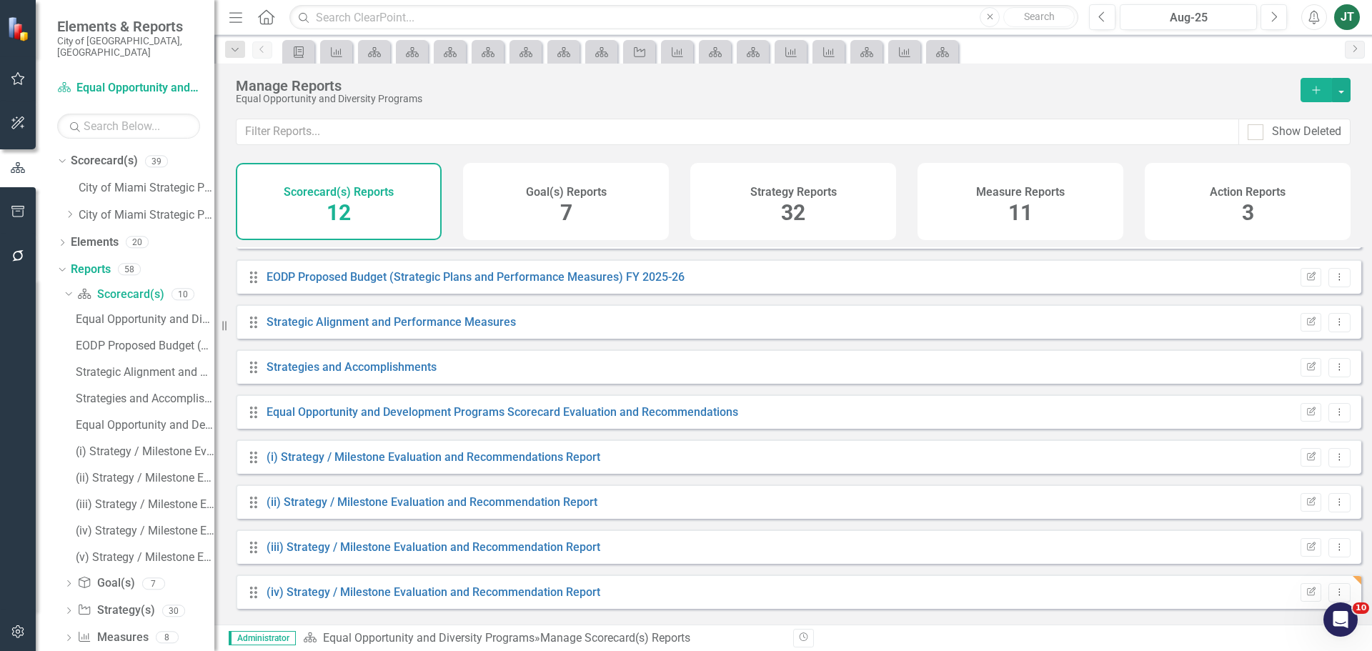
scroll to position [174, 0]
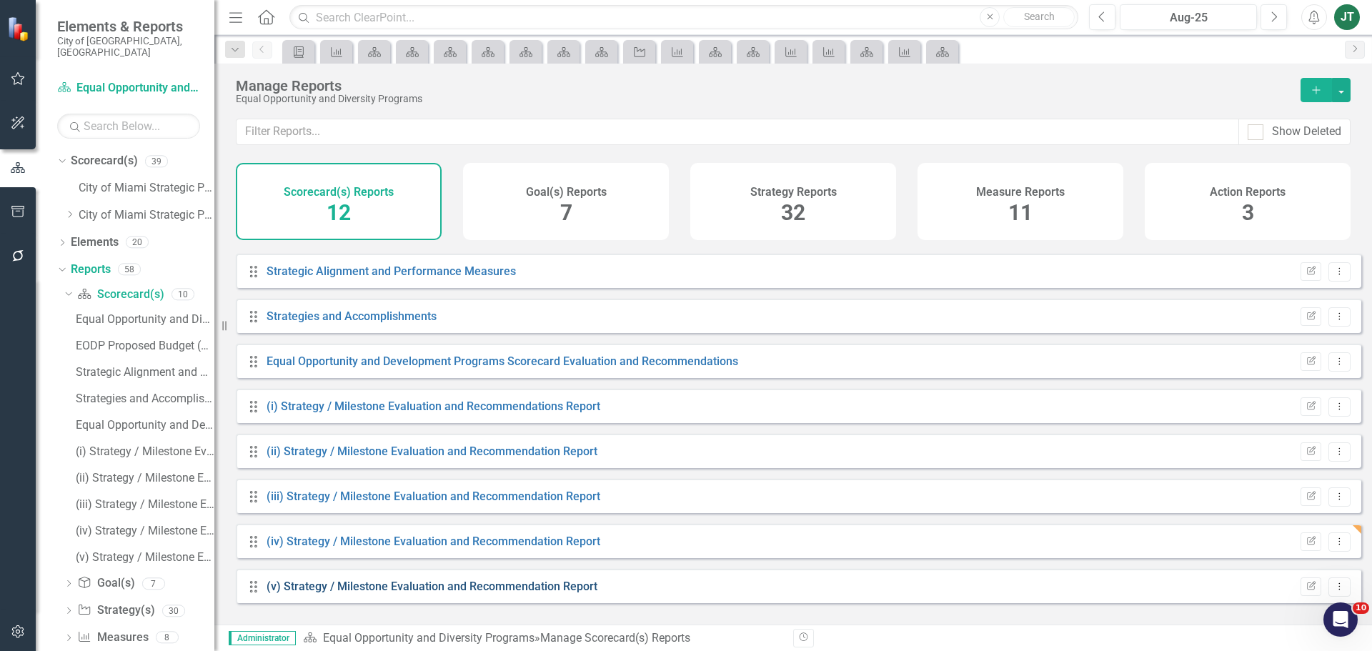
click at [350, 593] on link "(v) Strategy / Milestone Evaluation and Recommendation Report" at bounding box center [432, 587] width 331 height 14
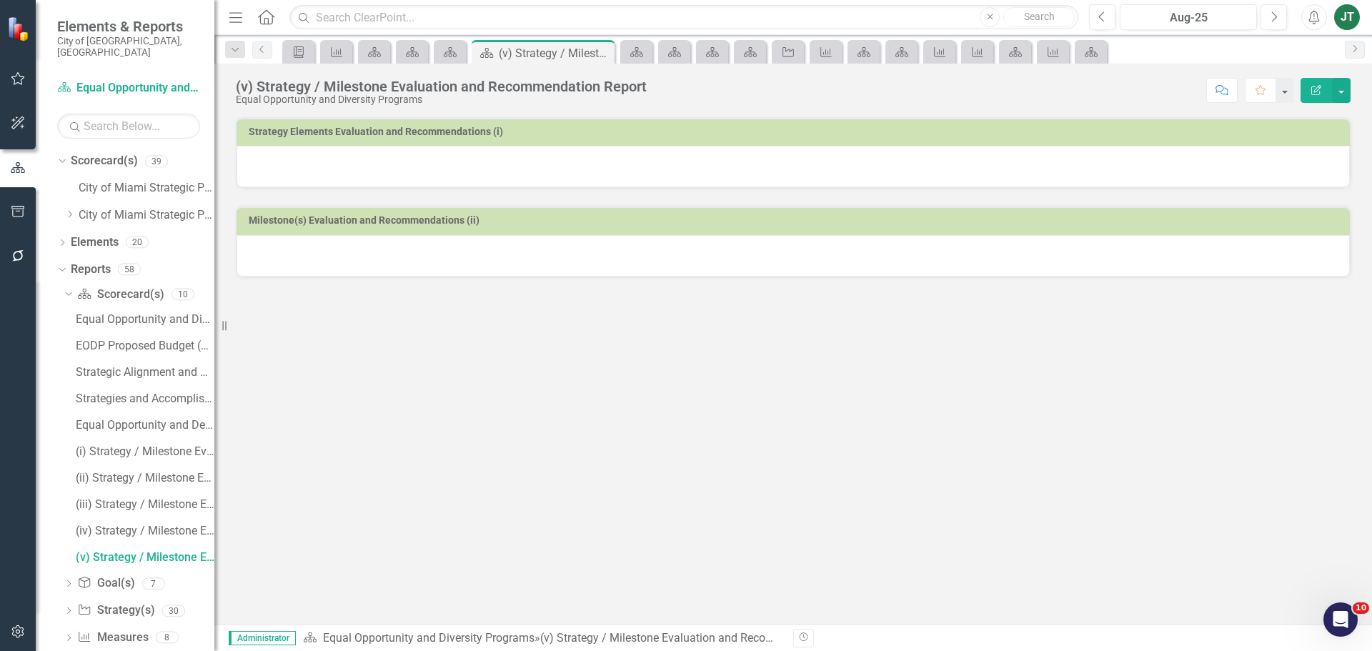
click at [1326, 91] on button "Edit Report" at bounding box center [1316, 90] width 31 height 25
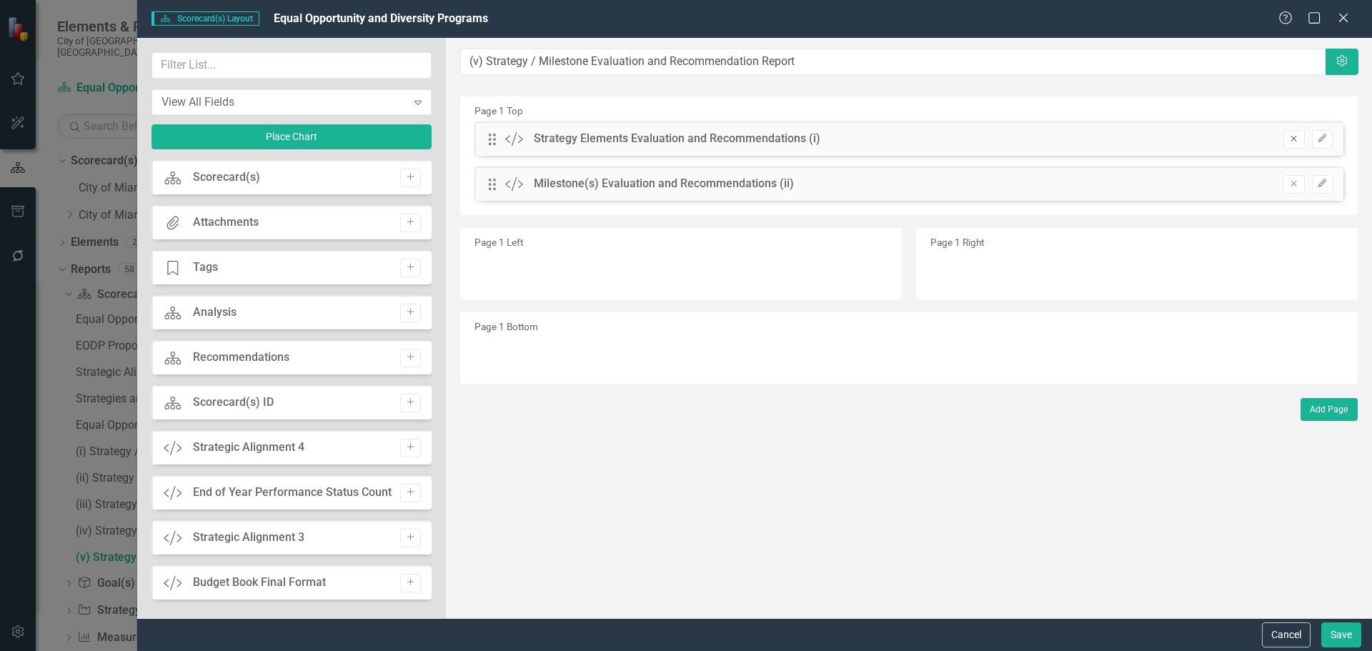
click at [1297, 137] on icon "Remove" at bounding box center [1294, 138] width 11 height 9
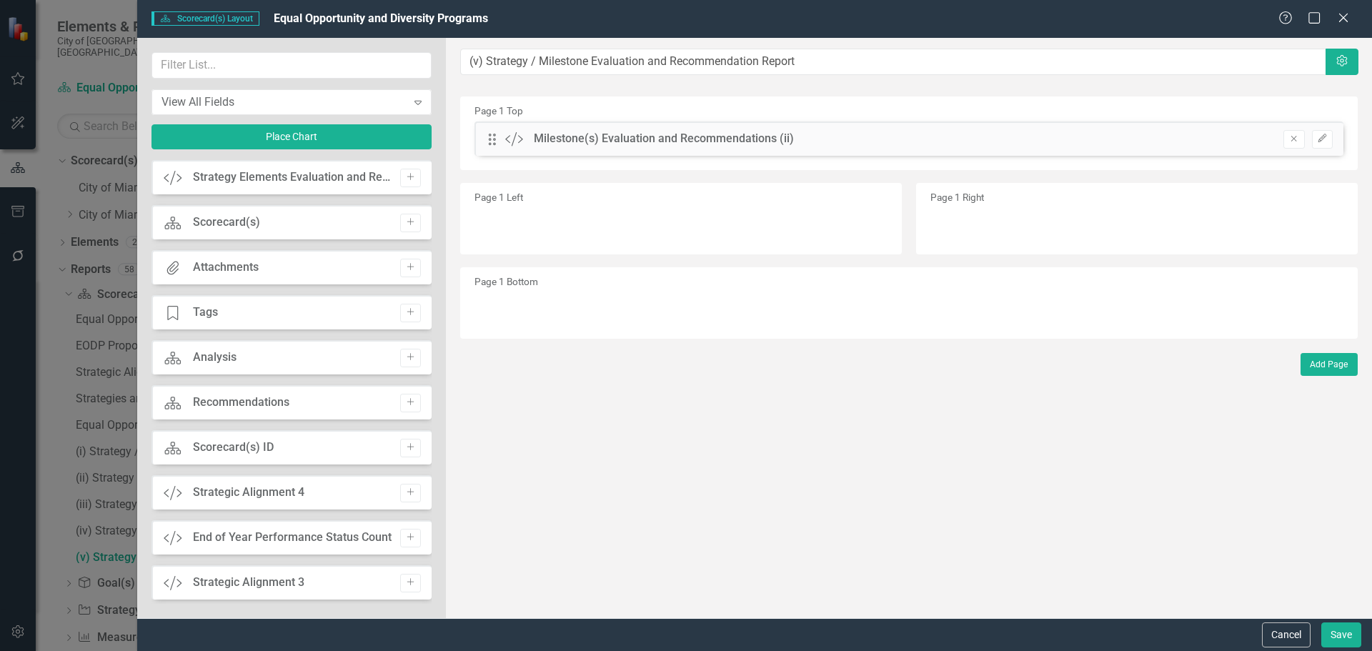
click at [1297, 137] on icon "Remove" at bounding box center [1294, 138] width 11 height 9
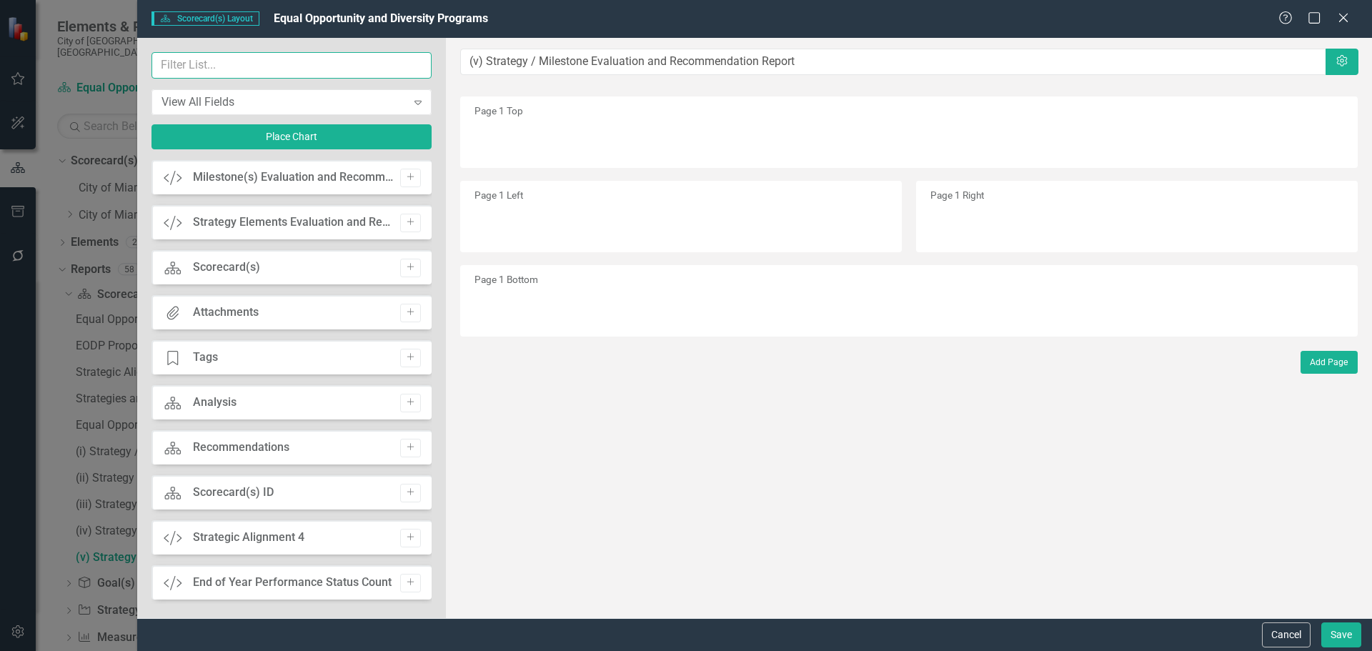
click at [360, 71] on input "text" at bounding box center [292, 65] width 280 height 26
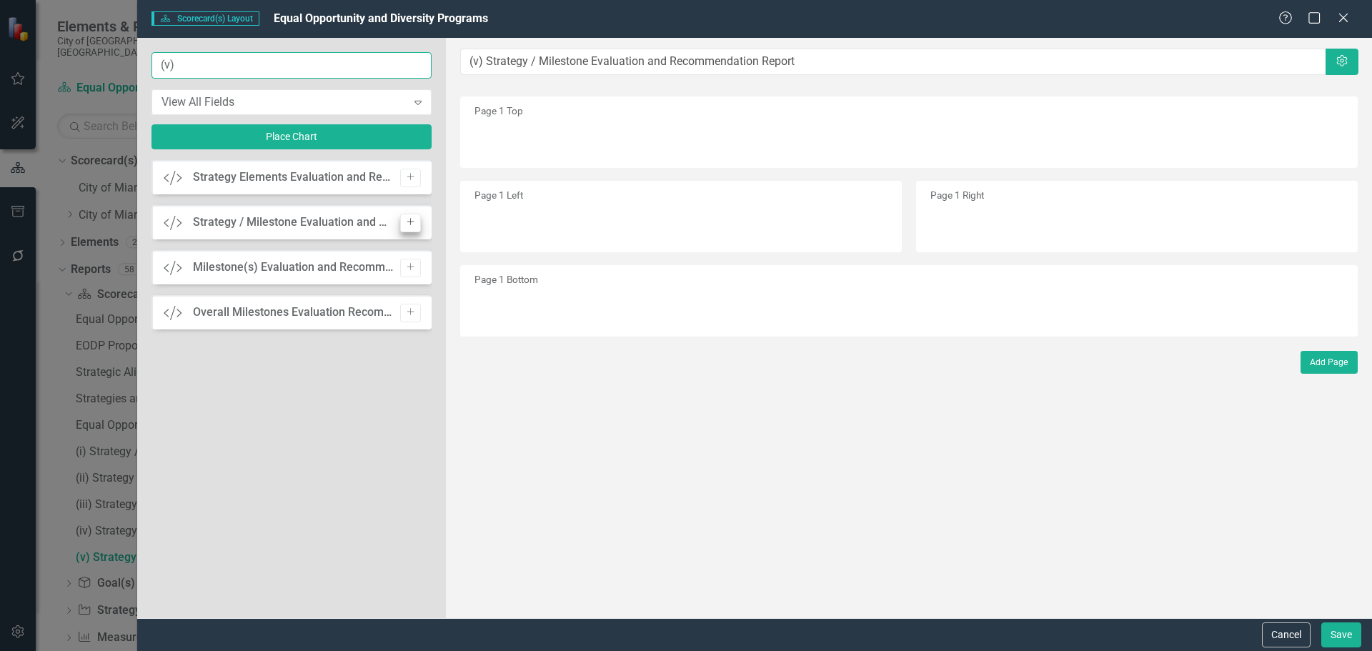
type input "(v)"
click at [416, 224] on button "Add" at bounding box center [410, 223] width 21 height 19
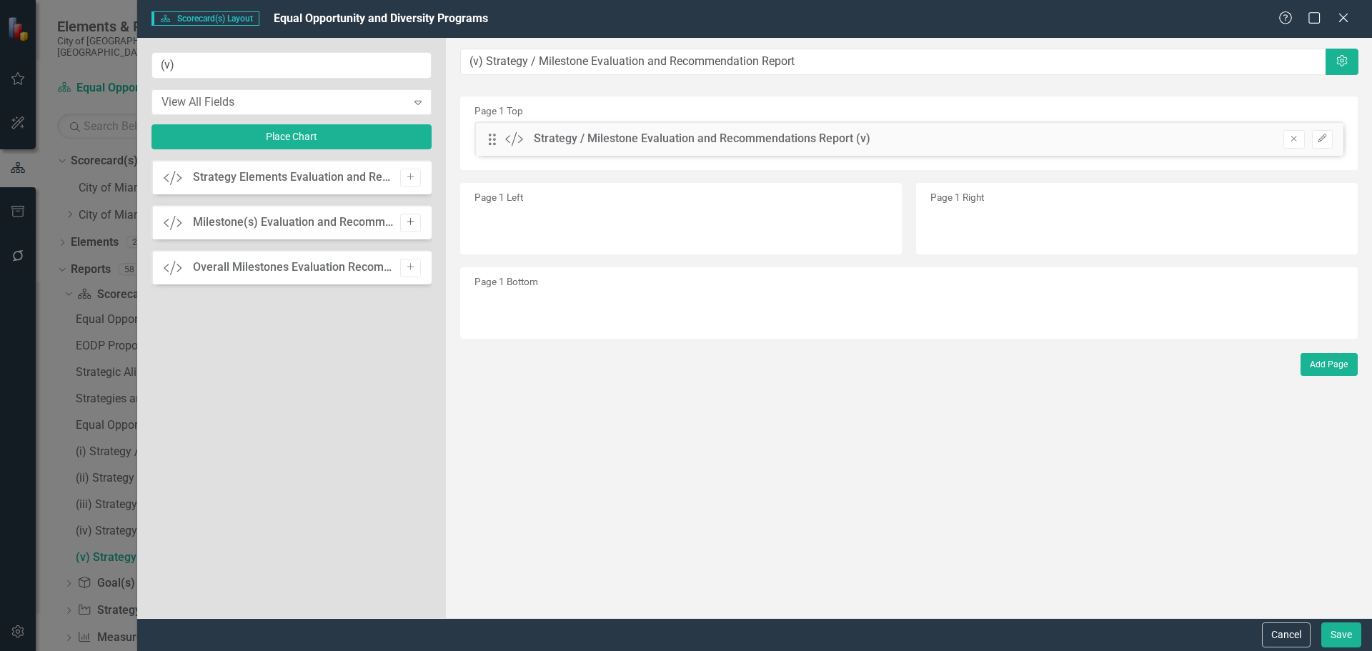
click at [404, 219] on button "Add" at bounding box center [410, 223] width 21 height 19
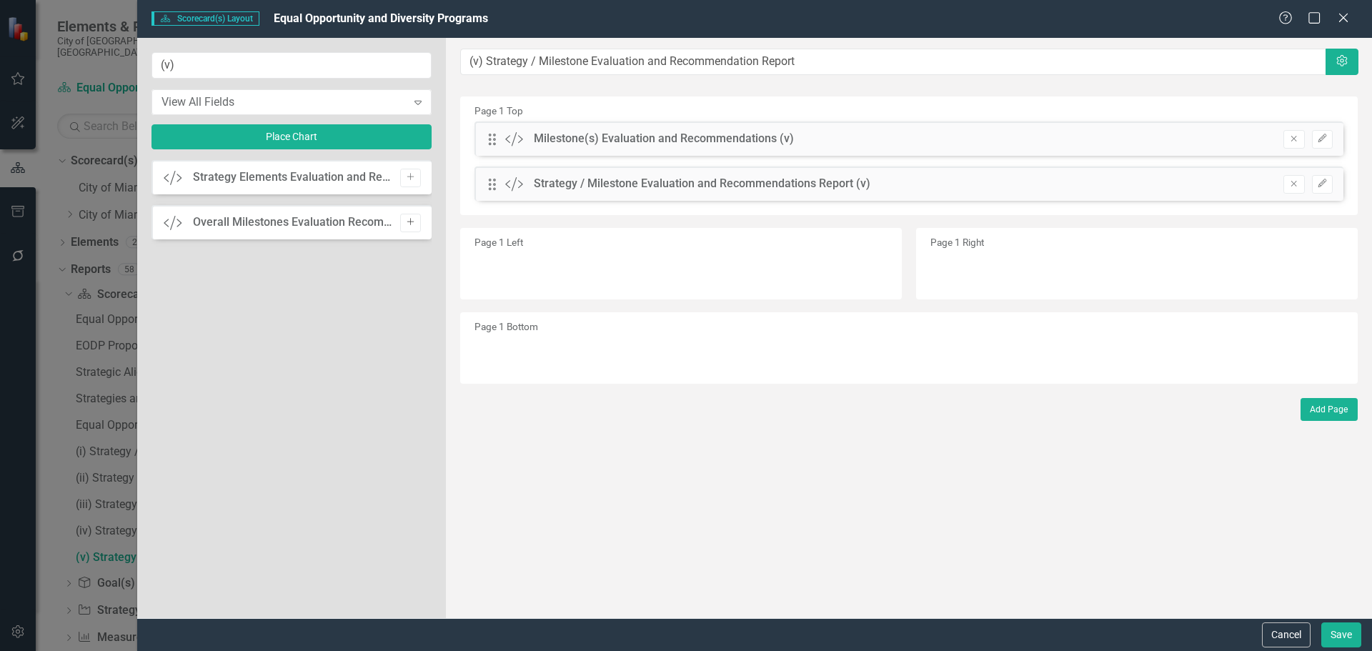
click at [405, 220] on icon "Add" at bounding box center [410, 222] width 11 height 9
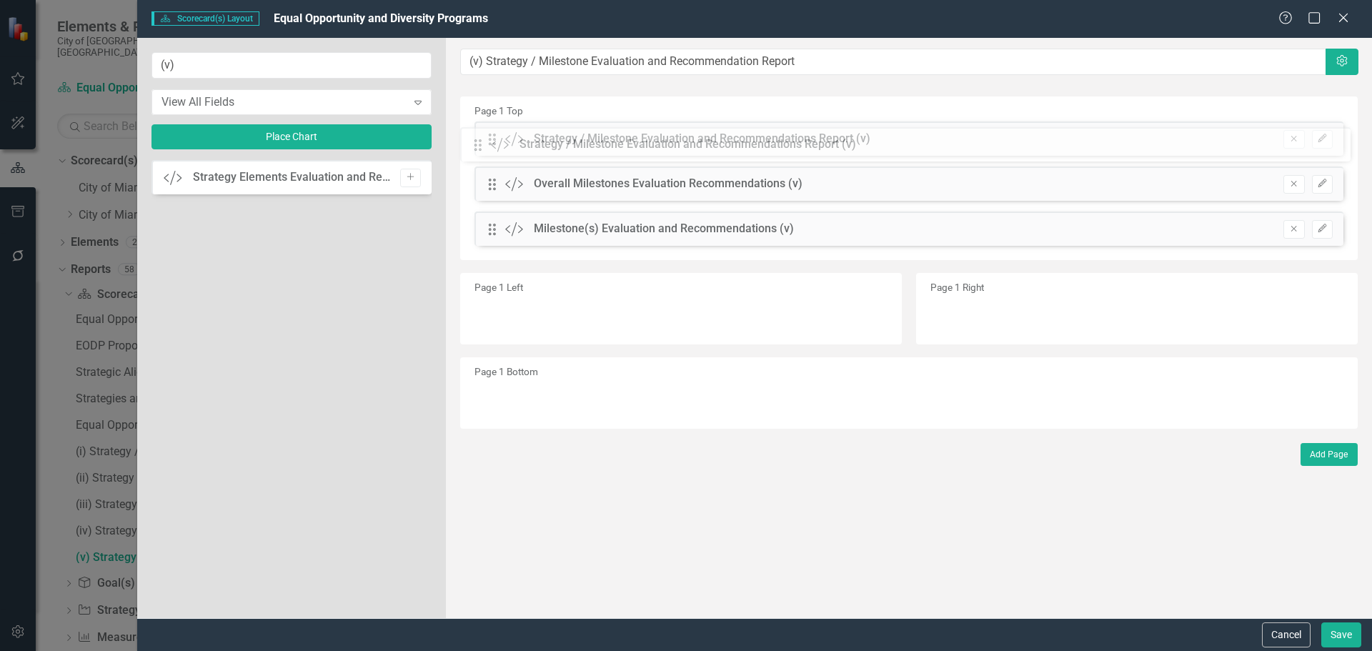
drag, startPoint x: 488, startPoint y: 228, endPoint x: 485, endPoint y: 133, distance: 95.1
click at [485, 133] on div "The fields (or pods) that are available for you to include on the detail page a…" at bounding box center [909, 328] width 926 height 580
drag, startPoint x: 487, startPoint y: 186, endPoint x: 493, endPoint y: 237, distance: 51.9
click at [1326, 139] on icon "Edit" at bounding box center [1322, 138] width 11 height 9
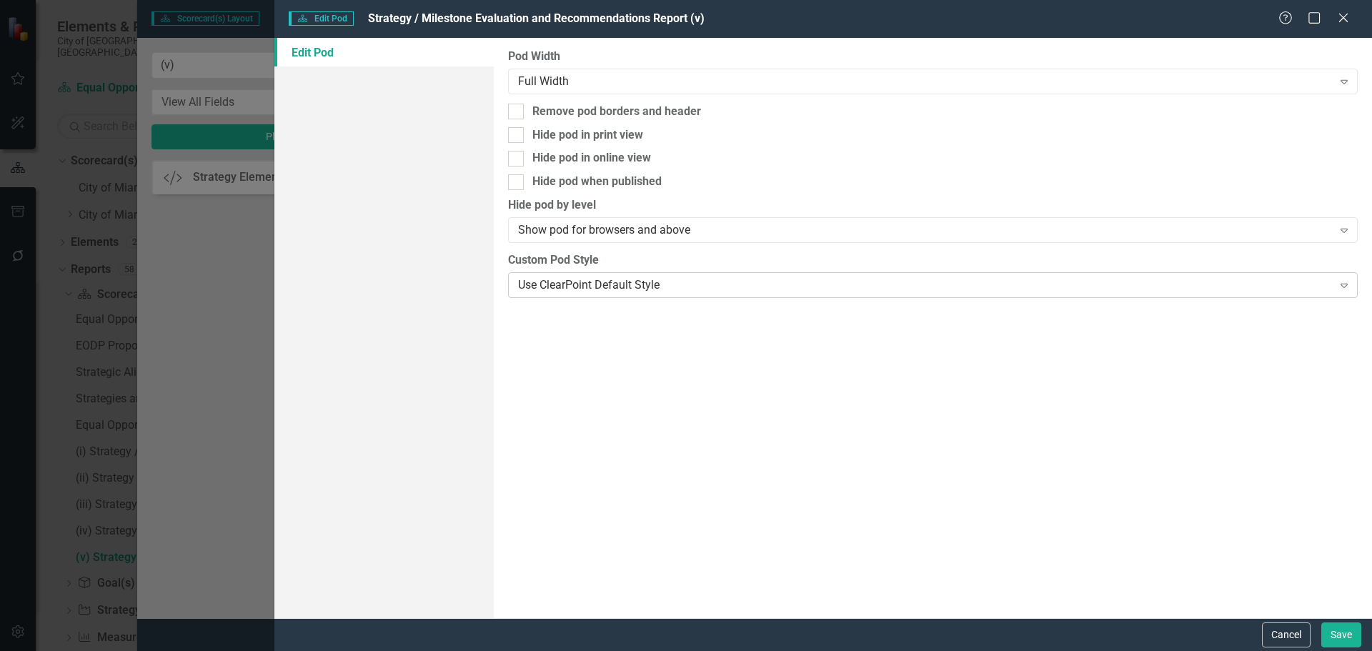
click at [635, 274] on div "Use ClearPoint Default Style Expand" at bounding box center [933, 285] width 850 height 26
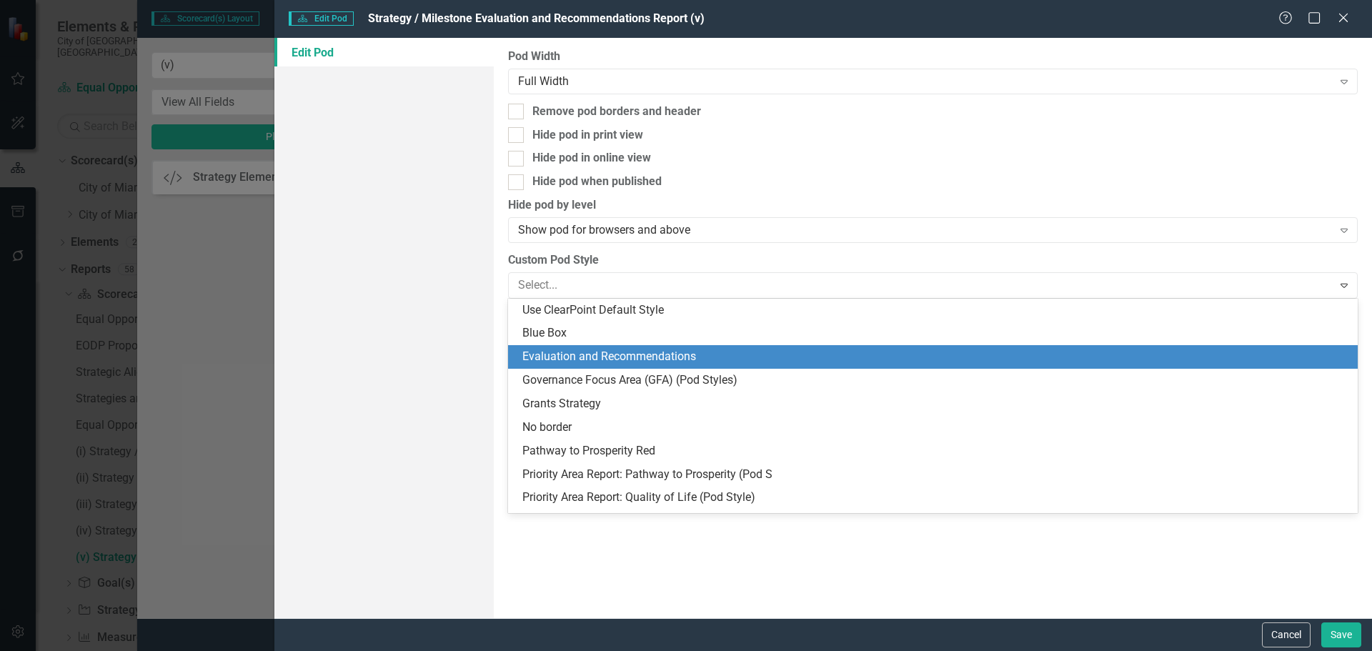
click at [635, 357] on div "Evaluation and Recommendations" at bounding box center [935, 357] width 827 height 16
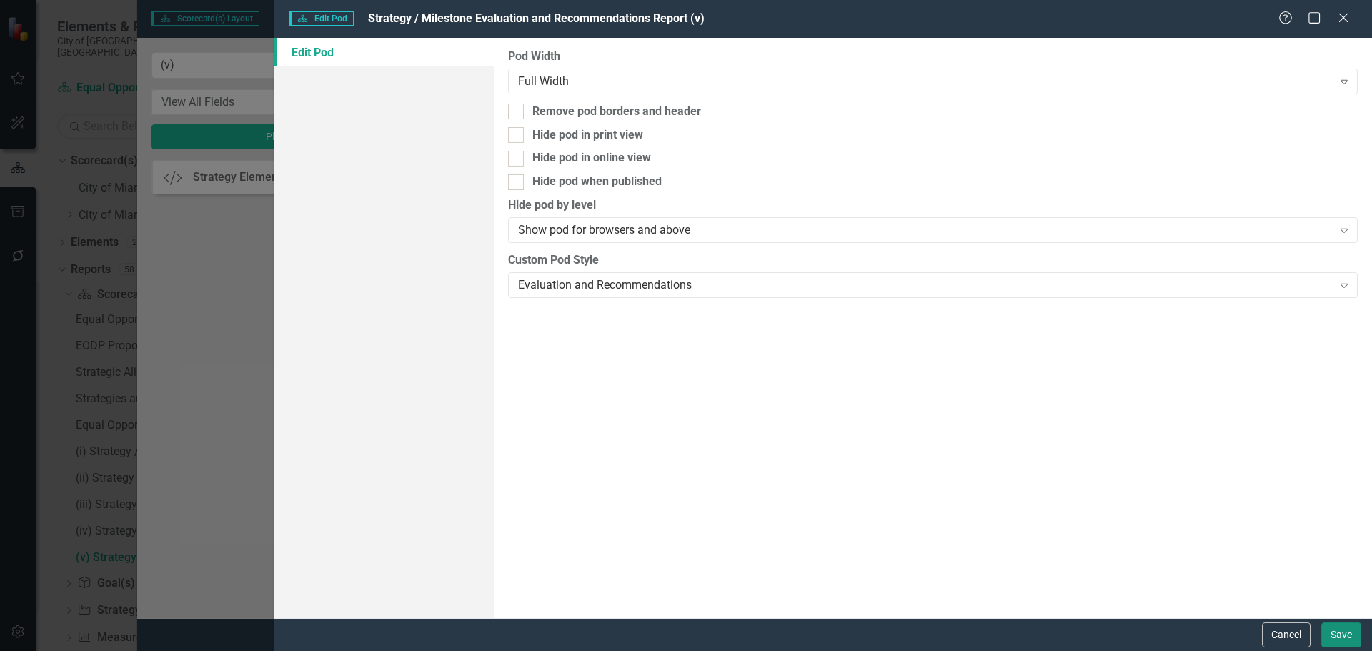
click at [1334, 631] on button "Save" at bounding box center [1341, 634] width 40 height 25
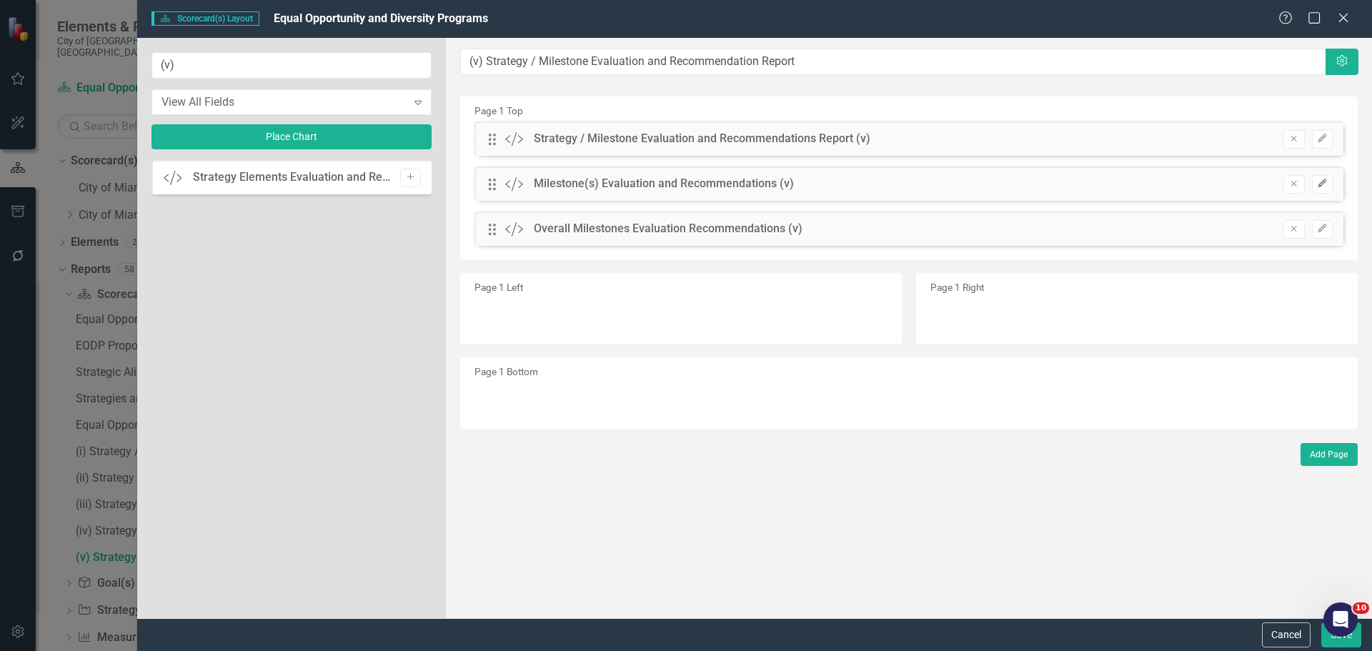
click at [1331, 183] on button "Edit" at bounding box center [1322, 184] width 21 height 19
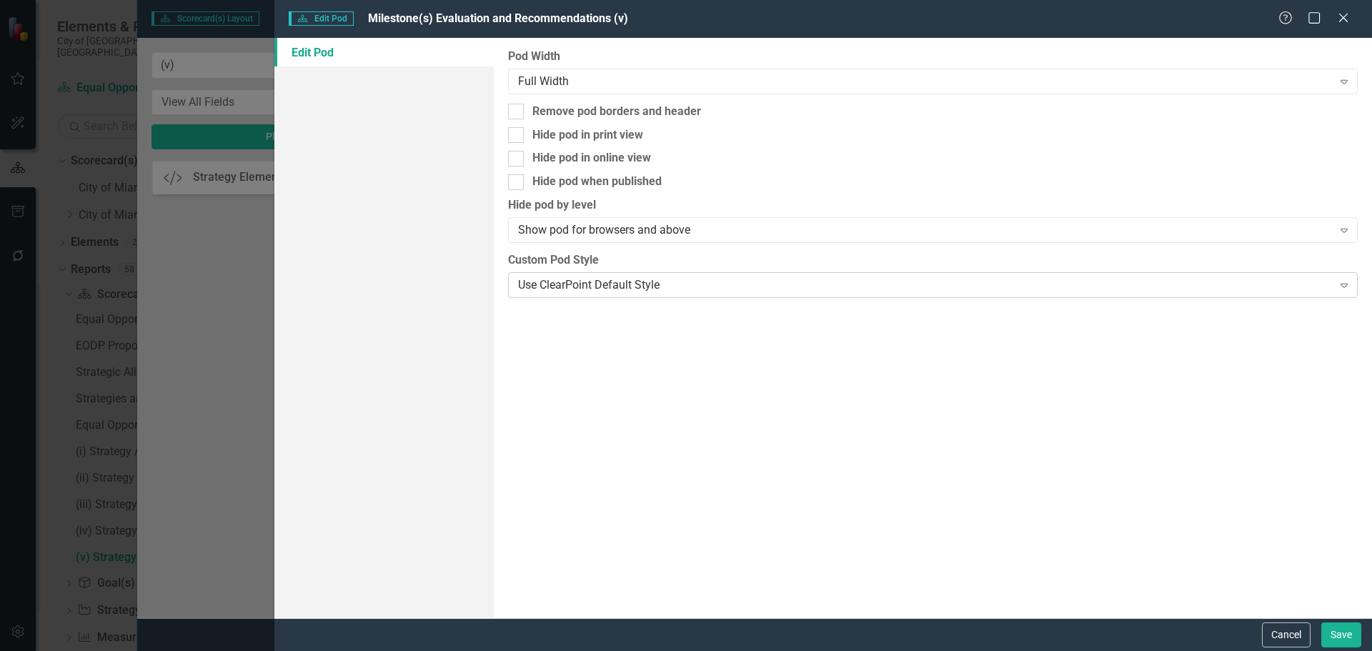
click at [602, 289] on div "Use ClearPoint Default Style" at bounding box center [925, 285] width 814 height 16
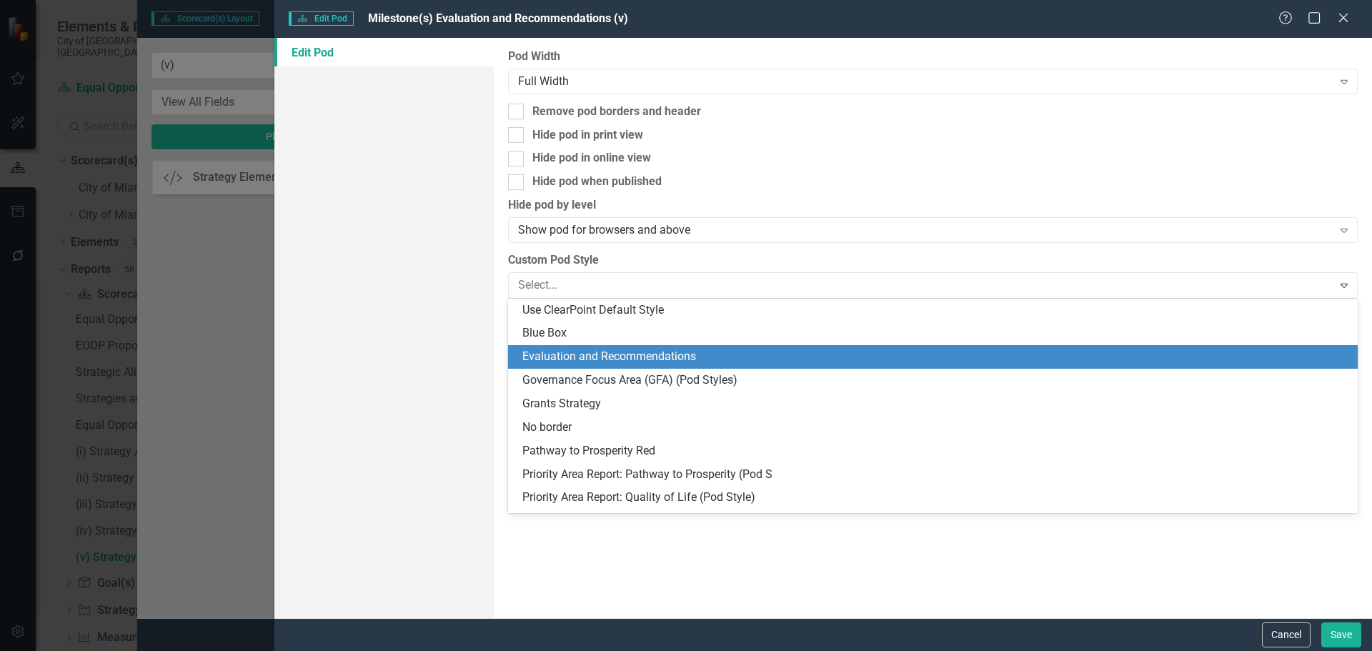
click at [635, 360] on div "Evaluation and Recommendations" at bounding box center [935, 357] width 827 height 16
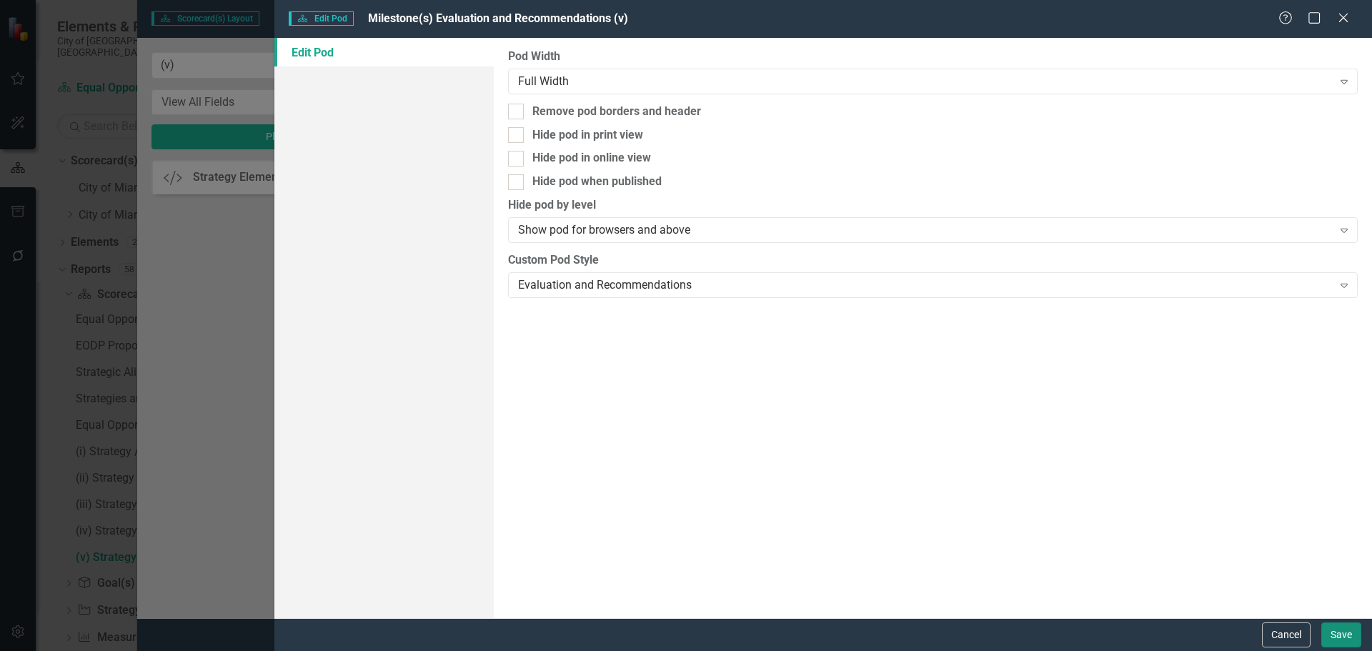
click at [1328, 630] on button "Save" at bounding box center [1341, 634] width 40 height 25
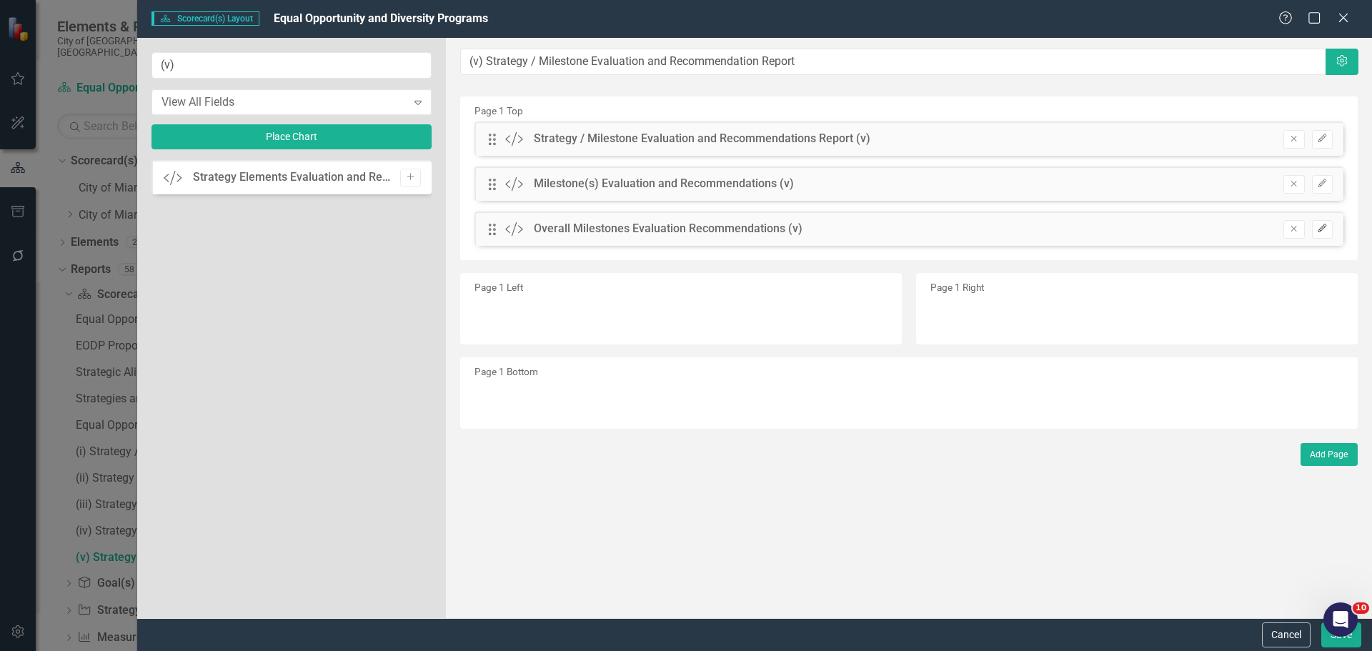
click at [1324, 230] on icon "Edit" at bounding box center [1322, 228] width 11 height 9
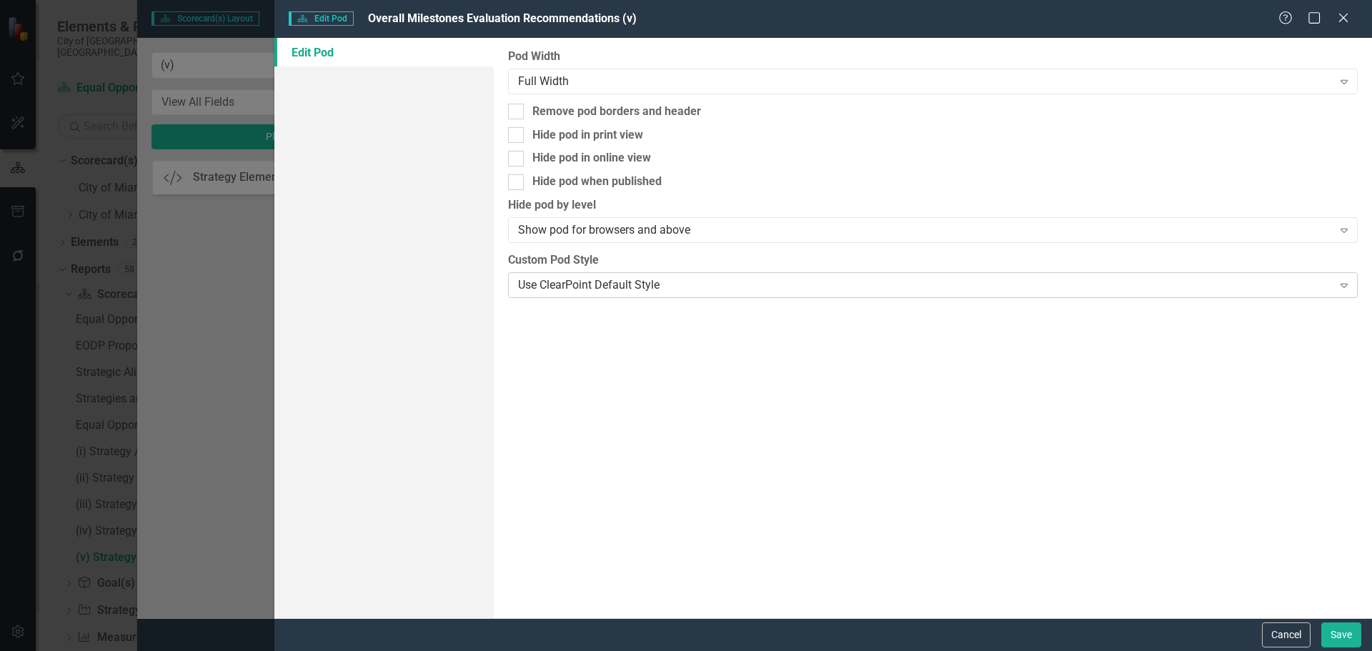
click at [592, 291] on div "Use ClearPoint Default Style" at bounding box center [925, 285] width 814 height 16
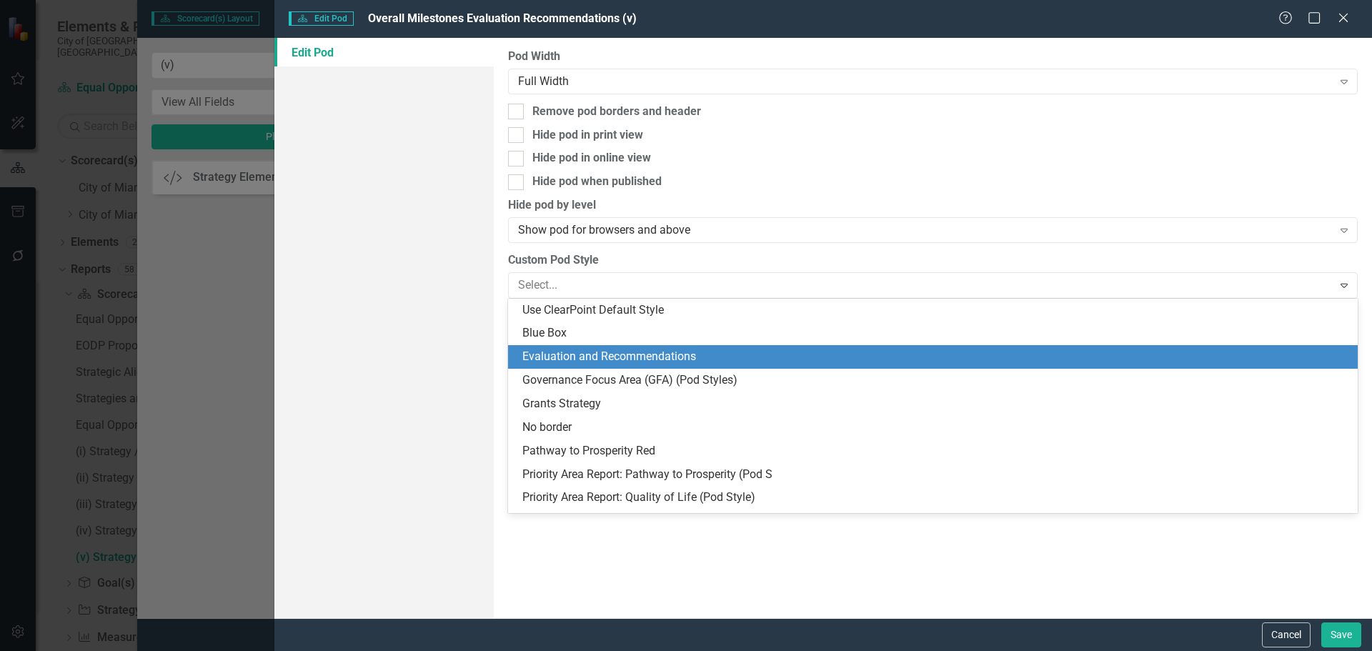
click at [665, 354] on div "Evaluation and Recommendations" at bounding box center [935, 357] width 827 height 16
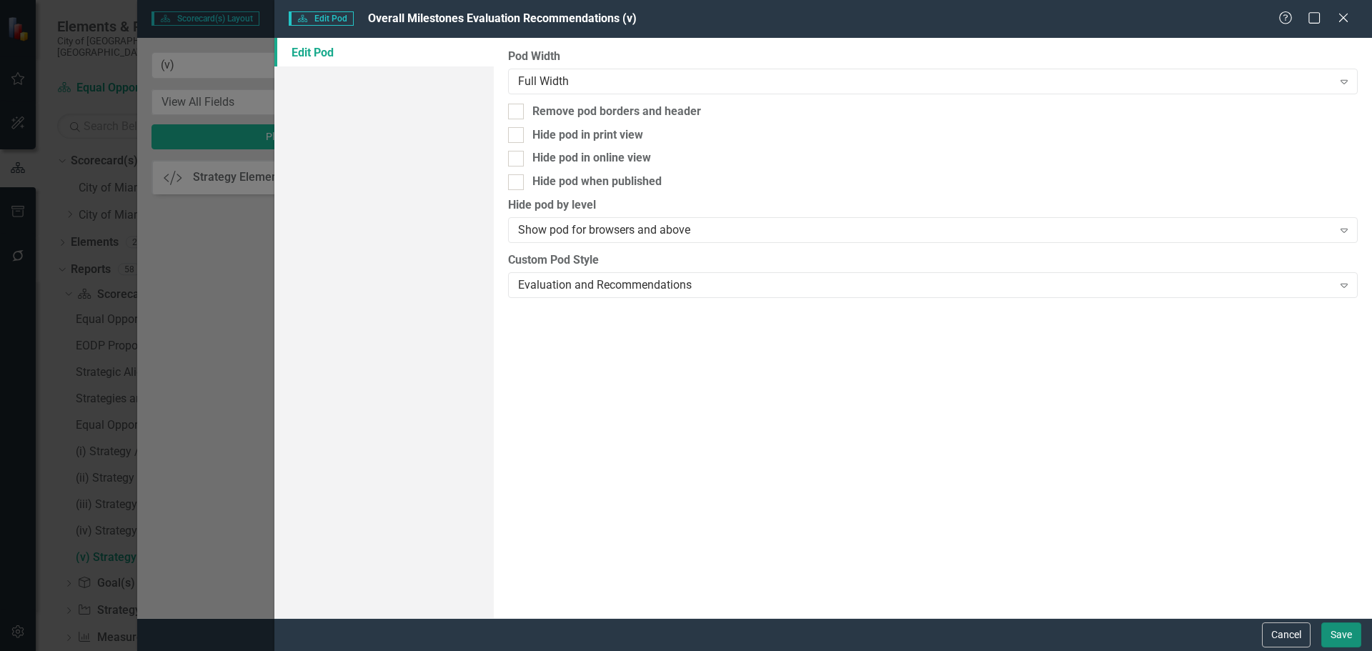
click at [1341, 629] on button "Save" at bounding box center [1341, 634] width 40 height 25
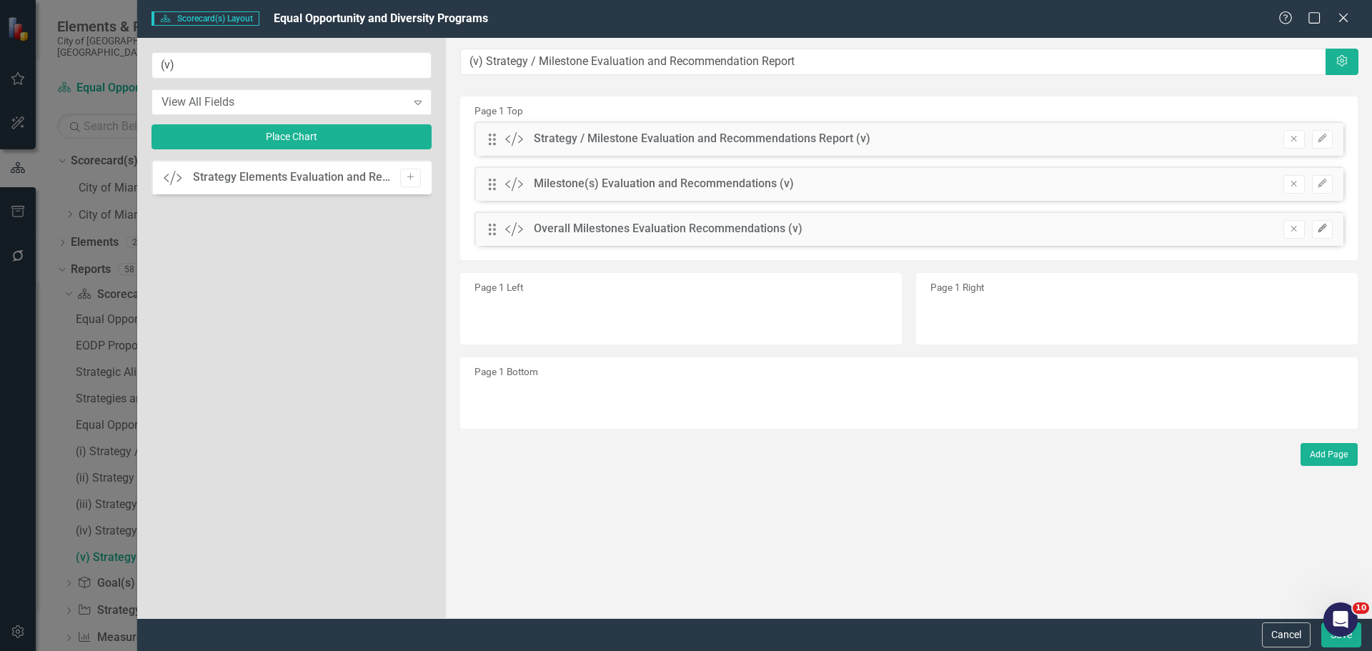
click at [1320, 231] on icon "button" at bounding box center [1322, 228] width 9 height 9
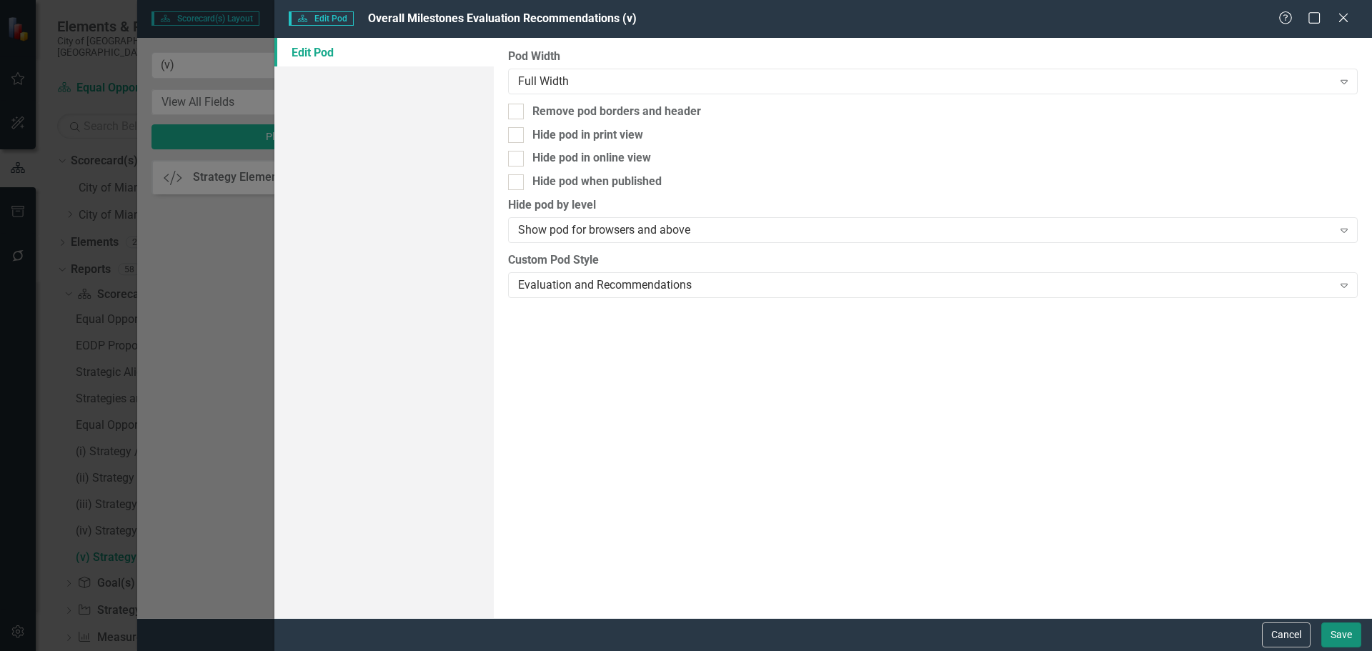
click at [1338, 634] on button "Save" at bounding box center [1341, 634] width 40 height 25
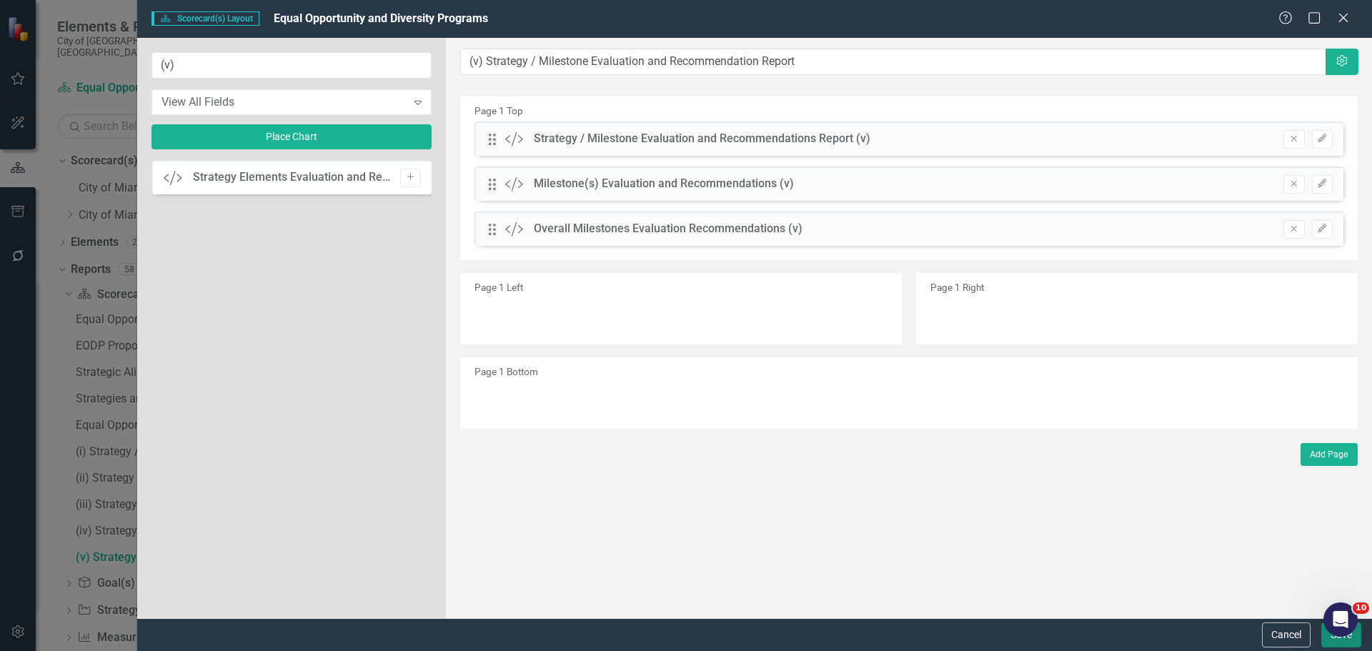
click at [1334, 643] on button "Save" at bounding box center [1341, 634] width 40 height 25
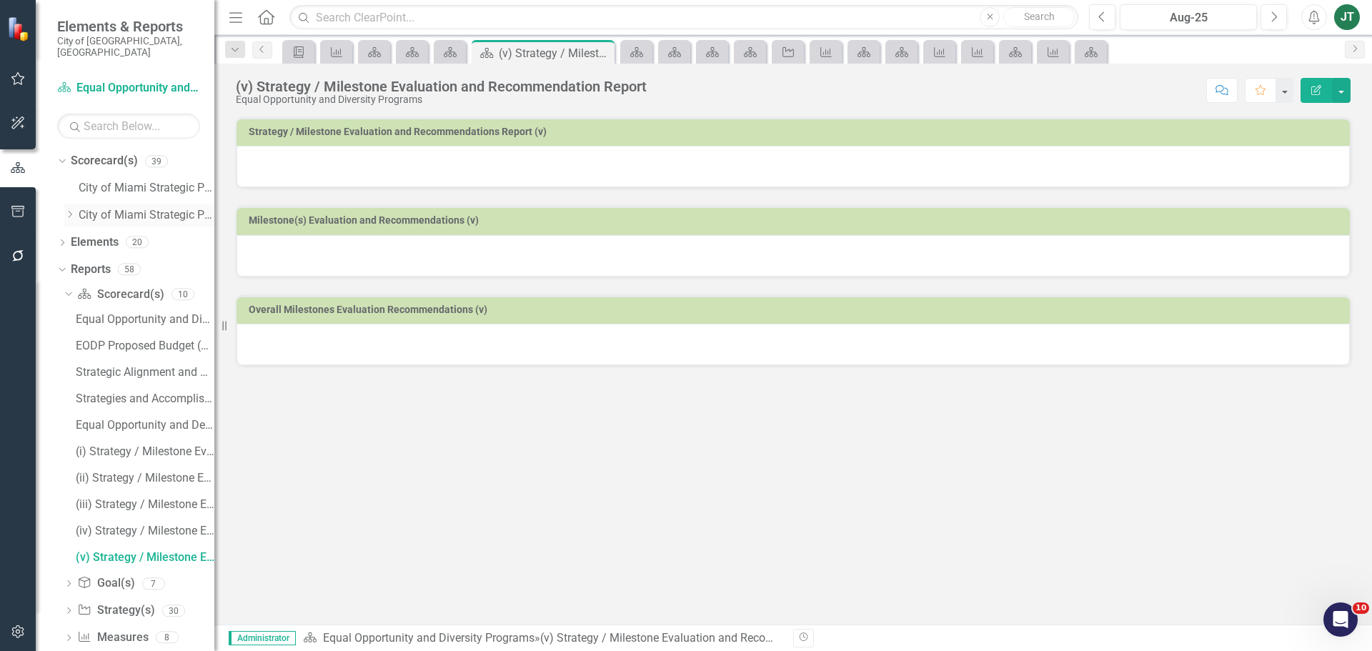
click at [66, 210] on icon "Dropdown" at bounding box center [69, 214] width 11 height 9
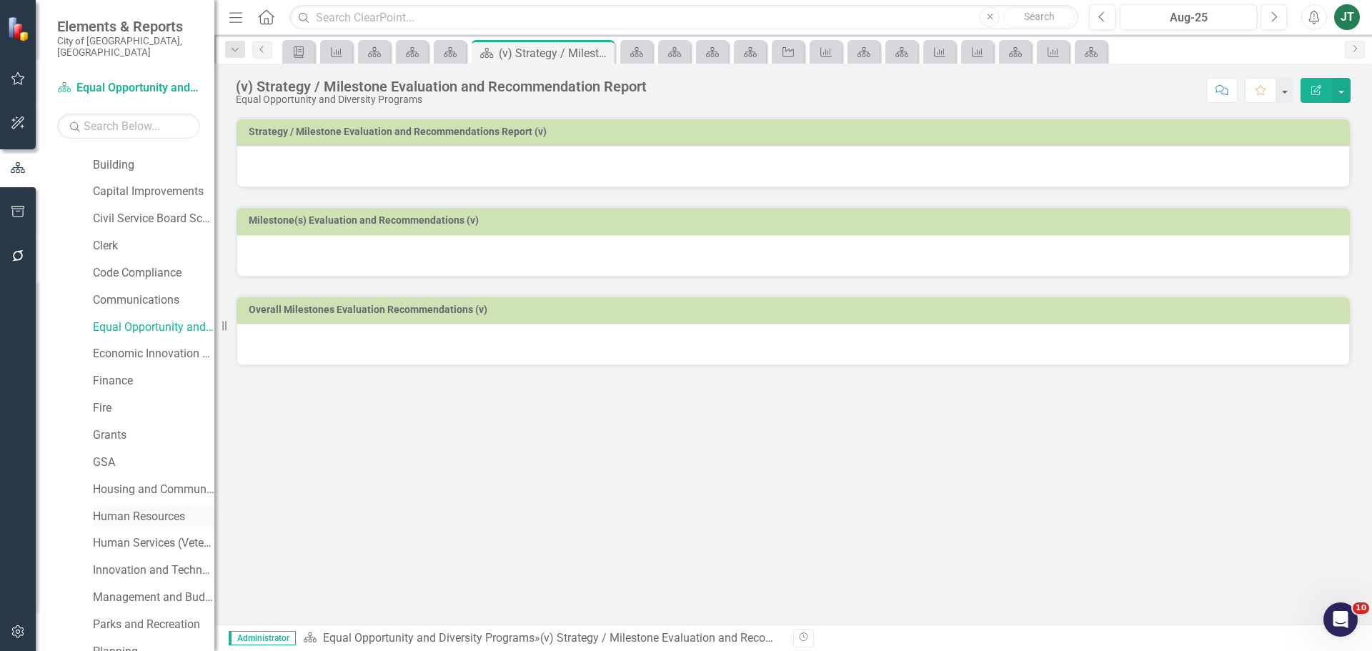
scroll to position [143, 0]
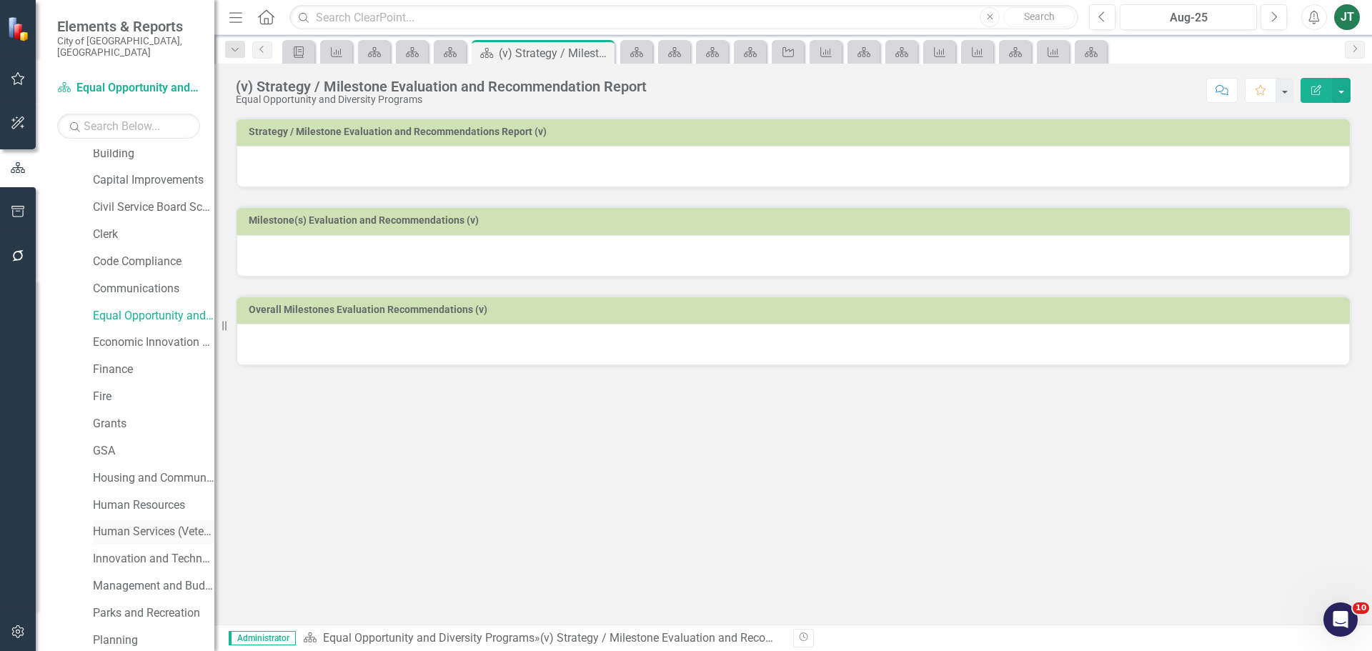
click at [138, 524] on link "Human Services (Veterans and Homeless)" at bounding box center [153, 532] width 121 height 16
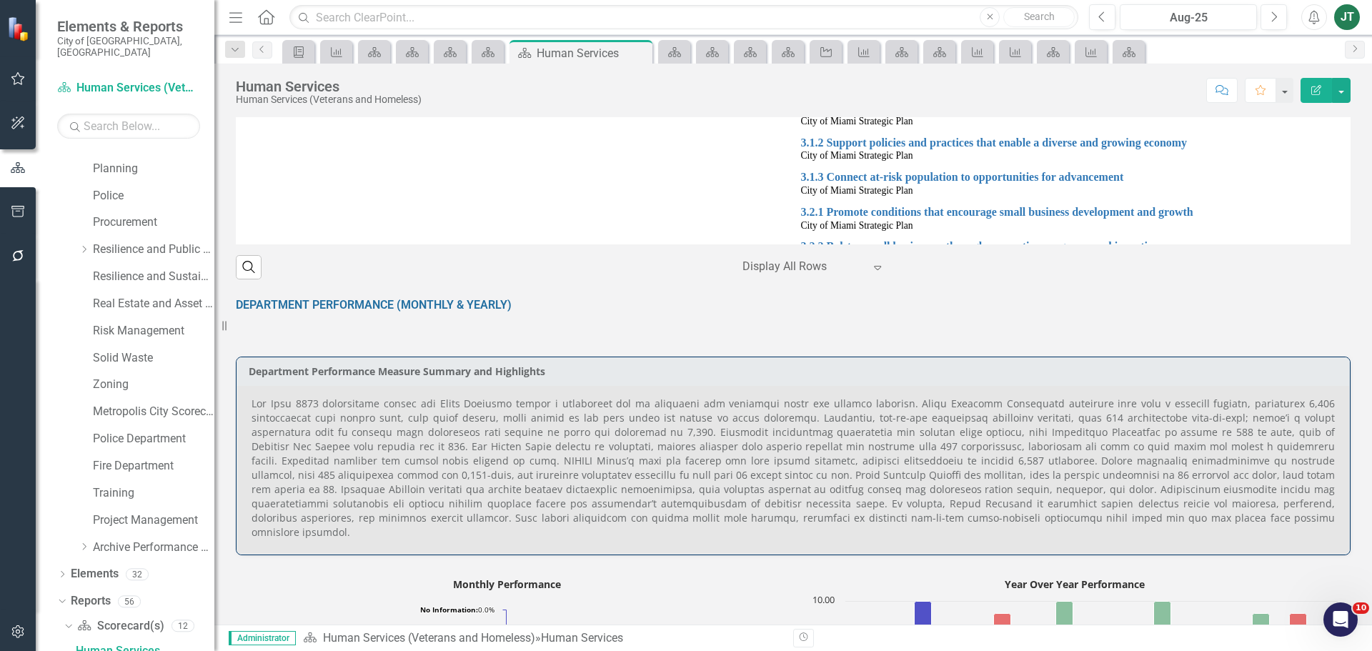
scroll to position [1215, 0]
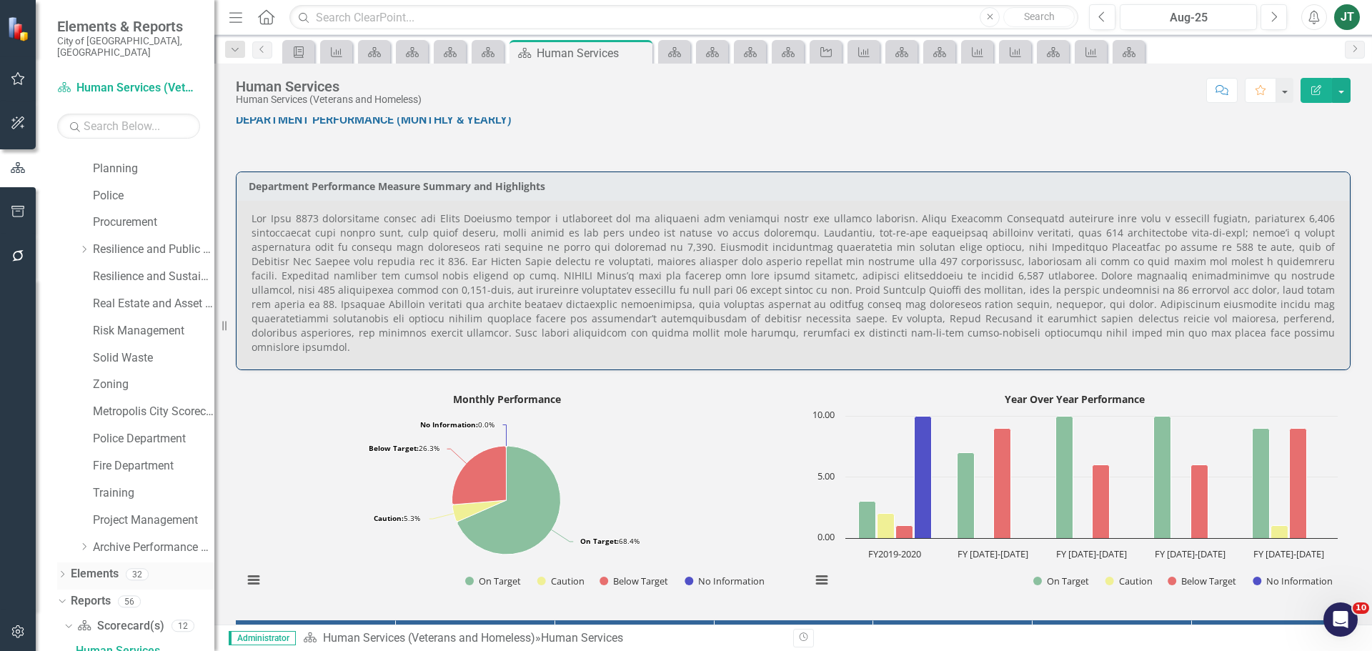
click at [97, 566] on link "Elements" at bounding box center [95, 574] width 48 height 16
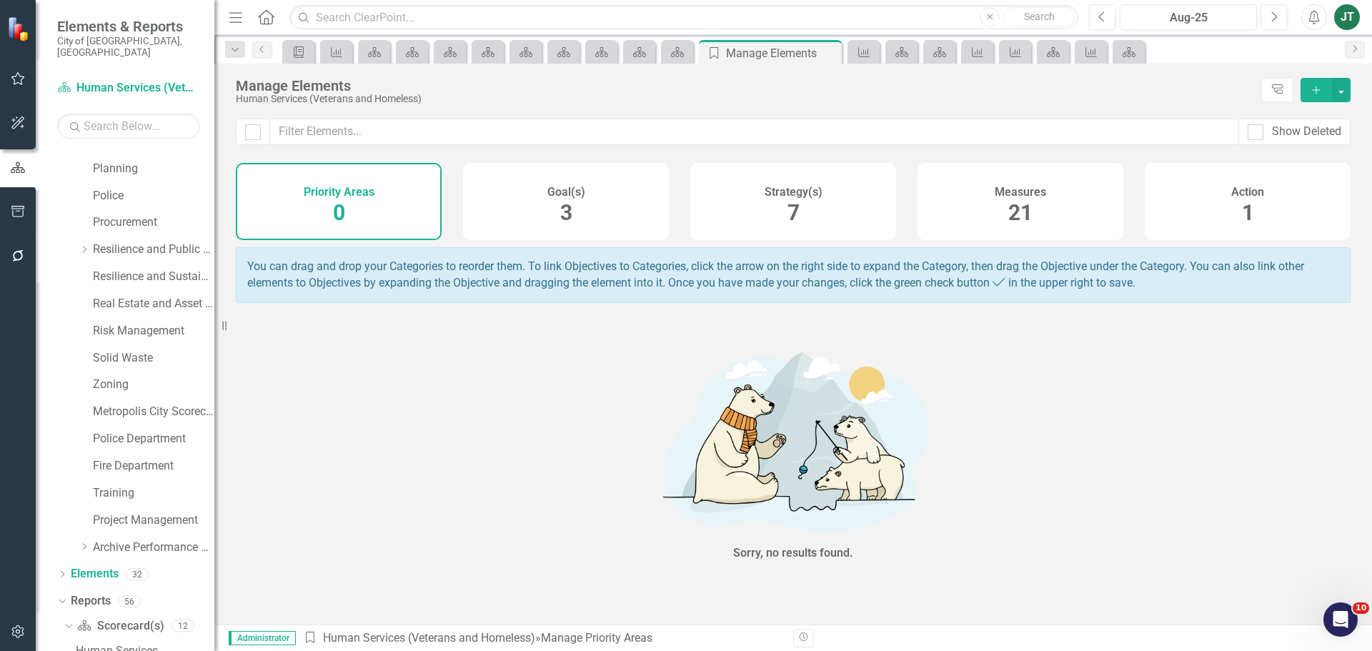
click at [971, 215] on div "Measures 21" at bounding box center [1021, 201] width 206 height 77
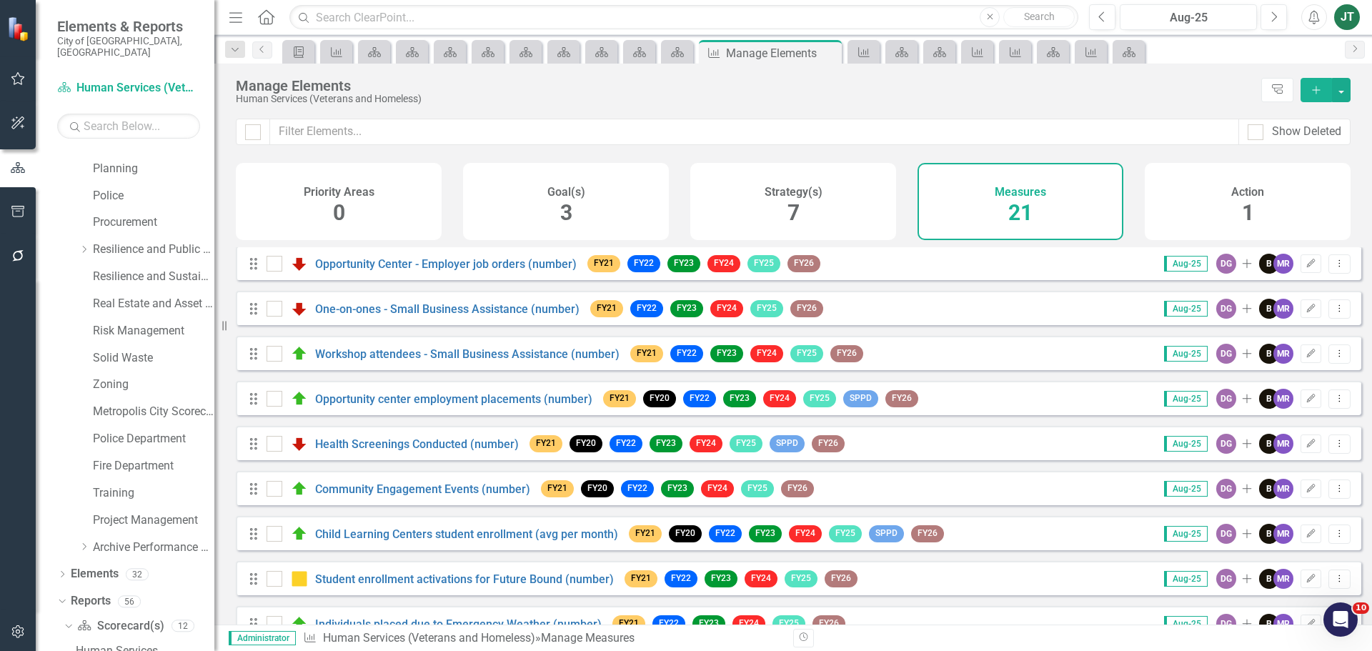
scroll to position [71, 0]
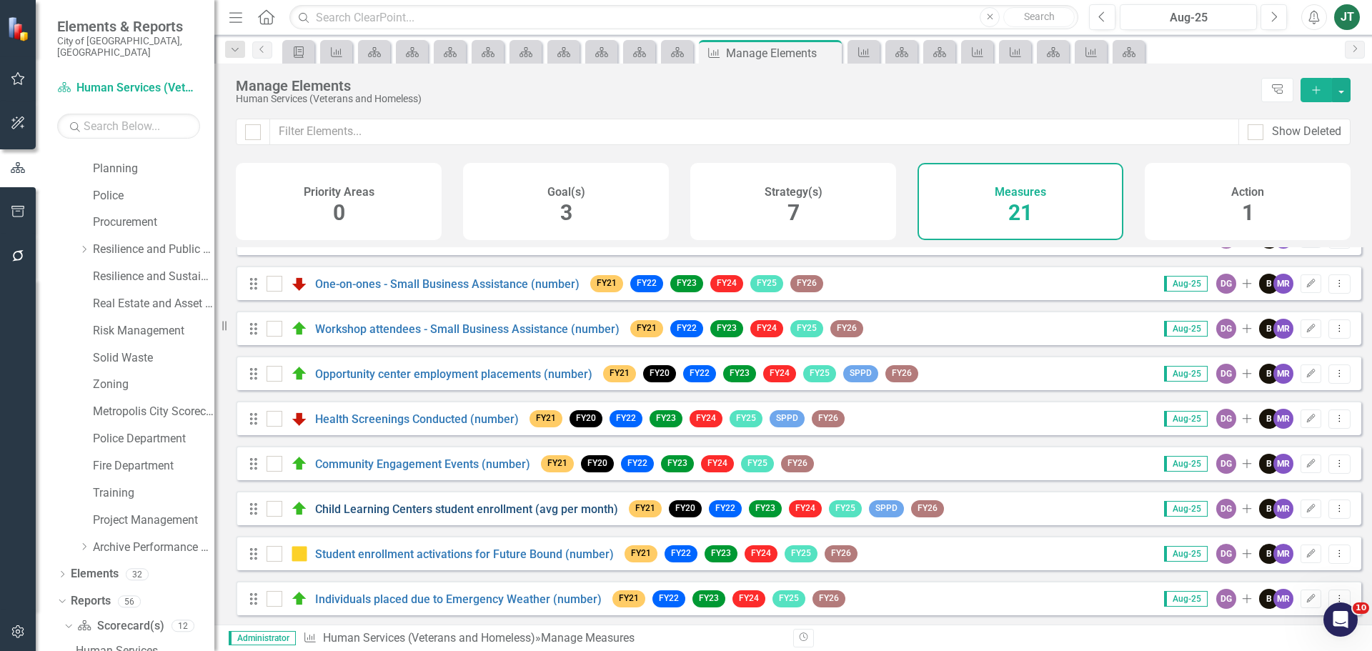
click at [532, 516] on link "Child Learning Centers student enrollment (avg per month)" at bounding box center [466, 509] width 303 height 14
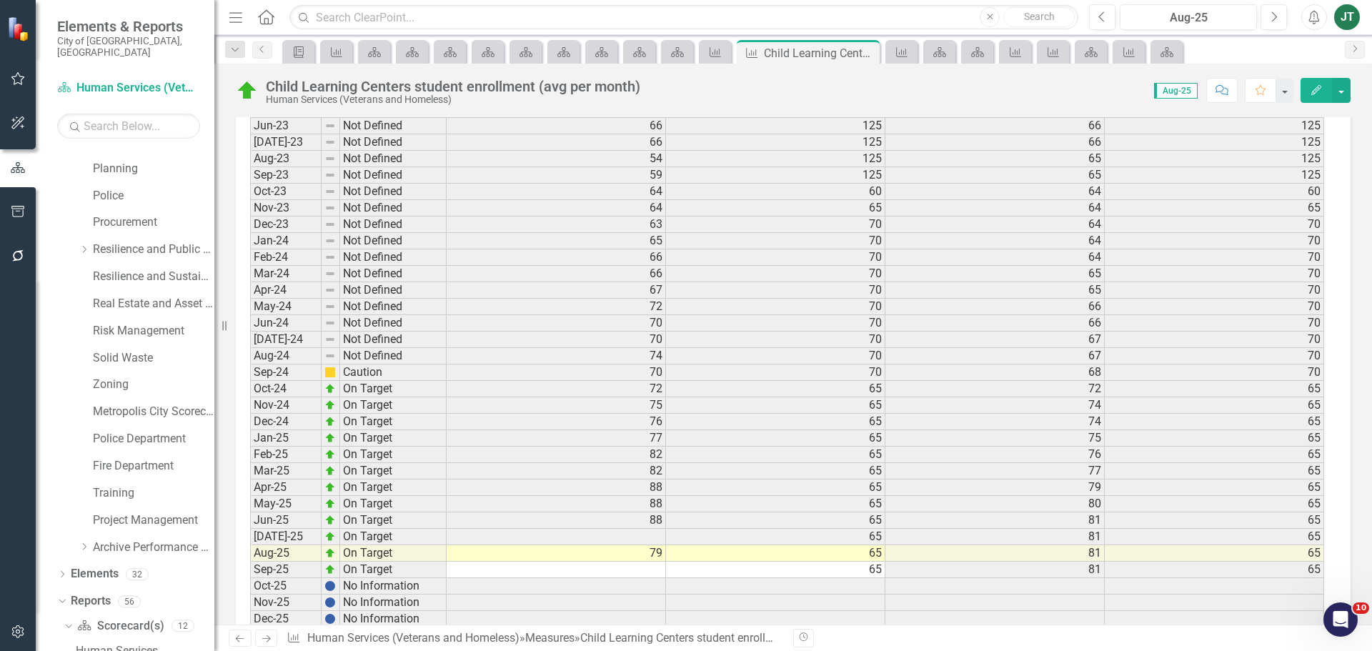
scroll to position [2040, 0]
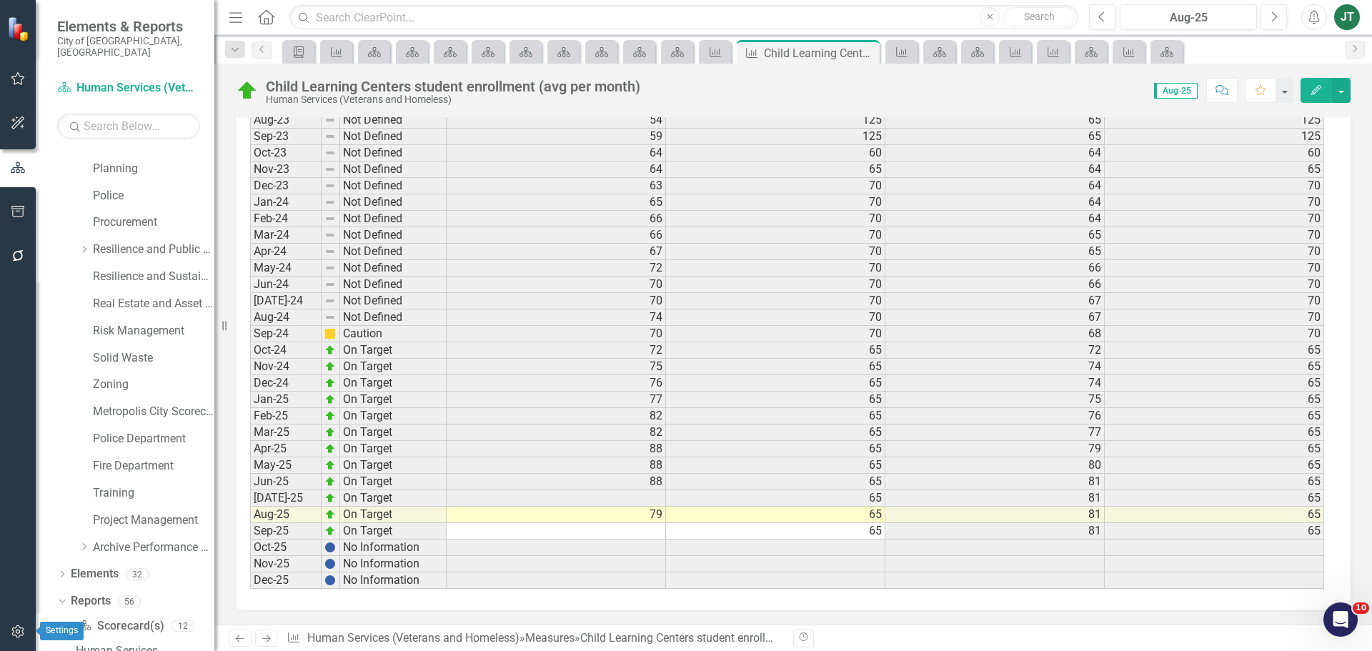
click at [11, 632] on icon "button" at bounding box center [18, 631] width 15 height 11
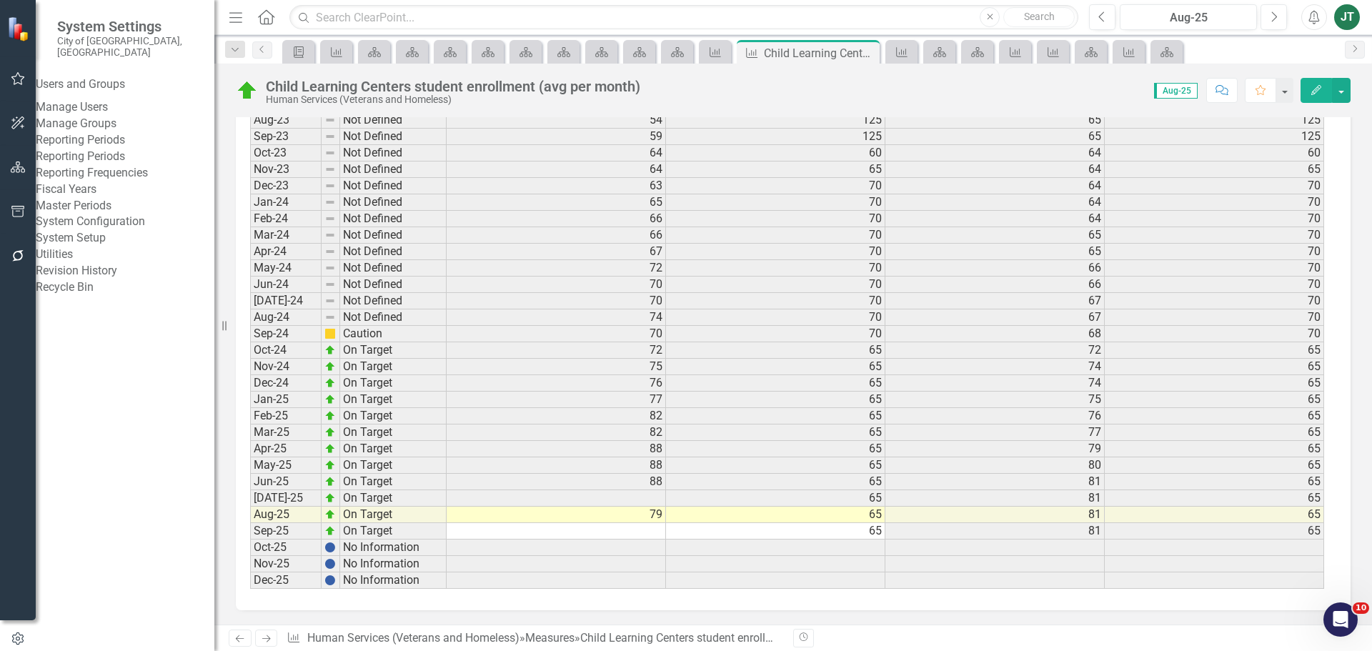
click at [119, 165] on link "Reporting Periods" at bounding box center [125, 157] width 179 height 16
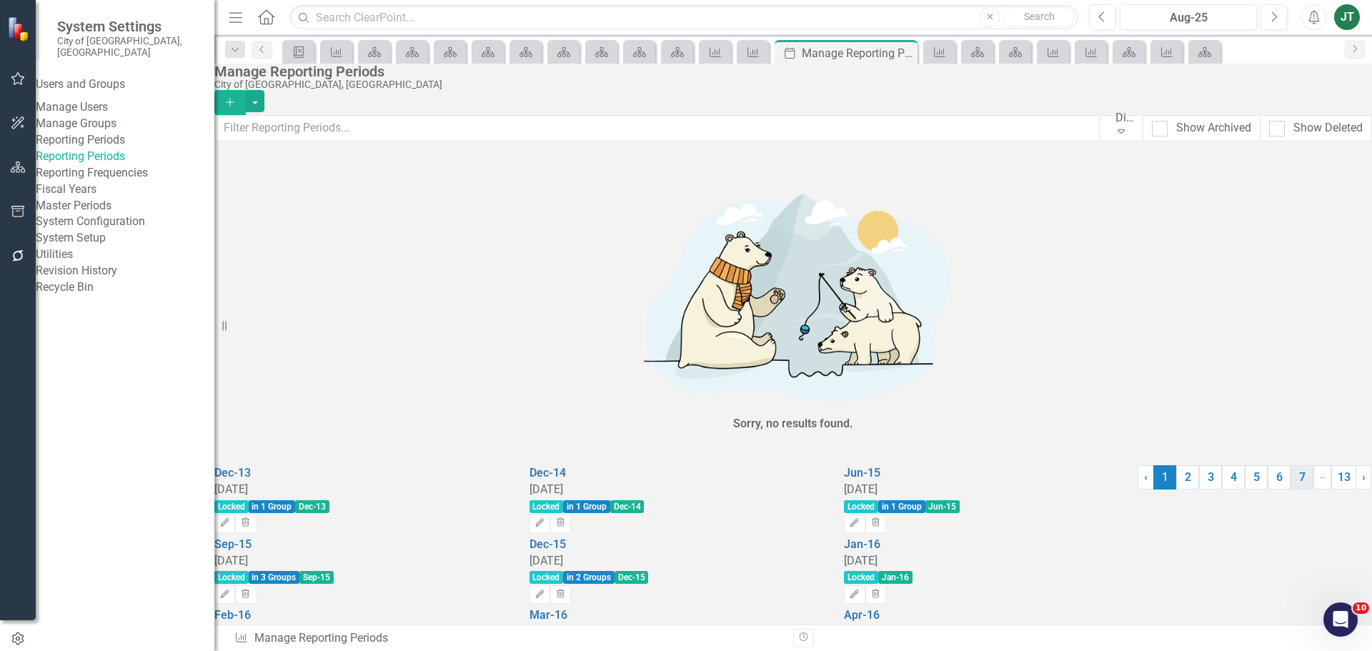
click at [1291, 490] on link "7" at bounding box center [1302, 477] width 23 height 24
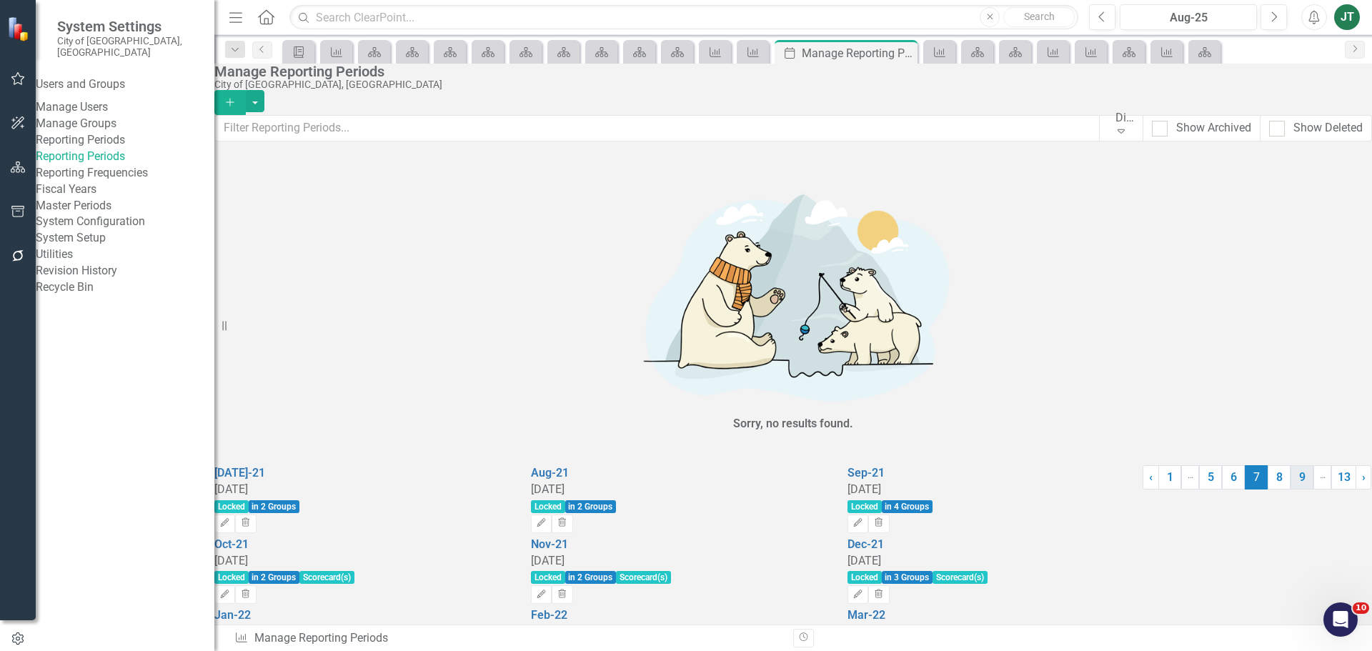
click at [1291, 490] on link "9" at bounding box center [1302, 477] width 23 height 24
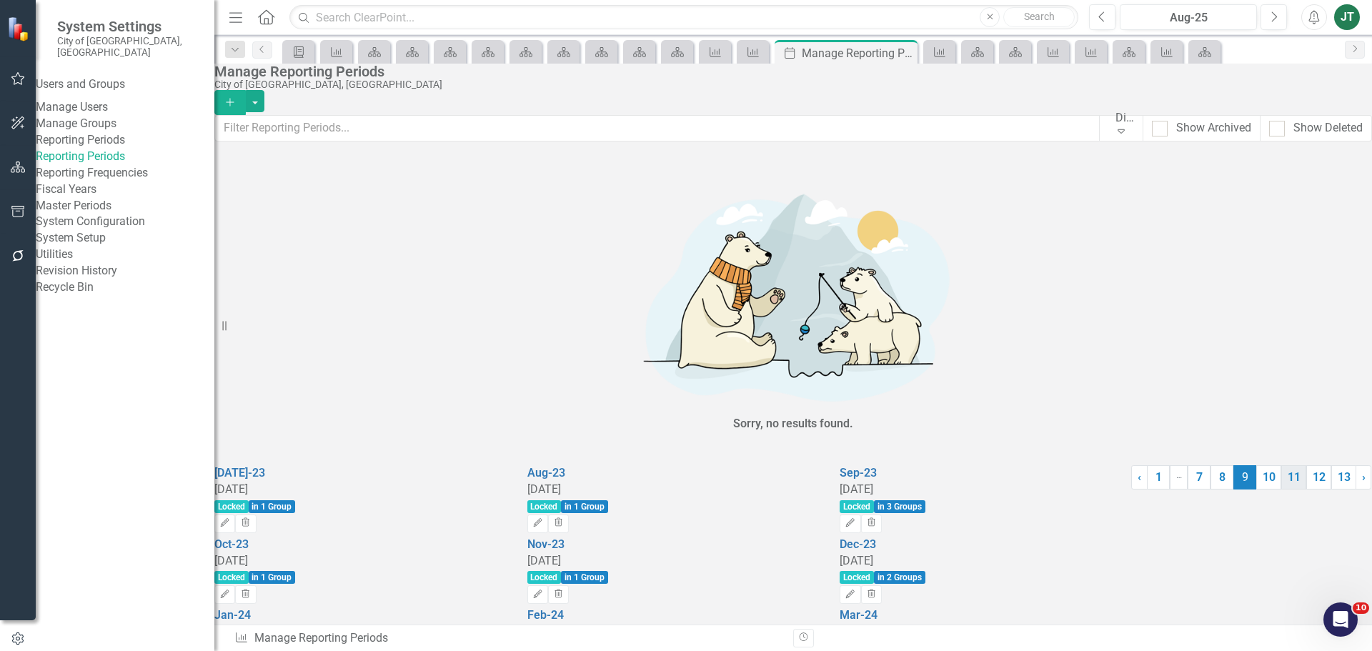
click at [1281, 490] on link "11" at bounding box center [1293, 477] width 25 height 24
click at [235, 515] on button "Edit" at bounding box center [224, 524] width 21 height 19
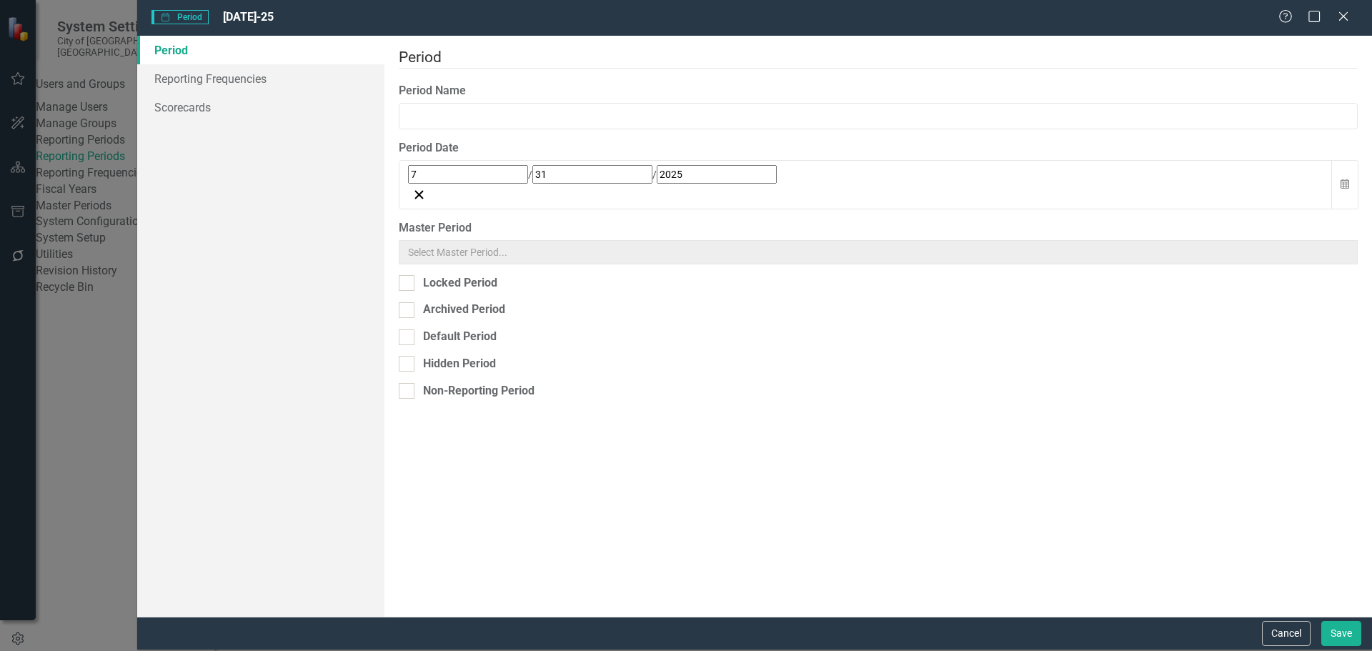
type input "[DATE]-25"
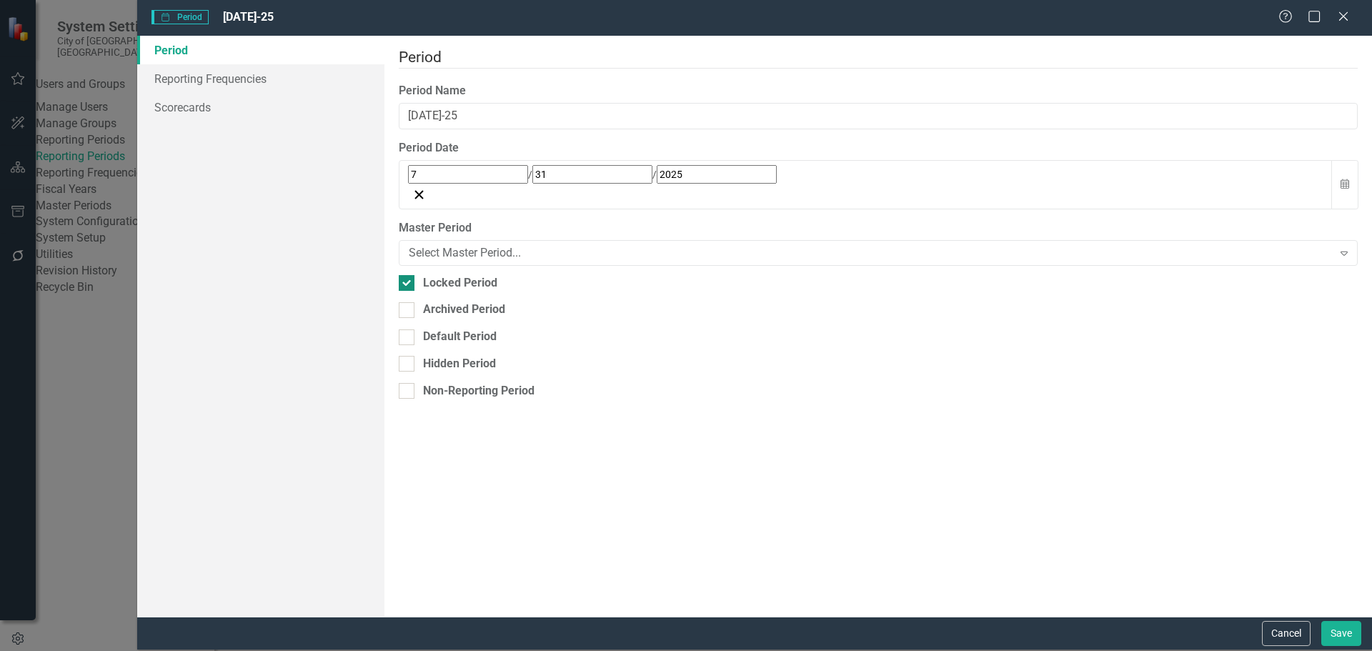
click at [459, 275] on div "Locked Period" at bounding box center [460, 283] width 74 height 16
click at [408, 275] on input "Locked Period" at bounding box center [403, 279] width 9 height 9
checkbox input "false"
click at [1331, 640] on button "Save" at bounding box center [1341, 633] width 40 height 25
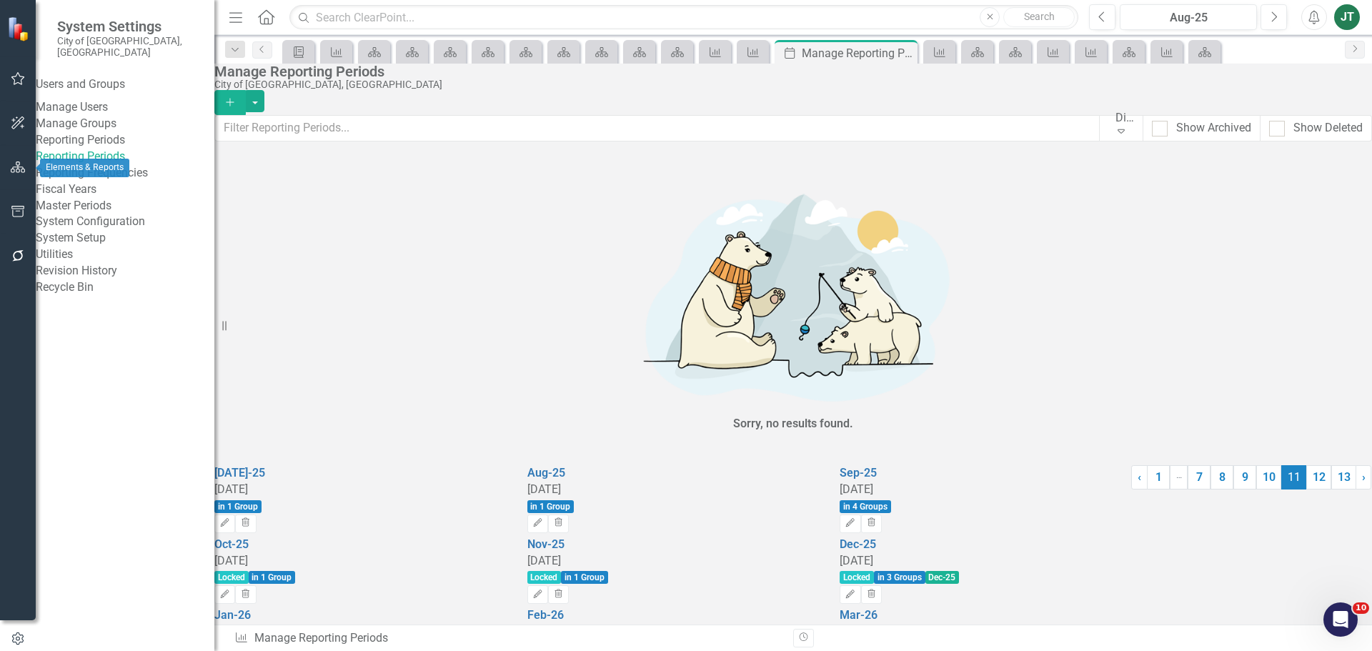
click at [17, 164] on icon "button" at bounding box center [18, 167] width 15 height 11
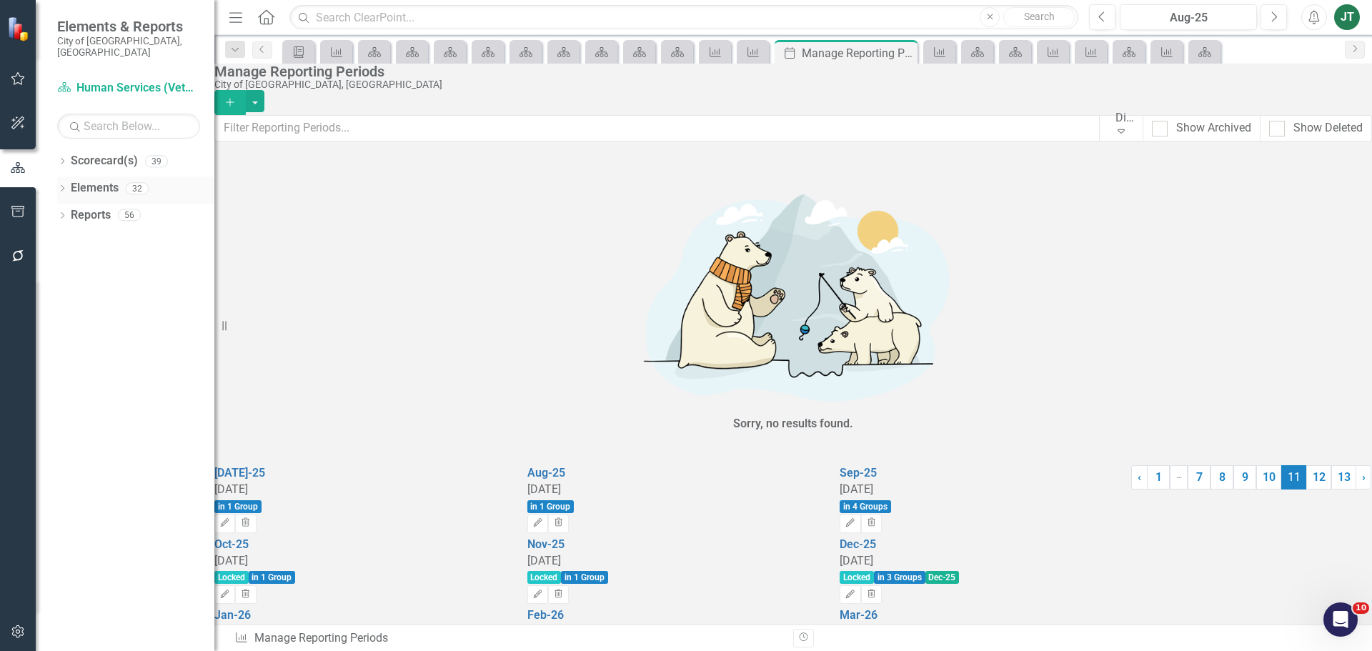
click at [87, 180] on link "Elements" at bounding box center [95, 188] width 48 height 16
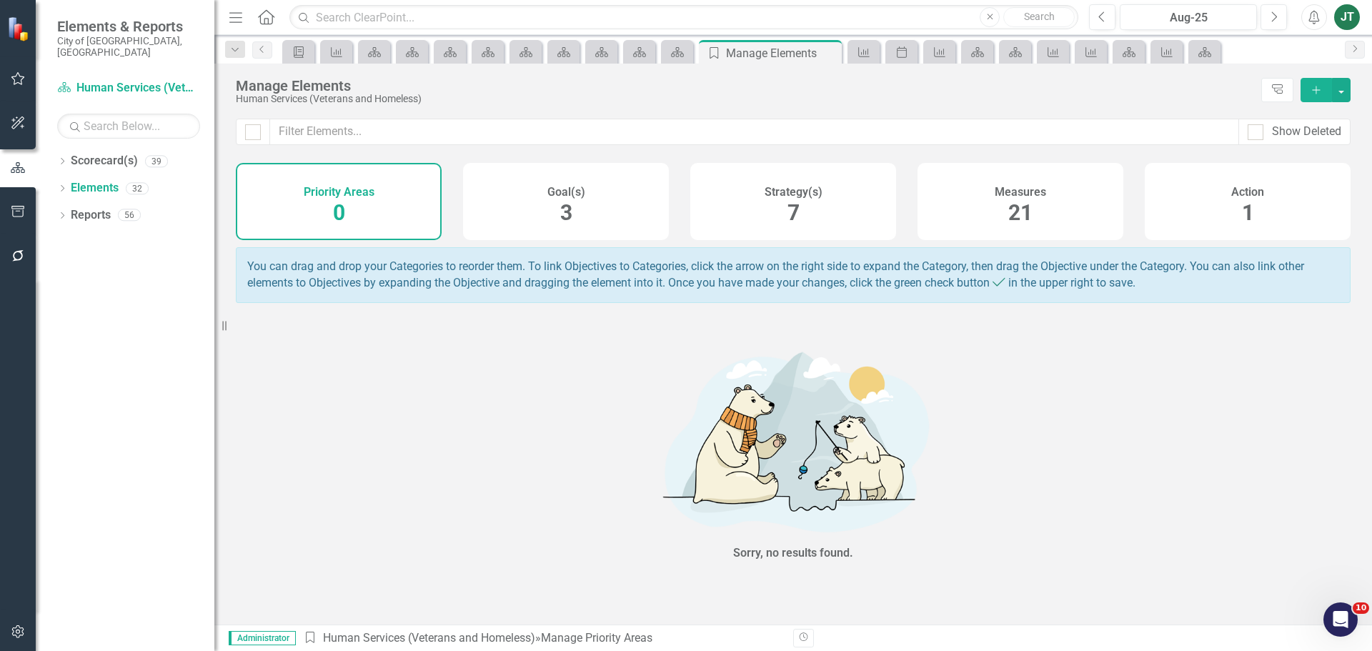
click at [1017, 219] on span "21" at bounding box center [1020, 212] width 24 height 25
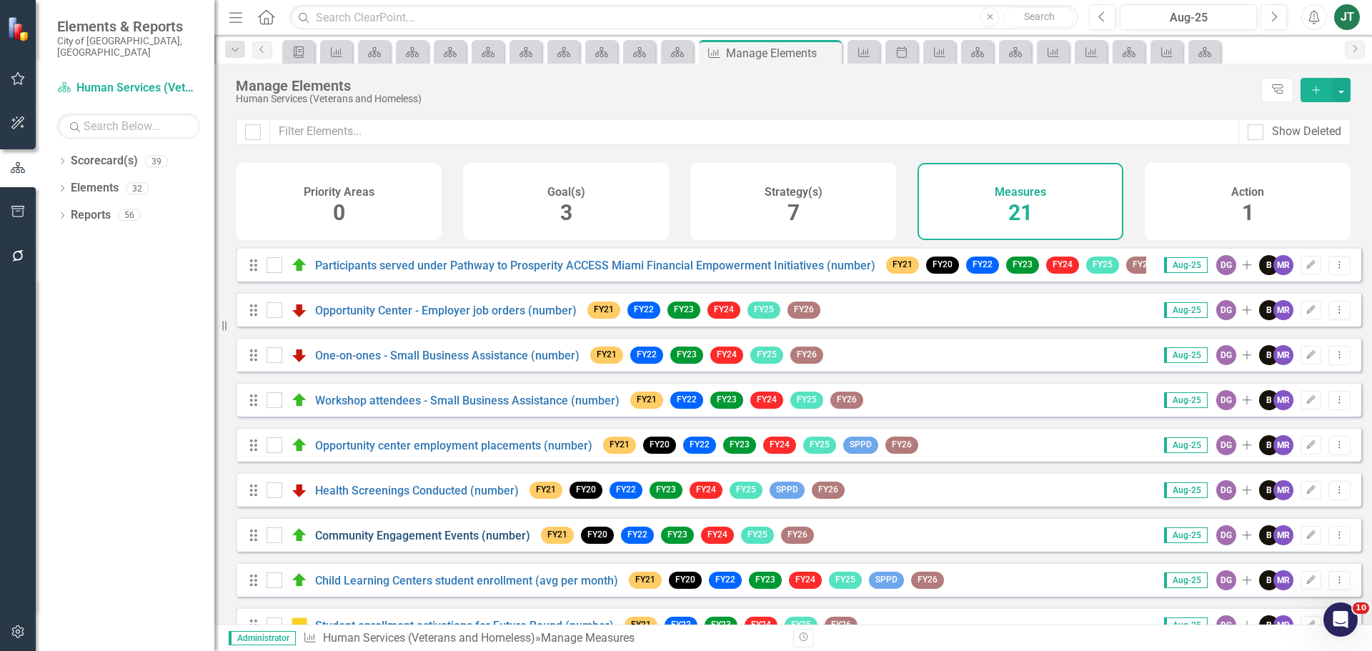
scroll to position [71, 0]
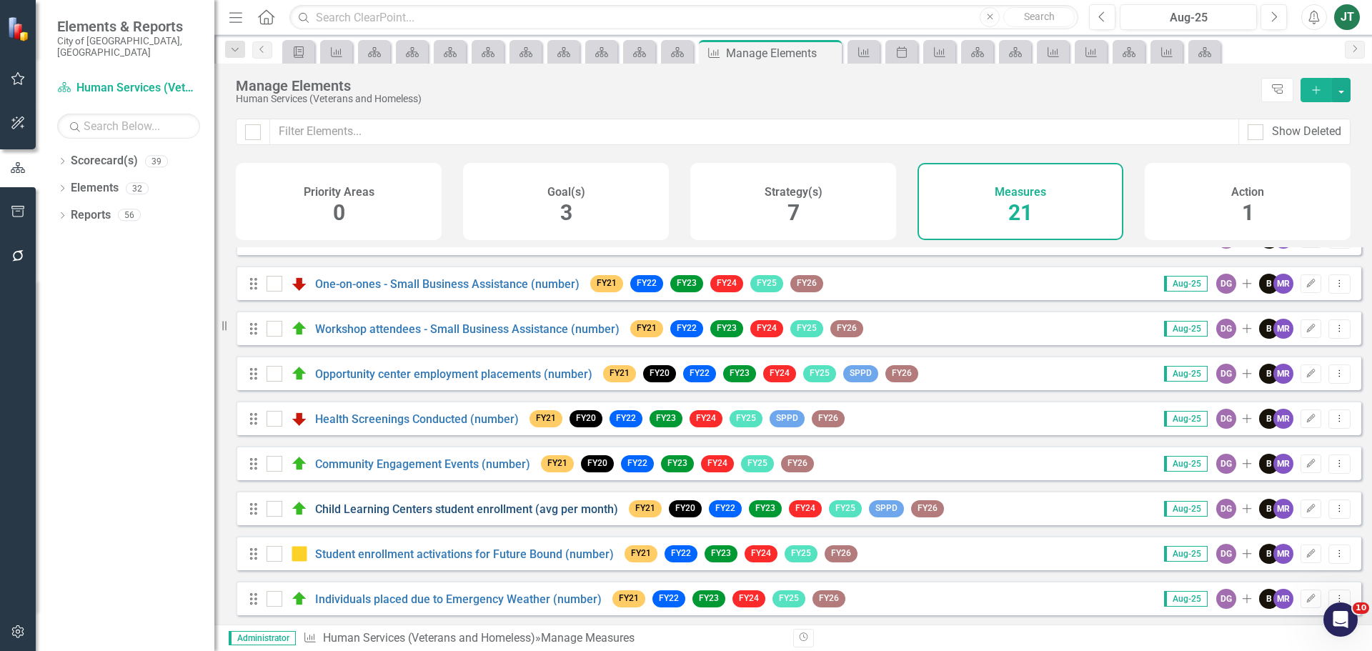
click at [447, 516] on link "Child Learning Centers student enrollment (avg per month)" at bounding box center [466, 509] width 303 height 14
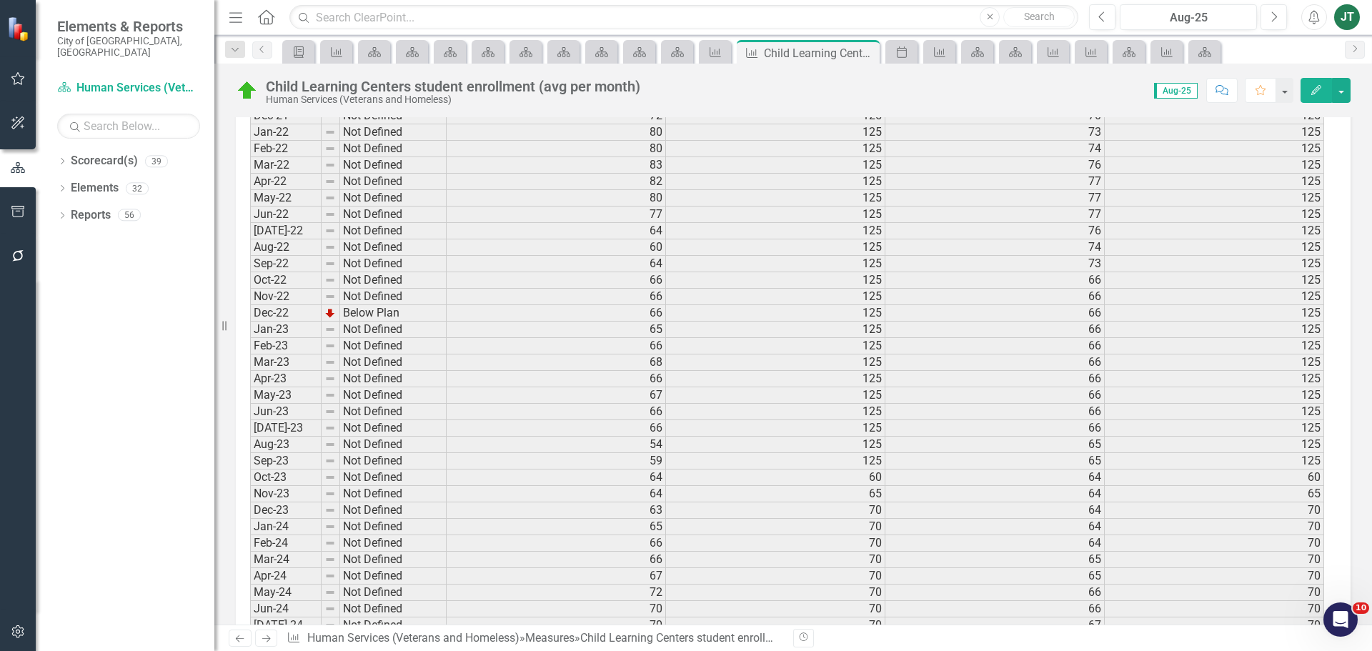
scroll to position [2040, 0]
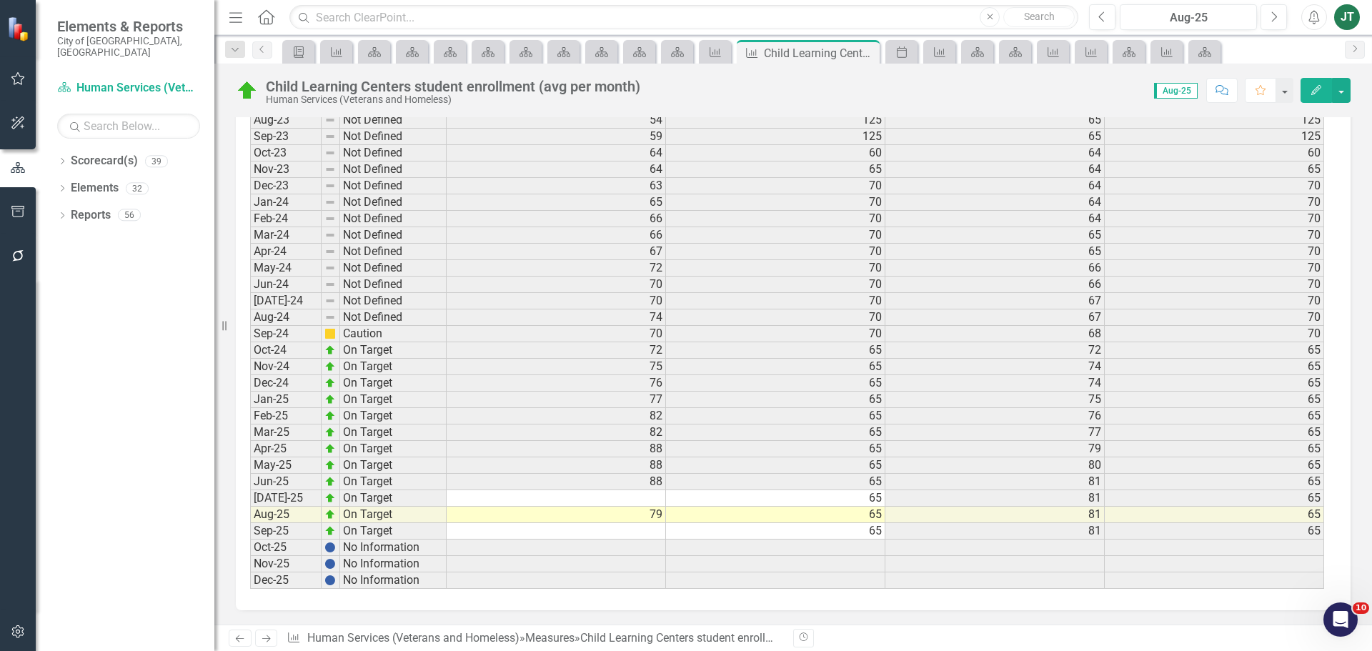
click at [650, 498] on td at bounding box center [556, 498] width 219 height 16
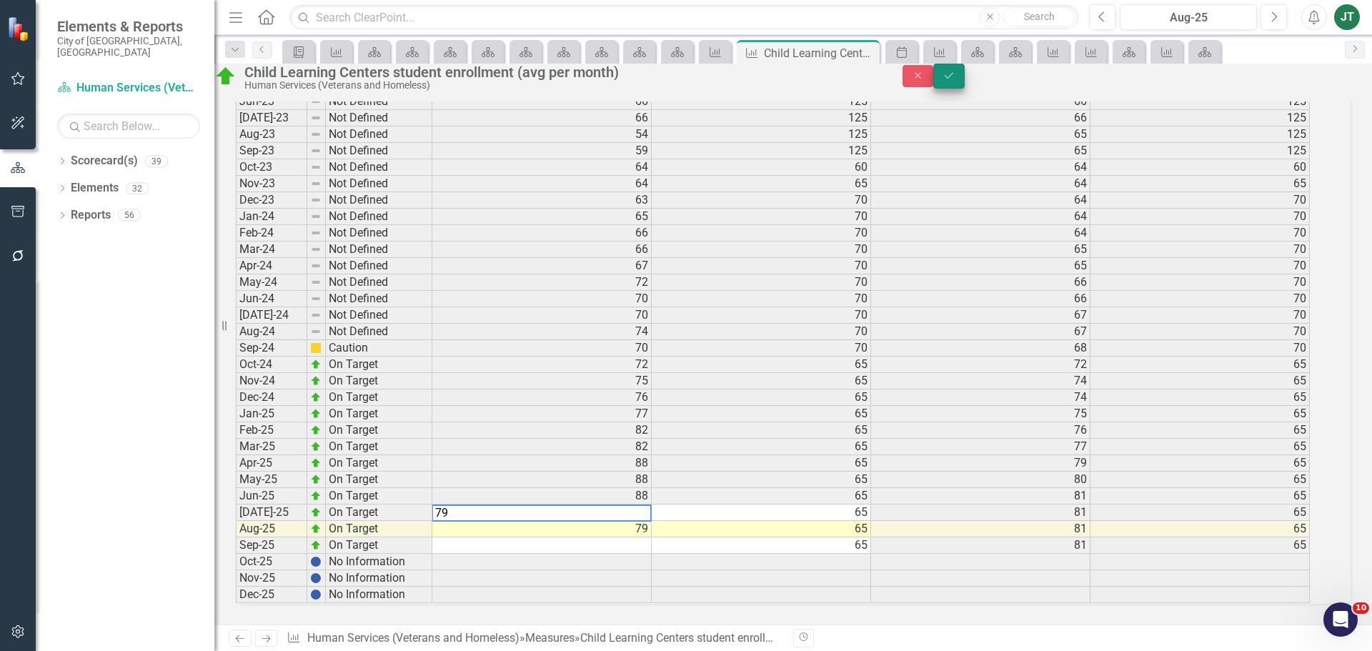
type textarea "79"
click at [955, 81] on icon "Save" at bounding box center [949, 76] width 13 height 10
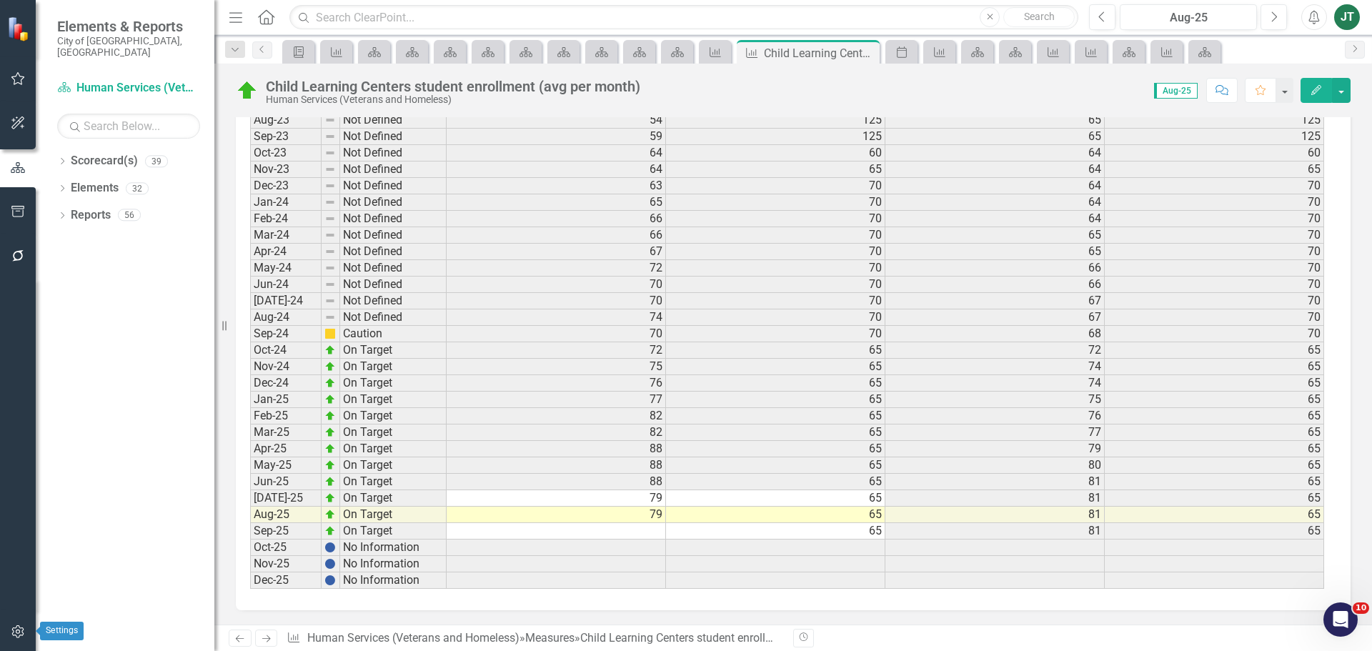
drag, startPoint x: 14, startPoint y: 626, endPoint x: 28, endPoint y: 602, distance: 27.2
click at [15, 626] on icon "button" at bounding box center [18, 631] width 15 height 11
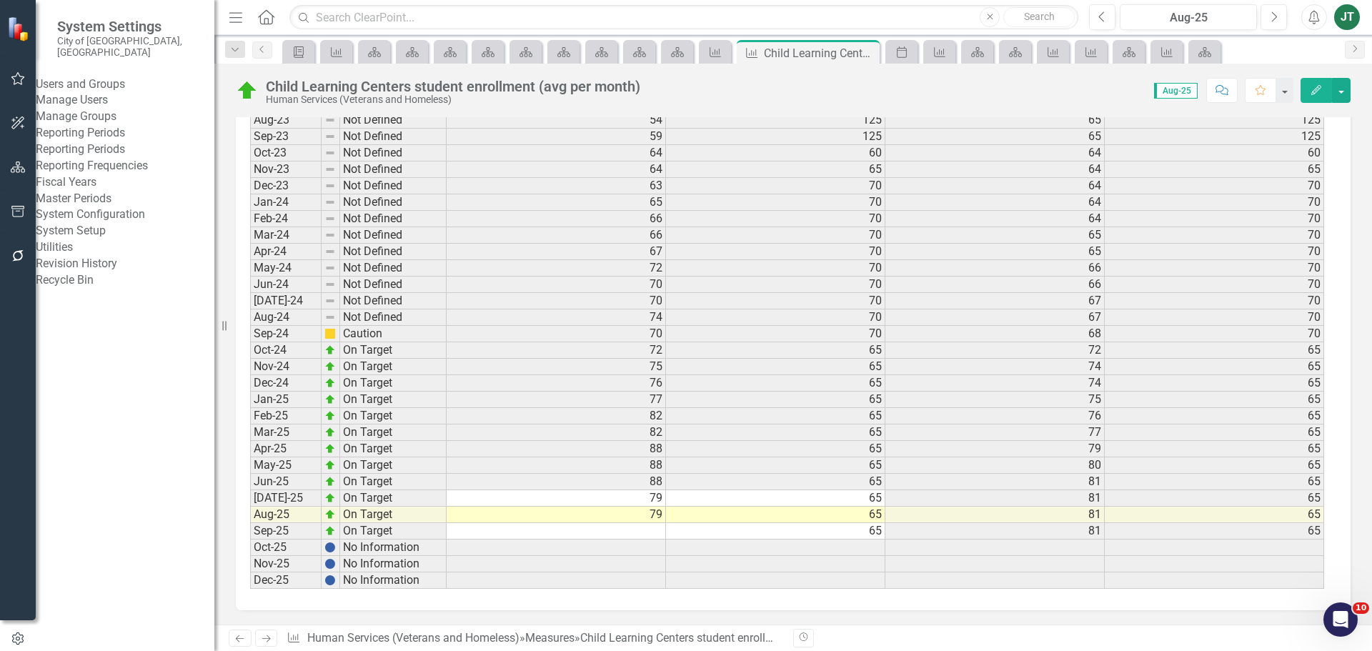
click at [91, 158] on link "Reporting Periods" at bounding box center [125, 150] width 179 height 16
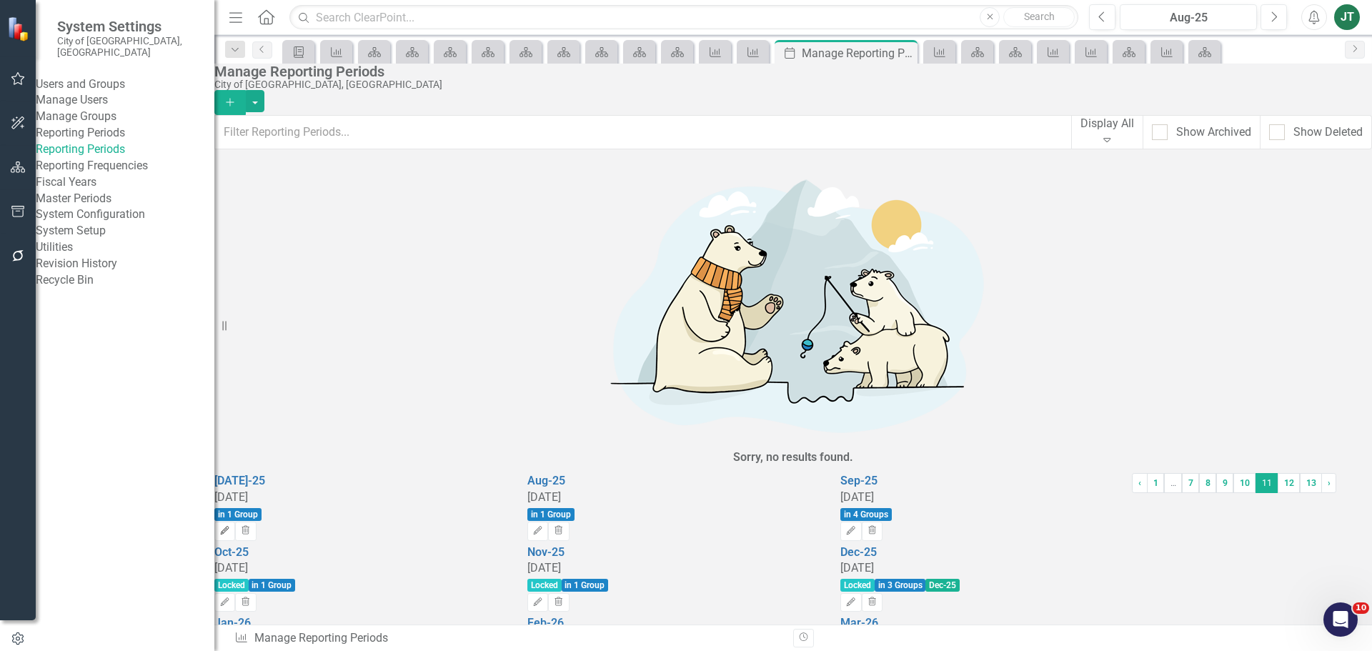
click at [230, 527] on icon "Edit" at bounding box center [224, 531] width 11 height 9
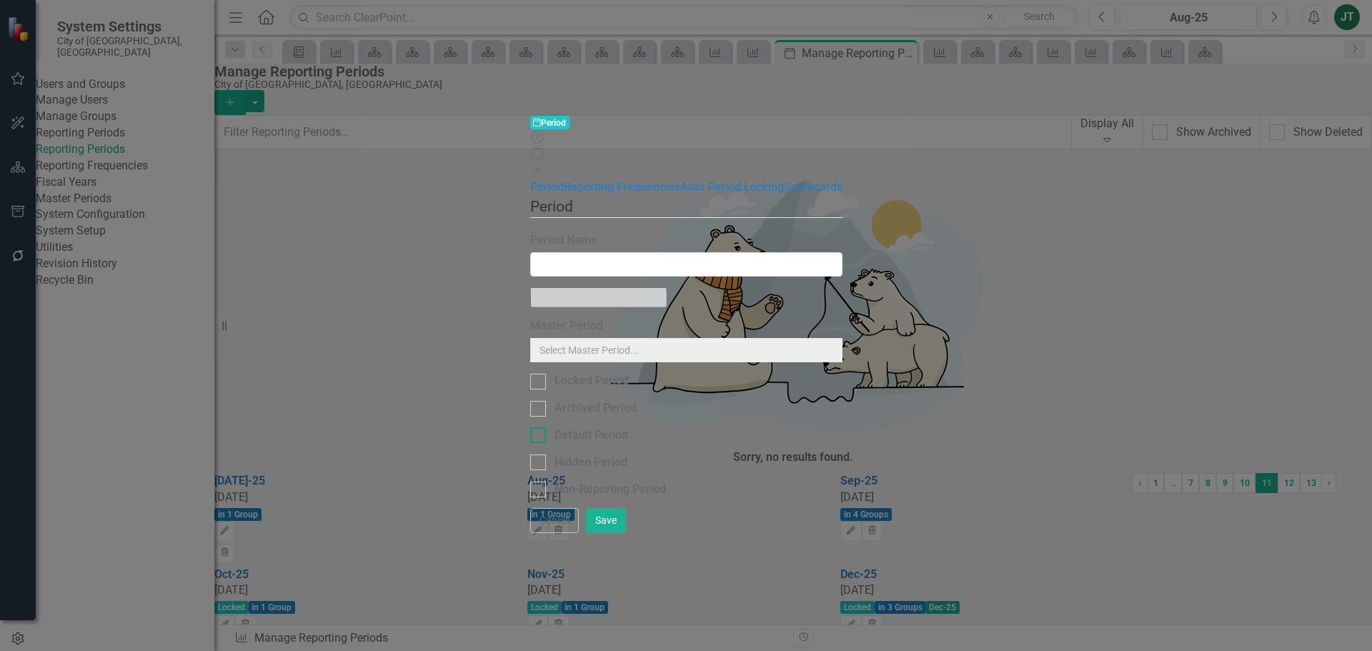
type input "[DATE]-25"
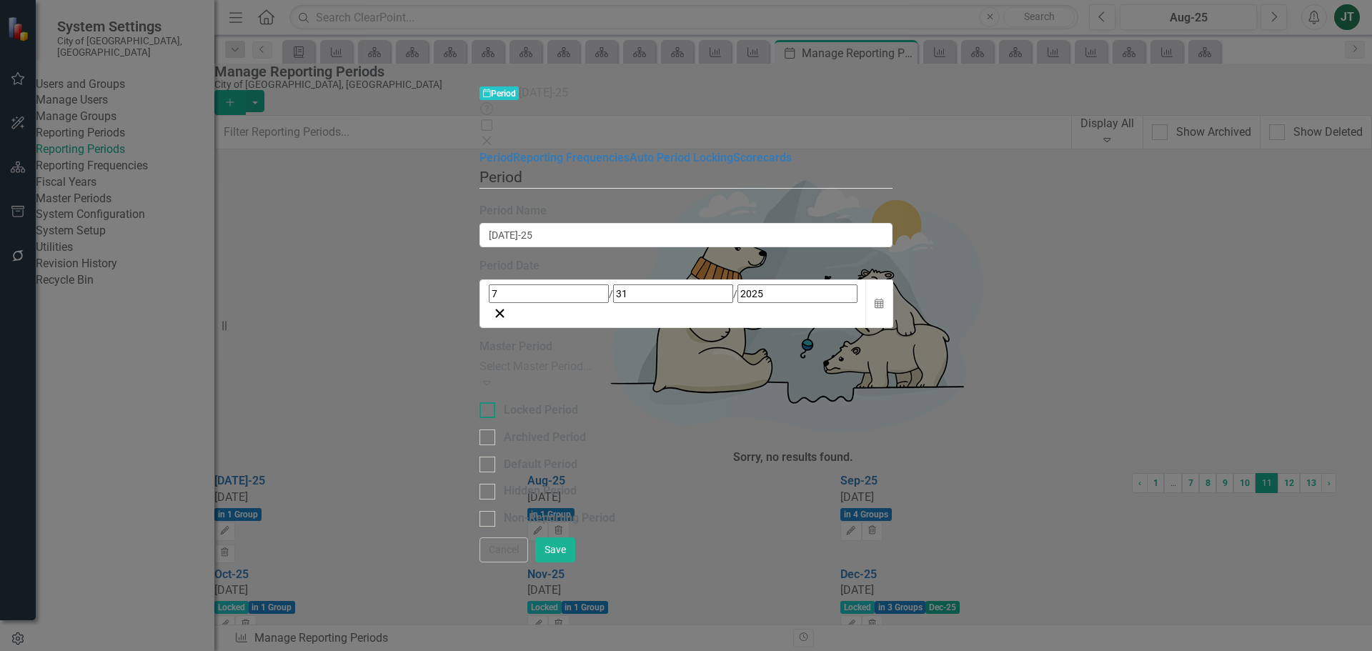
click at [504, 402] on div "Locked Period" at bounding box center [541, 410] width 74 height 16
click at [489, 402] on input "Locked Period" at bounding box center [484, 406] width 9 height 9
checkbox input "true"
click at [575, 562] on button "Save" at bounding box center [555, 549] width 40 height 25
